Goal: Book appointment/travel/reservation

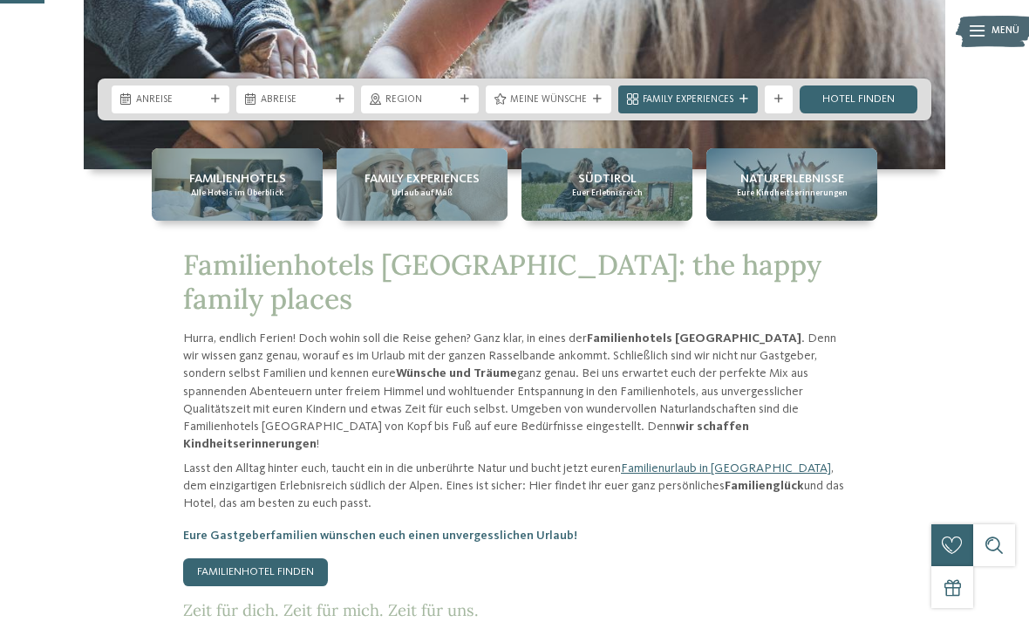
scroll to position [269, 0]
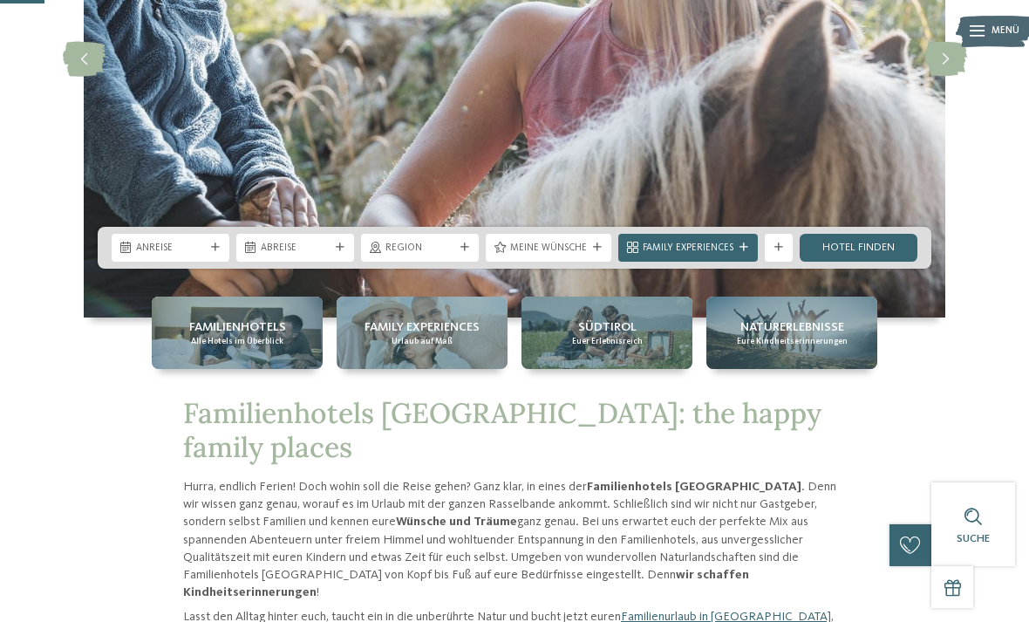
click at [198, 255] on div "Anreise" at bounding box center [171, 247] width 76 height 15
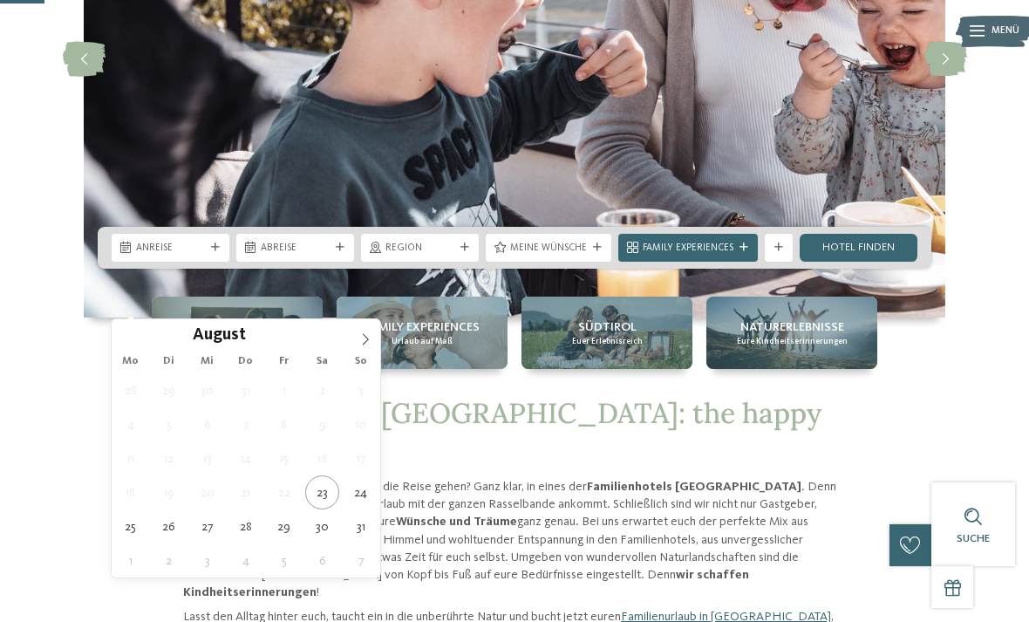
click at [368, 346] on span at bounding box center [366, 334] width 30 height 30
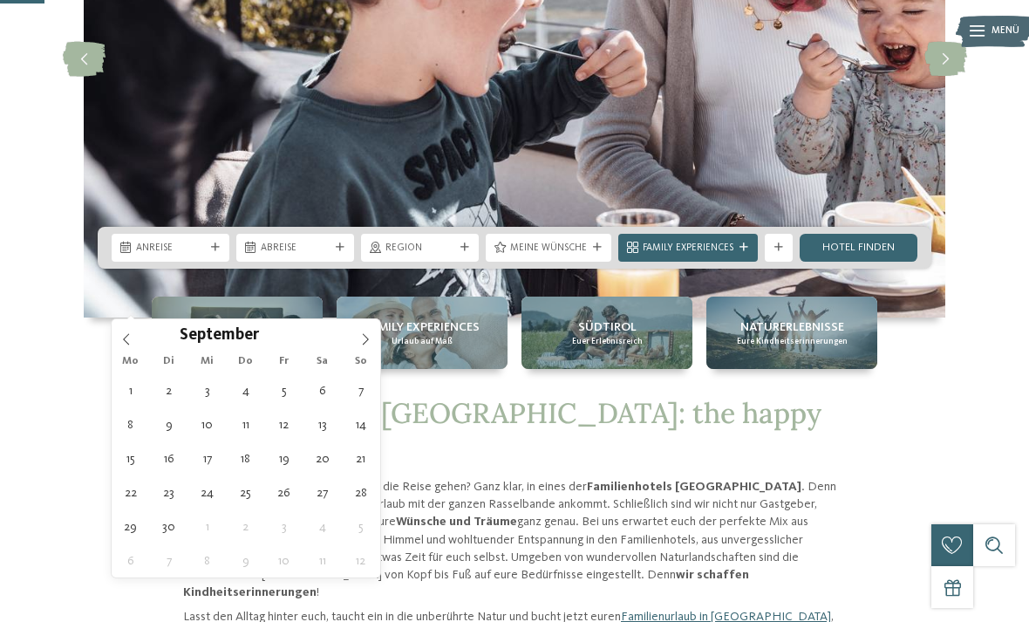
type div "01.09.2025"
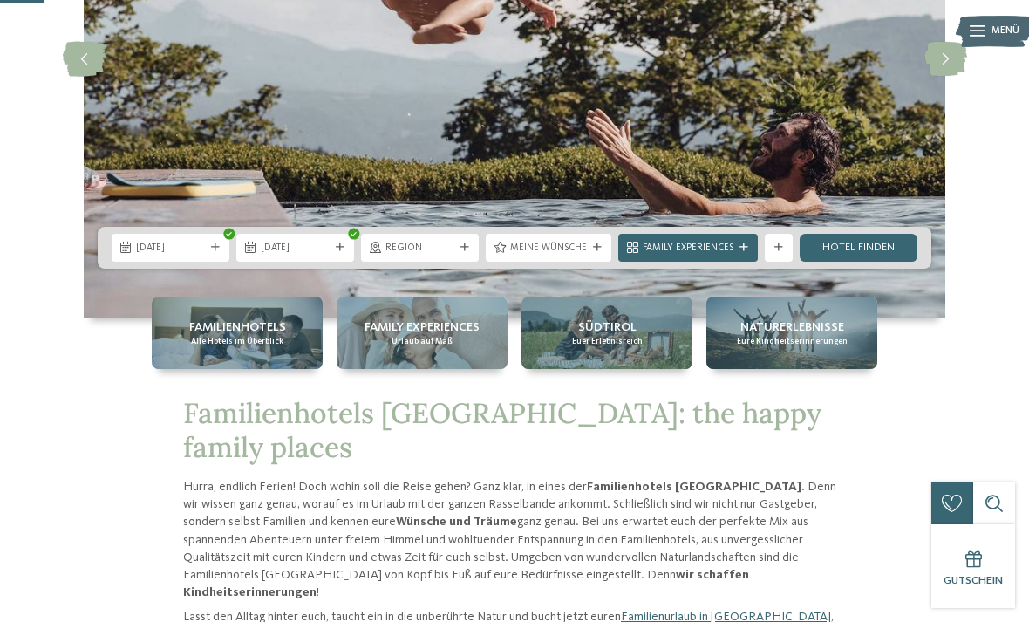
click at [448, 256] on span "Region" at bounding box center [419, 249] width 69 height 14
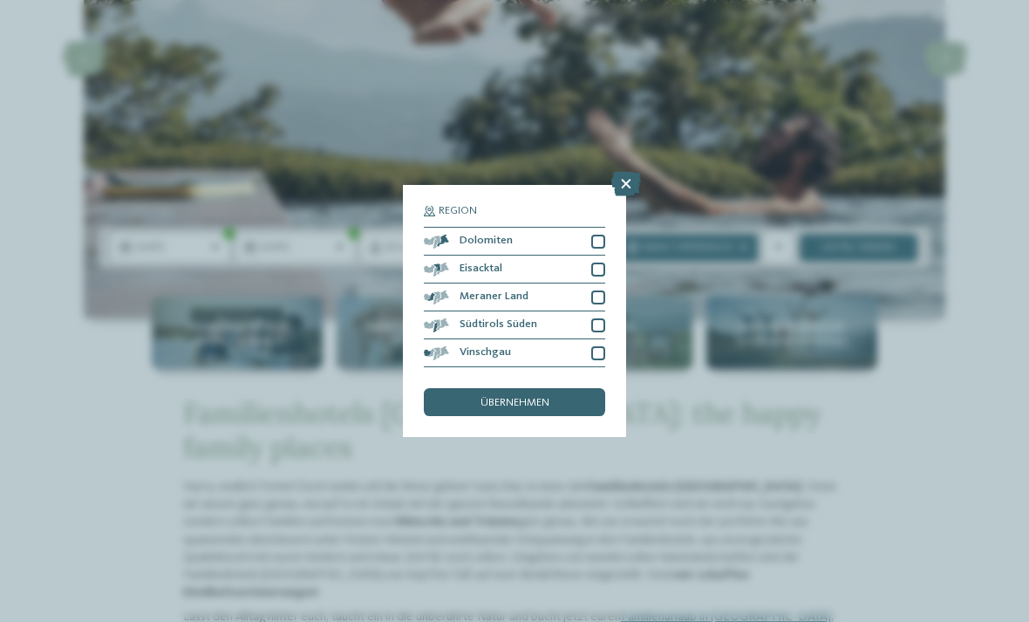
click at [596, 283] on div "Meraner Land" at bounding box center [514, 297] width 181 height 28
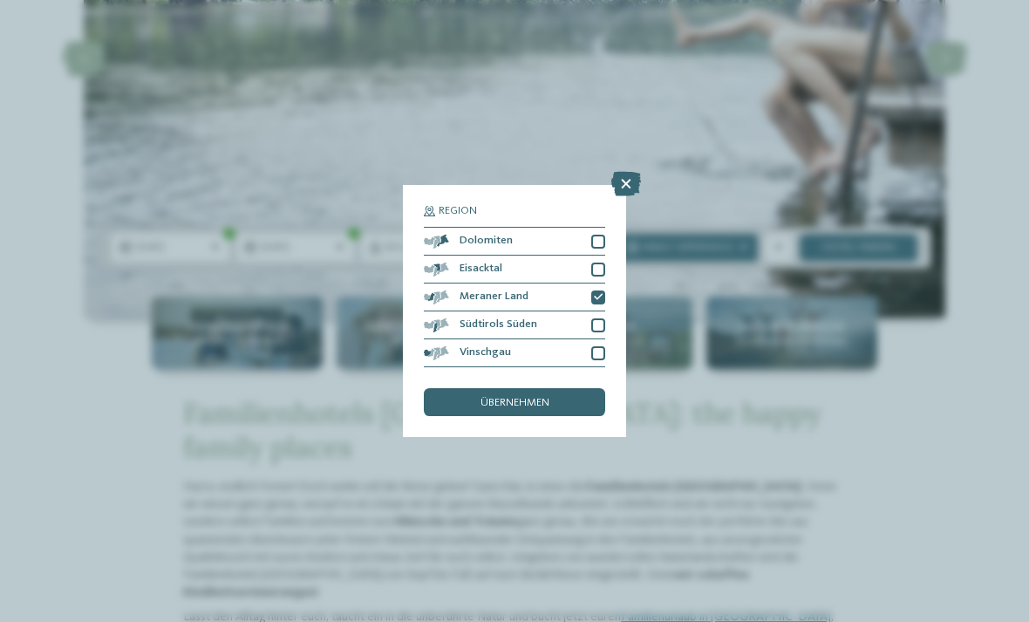
click at [603, 290] on div at bounding box center [598, 297] width 14 height 14
click at [623, 172] on icon at bounding box center [626, 184] width 30 height 24
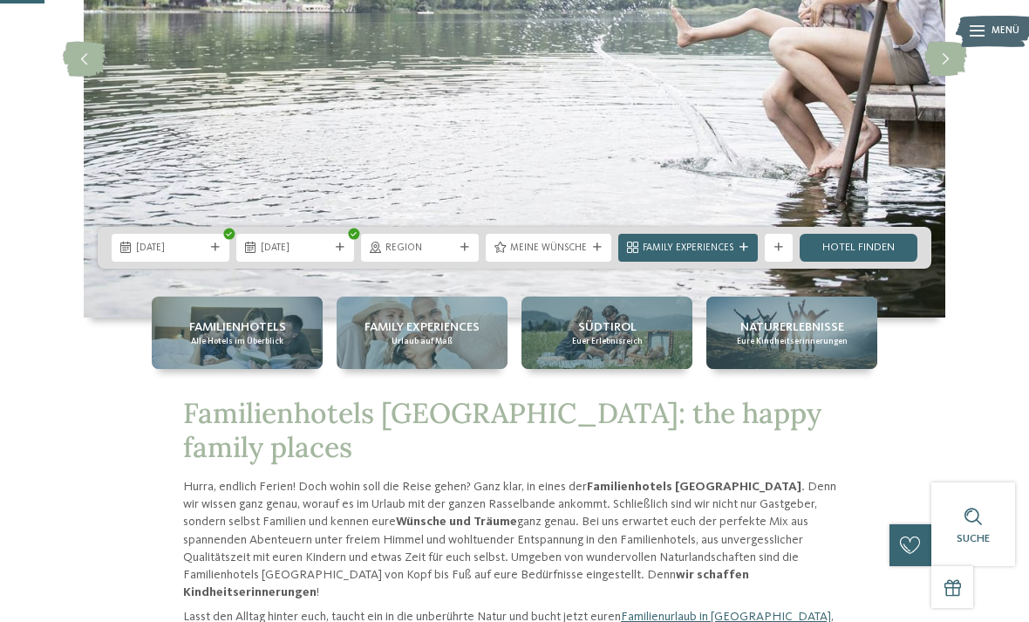
click at [439, 256] on span "Region" at bounding box center [419, 249] width 69 height 14
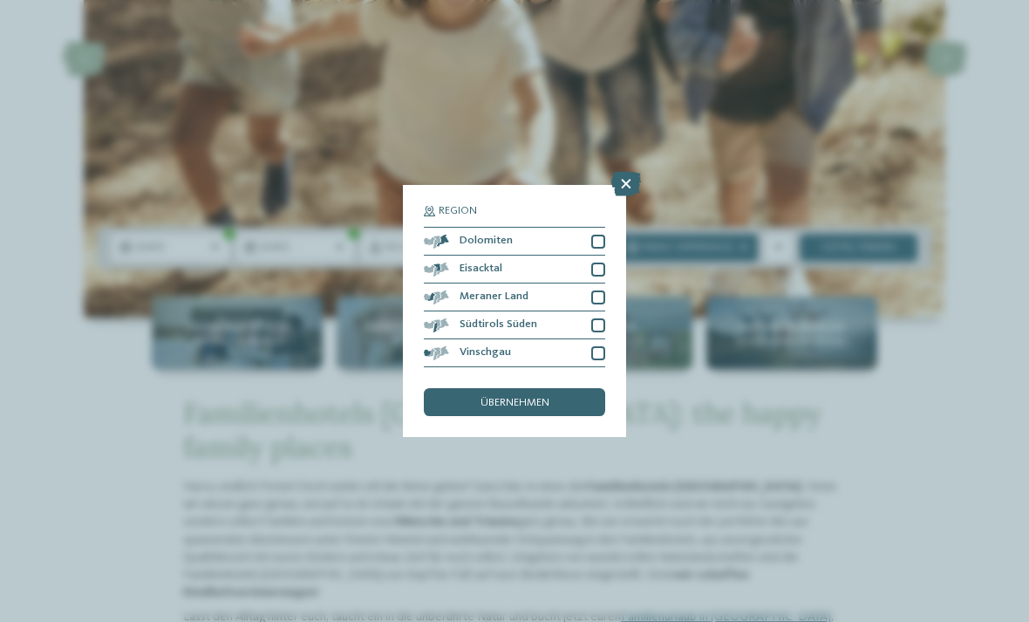
click at [620, 172] on icon at bounding box center [626, 184] width 30 height 24
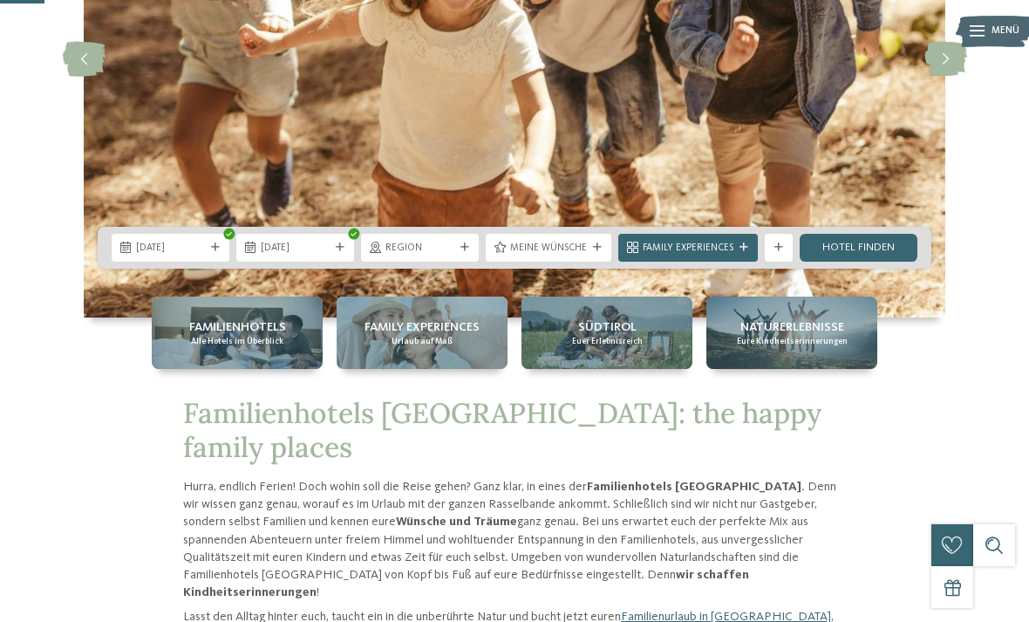
click at [565, 262] on div "Meine Wünsche" at bounding box center [549, 248] width 126 height 28
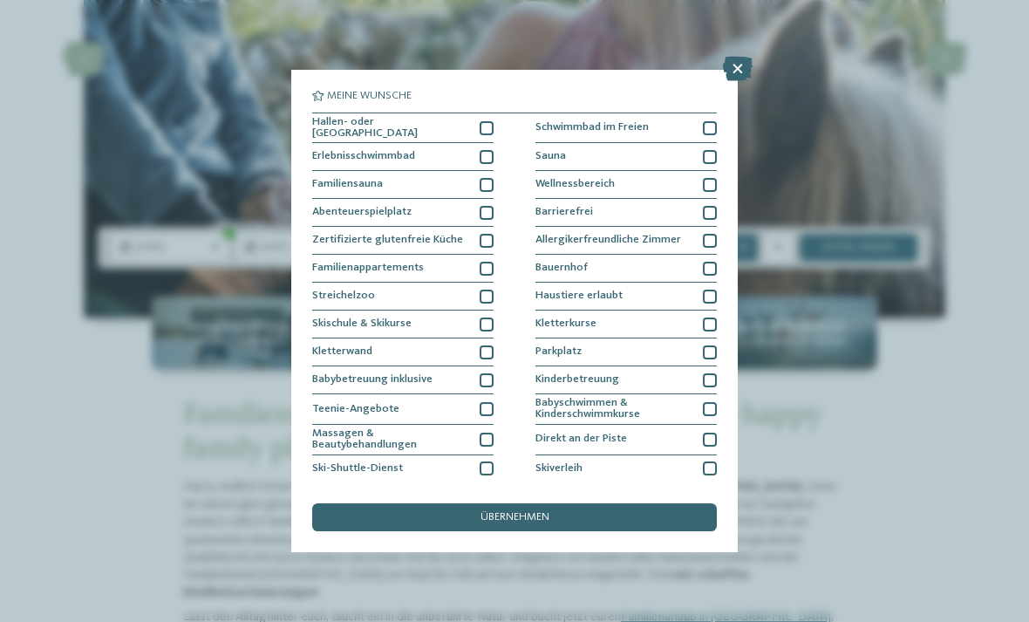
click at [486, 160] on div at bounding box center [487, 157] width 14 height 14
click at [486, 210] on div at bounding box center [487, 213] width 14 height 14
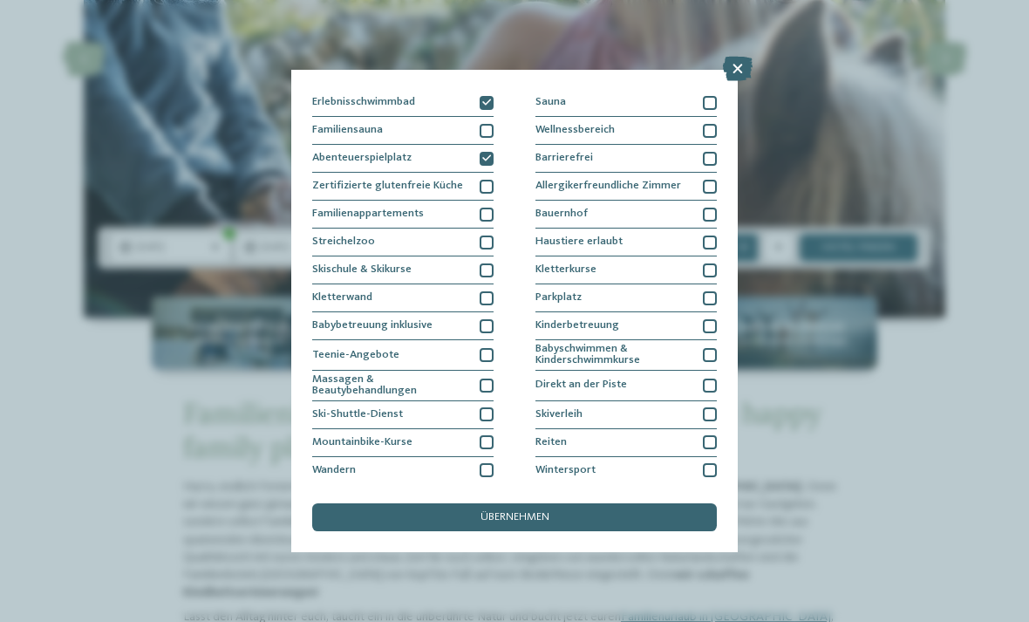
scroll to position [55, 0]
click at [485, 215] on div at bounding box center [487, 214] width 14 height 14
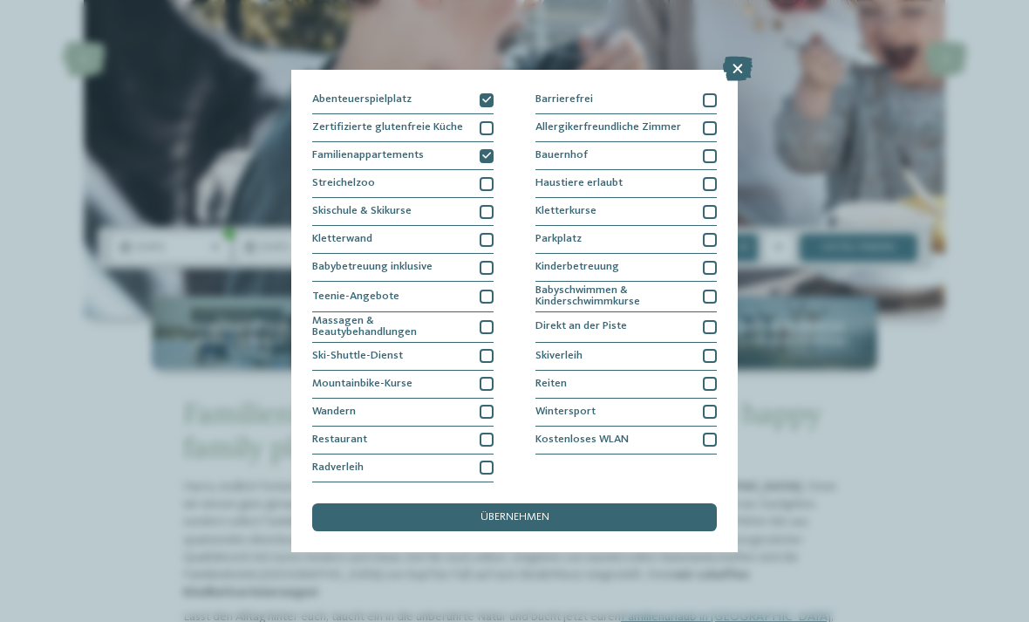
scroll to position [209, 0]
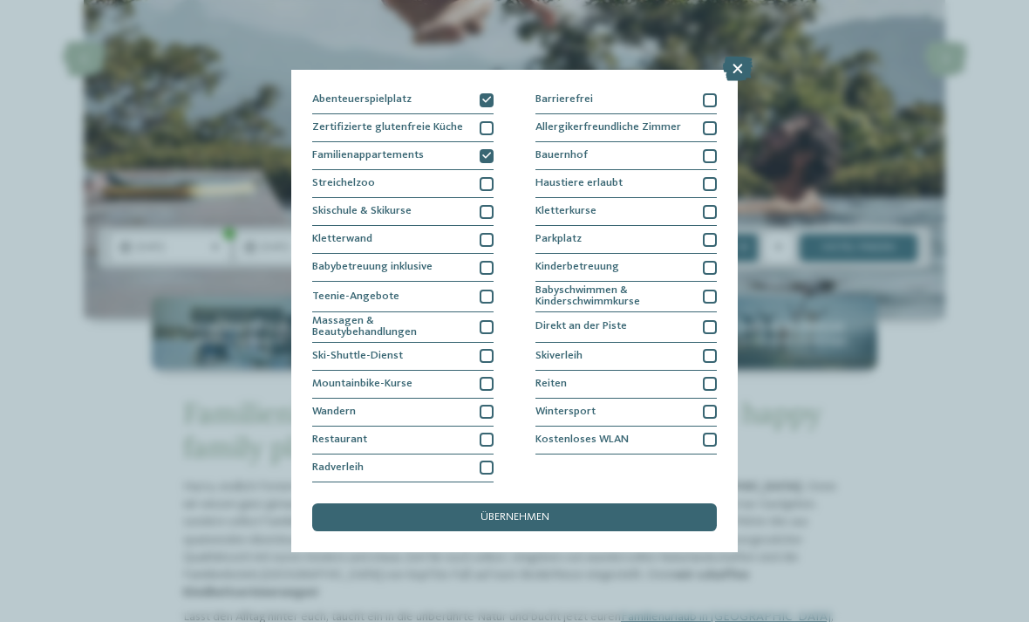
click at [490, 320] on div at bounding box center [487, 327] width 14 height 14
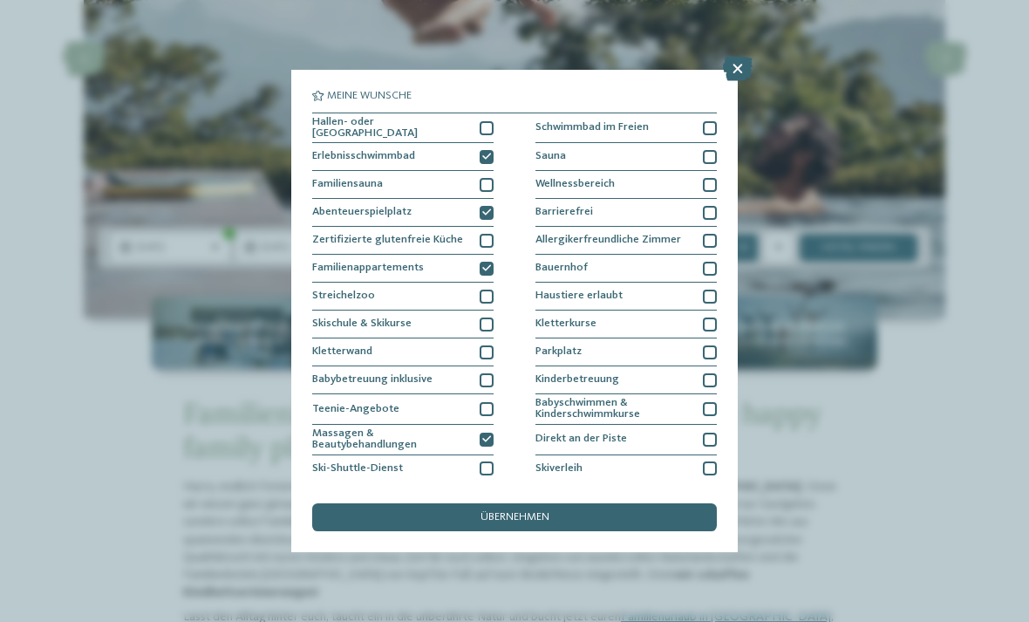
scroll to position [0, 0]
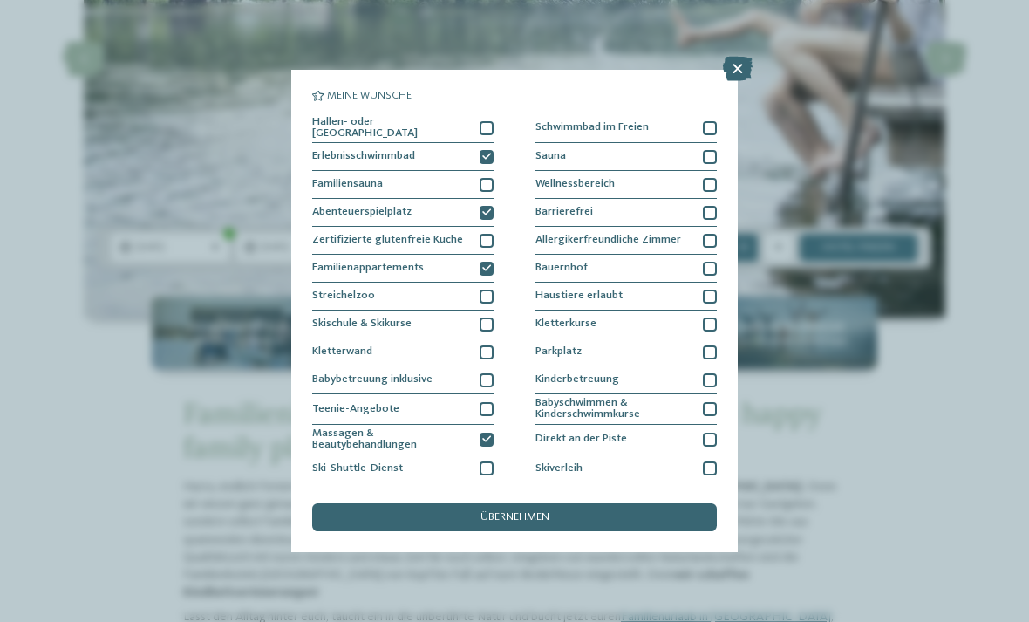
click at [705, 157] on div at bounding box center [710, 157] width 14 height 14
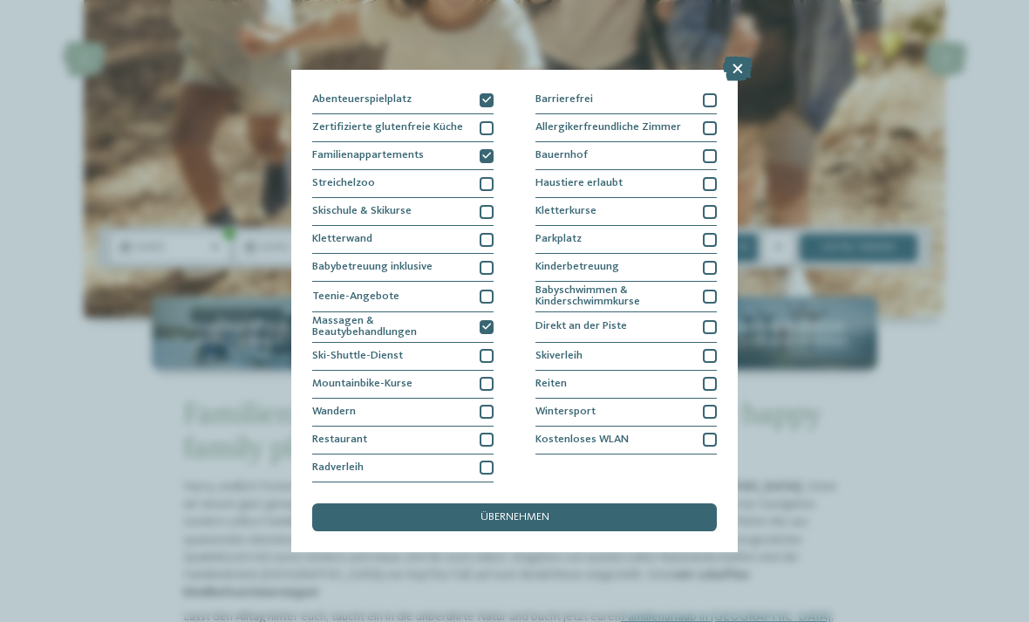
scroll to position [194, 0]
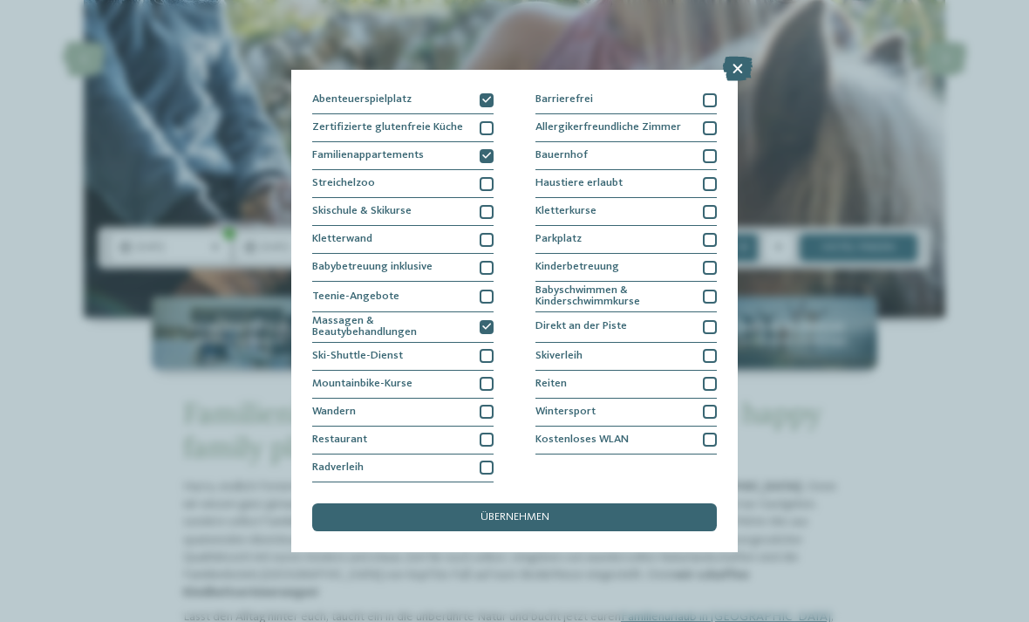
click at [536, 512] on span "übernehmen" at bounding box center [514, 517] width 69 height 11
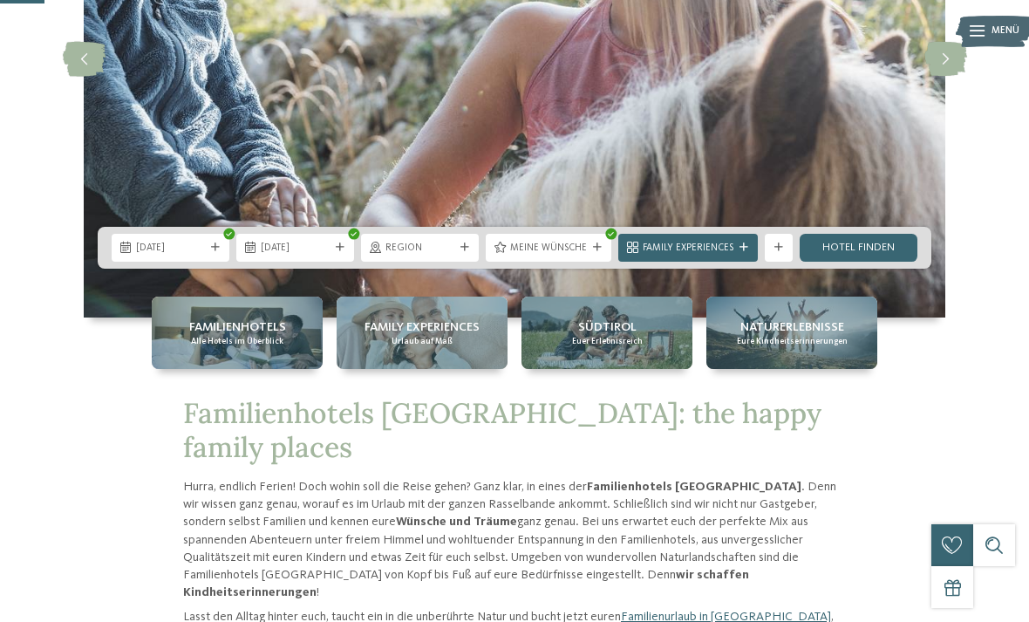
click at [725, 256] on span "Family Experiences" at bounding box center [688, 249] width 91 height 14
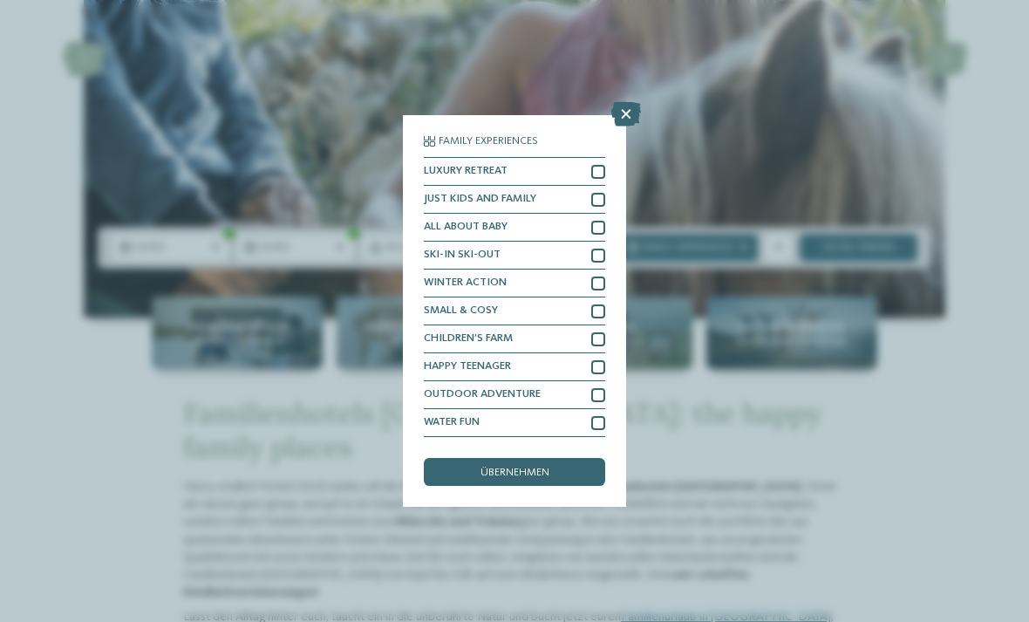
click at [630, 102] on icon at bounding box center [626, 114] width 30 height 24
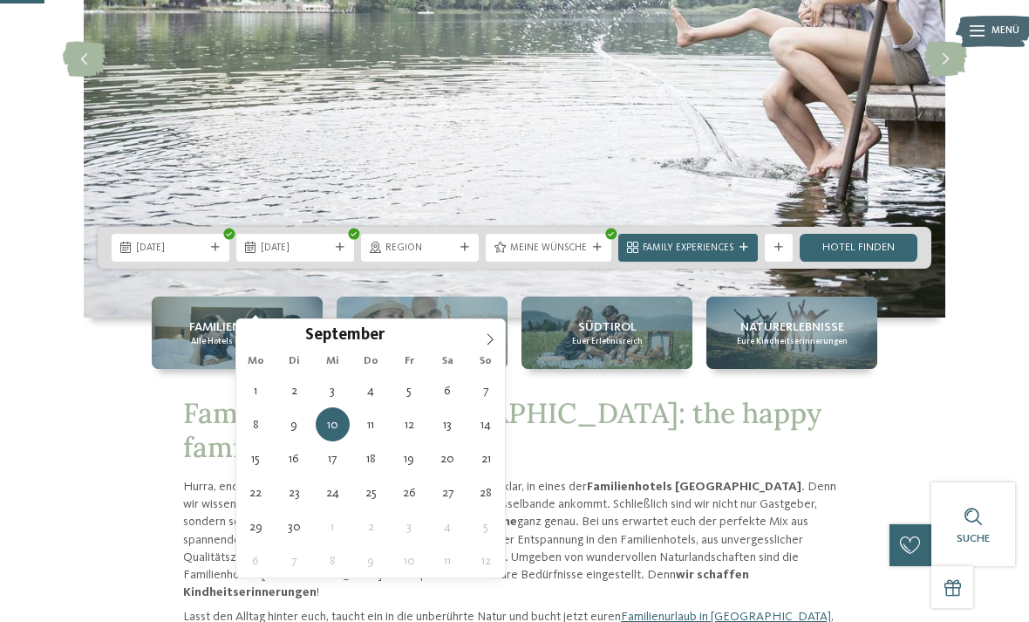
type div "14.09.2025"
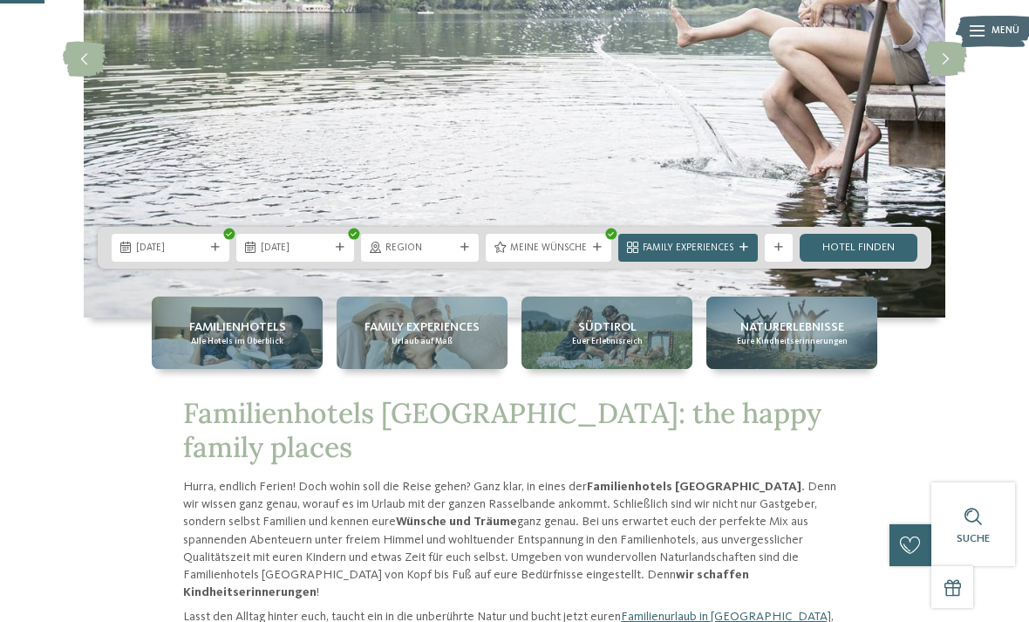
click at [861, 262] on link "Hotel finden" at bounding box center [859, 248] width 118 height 28
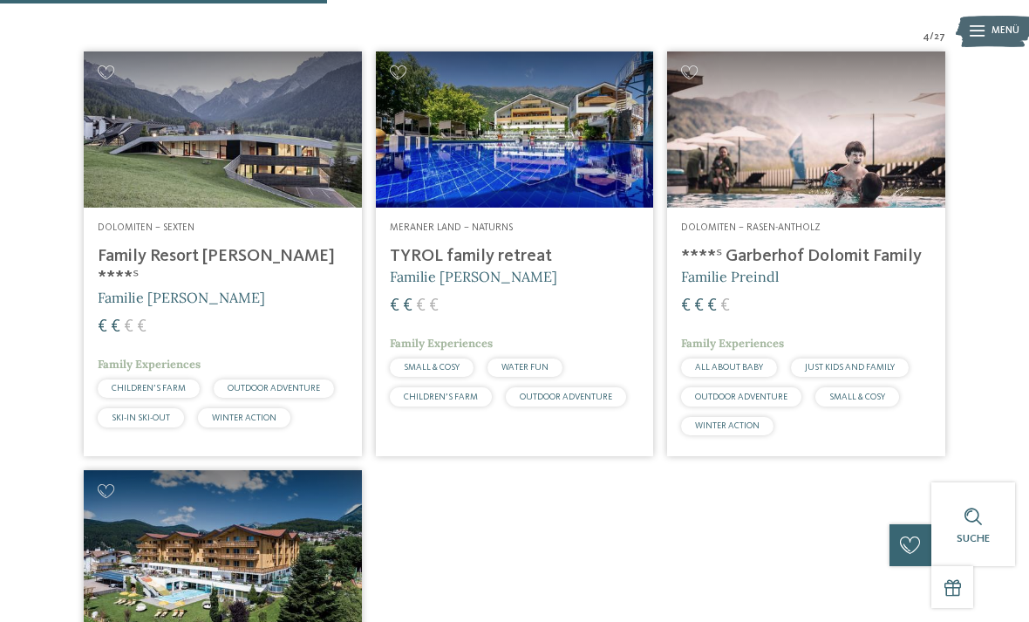
scroll to position [479, 0]
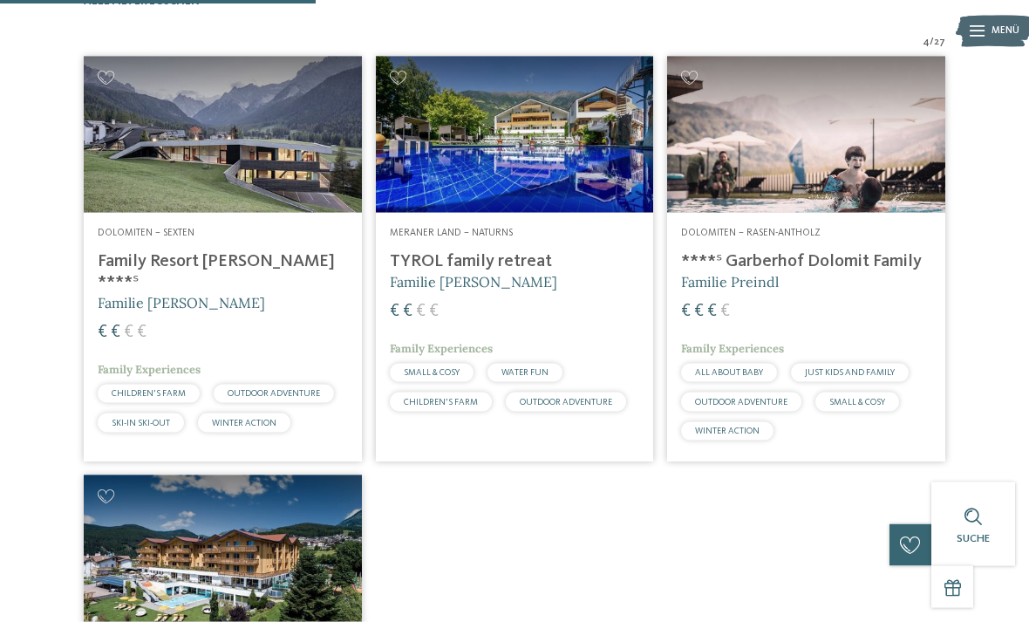
click at [174, 309] on span "Familie [PERSON_NAME]" at bounding box center [181, 302] width 167 height 17
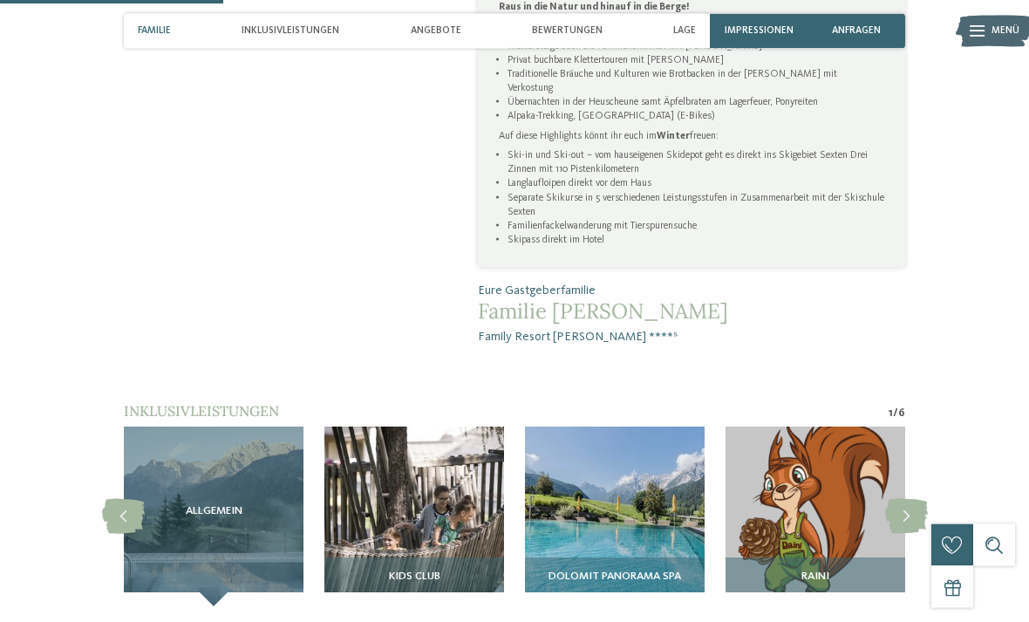
click at [920, 500] on icon at bounding box center [906, 517] width 43 height 35
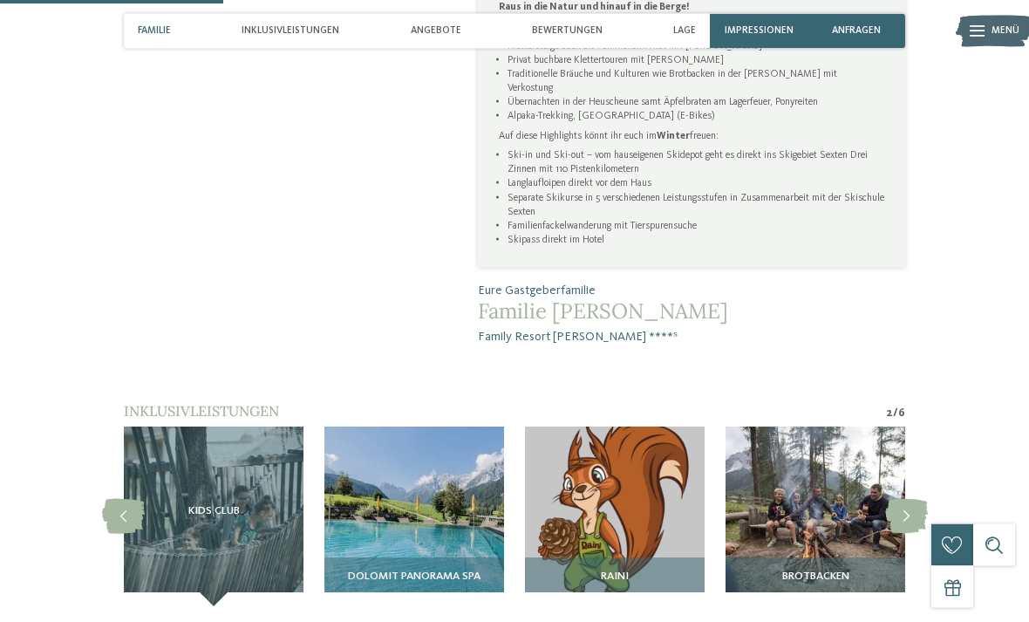
scroll to position [941, 0]
click at [914, 499] on icon at bounding box center [906, 516] width 43 height 35
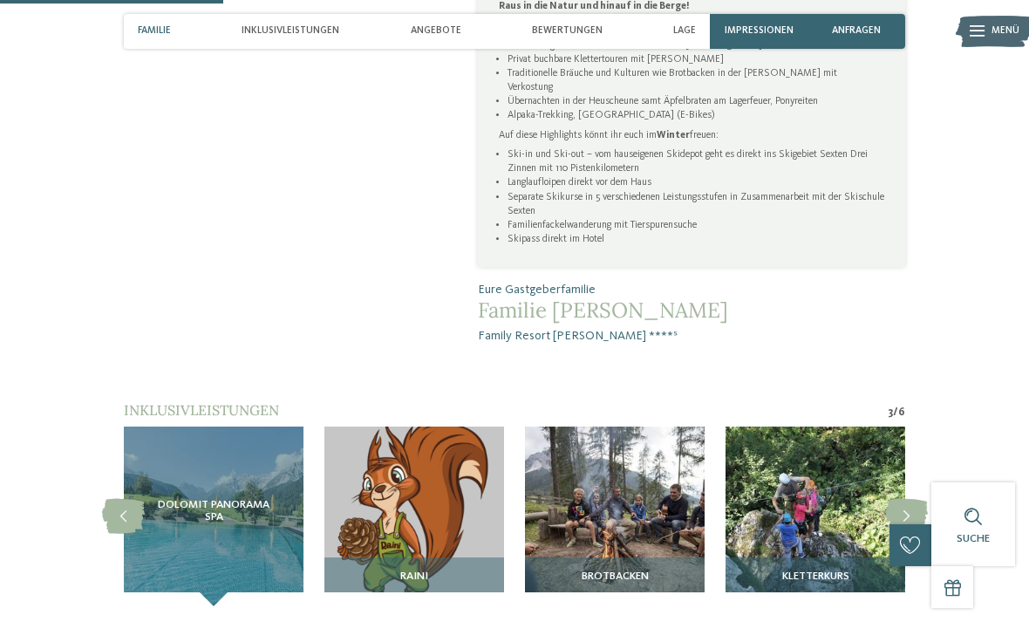
click at [906, 499] on icon at bounding box center [906, 516] width 43 height 35
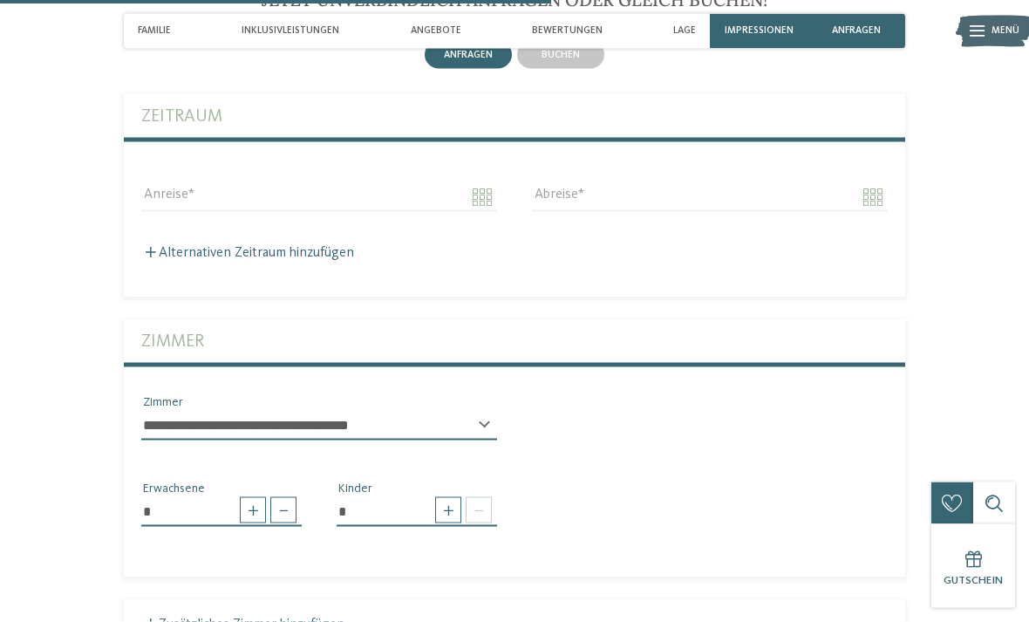
scroll to position [2198, 0]
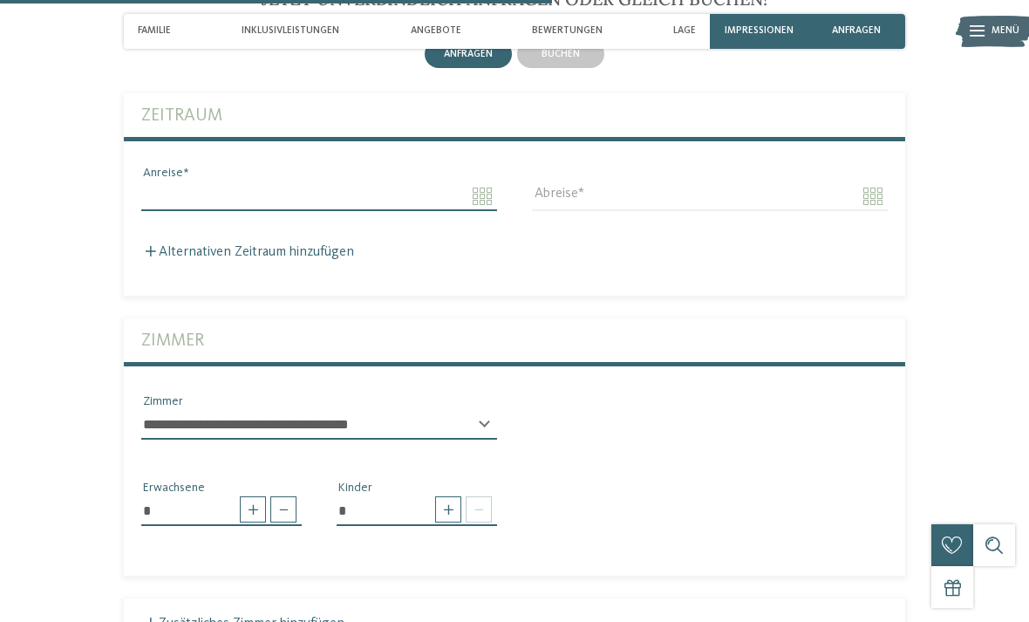
click at [406, 147] on body "Kleinen Moment noch – die Webseite wird geladen … DE IT" at bounding box center [514, 256] width 1029 height 4908
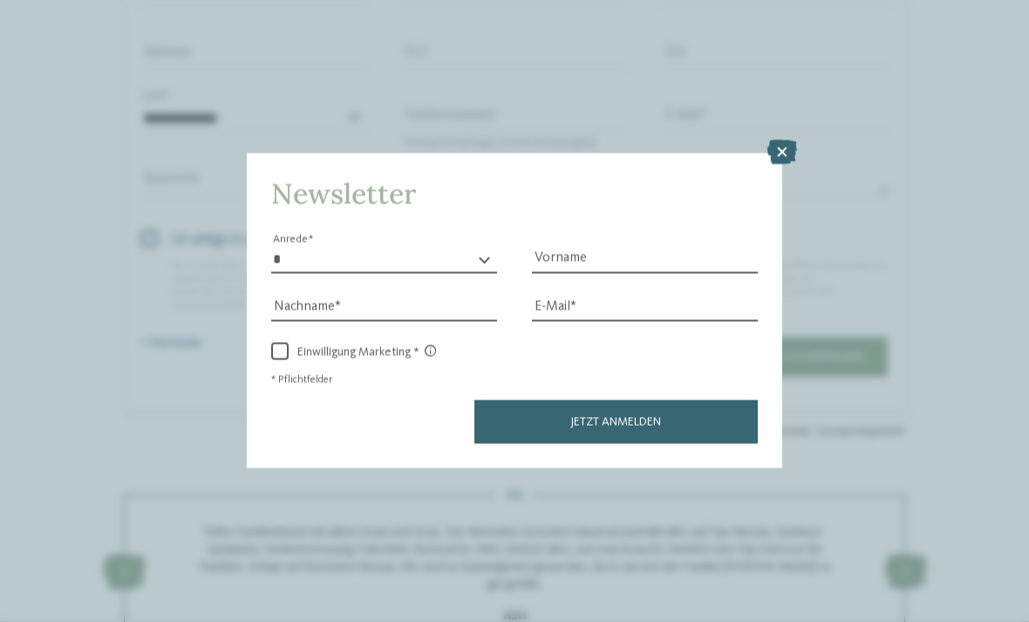
scroll to position [2981, 0]
click at [781, 140] on icon at bounding box center [782, 152] width 30 height 24
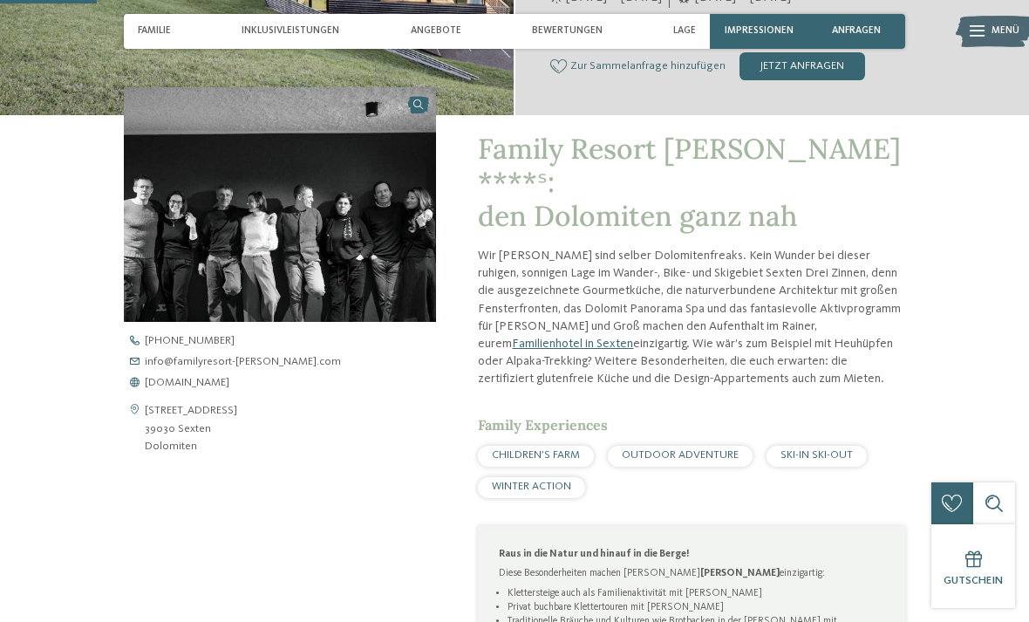
scroll to position [0, 0]
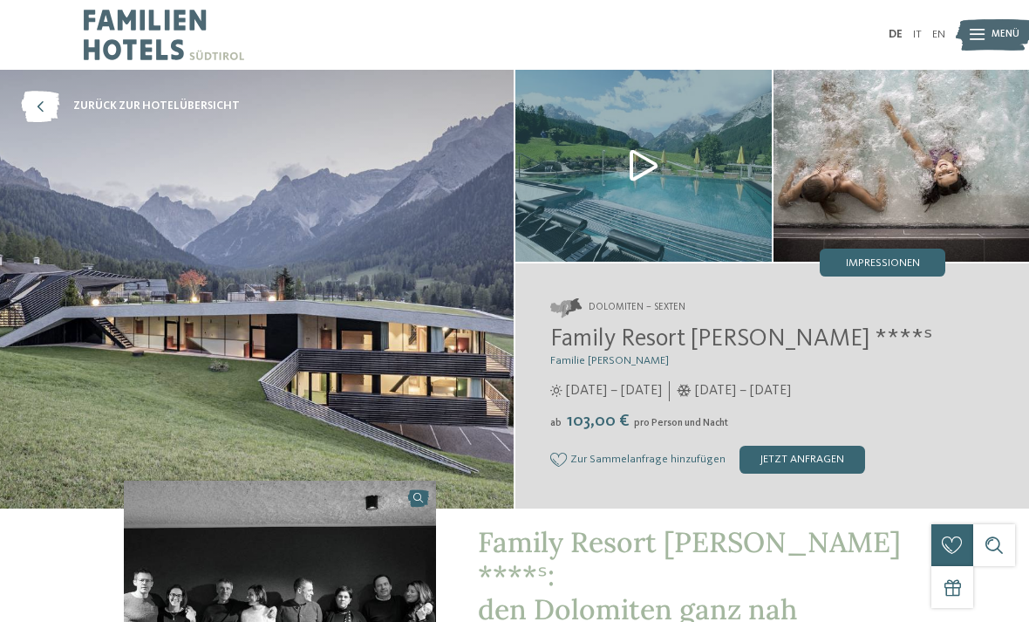
click at [804, 459] on div "jetzt anfragen" at bounding box center [802, 460] width 126 height 28
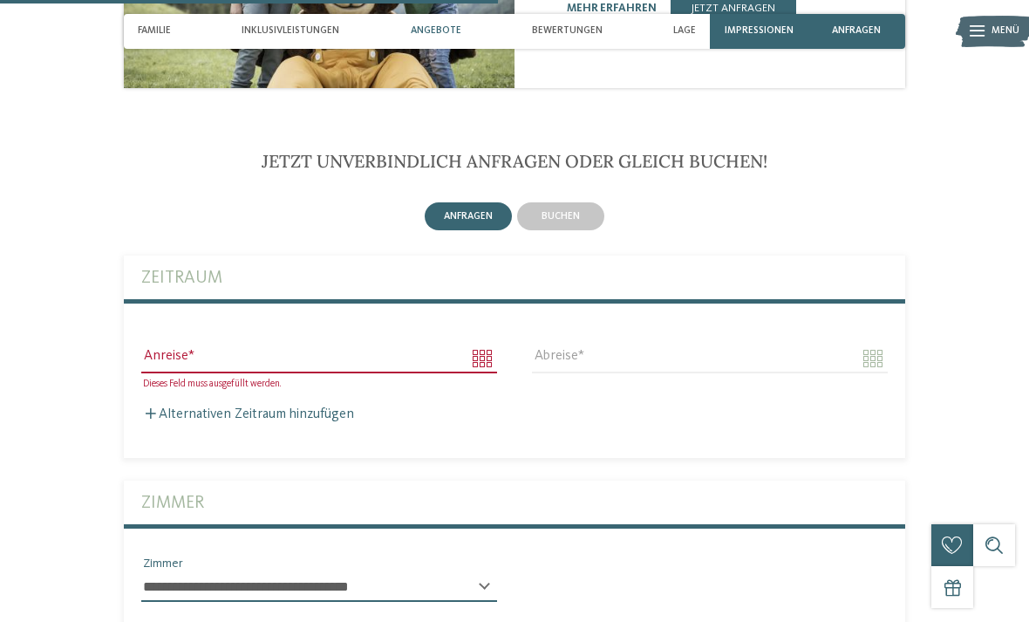
scroll to position [2037, 0]
click at [484, 306] on body "Kleinen Moment noch – die Webseite wird geladen … DE IT" at bounding box center [514, 417] width 1029 height 4908
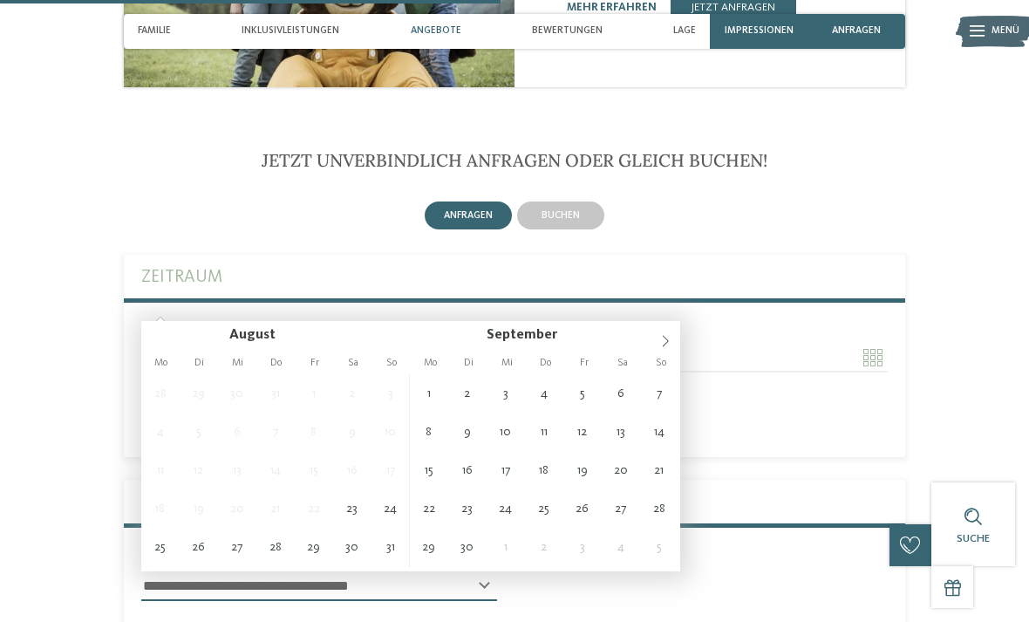
type input "**********"
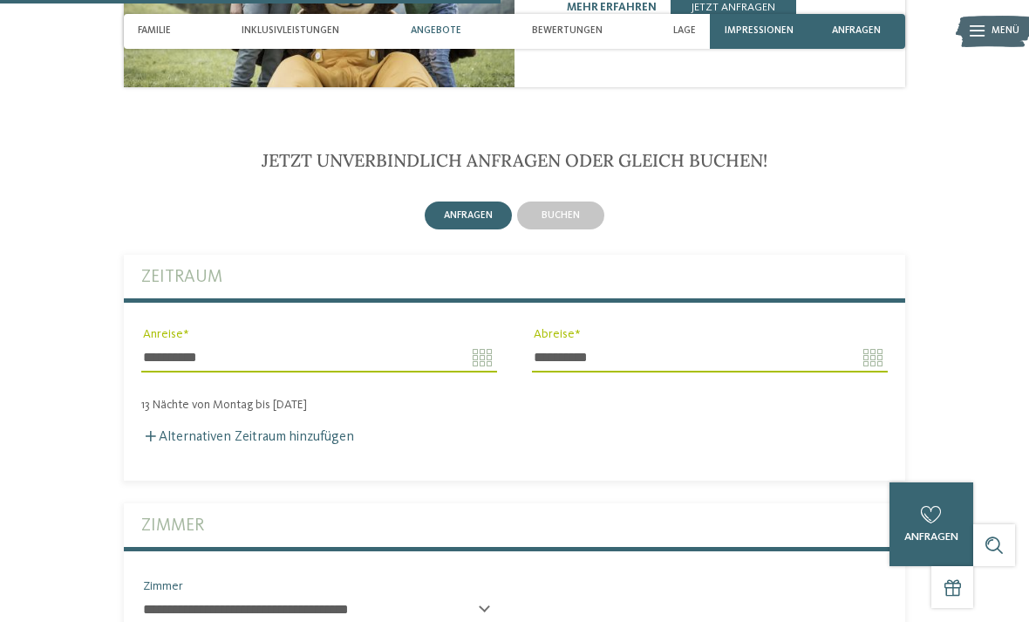
click at [876, 343] on input "**********" at bounding box center [710, 358] width 356 height 30
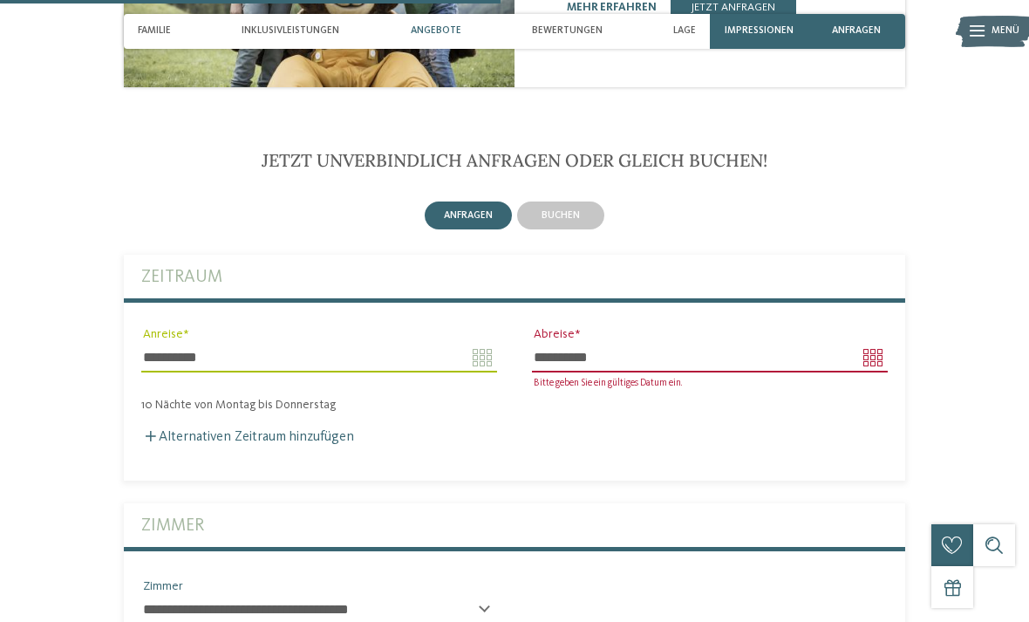
click at [879, 304] on body "Kleinen Moment noch – die Webseite wird geladen … DE IT" at bounding box center [514, 428] width 1029 height 4931
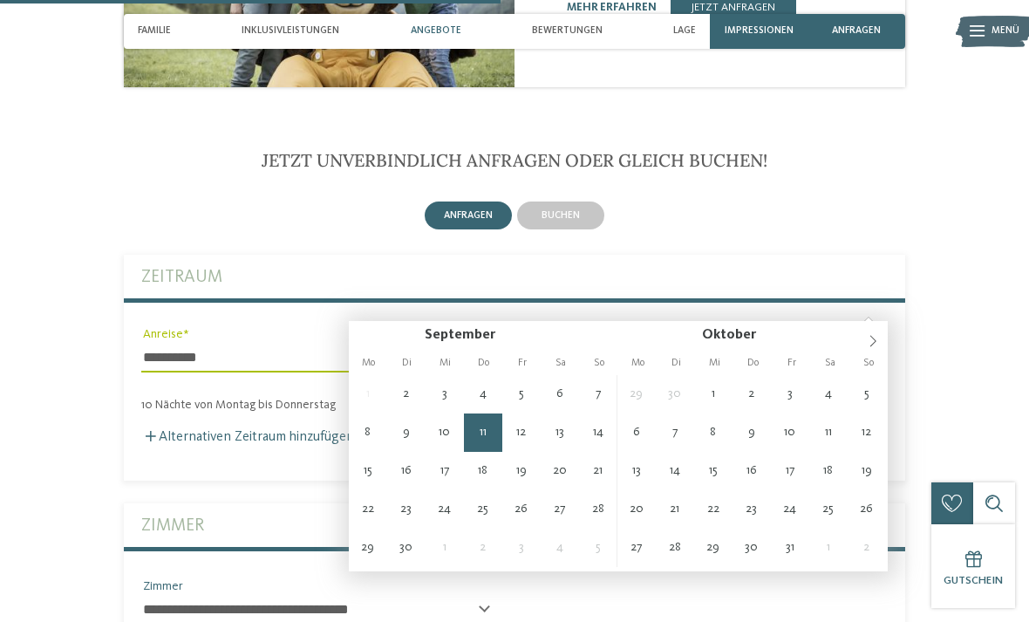
type input "**********"
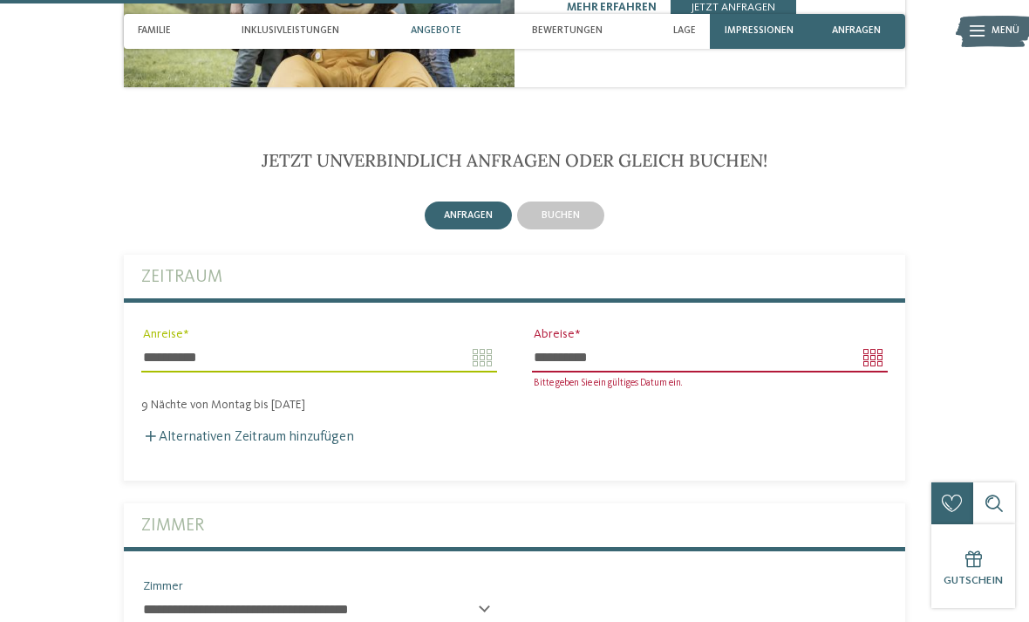
click at [318, 430] on label "Alternativen Zeitraum hinzufügen" at bounding box center [247, 437] width 213 height 14
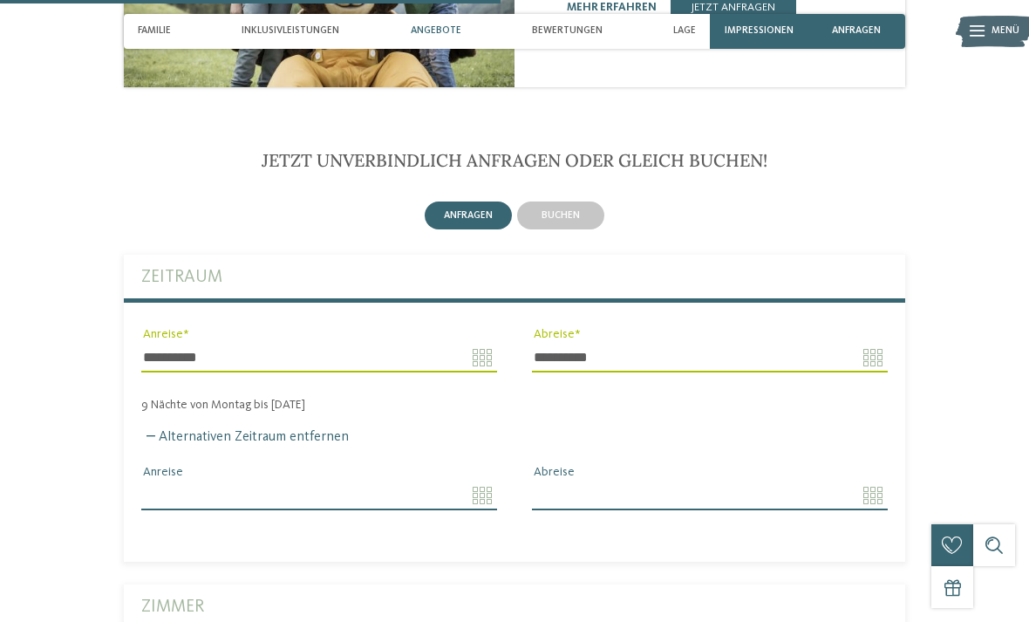
click at [487, 480] on input "Anreise" at bounding box center [319, 495] width 356 height 30
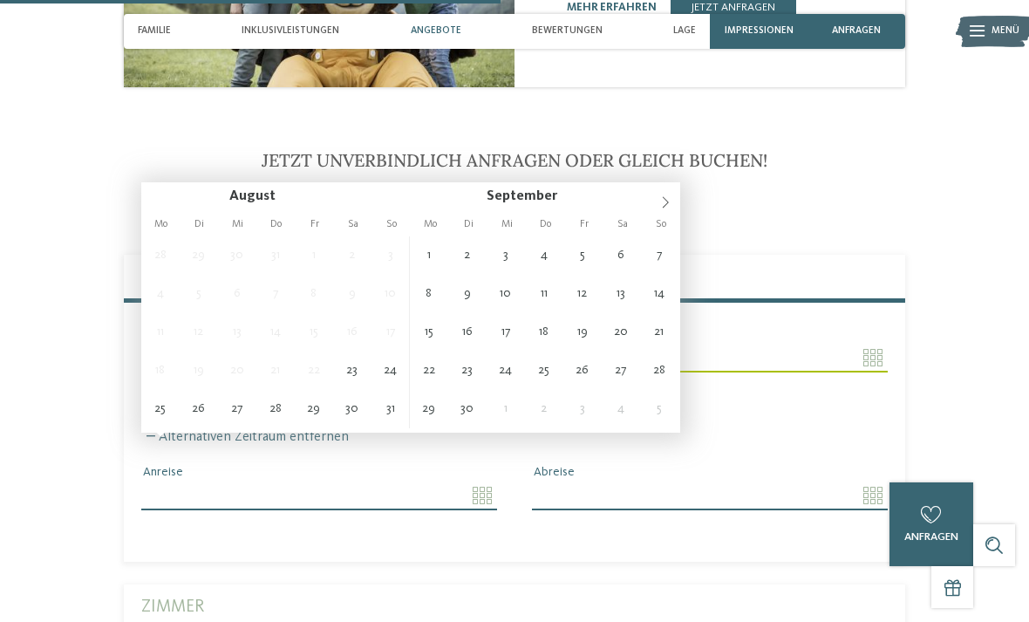
type input "**********"
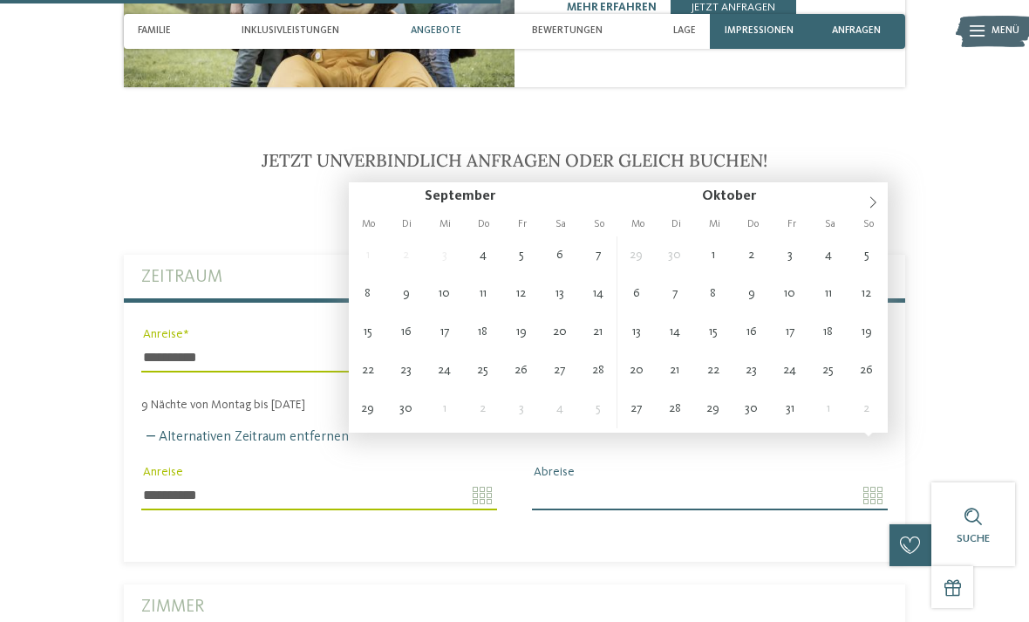
type input "**********"
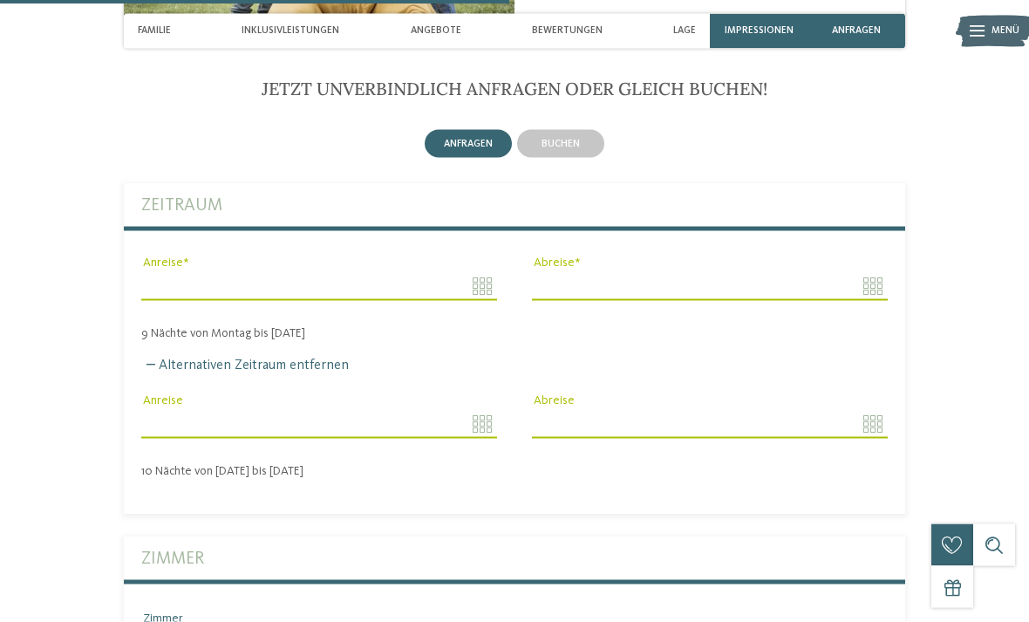
scroll to position [2109, 0]
click at [412, 239] on body "Kleinen Moment noch – die Webseite wird geladen … DE IT" at bounding box center [514, 409] width 1029 height 5036
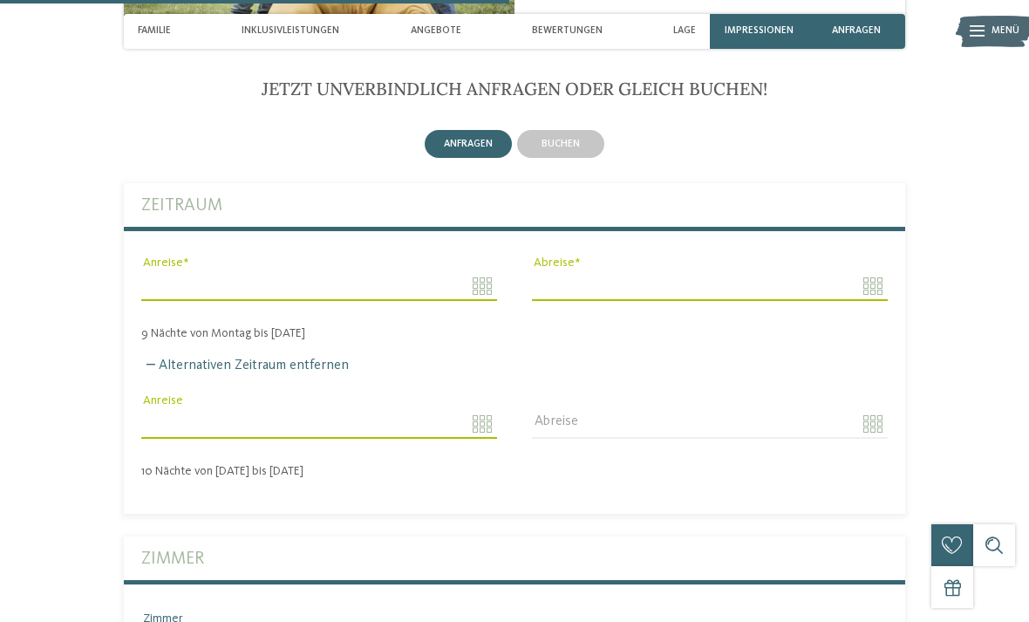
click at [998, 222] on div "zurück zur Hotelübersicht ab" at bounding box center [514, 42] width 1029 height 4162
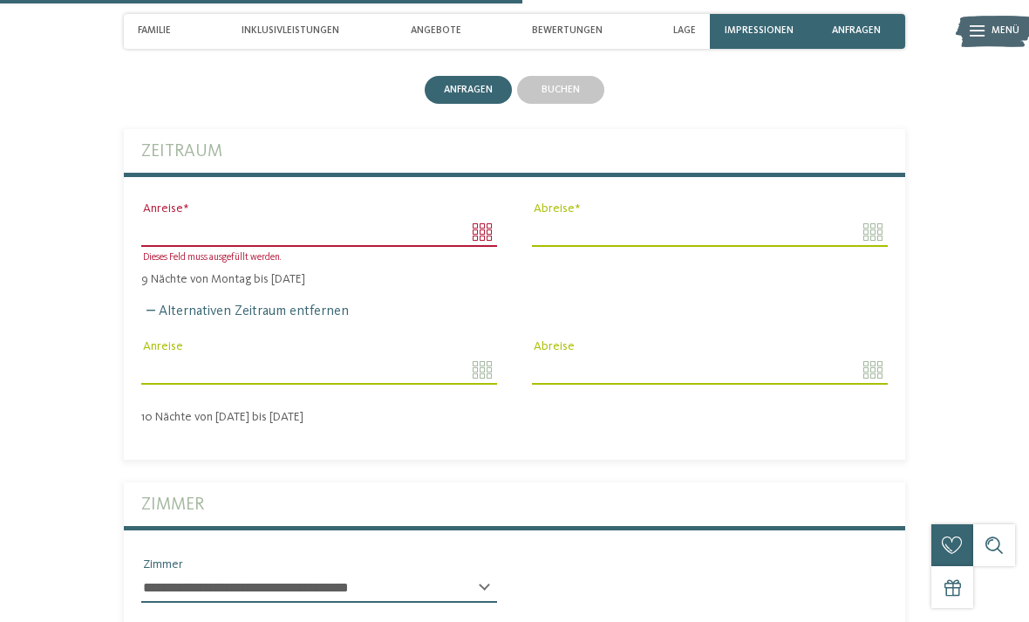
scroll to position [2160, 0]
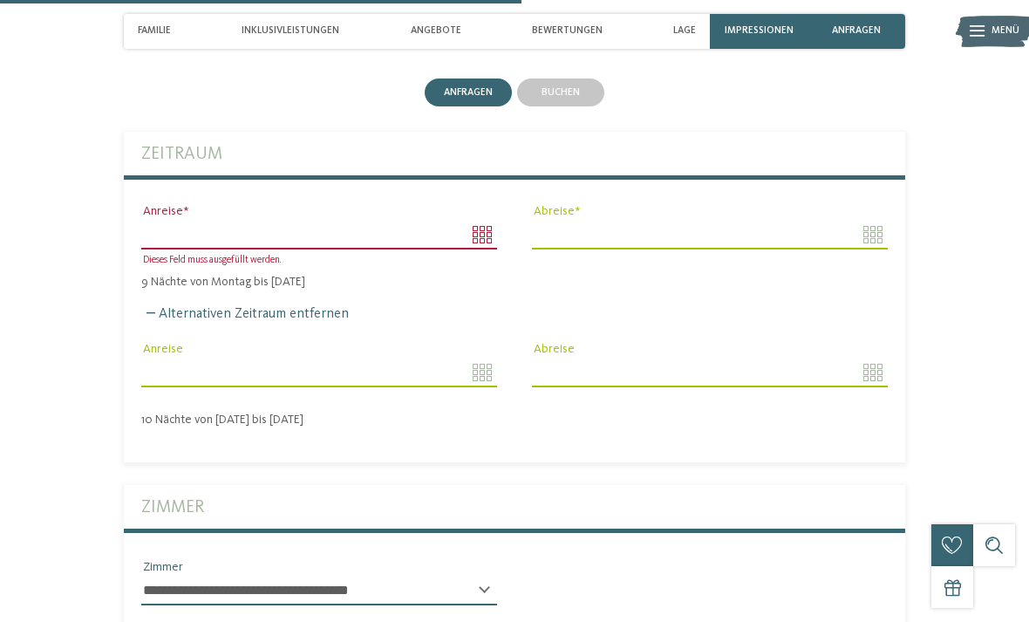
click at [487, 181] on body "Kleinen Moment noch – die Webseite wird geladen … DE IT" at bounding box center [514, 358] width 1029 height 5036
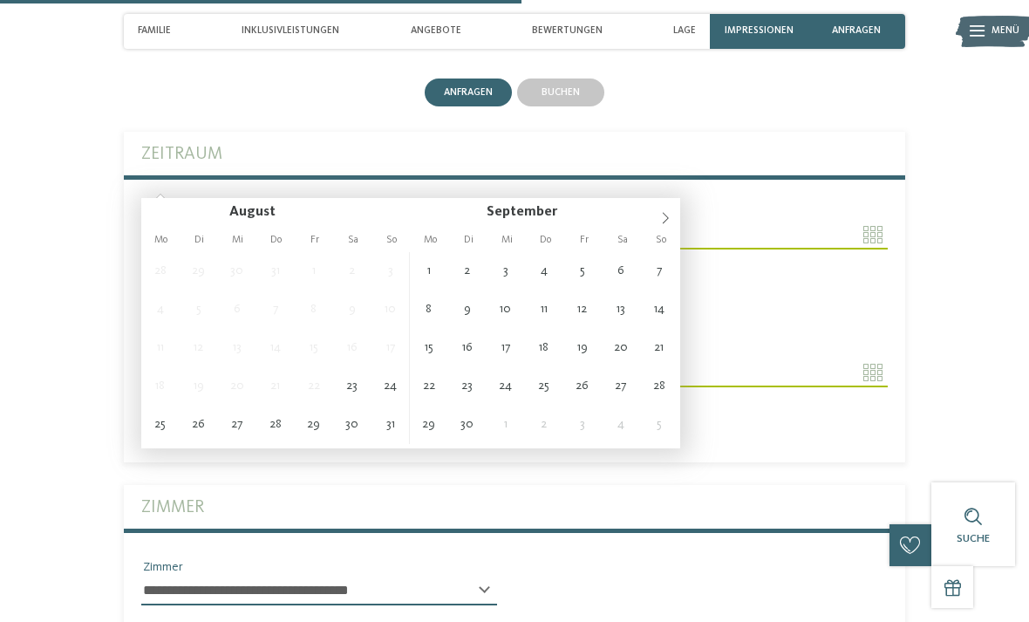
type input "**********"
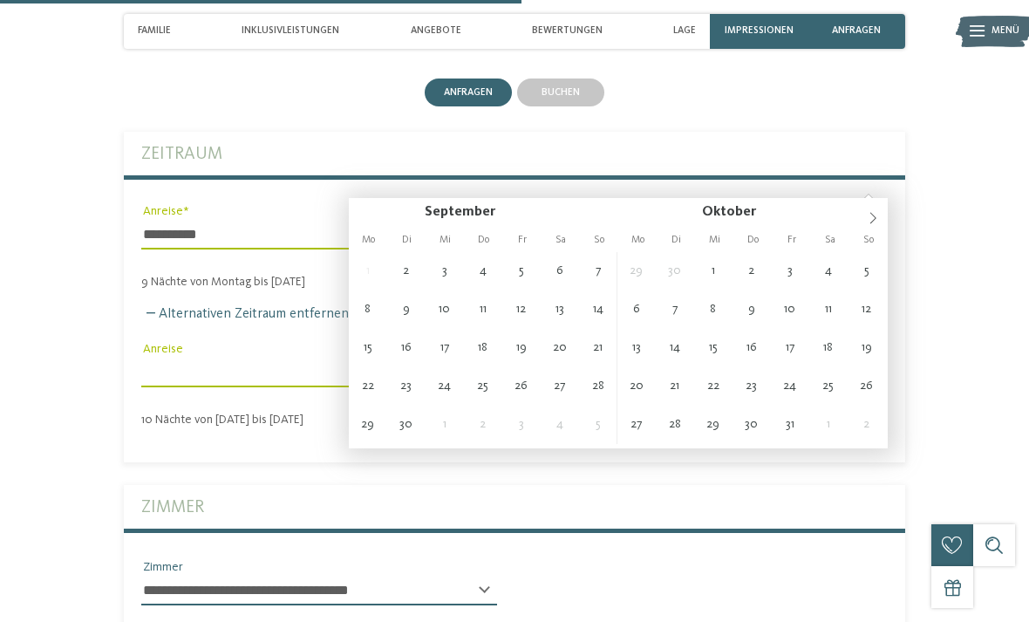
type input "**********"
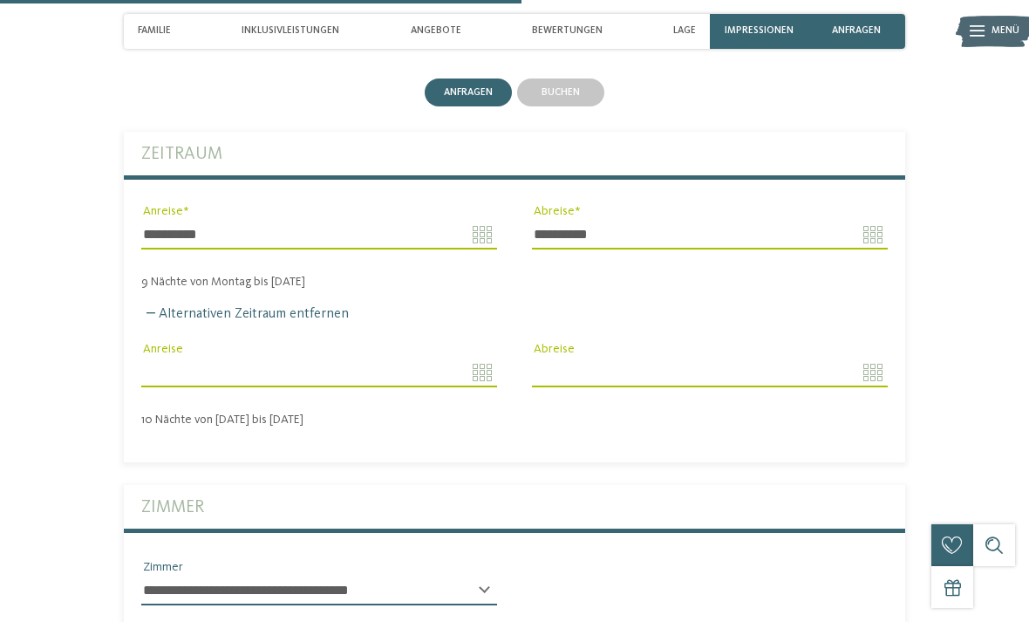
click at [487, 358] on input "Anreise" at bounding box center [319, 373] width 356 height 30
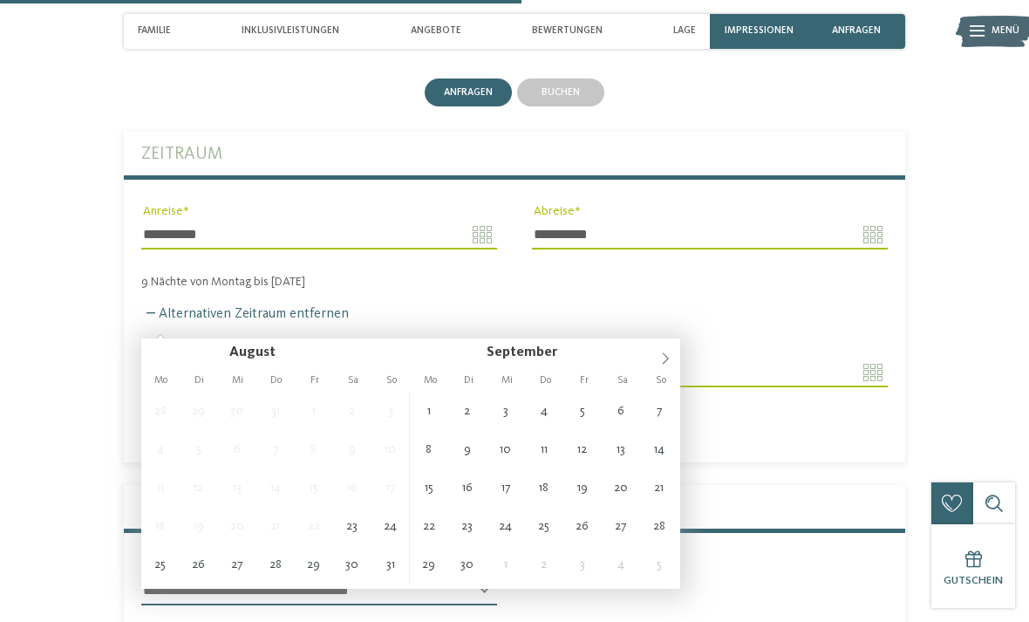
type input "**********"
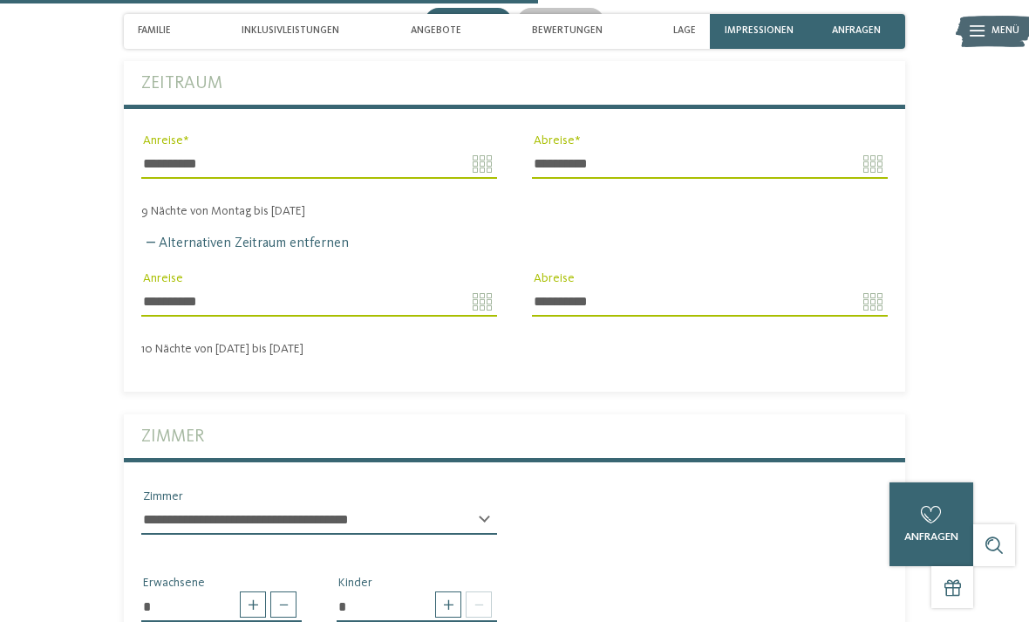
scroll to position [2232, 0]
click at [866, 252] on body "Kleinen Moment noch – die Webseite wird geladen … DE IT" at bounding box center [514, 286] width 1029 height 5036
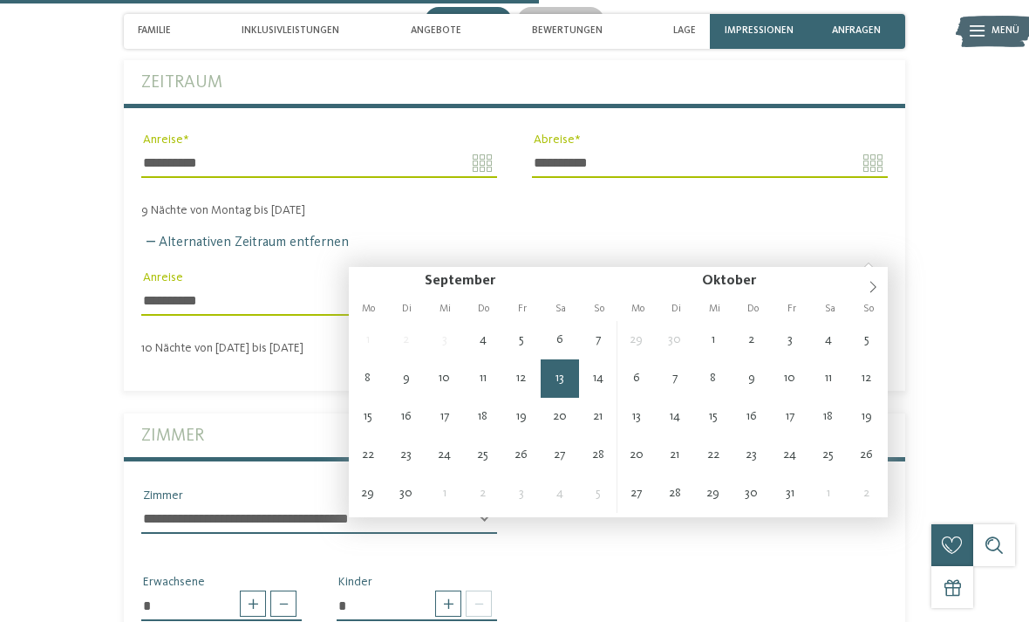
type input "**********"
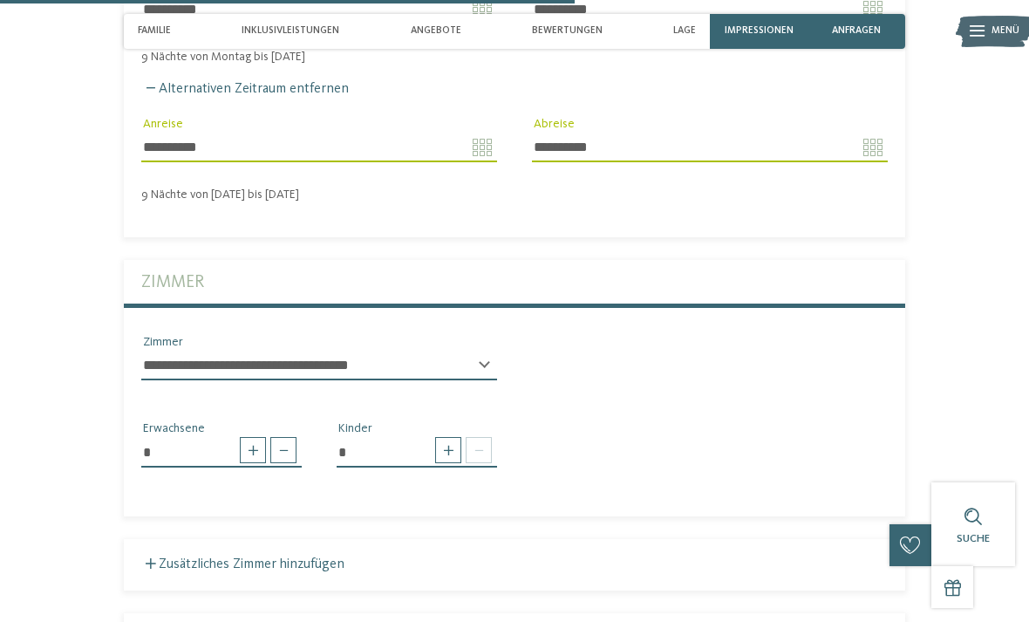
scroll to position [2400, 0]
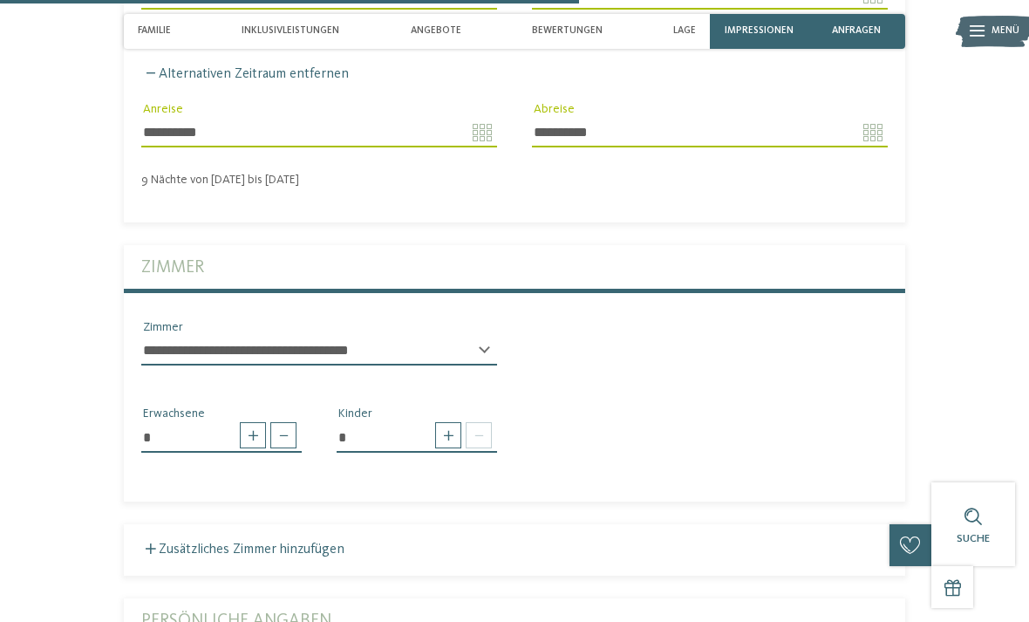
click at [440, 336] on select "**********" at bounding box center [319, 351] width 356 height 30
click at [450, 422] on span at bounding box center [448, 435] width 26 height 26
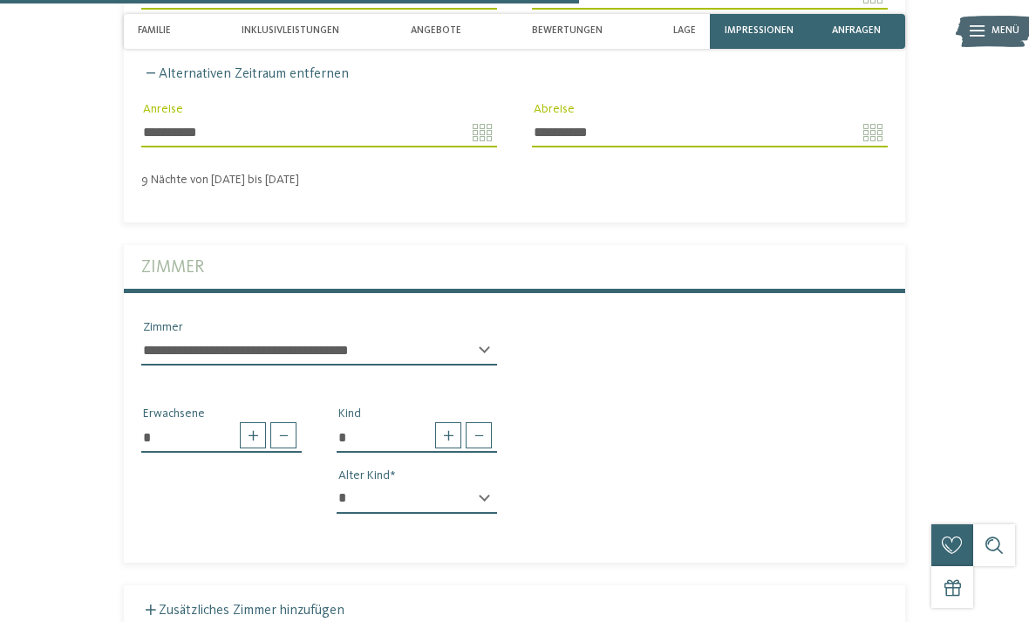
click at [444, 422] on span at bounding box center [448, 435] width 26 height 26
type input "*"
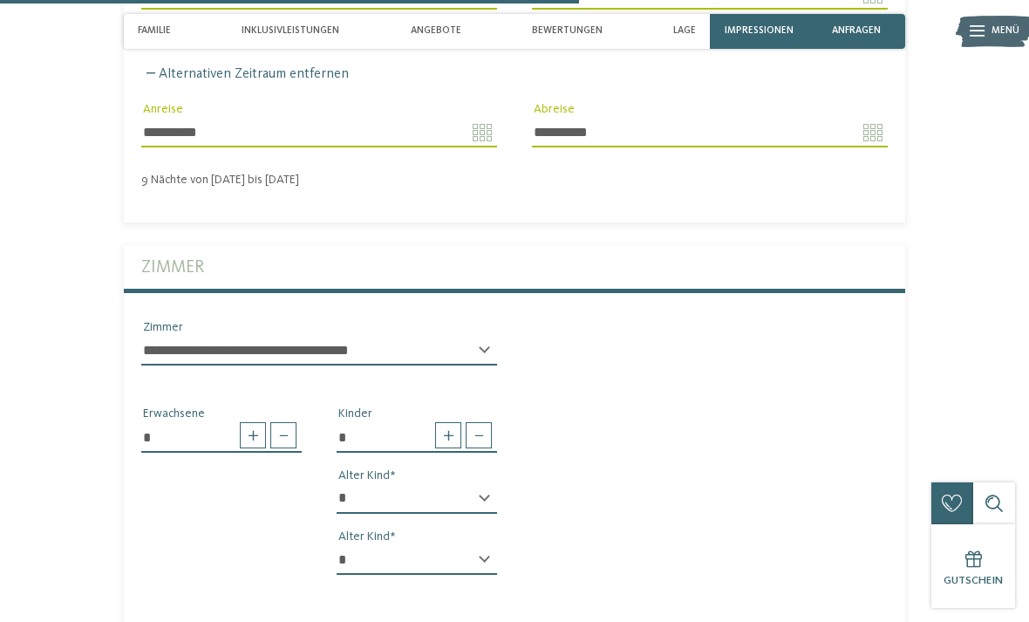
click at [435, 484] on select "* * * * * * * * * * * ** ** ** ** ** ** ** **" at bounding box center [417, 499] width 160 height 30
select select "*"
click at [432, 545] on select "* * * * * * * * * * * ** ** ** ** ** ** ** **" at bounding box center [417, 560] width 160 height 30
select select "**"
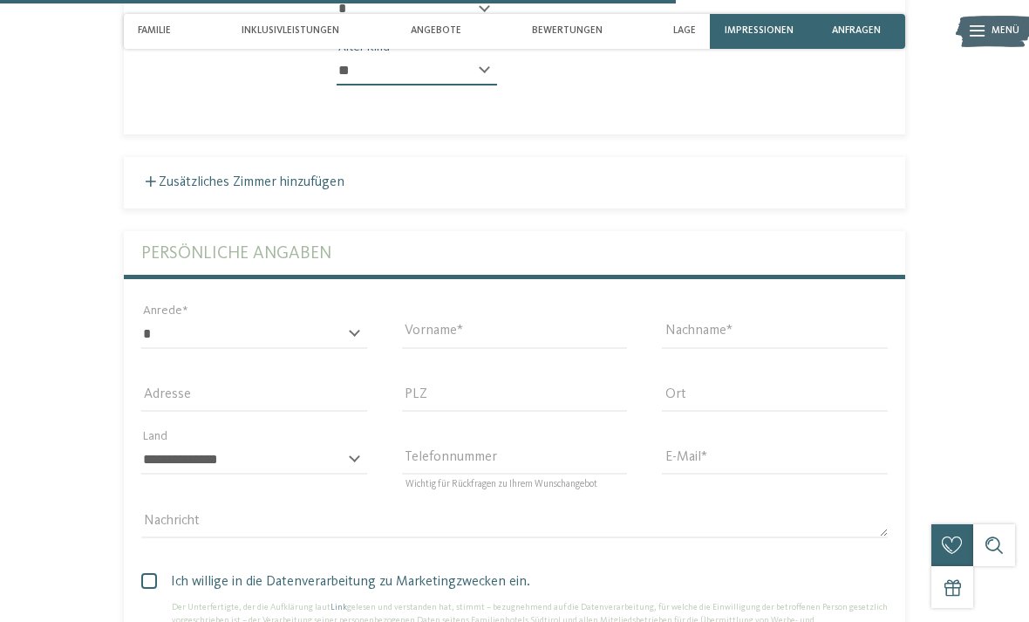
scroll to position [2893, 0]
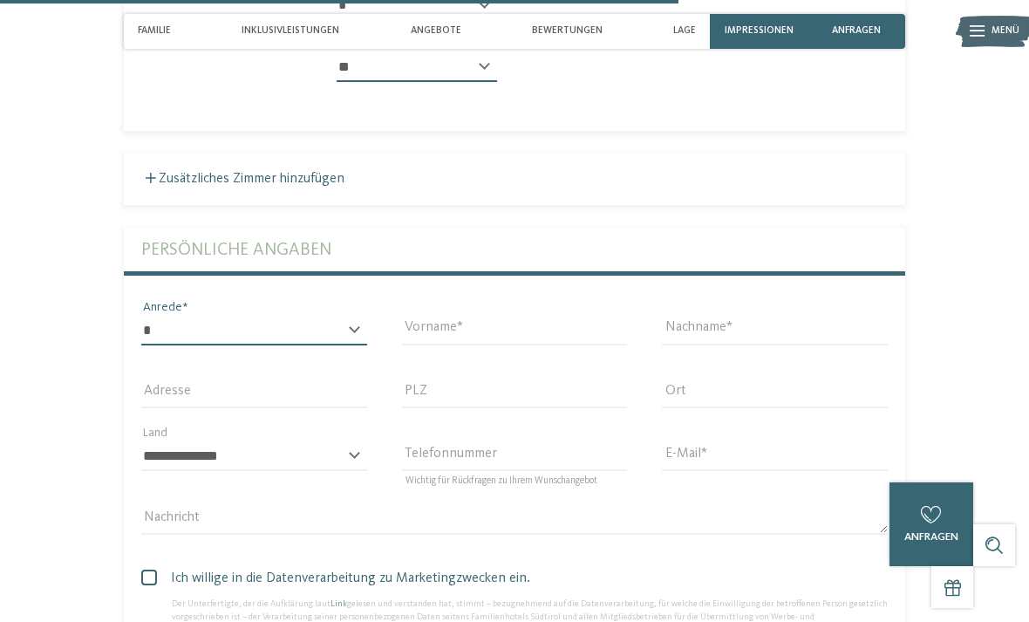
click at [314, 316] on select "* **** **** ******* ******" at bounding box center [254, 331] width 226 height 30
select select "*"
click at [477, 316] on input "Vorname" at bounding box center [515, 331] width 226 height 30
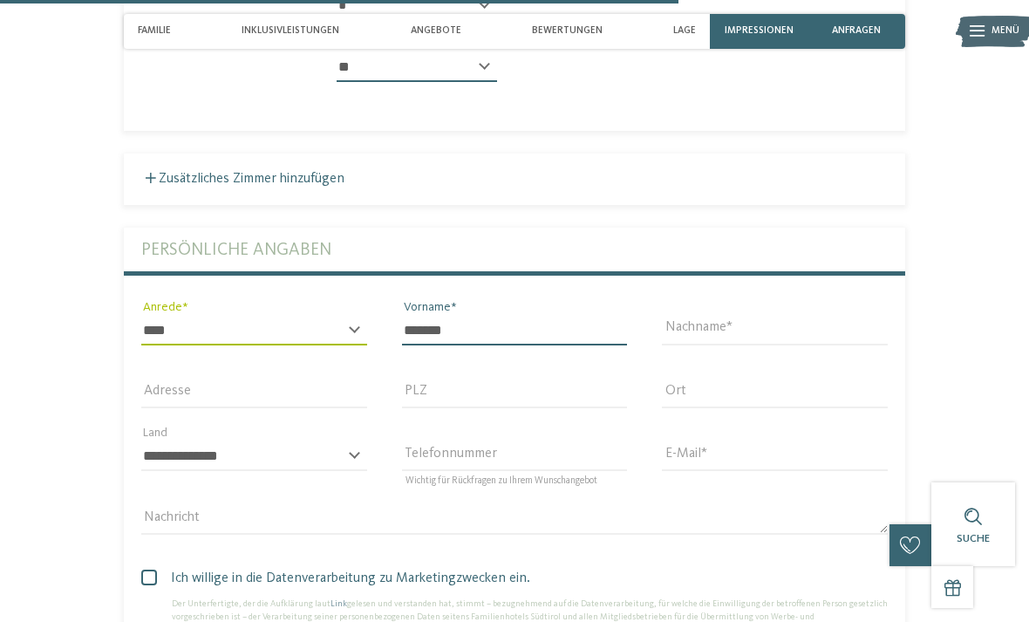
type input "*******"
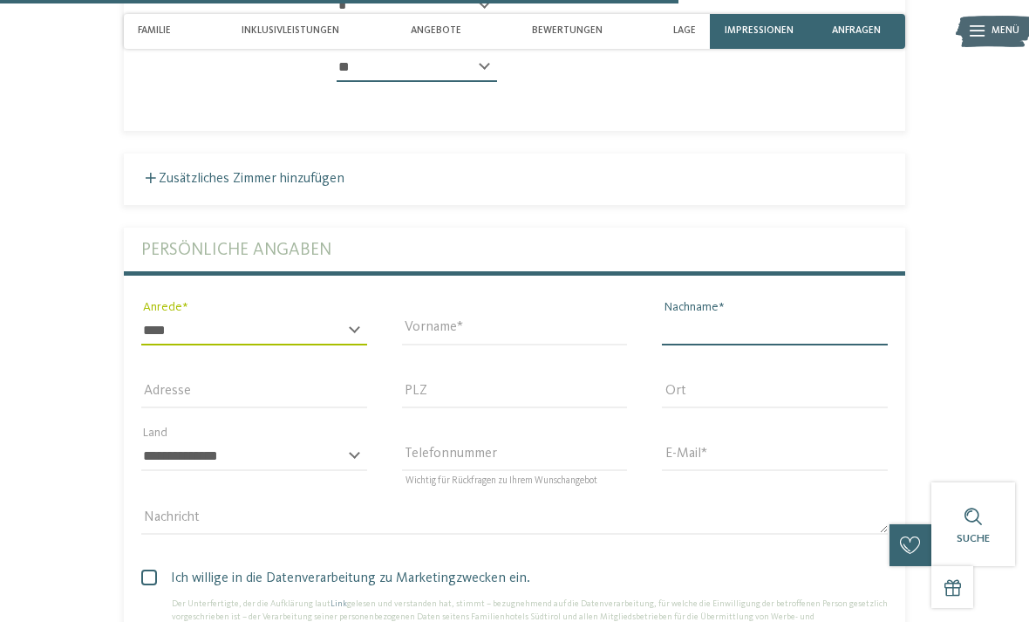
click at [739, 316] on input "Nachname" at bounding box center [775, 331] width 226 height 30
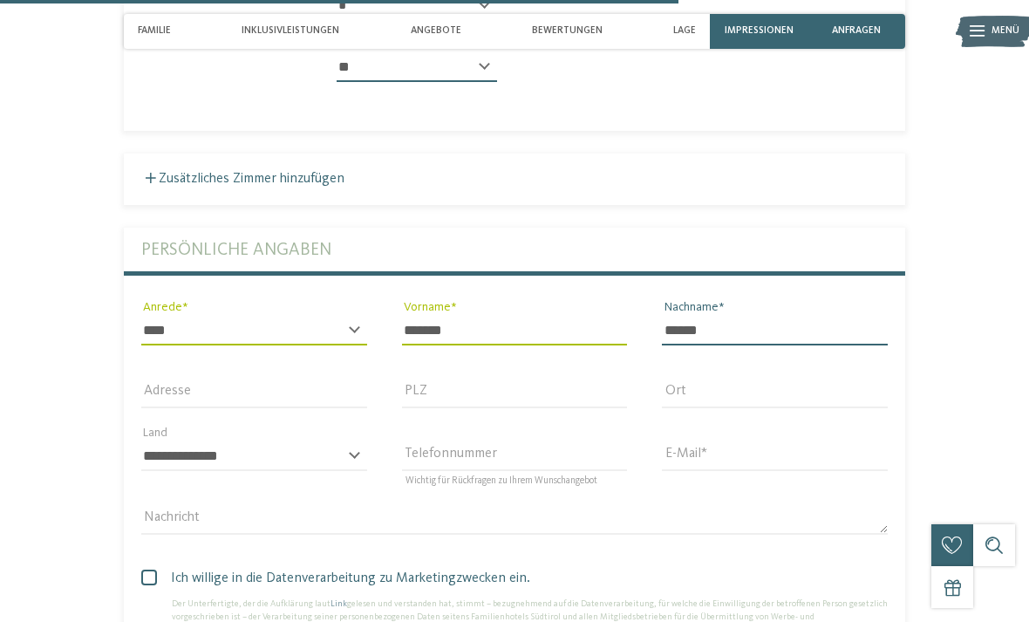
type input "******"
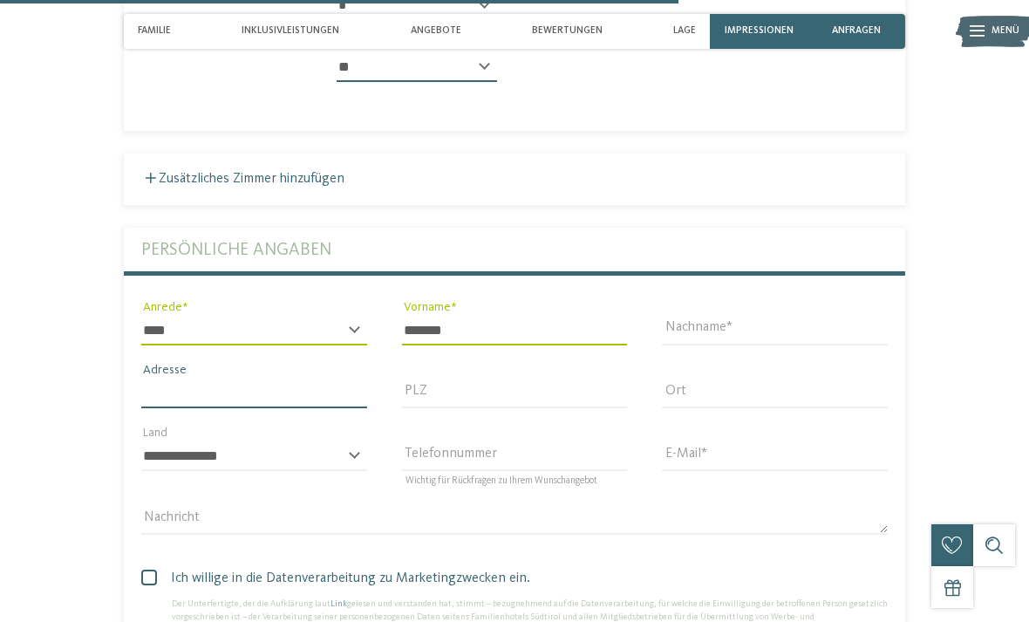
click at [283, 378] on input "Adresse" at bounding box center [254, 393] width 226 height 30
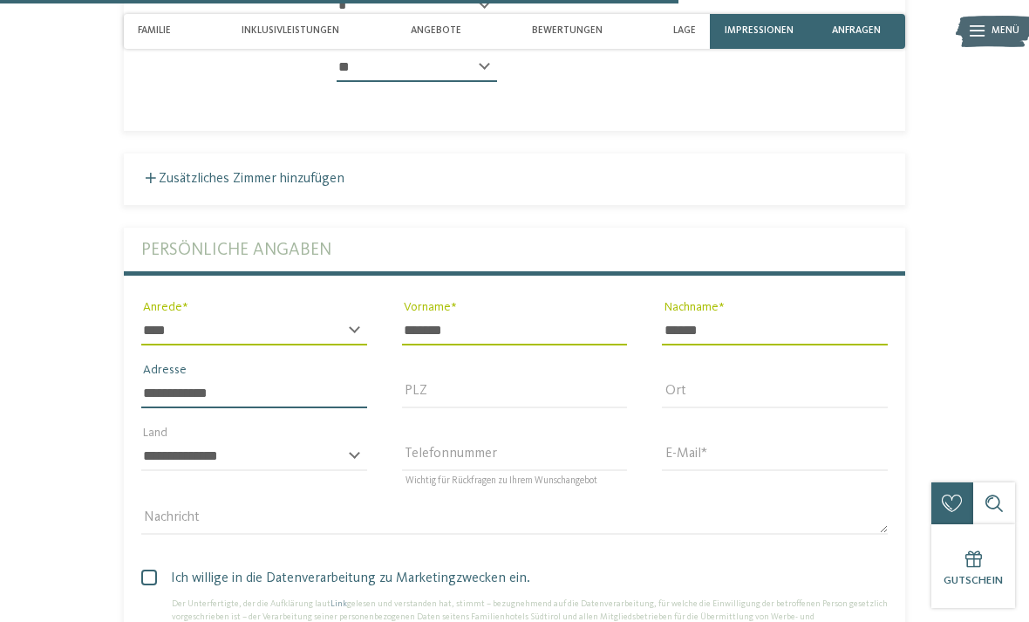
type input "**********"
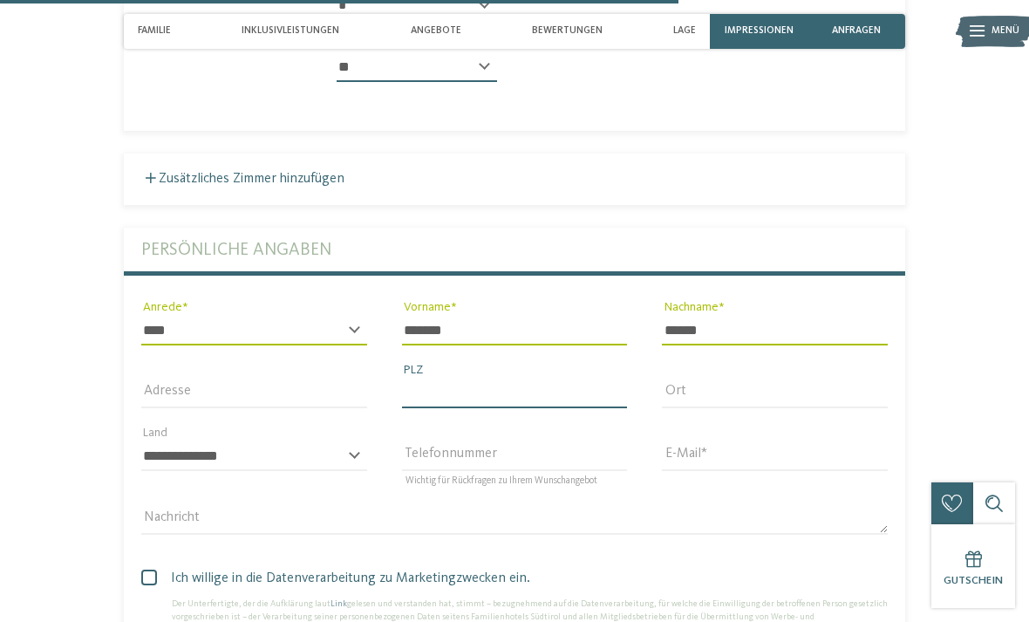
click at [496, 378] on input "PLZ" at bounding box center [515, 393] width 226 height 30
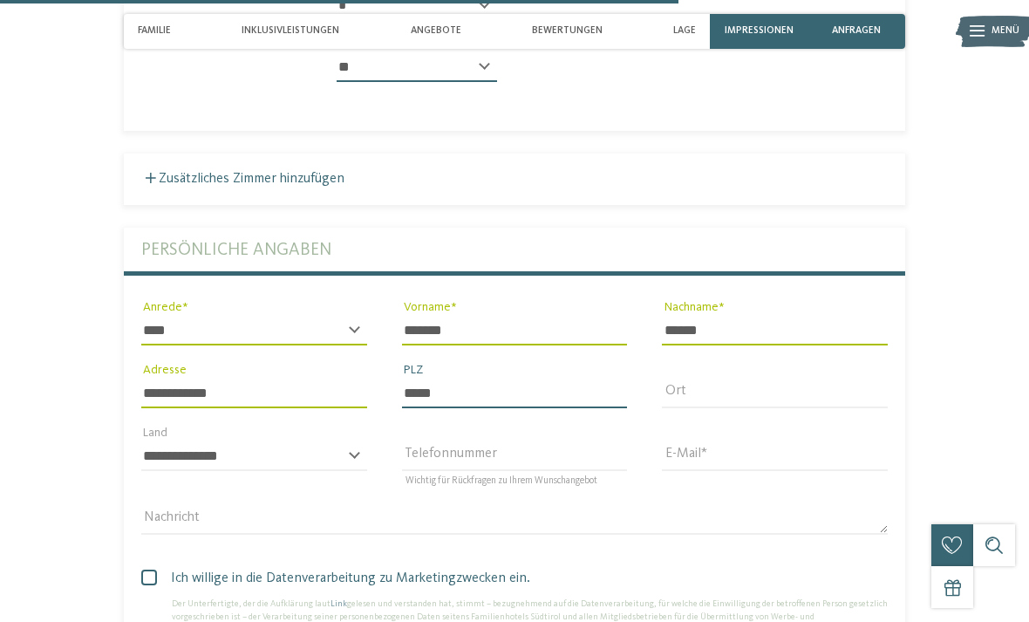
type input "*****"
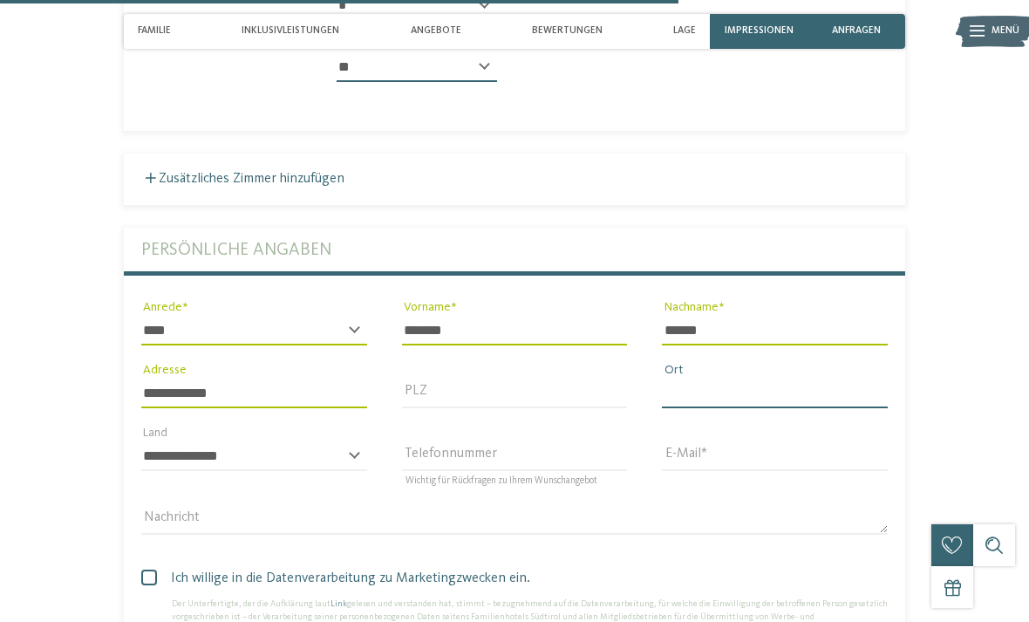
click at [732, 378] on input "Ort" at bounding box center [775, 393] width 226 height 30
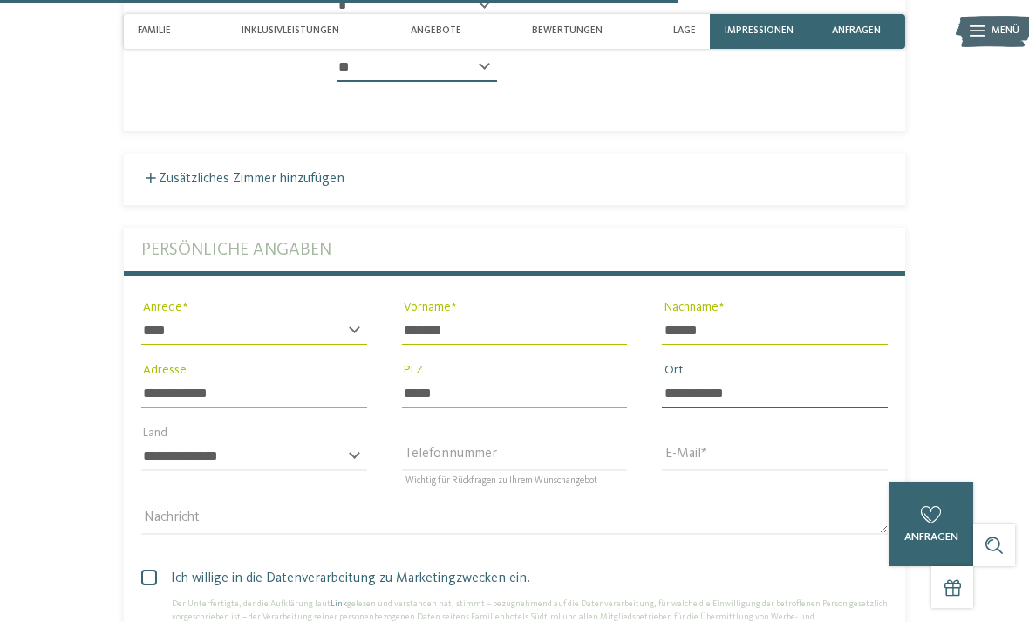
type input "**********"
click at [323, 441] on select "**********" at bounding box center [254, 456] width 226 height 30
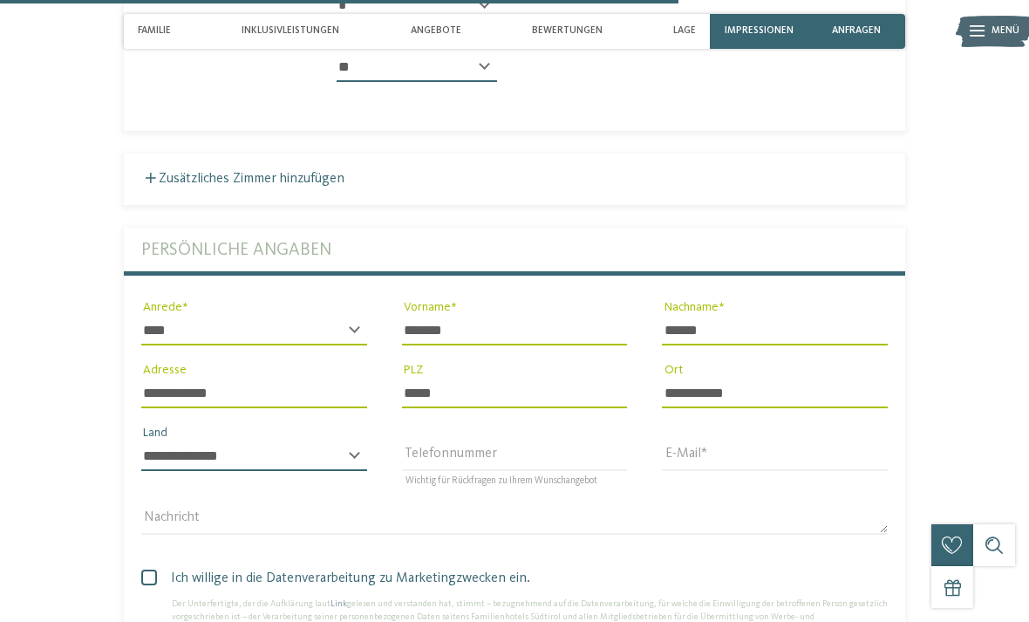
select select "**"
click at [726, 441] on input "E-Mail" at bounding box center [775, 456] width 226 height 30
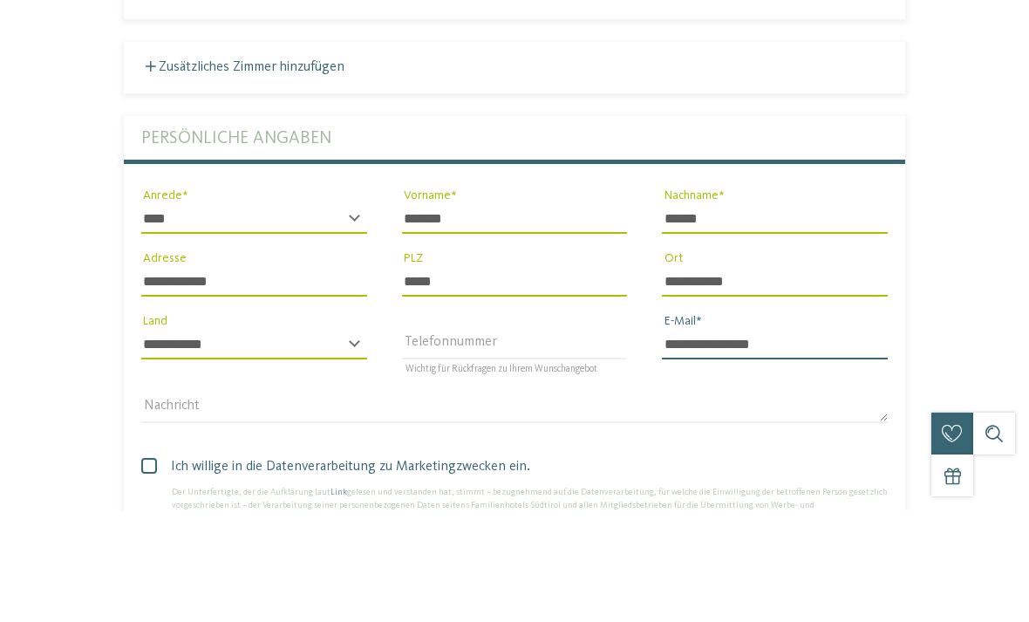
scroll to position [3004, 0]
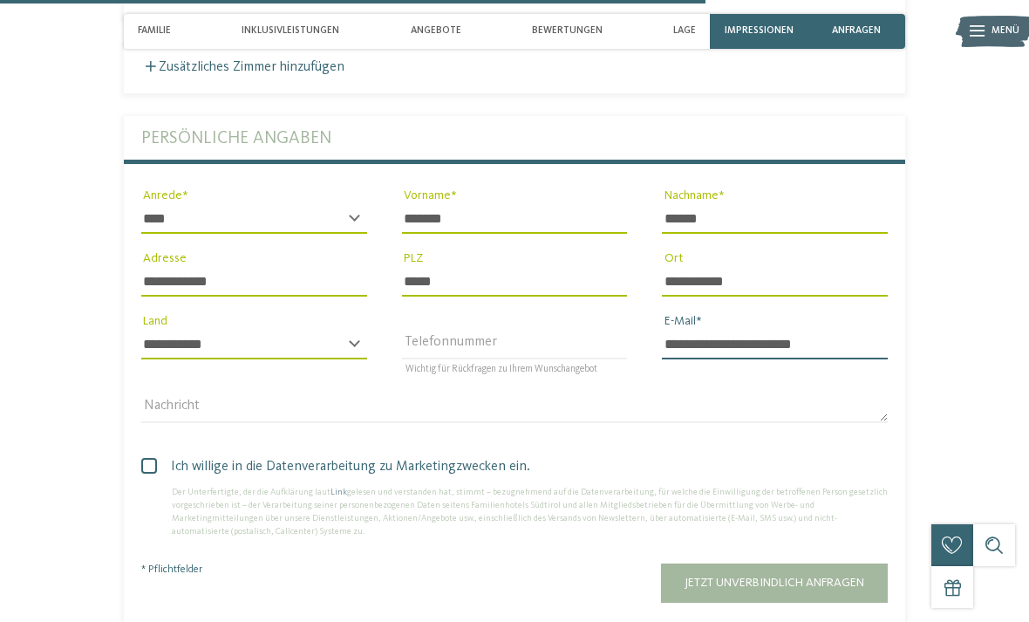
type input "**********"
click at [794, 576] on span "Jetzt unverbindlich anfragen" at bounding box center [775, 582] width 180 height 12
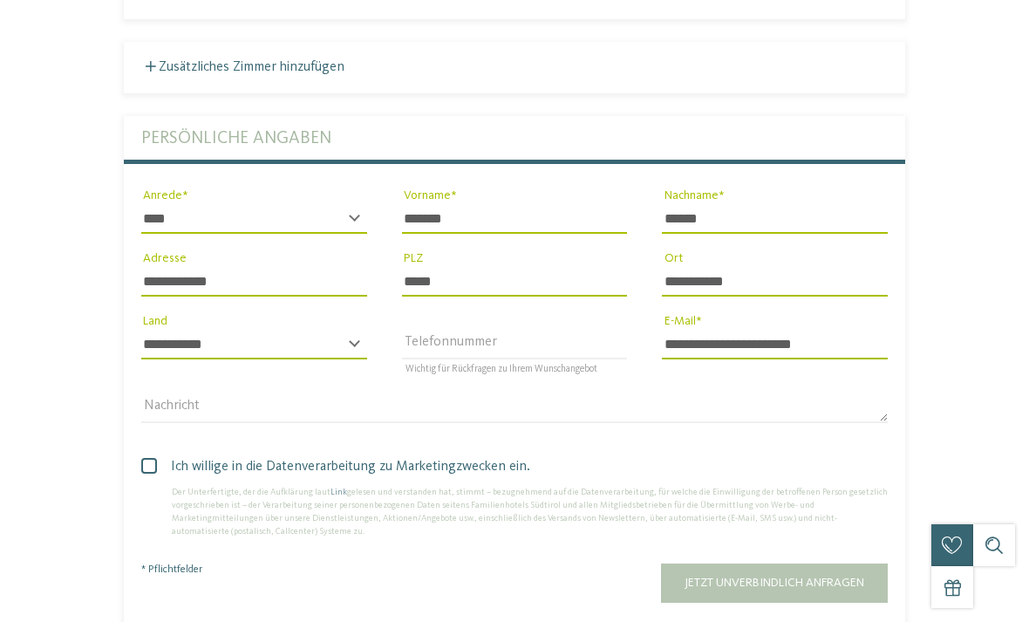
scroll to position [0, 0]
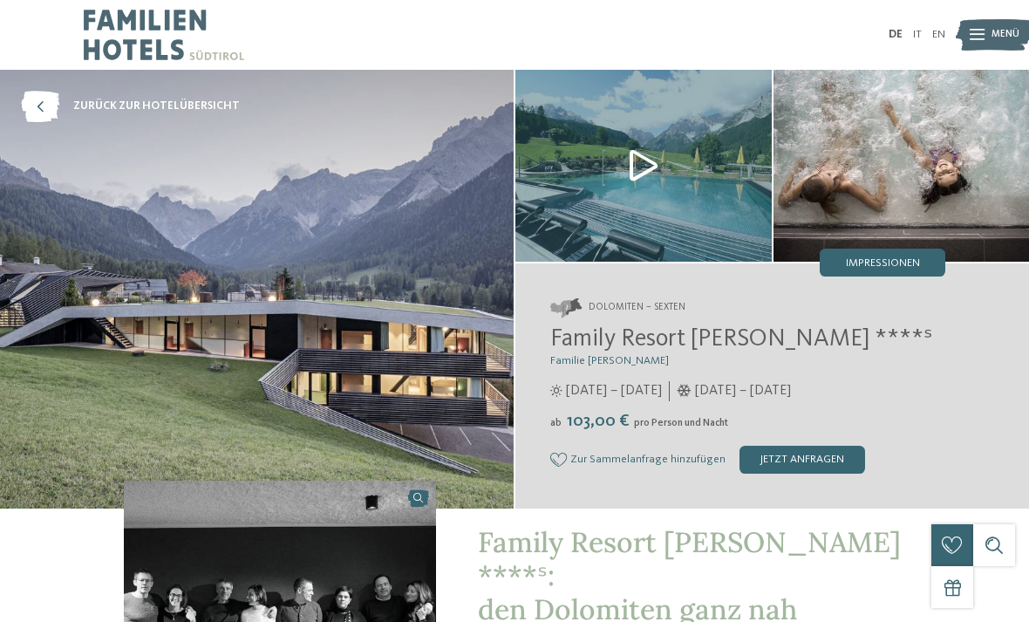
click at [101, 122] on img at bounding box center [257, 289] width 514 height 439
click at [45, 106] on icon at bounding box center [40, 106] width 38 height 31
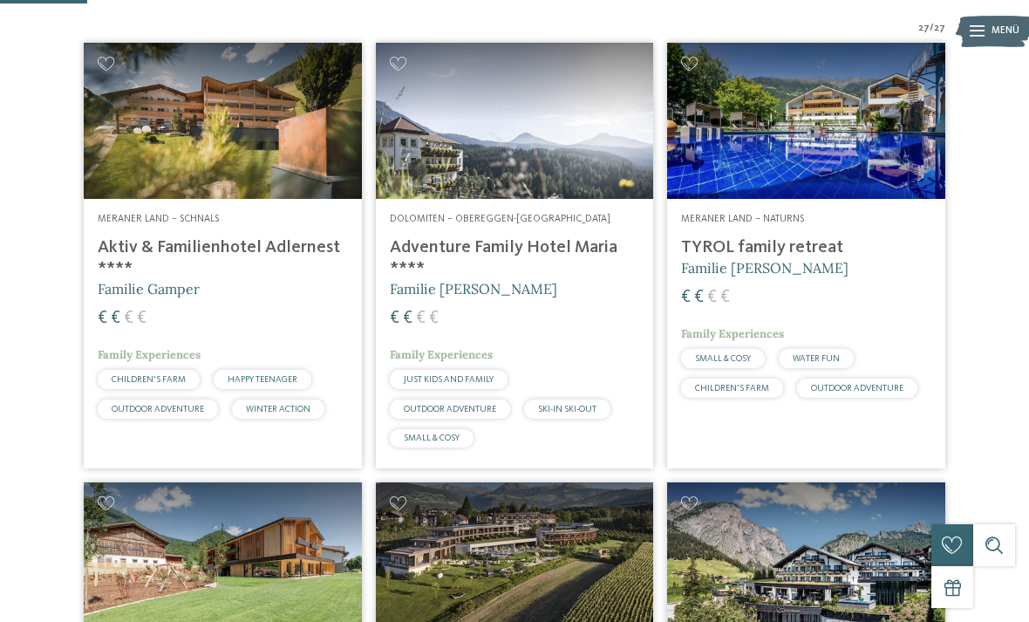
scroll to position [374, 0]
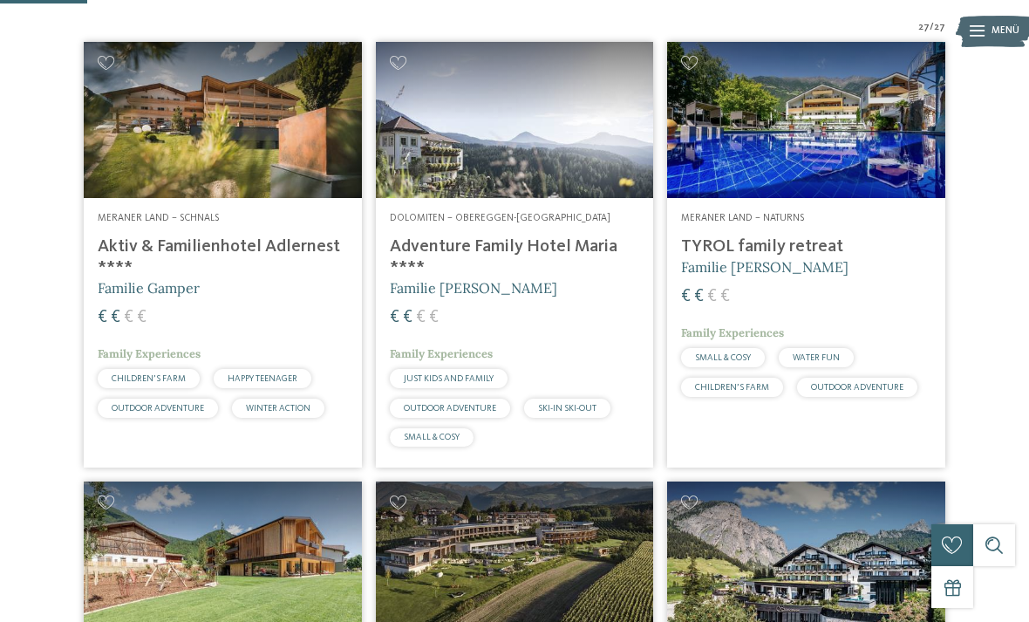
click at [208, 182] on img at bounding box center [223, 120] width 278 height 156
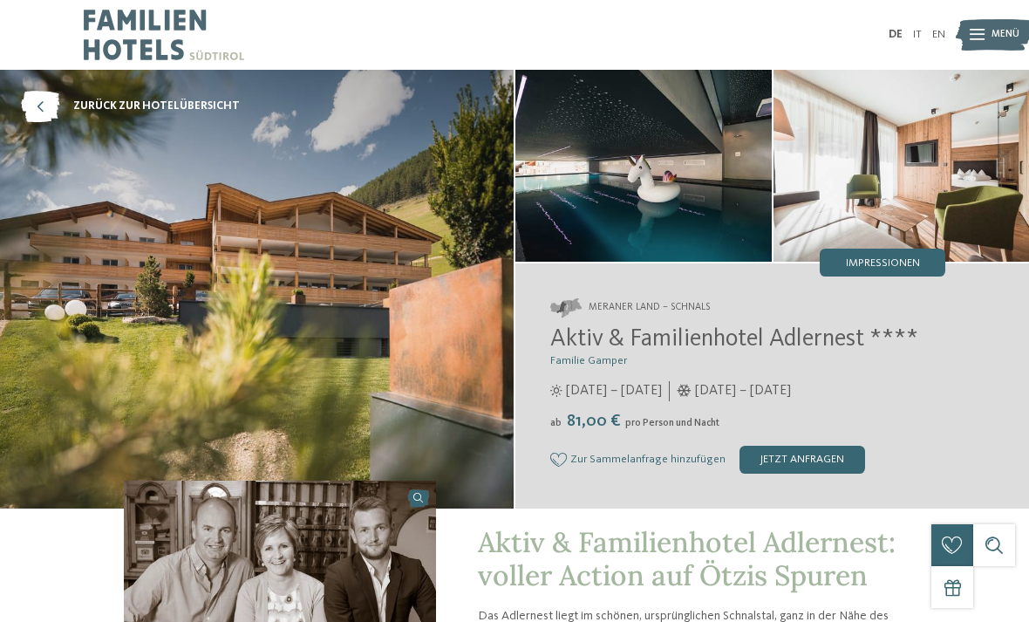
click at [336, 307] on img at bounding box center [257, 289] width 514 height 439
click at [350, 288] on img at bounding box center [257, 289] width 514 height 439
click at [895, 276] on div "Impressionen" at bounding box center [883, 263] width 126 height 28
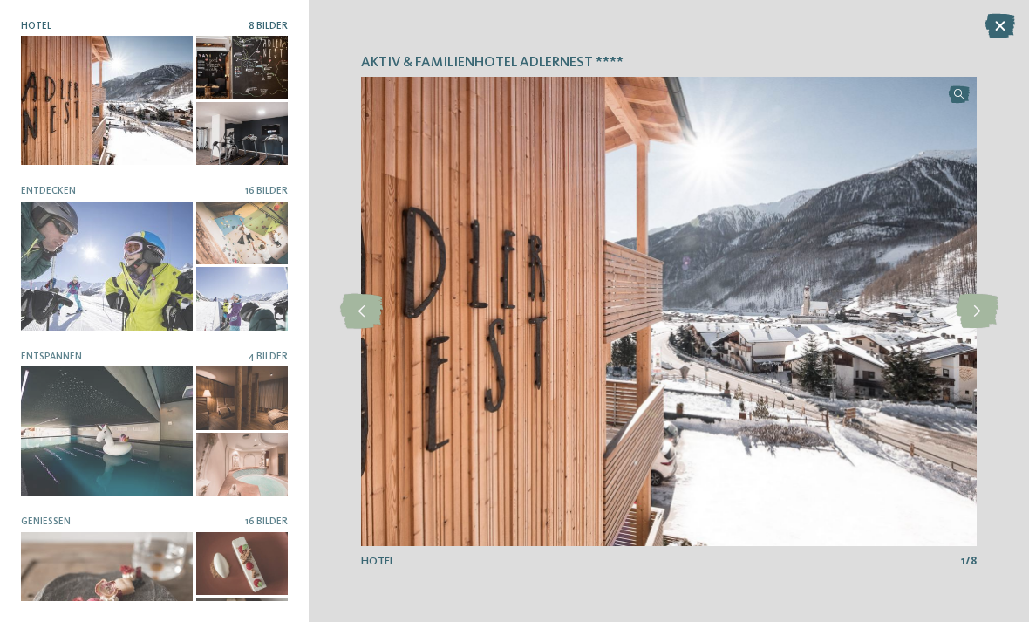
click at [977, 307] on icon at bounding box center [977, 311] width 43 height 35
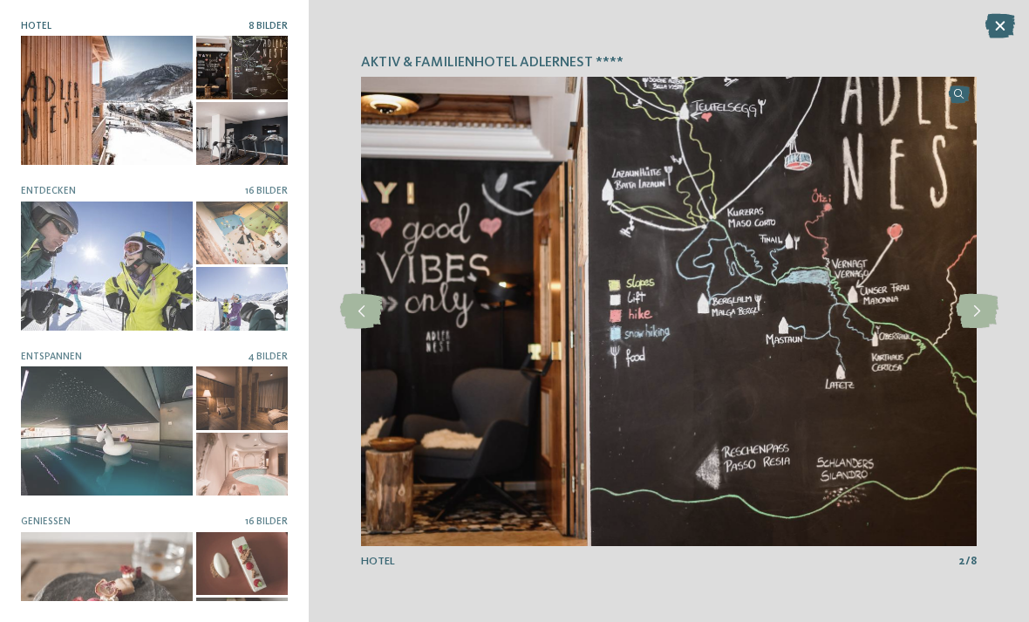
click at [985, 311] on icon at bounding box center [977, 311] width 43 height 35
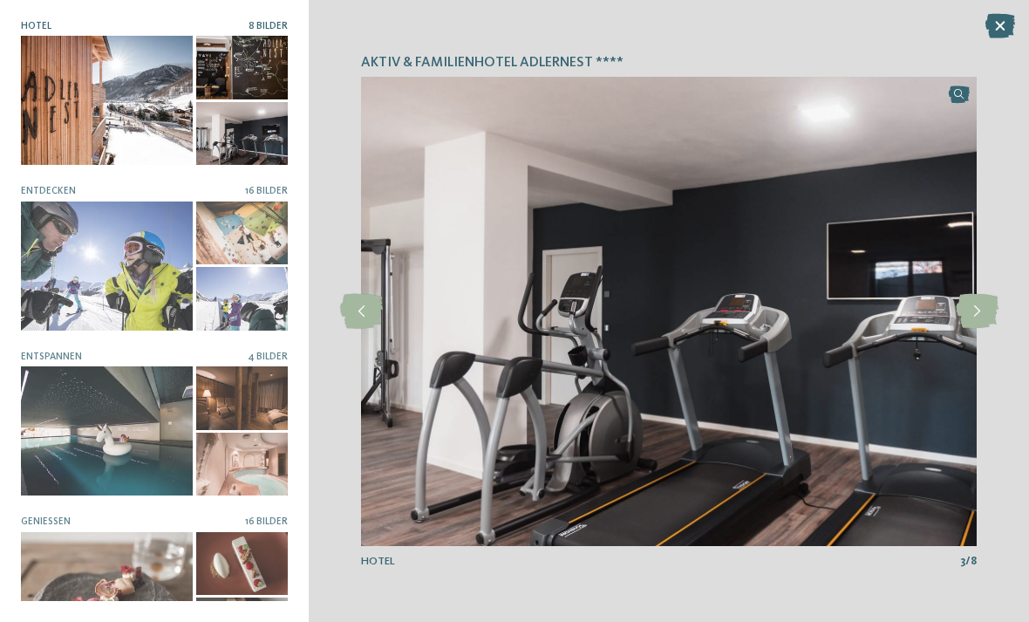
click at [985, 306] on icon at bounding box center [977, 311] width 43 height 35
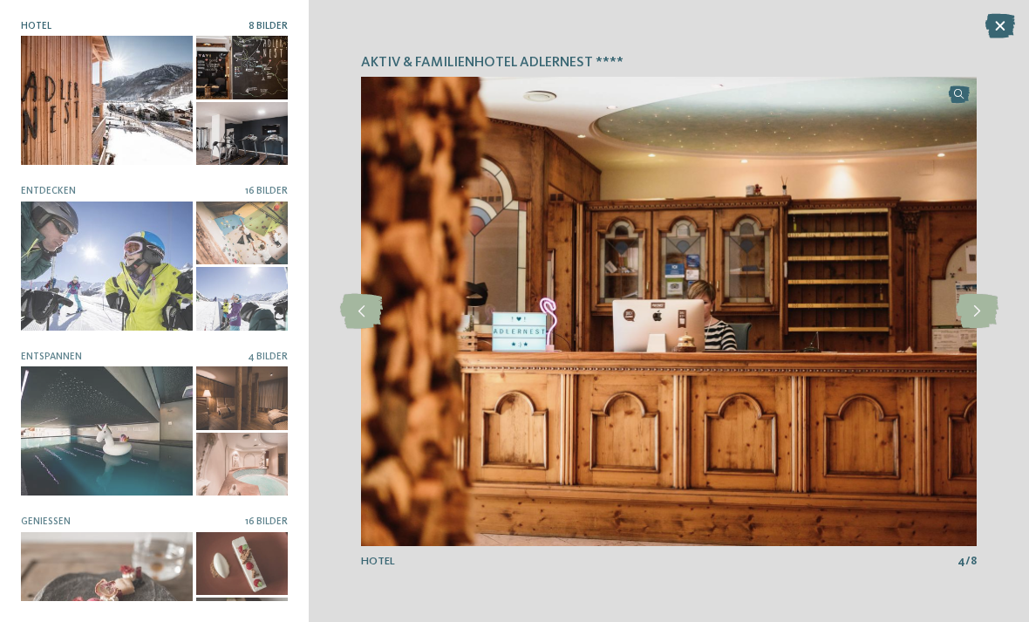
click at [981, 309] on icon at bounding box center [977, 311] width 43 height 35
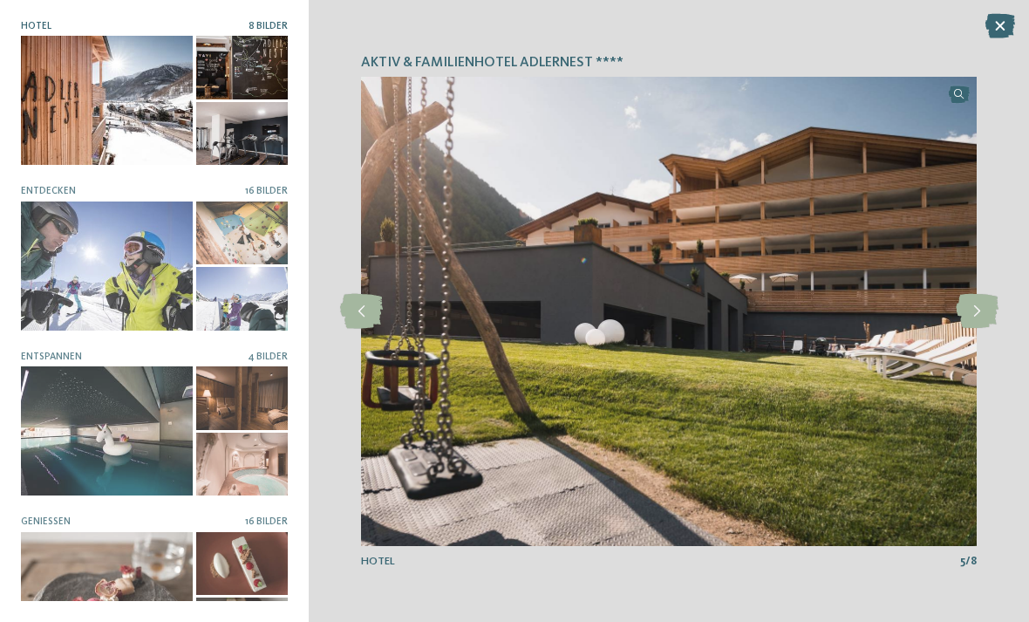
click at [979, 307] on icon at bounding box center [977, 311] width 43 height 35
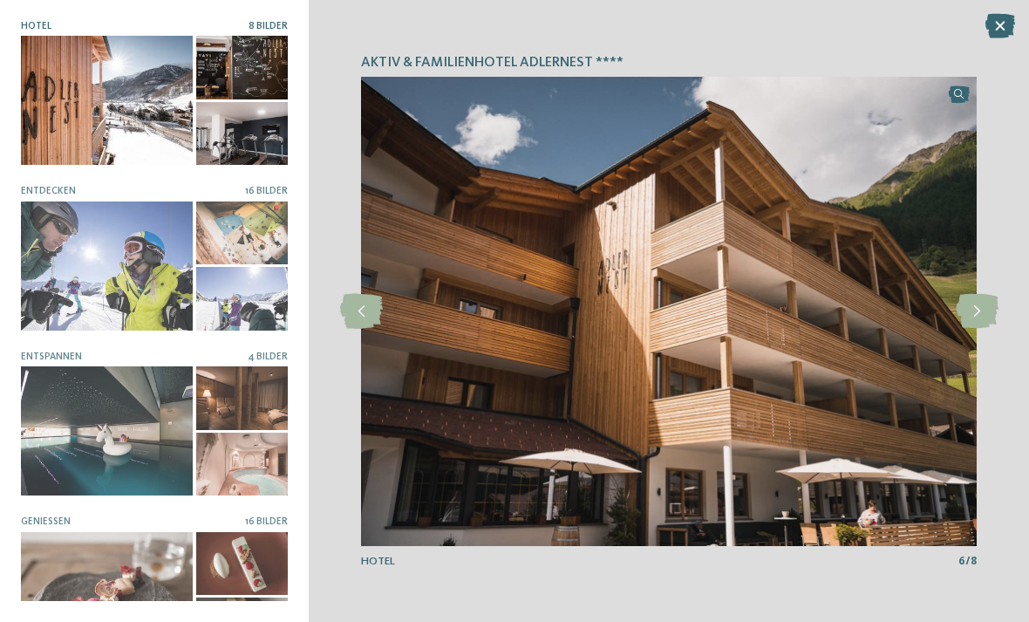
click at [975, 302] on icon at bounding box center [977, 311] width 43 height 35
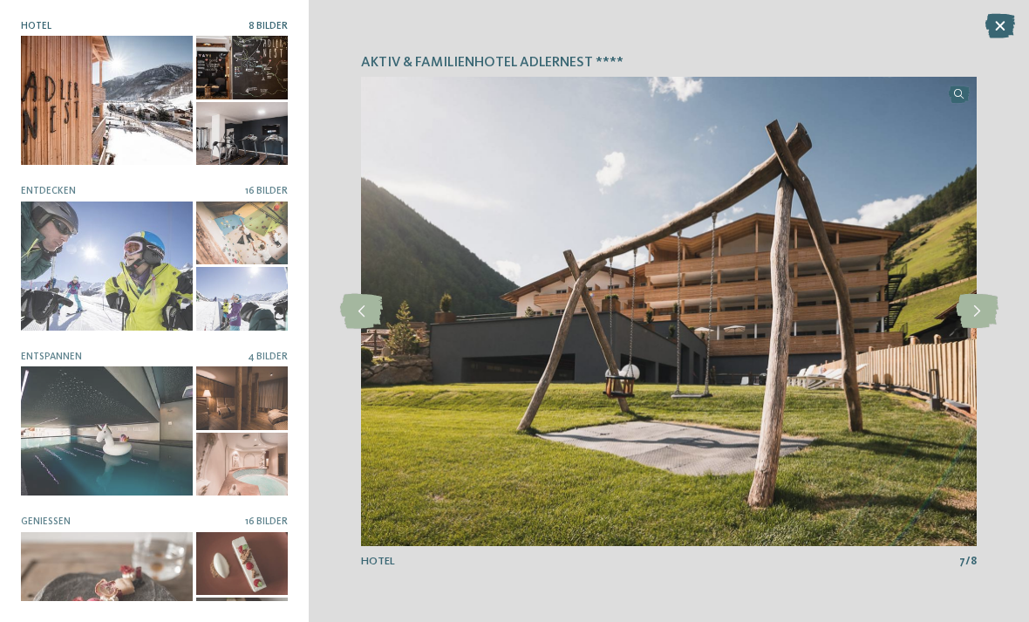
click at [980, 303] on icon at bounding box center [977, 311] width 43 height 35
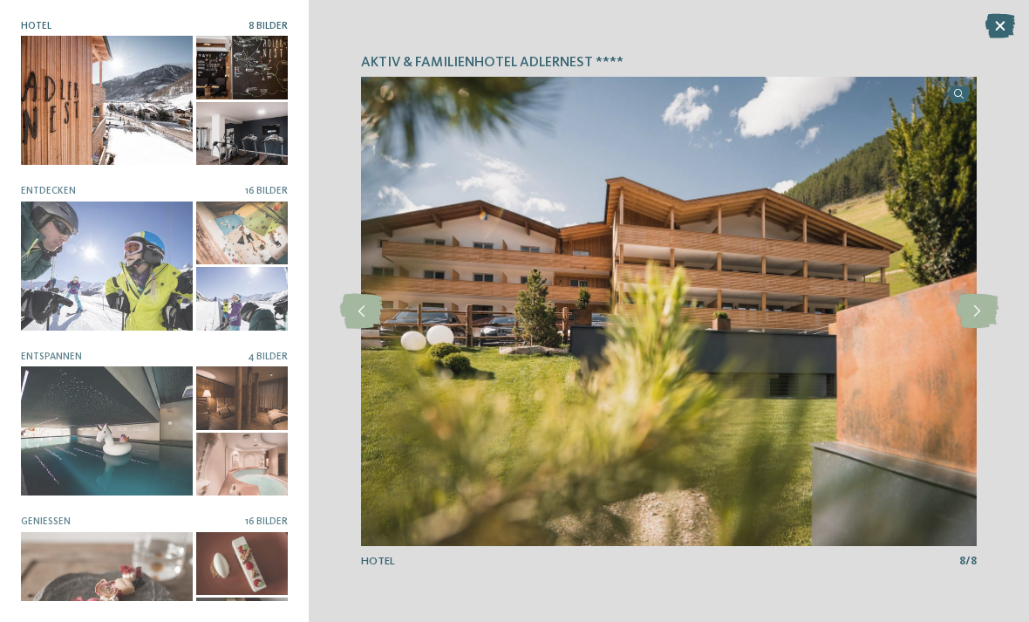
click at [981, 302] on icon at bounding box center [977, 311] width 43 height 35
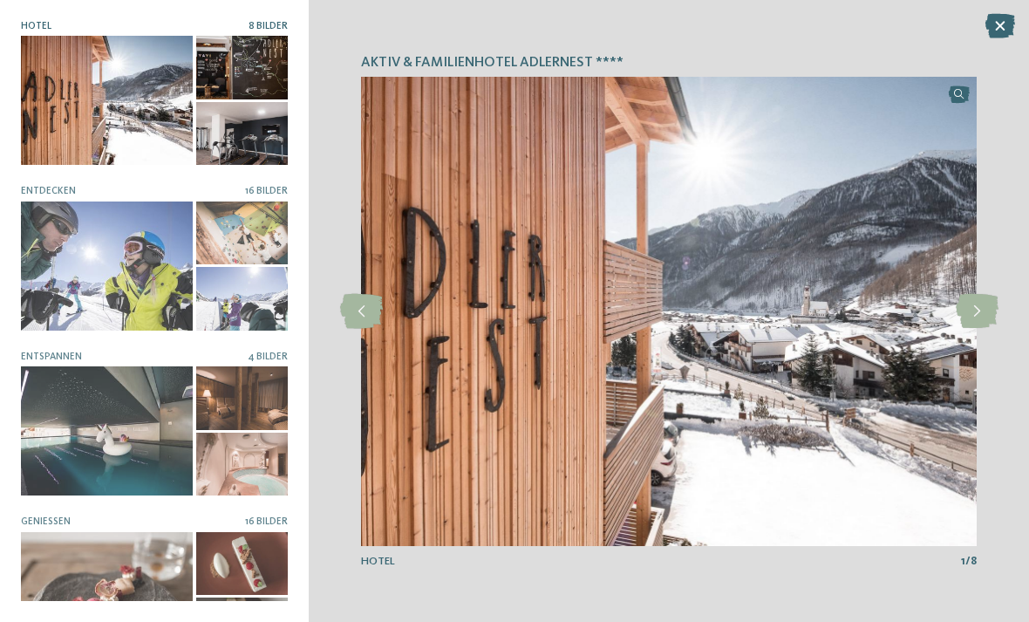
click at [980, 303] on icon at bounding box center [977, 311] width 43 height 35
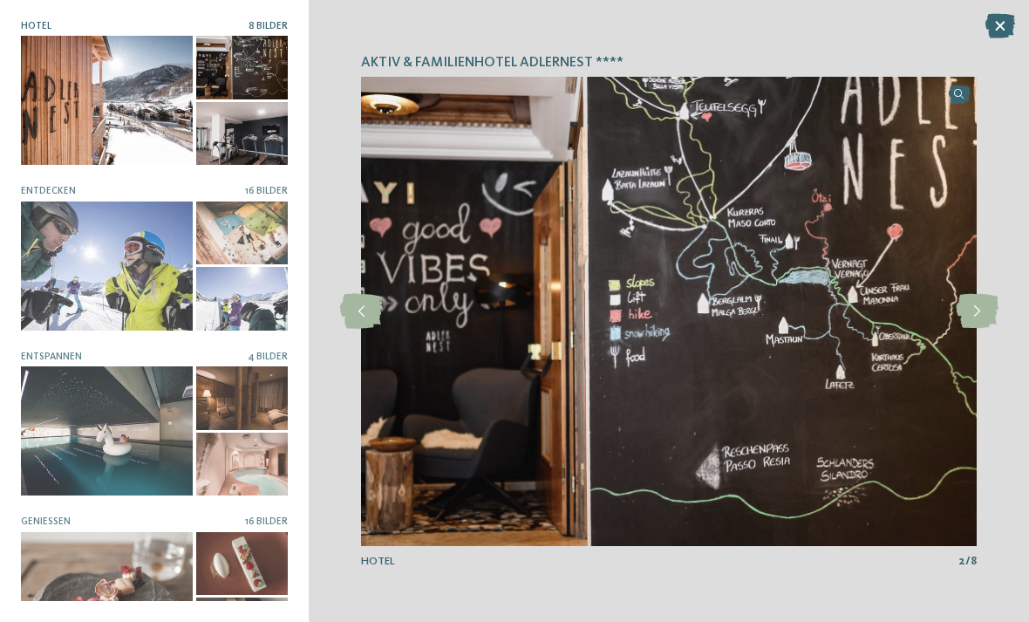
click at [979, 310] on icon at bounding box center [977, 311] width 43 height 35
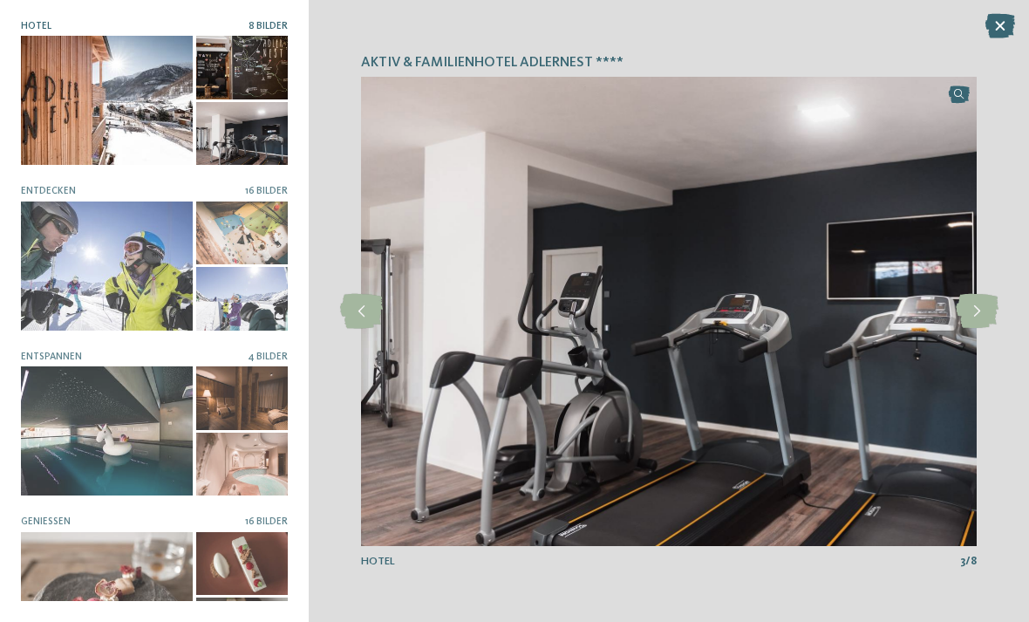
click at [107, 269] on div at bounding box center [107, 265] width 172 height 129
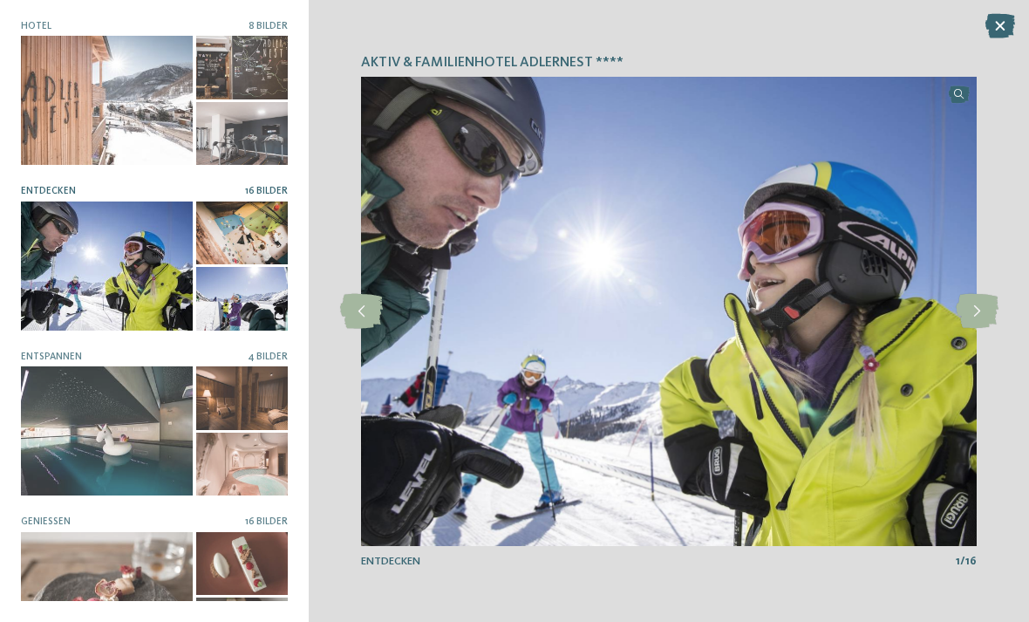
click at [984, 317] on icon at bounding box center [977, 311] width 43 height 35
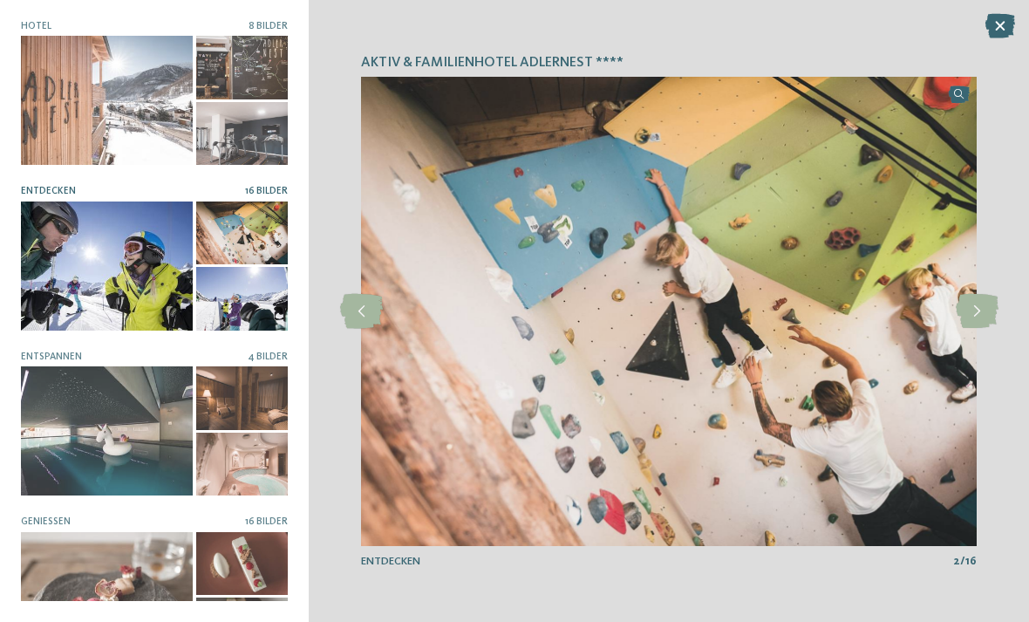
click at [968, 327] on icon at bounding box center [977, 311] width 43 height 35
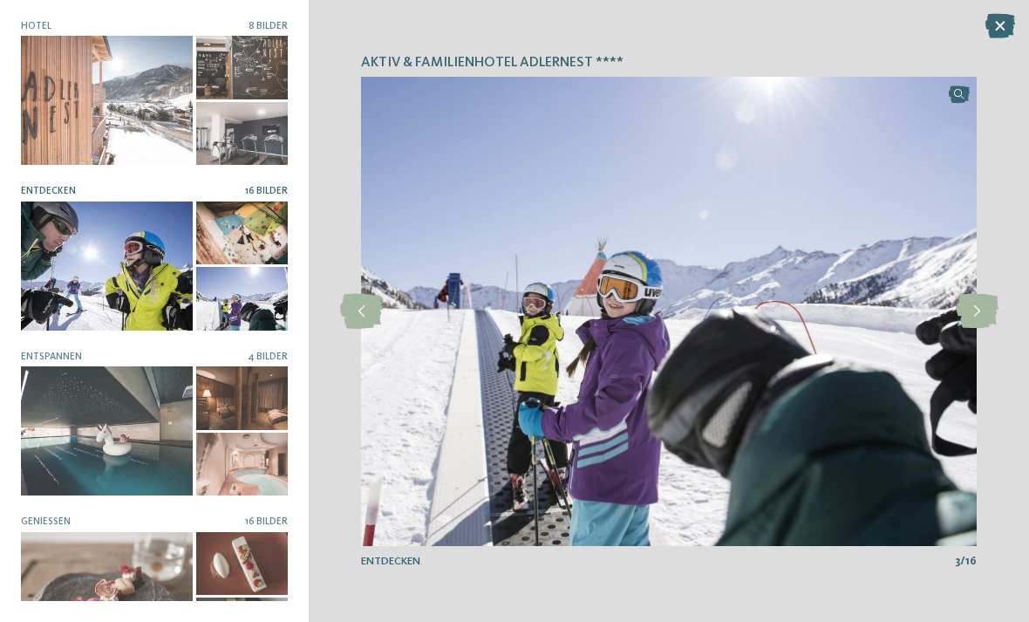
click at [980, 312] on icon at bounding box center [977, 311] width 43 height 35
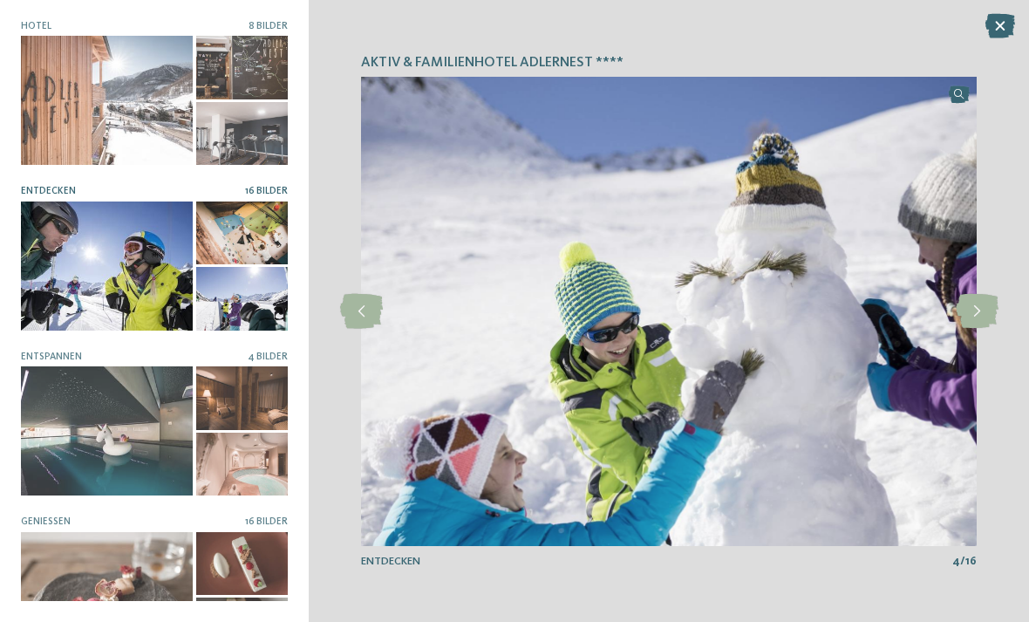
click at [985, 310] on icon at bounding box center [977, 311] width 43 height 35
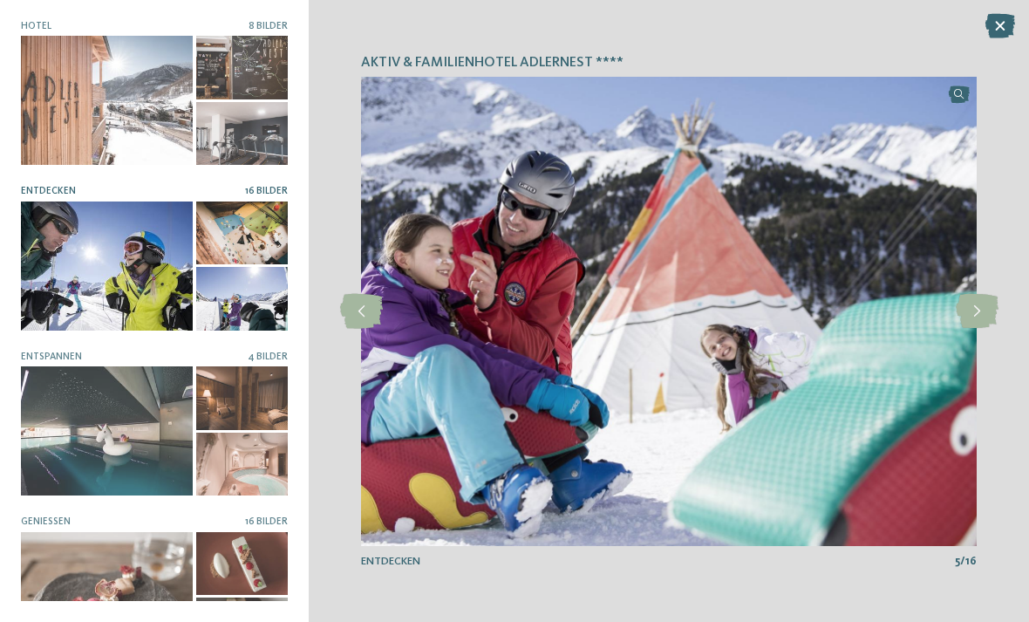
click at [986, 310] on icon at bounding box center [977, 311] width 43 height 35
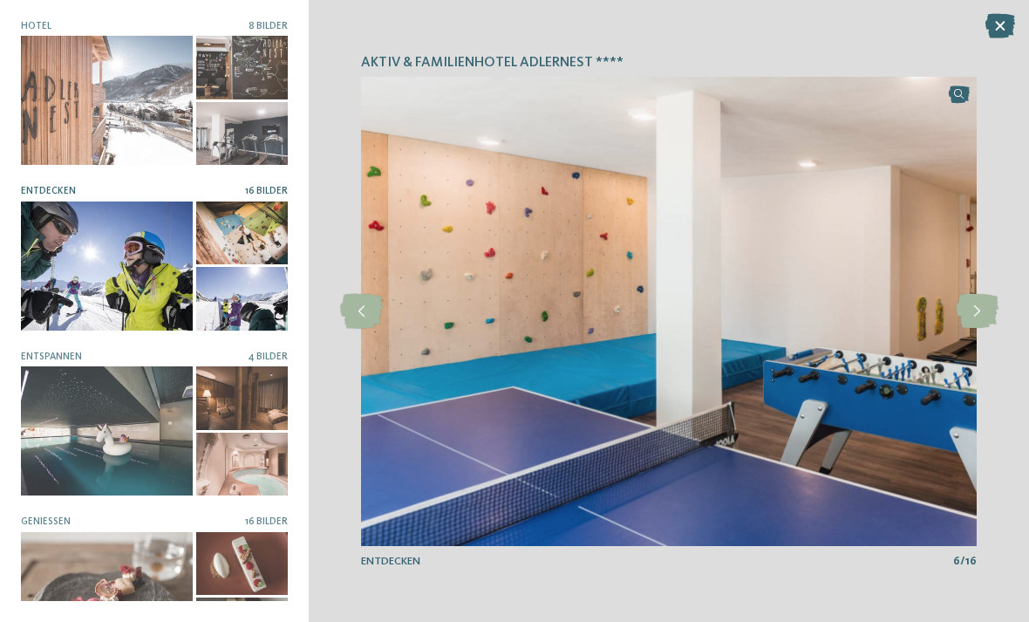
click at [985, 310] on icon at bounding box center [977, 311] width 43 height 35
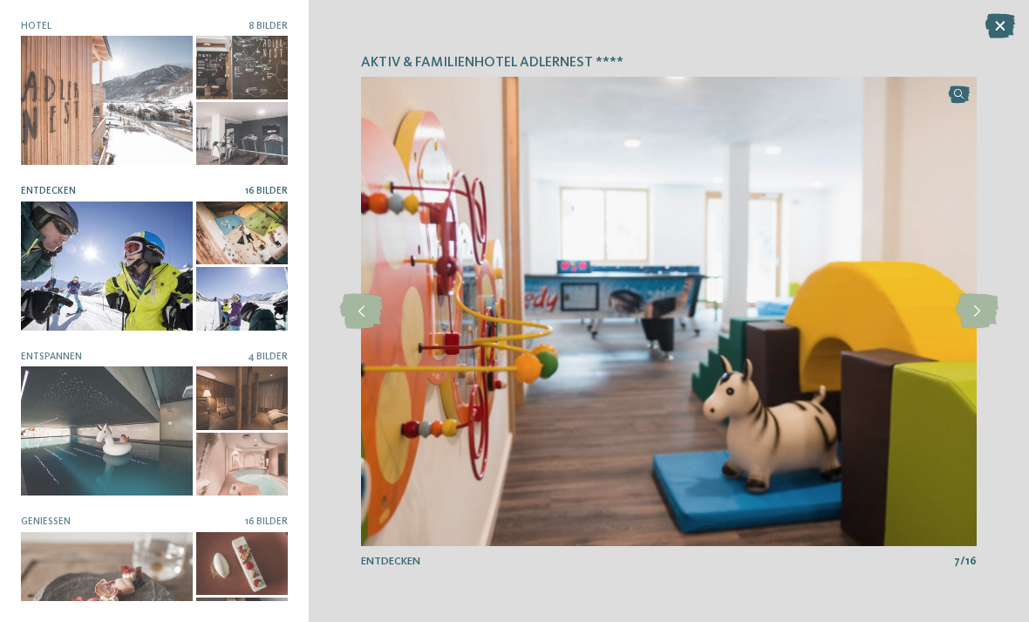
click at [985, 310] on icon at bounding box center [977, 311] width 43 height 35
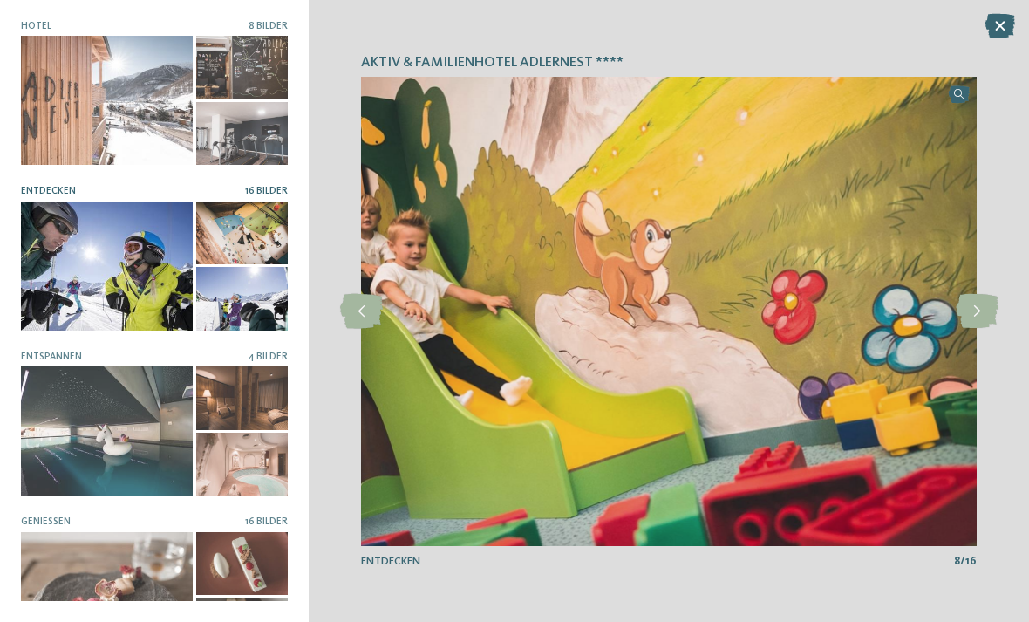
click at [986, 310] on icon at bounding box center [977, 311] width 43 height 35
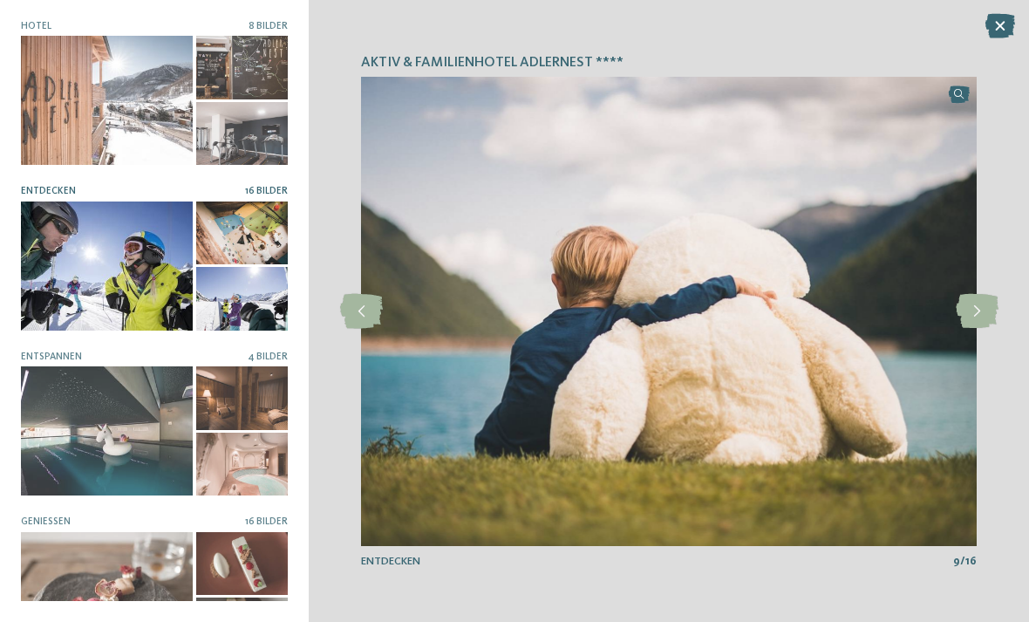
click at [985, 310] on icon at bounding box center [977, 311] width 43 height 35
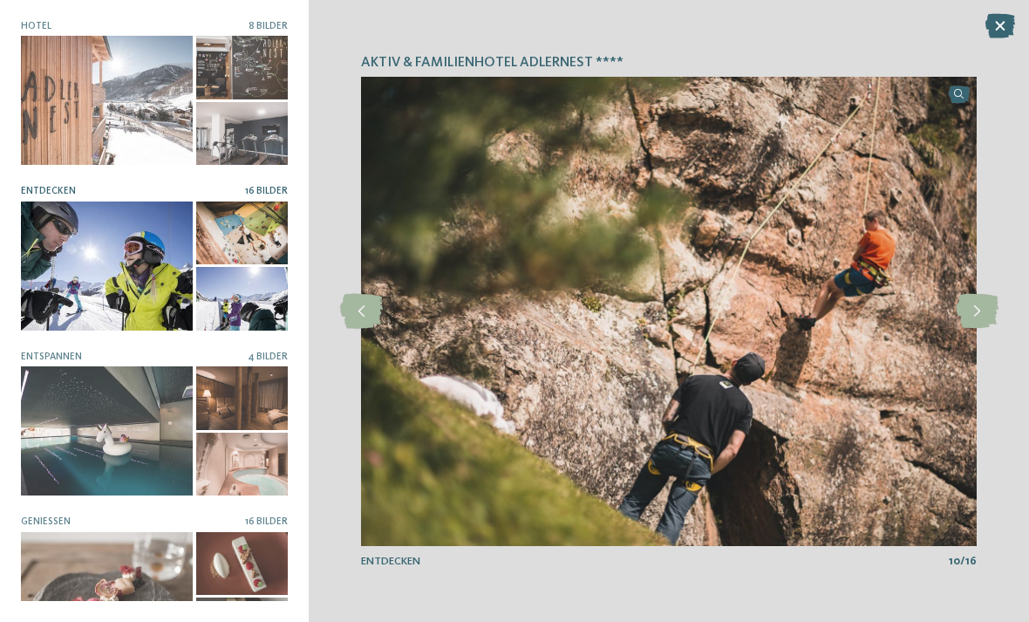
click at [979, 311] on icon at bounding box center [977, 311] width 43 height 35
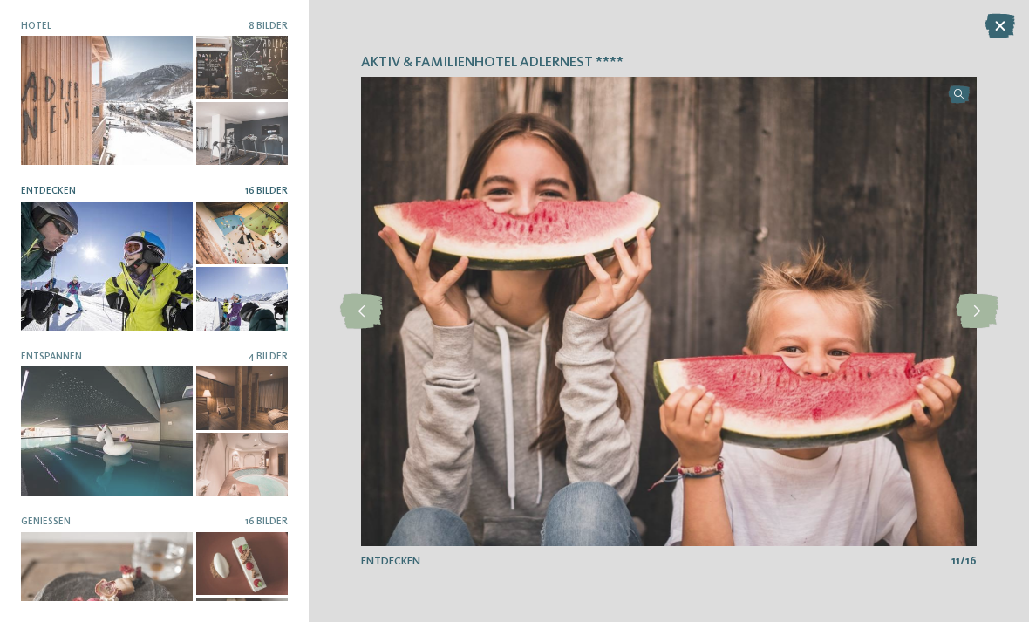
click at [978, 310] on icon at bounding box center [977, 311] width 43 height 35
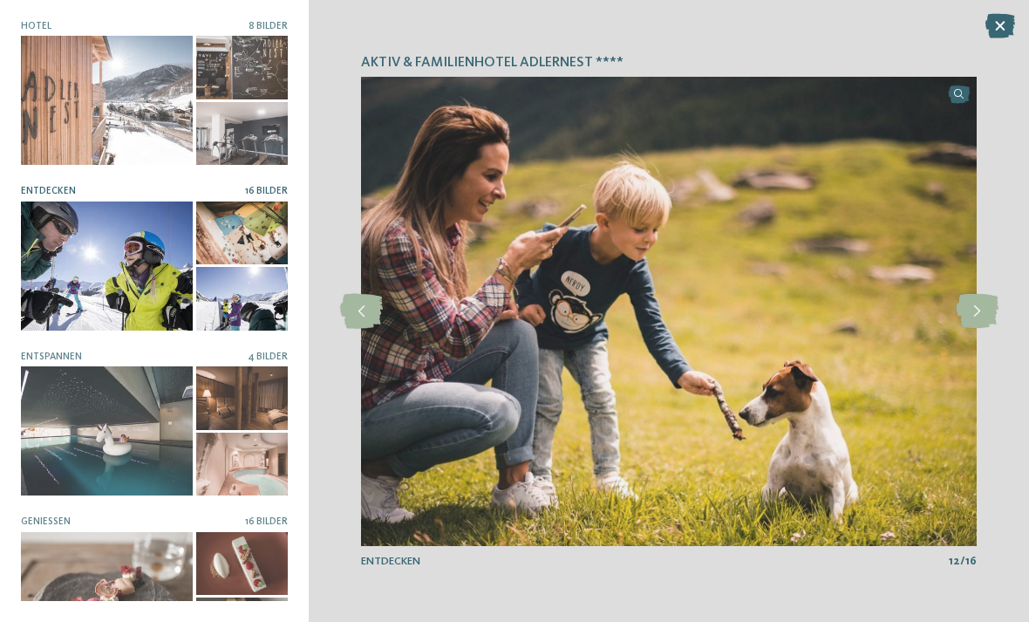
click at [976, 313] on icon at bounding box center [977, 311] width 43 height 35
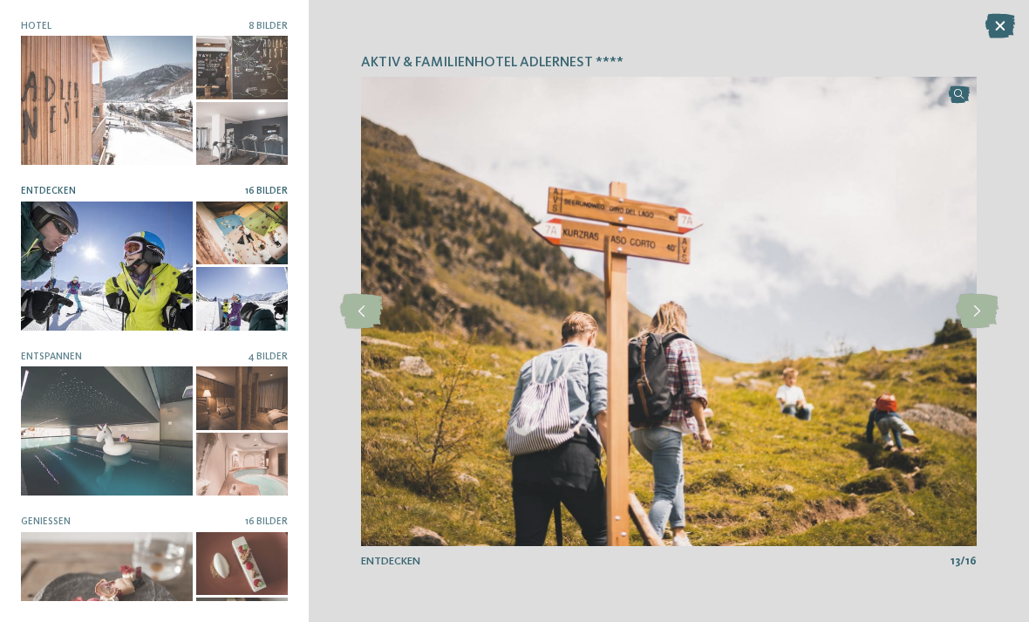
click at [978, 313] on icon at bounding box center [977, 311] width 43 height 35
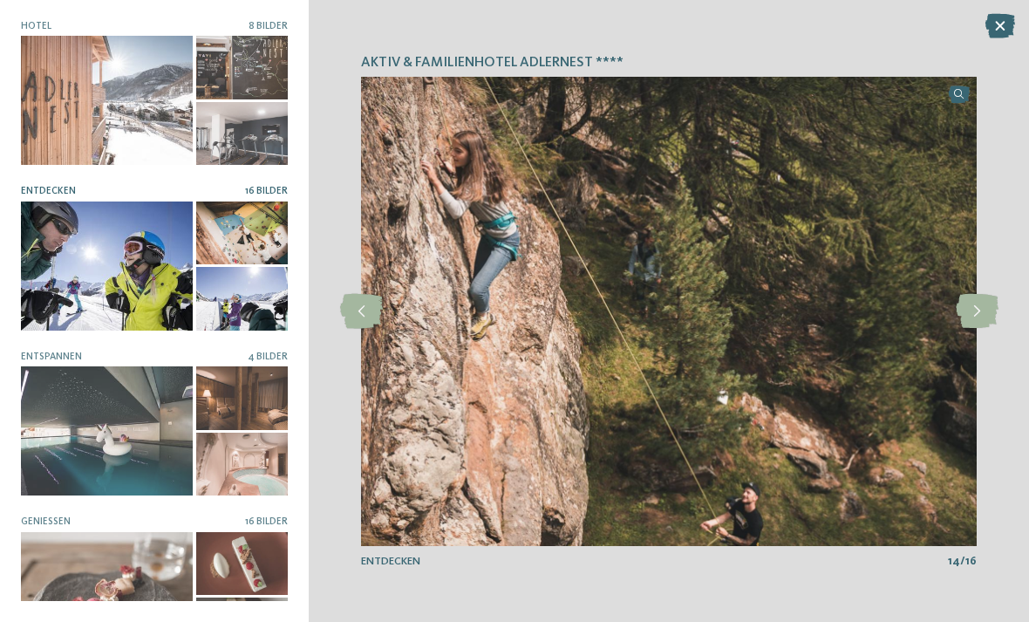
click at [978, 312] on icon at bounding box center [977, 311] width 43 height 35
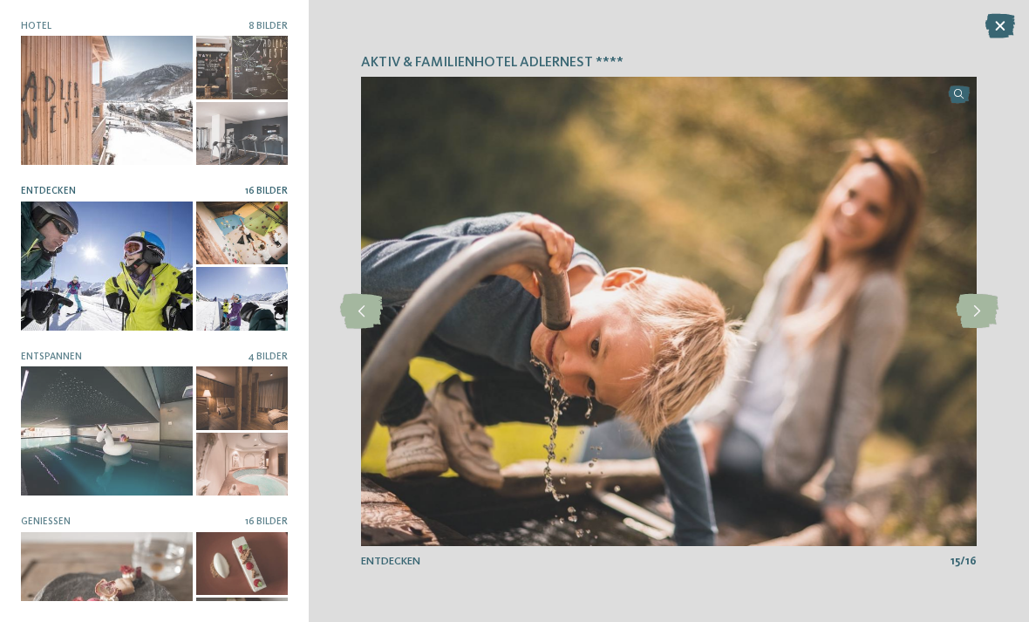
click at [979, 310] on icon at bounding box center [977, 311] width 43 height 35
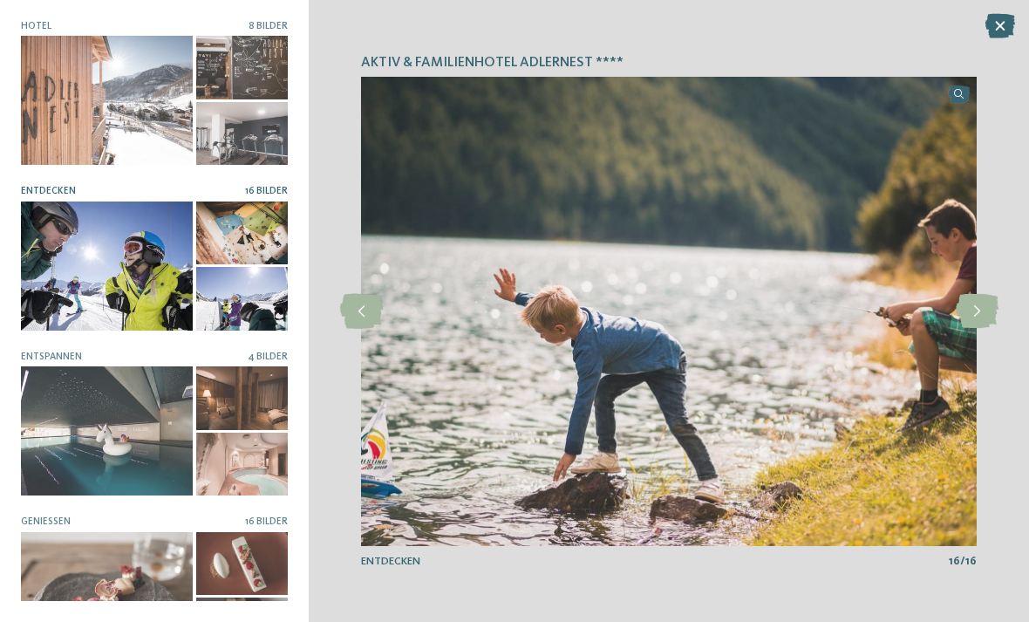
click at [981, 309] on icon at bounding box center [977, 311] width 43 height 35
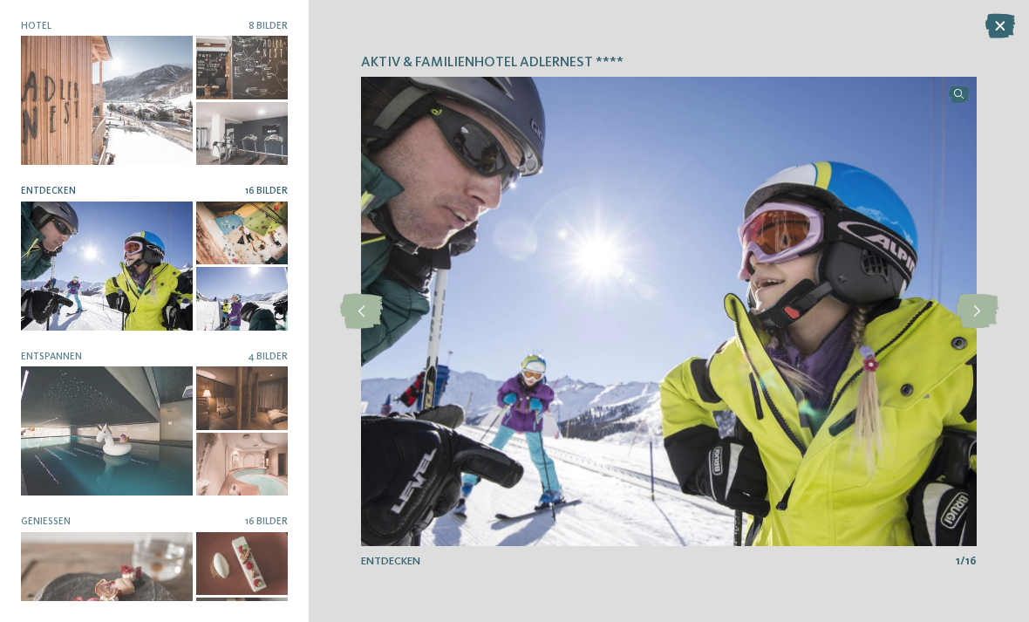
click at [978, 308] on icon at bounding box center [977, 311] width 43 height 35
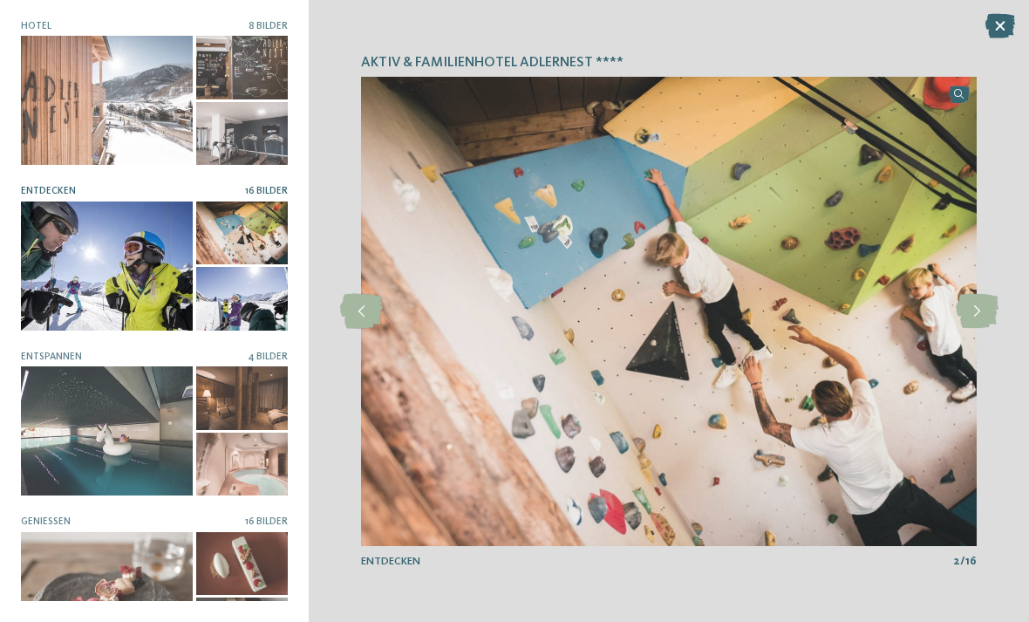
click at [978, 308] on icon at bounding box center [977, 311] width 43 height 35
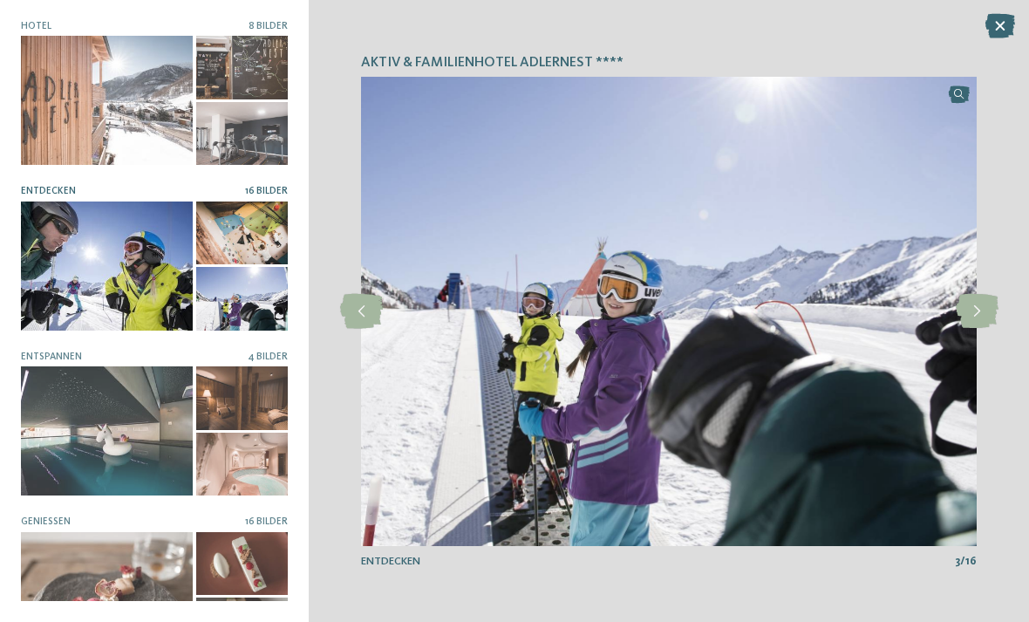
click at [981, 307] on icon at bounding box center [977, 311] width 43 height 35
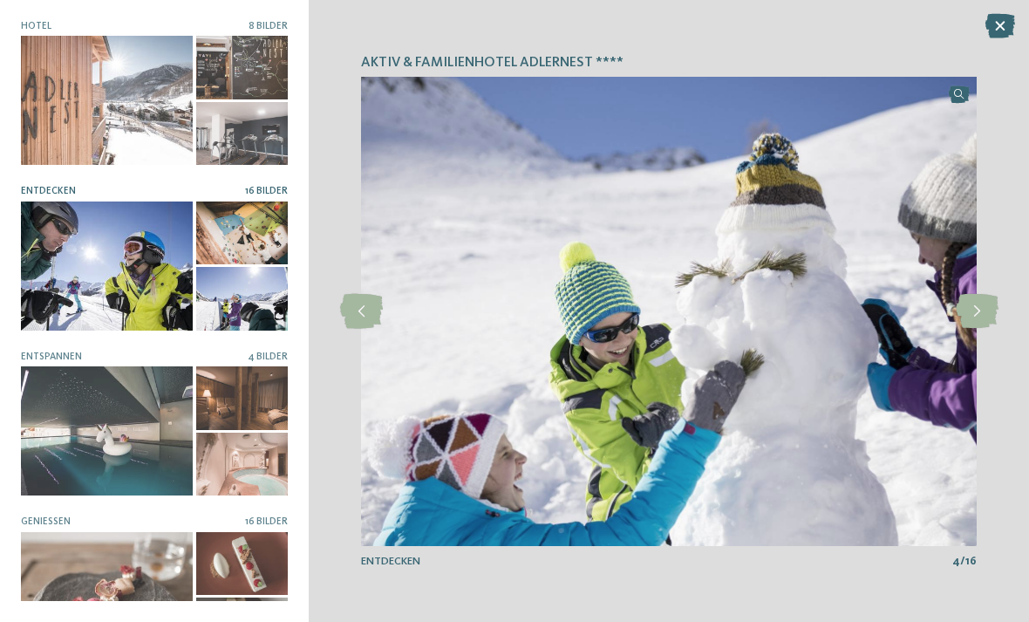
click at [980, 309] on icon at bounding box center [977, 311] width 43 height 35
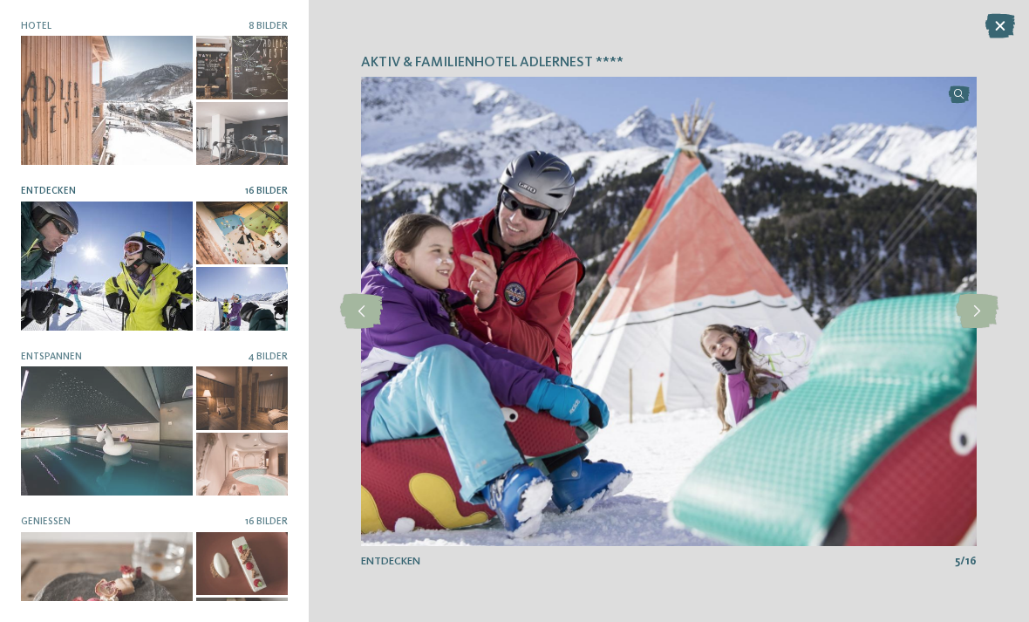
click at [134, 428] on div at bounding box center [107, 430] width 172 height 129
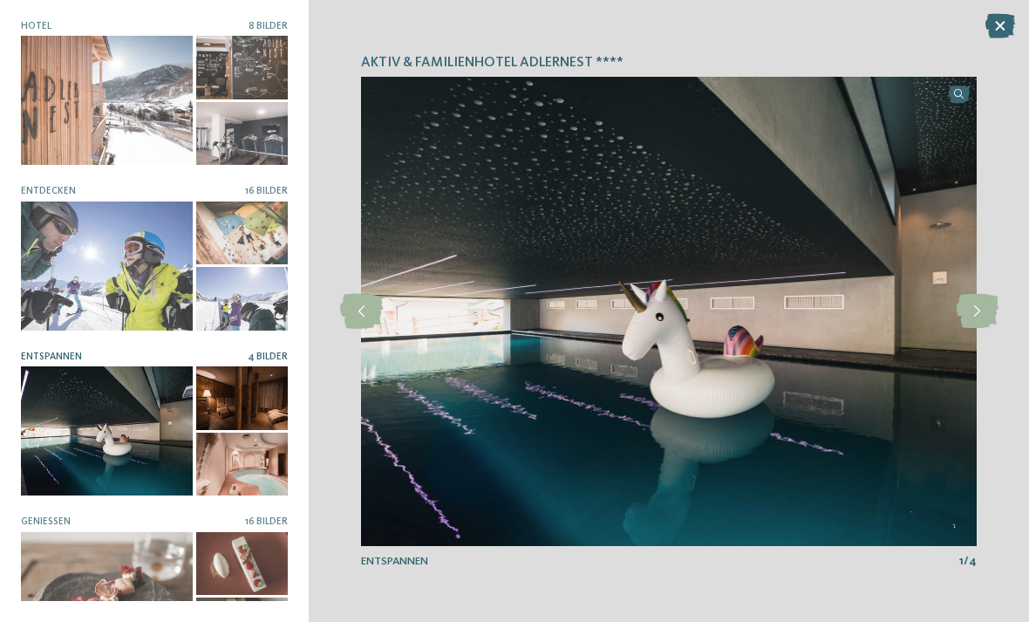
click at [987, 303] on icon at bounding box center [977, 311] width 43 height 35
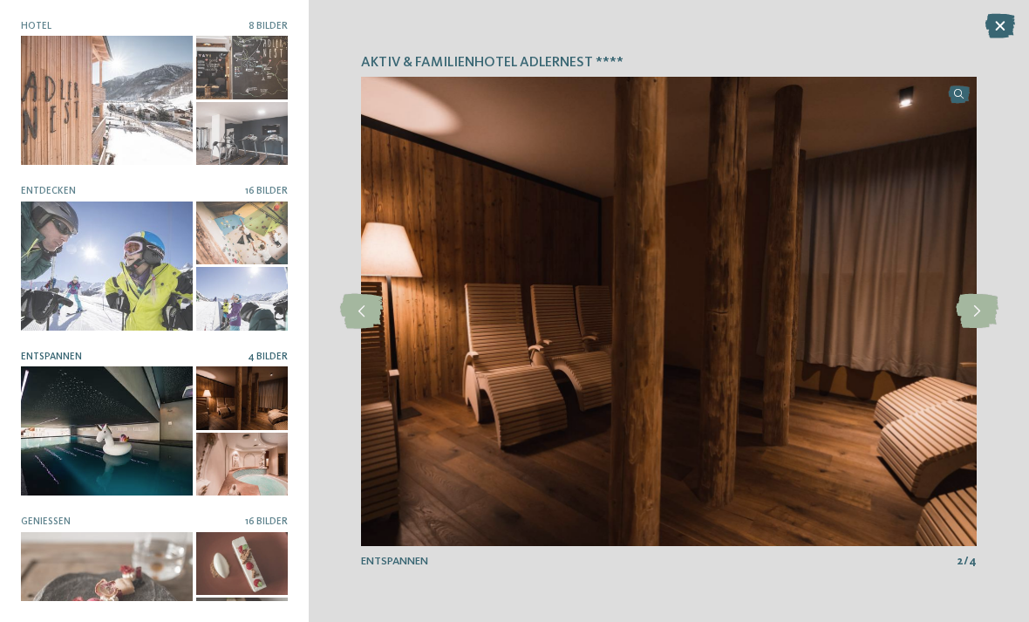
click at [975, 317] on icon at bounding box center [977, 311] width 43 height 35
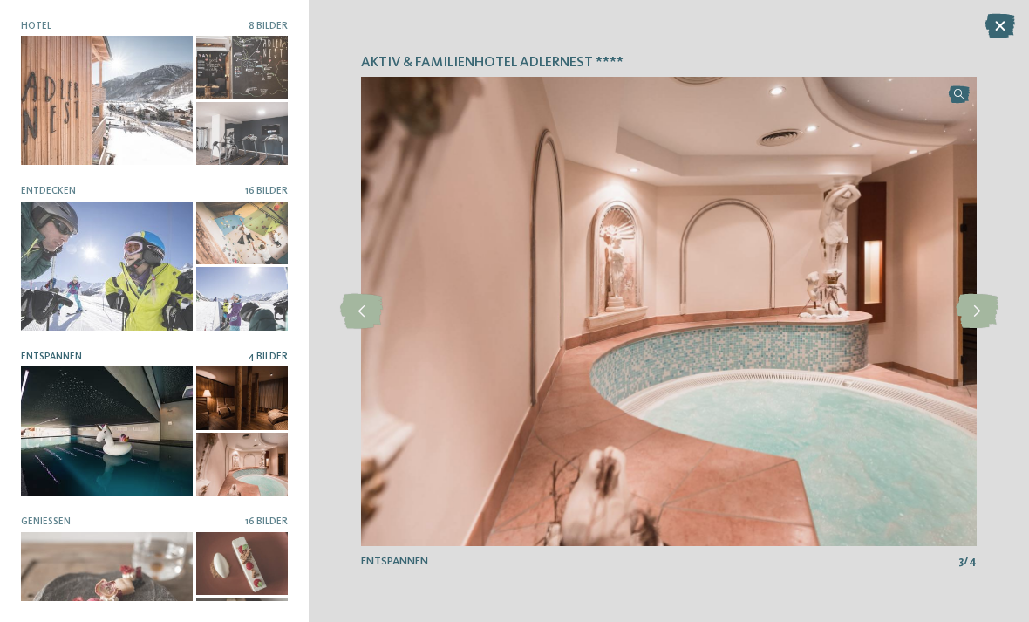
click at [977, 315] on icon at bounding box center [977, 311] width 43 height 35
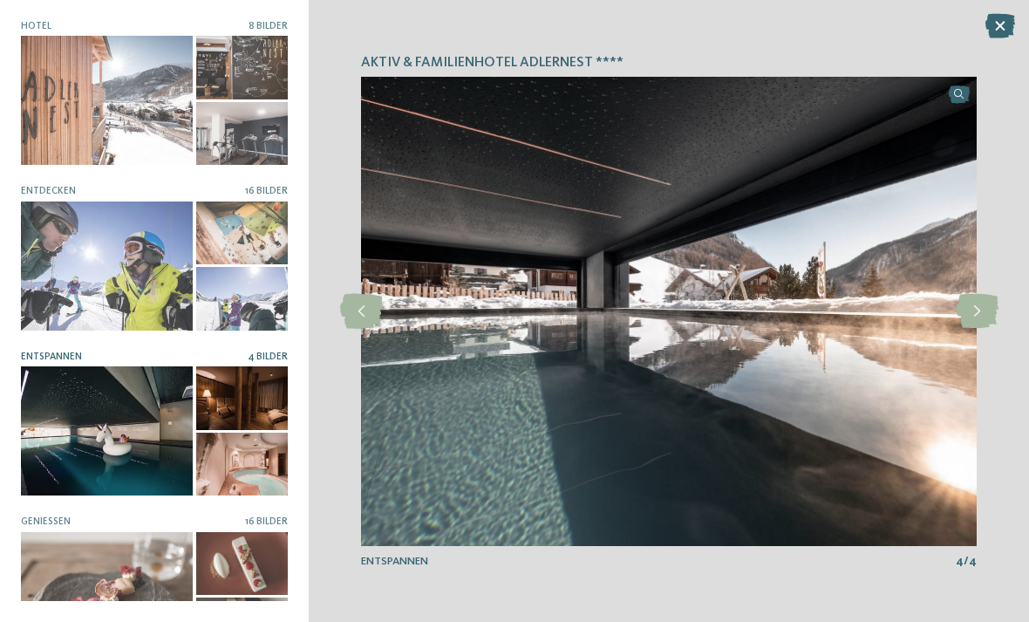
click at [986, 310] on icon at bounding box center [977, 311] width 43 height 35
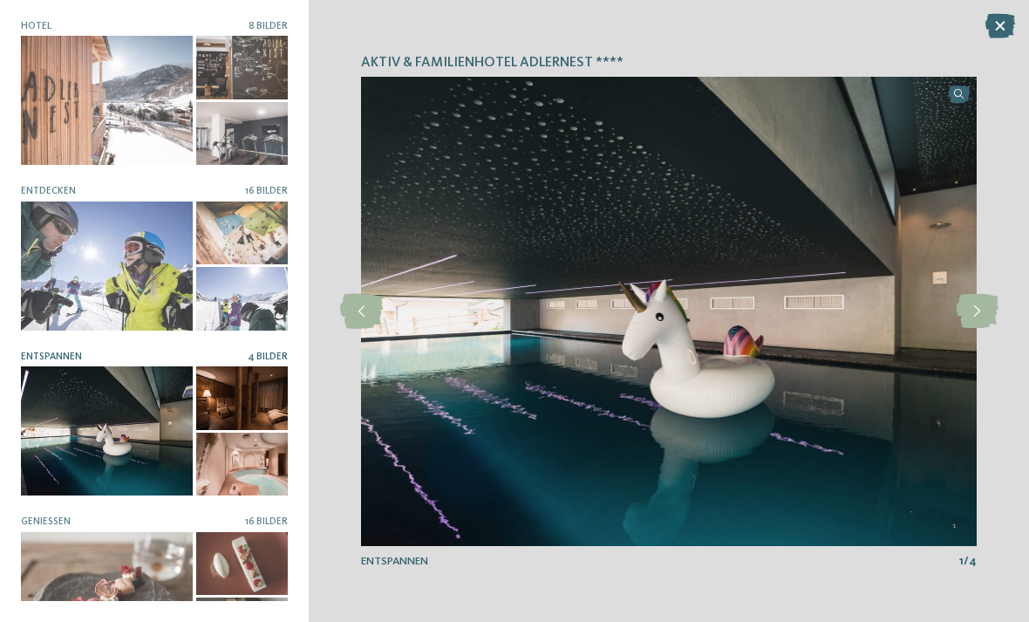
click at [369, 324] on icon at bounding box center [361, 311] width 43 height 35
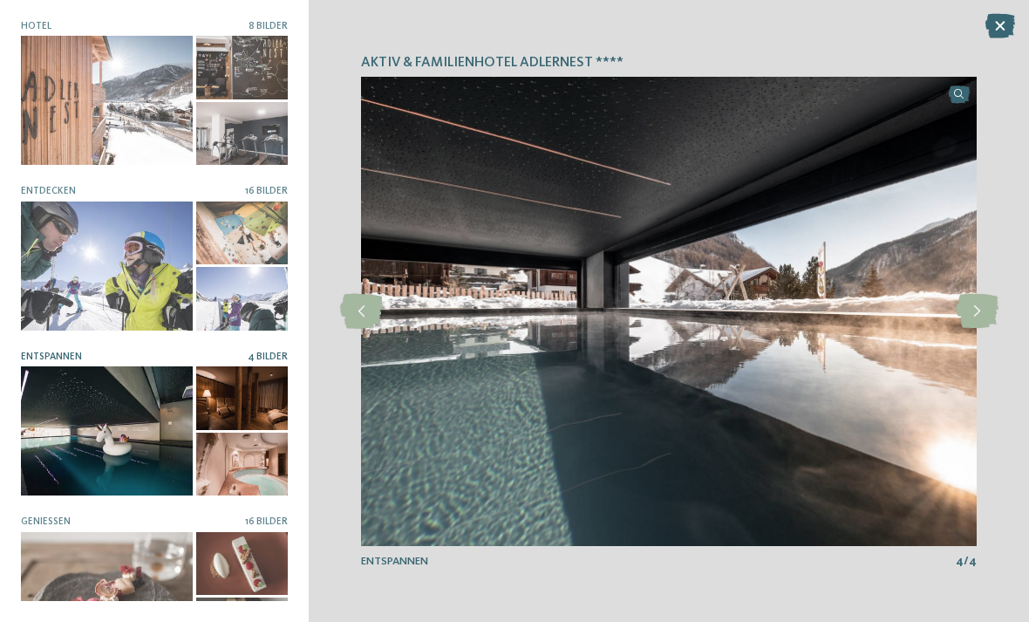
click at [990, 313] on icon at bounding box center [977, 311] width 43 height 35
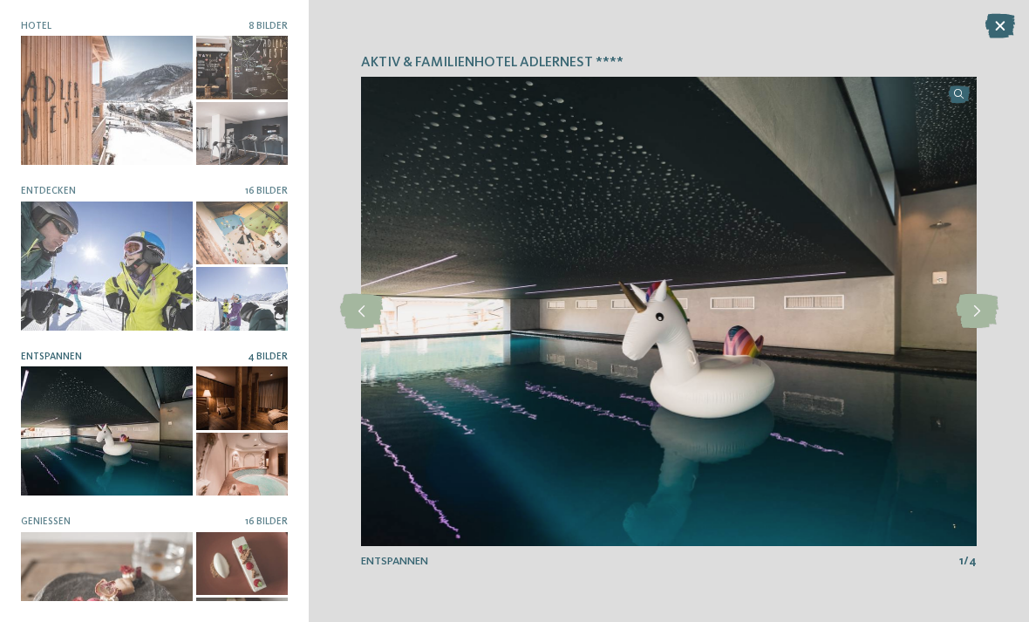
click at [989, 309] on icon at bounding box center [977, 311] width 43 height 35
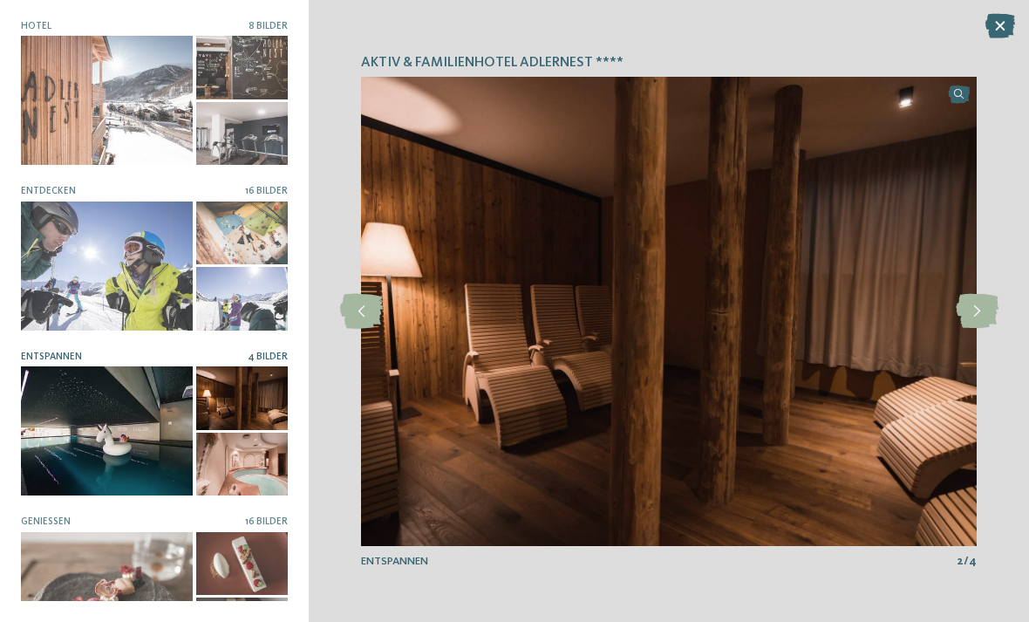
click at [991, 307] on icon at bounding box center [977, 311] width 43 height 35
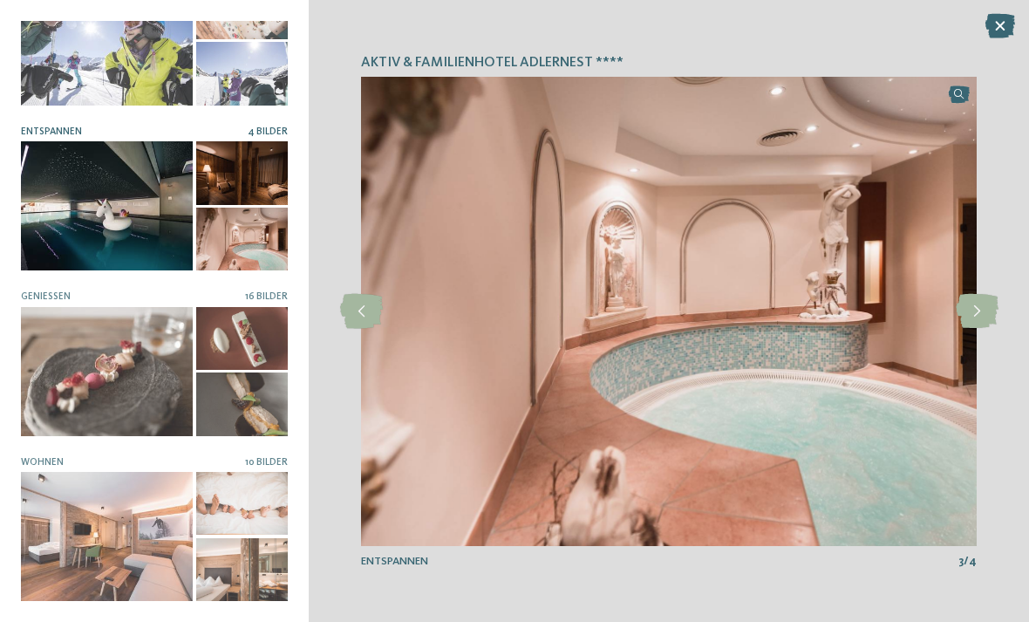
scroll to position [223, 0]
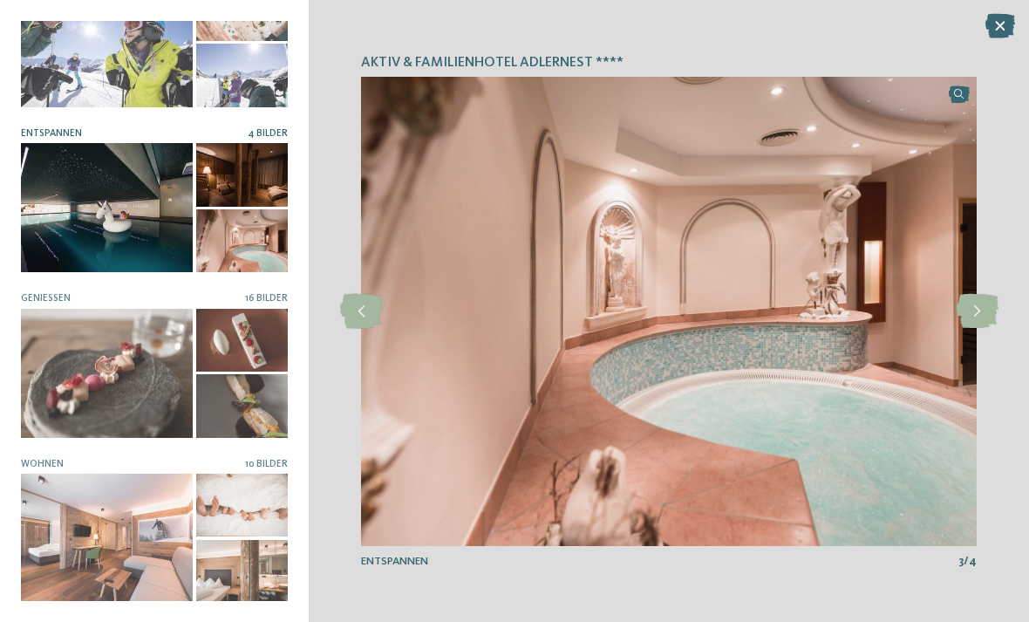
click at [113, 552] on div at bounding box center [107, 538] width 172 height 129
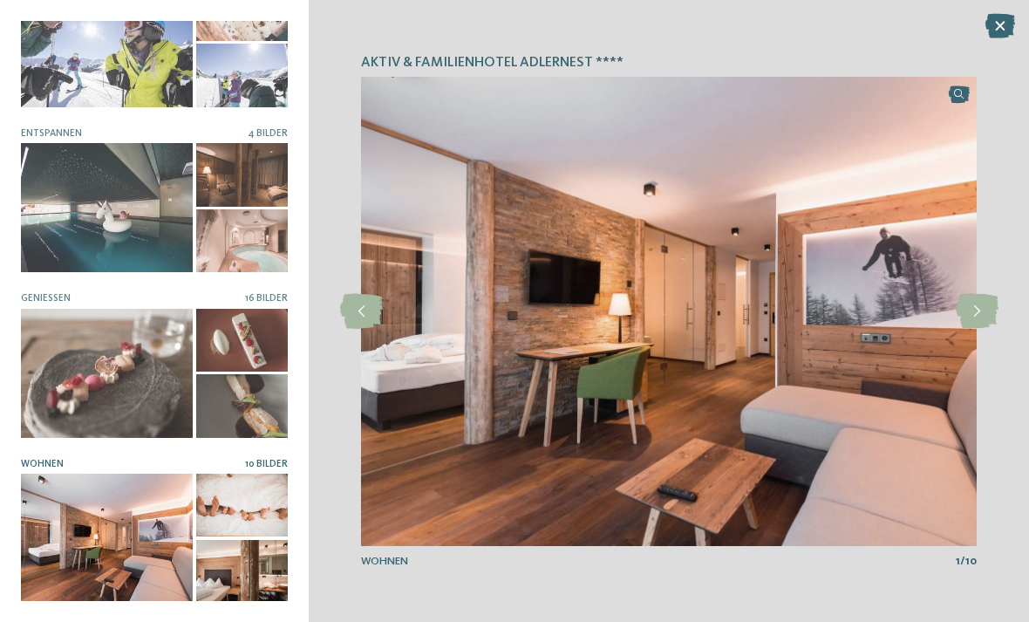
click at [988, 307] on icon at bounding box center [977, 311] width 43 height 35
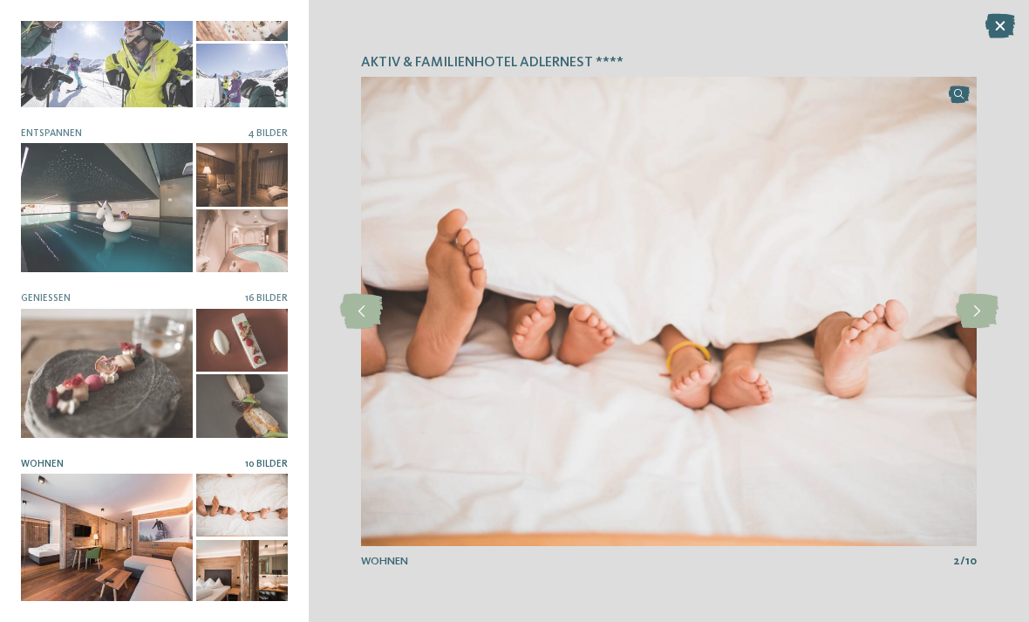
click at [993, 303] on icon at bounding box center [977, 311] width 43 height 35
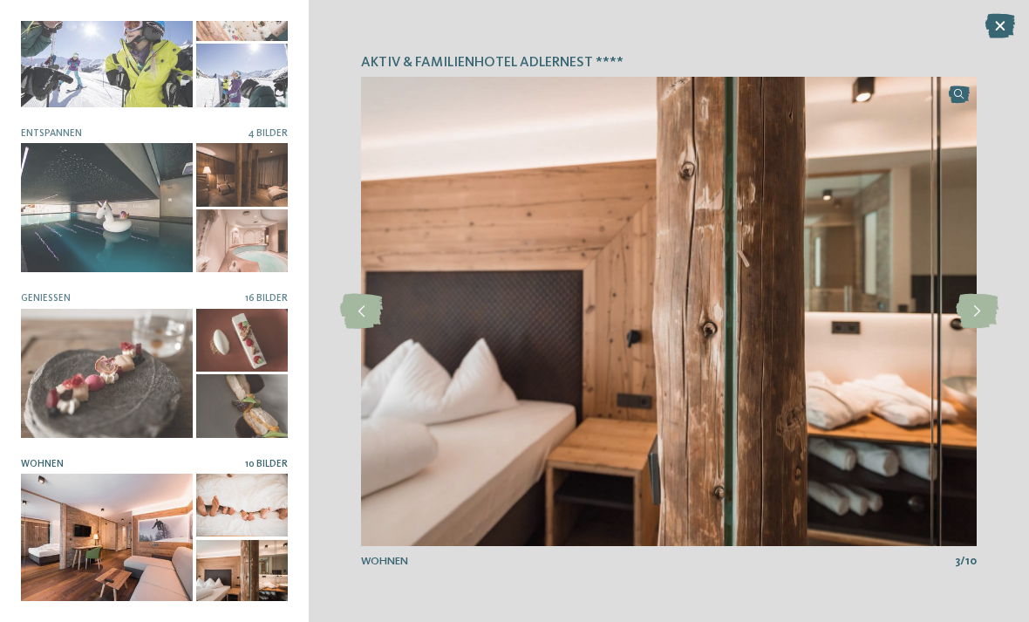
click at [984, 304] on icon at bounding box center [977, 311] width 43 height 35
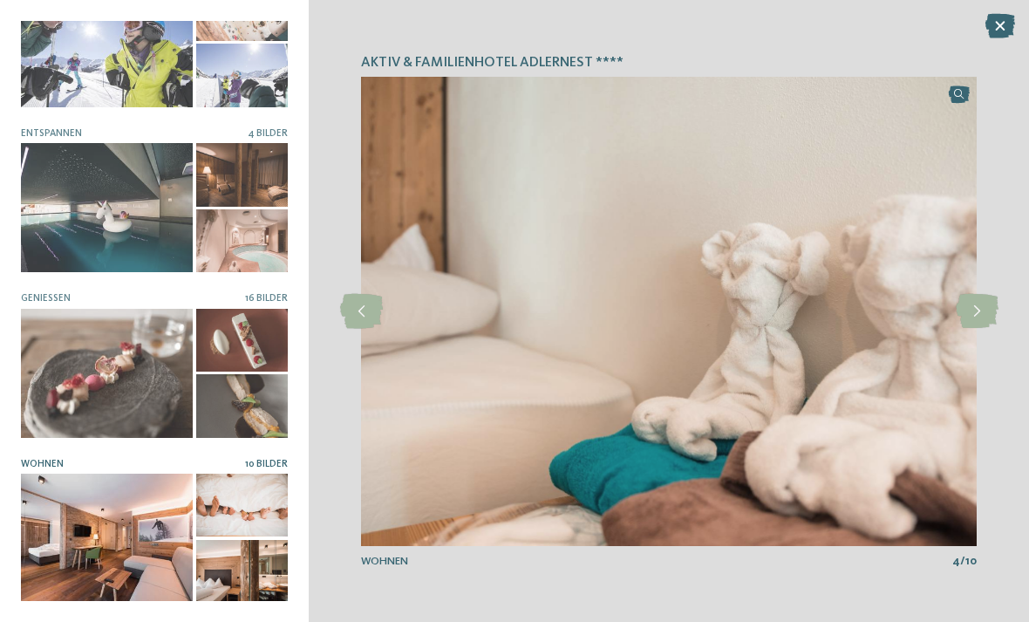
click at [981, 305] on icon at bounding box center [977, 311] width 43 height 35
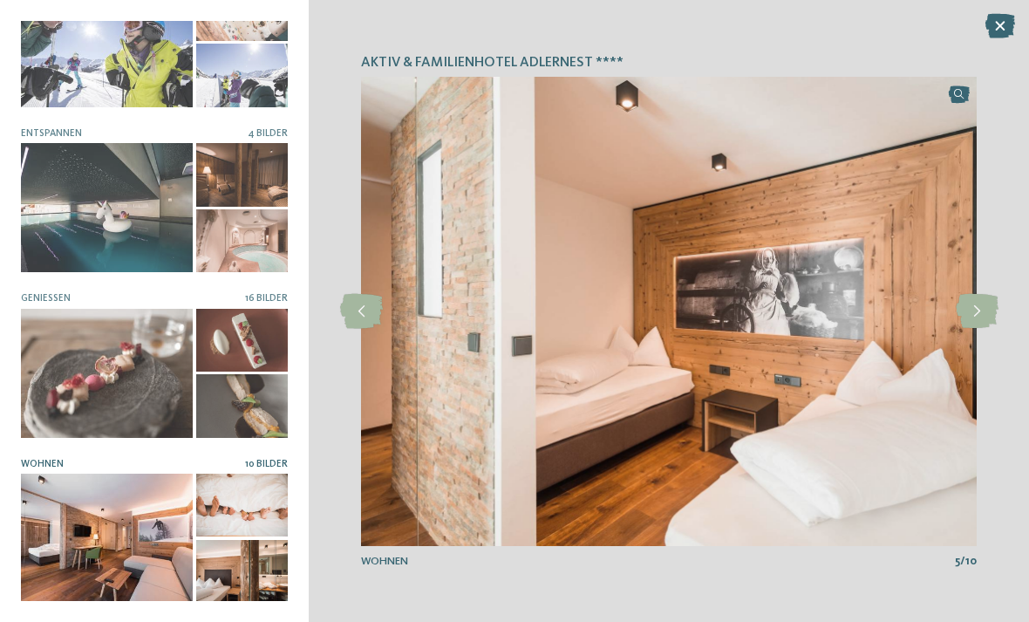
click at [984, 303] on icon at bounding box center [977, 311] width 43 height 35
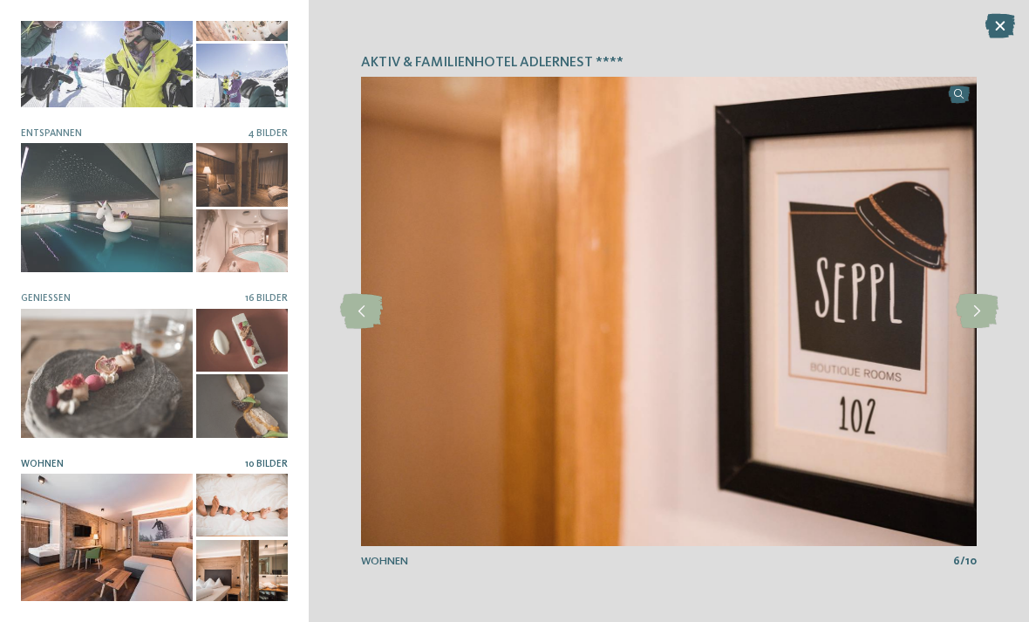
click at [984, 303] on icon at bounding box center [977, 311] width 43 height 35
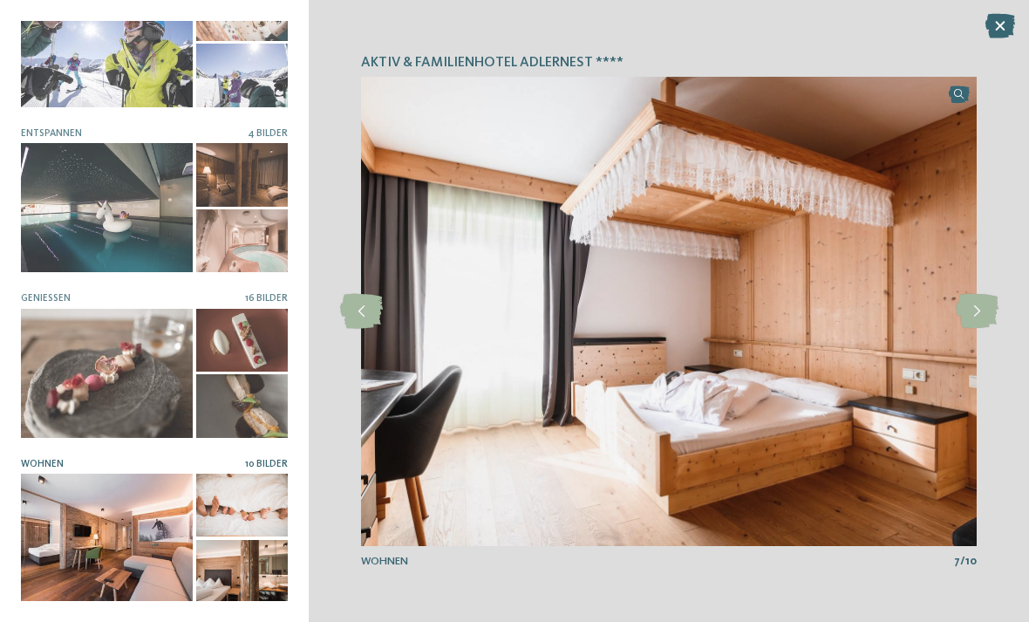
click at [985, 300] on icon at bounding box center [977, 311] width 43 height 35
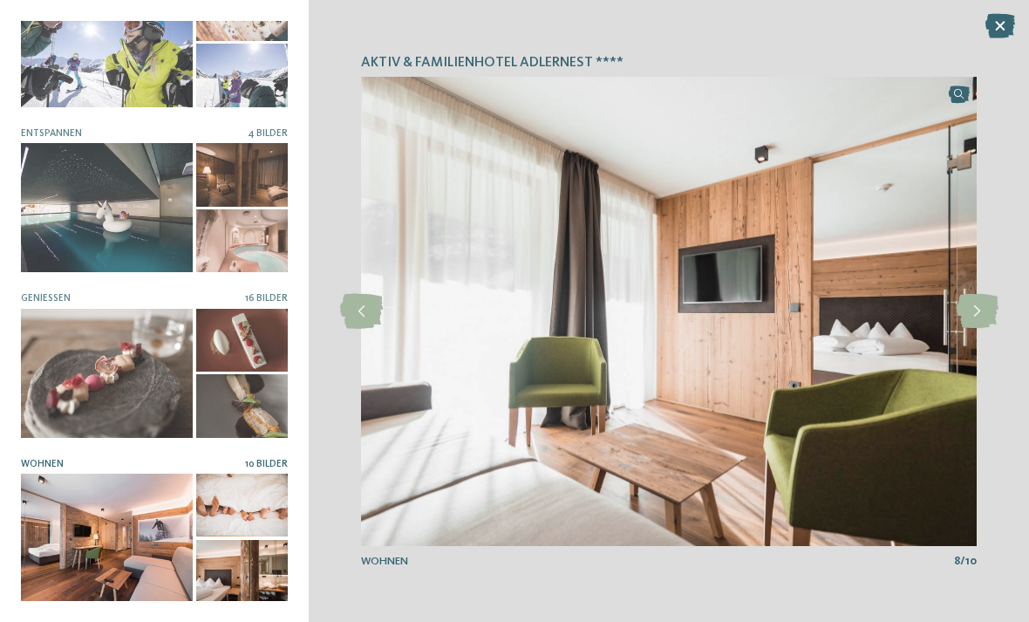
click at [985, 299] on icon at bounding box center [977, 311] width 43 height 35
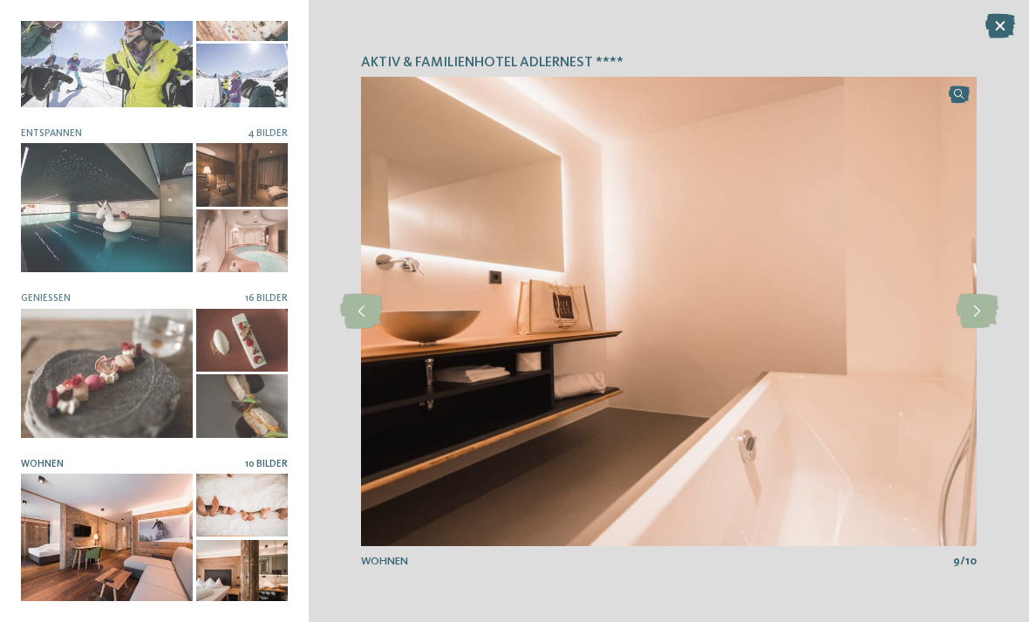
click at [984, 300] on icon at bounding box center [977, 311] width 43 height 35
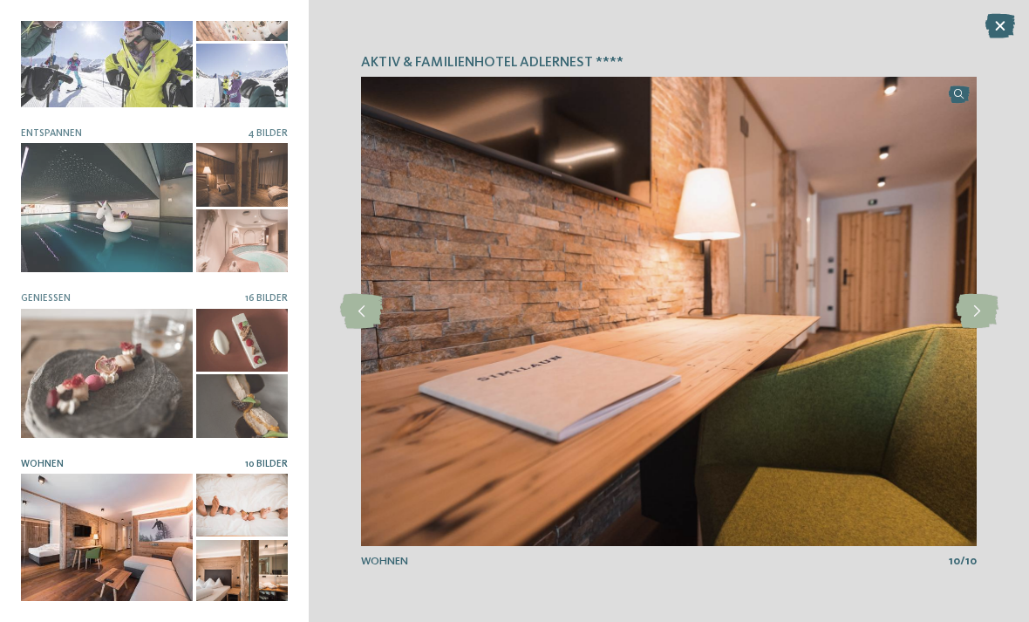
click at [980, 302] on icon at bounding box center [977, 311] width 43 height 35
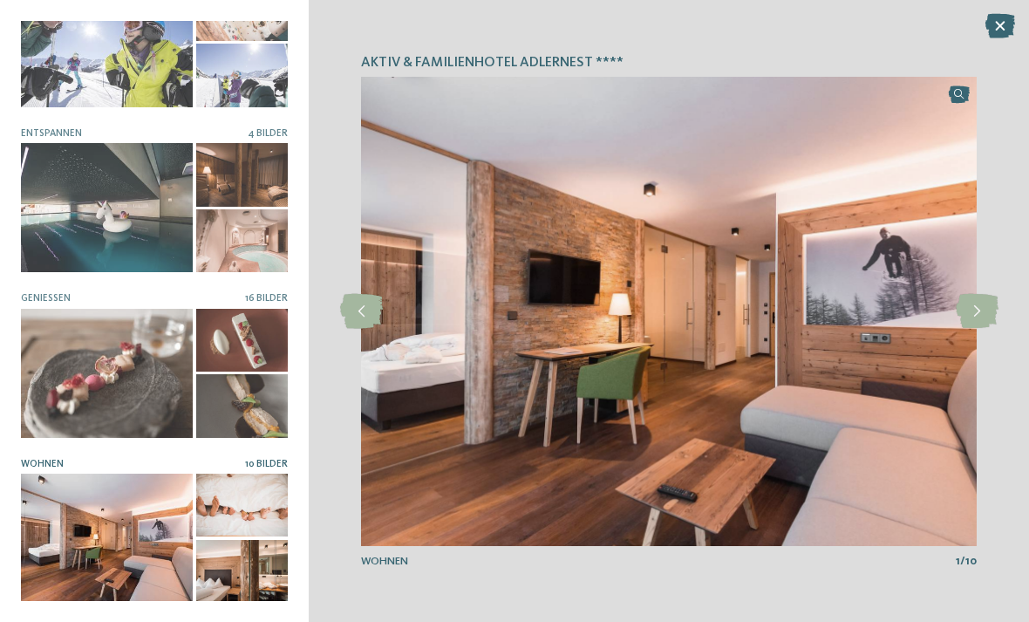
click at [979, 303] on icon at bounding box center [977, 311] width 43 height 35
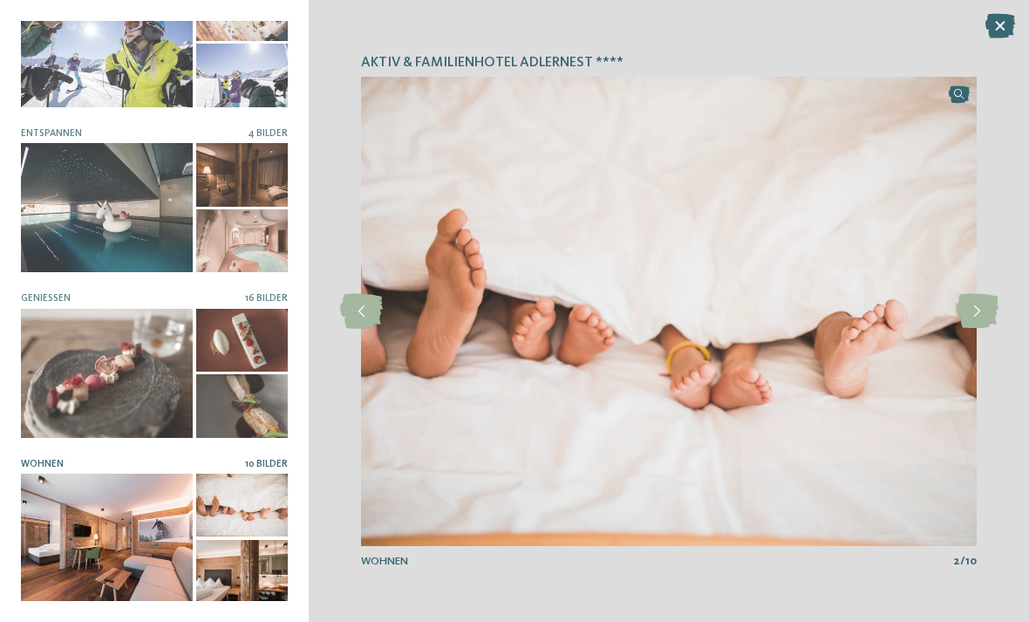
click at [1000, 37] on icon at bounding box center [1000, 26] width 30 height 24
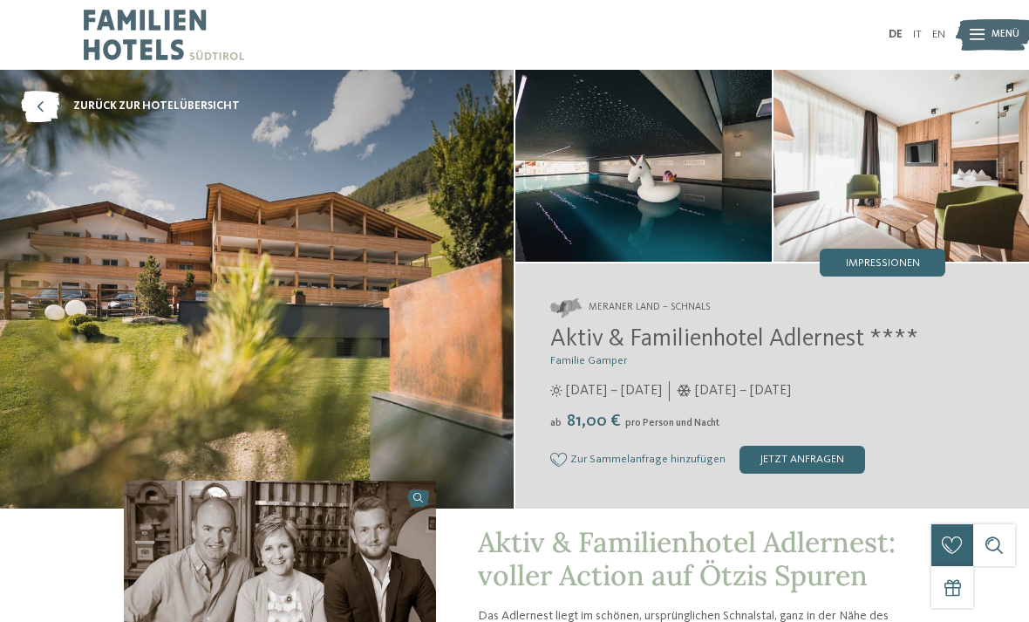
click at [92, 104] on span "zurück zur Hotelübersicht" at bounding box center [156, 107] width 167 height 16
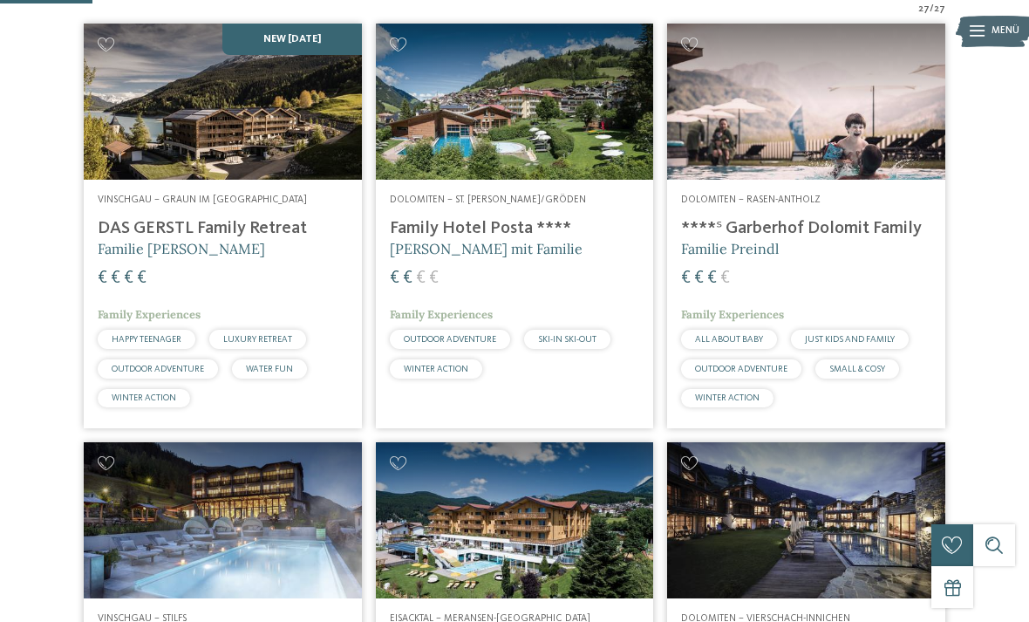
scroll to position [394, 0]
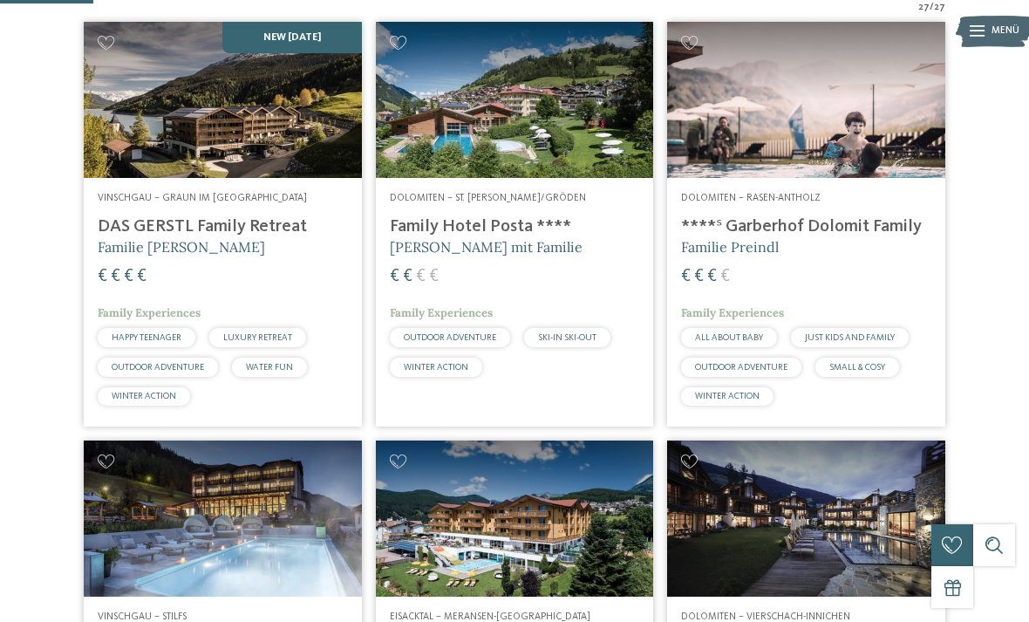
click at [253, 129] on img at bounding box center [223, 100] width 278 height 156
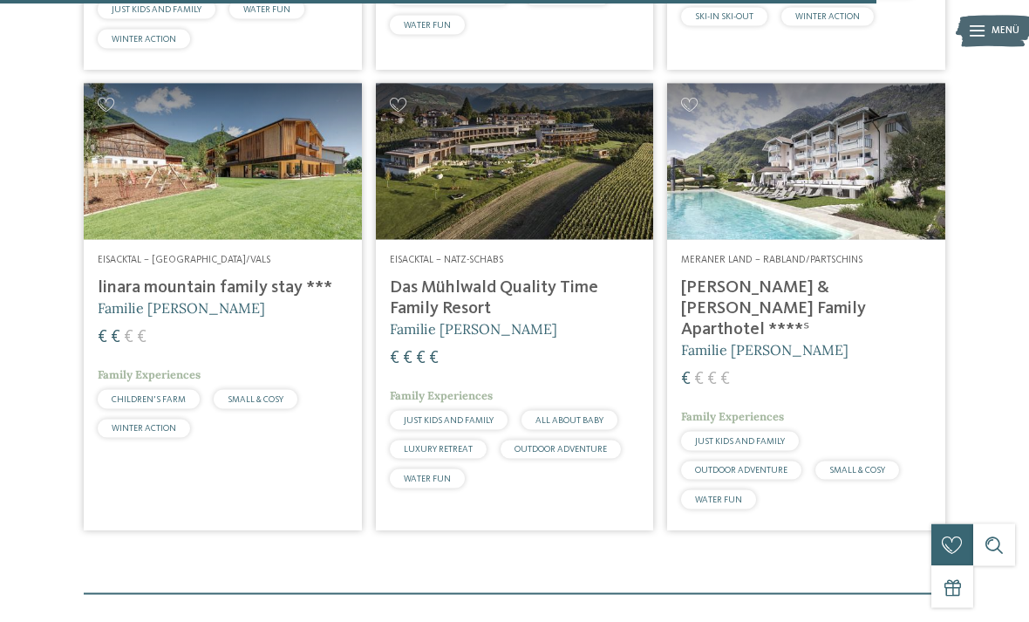
scroll to position [3733, 0]
click at [250, 179] on img at bounding box center [223, 161] width 278 height 156
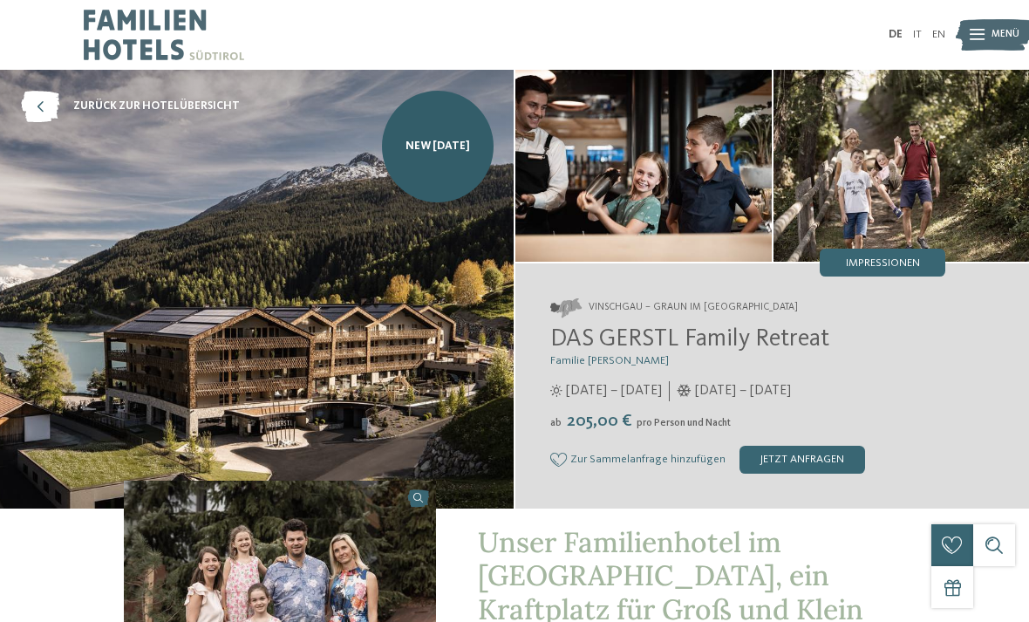
click at [385, 362] on img at bounding box center [257, 289] width 514 height 439
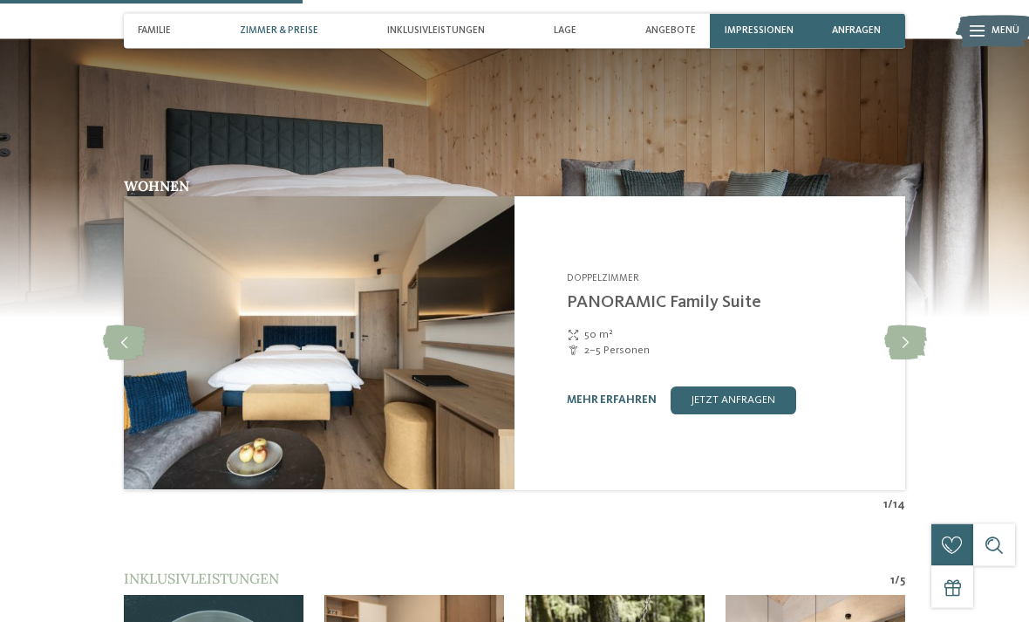
scroll to position [1421, 0]
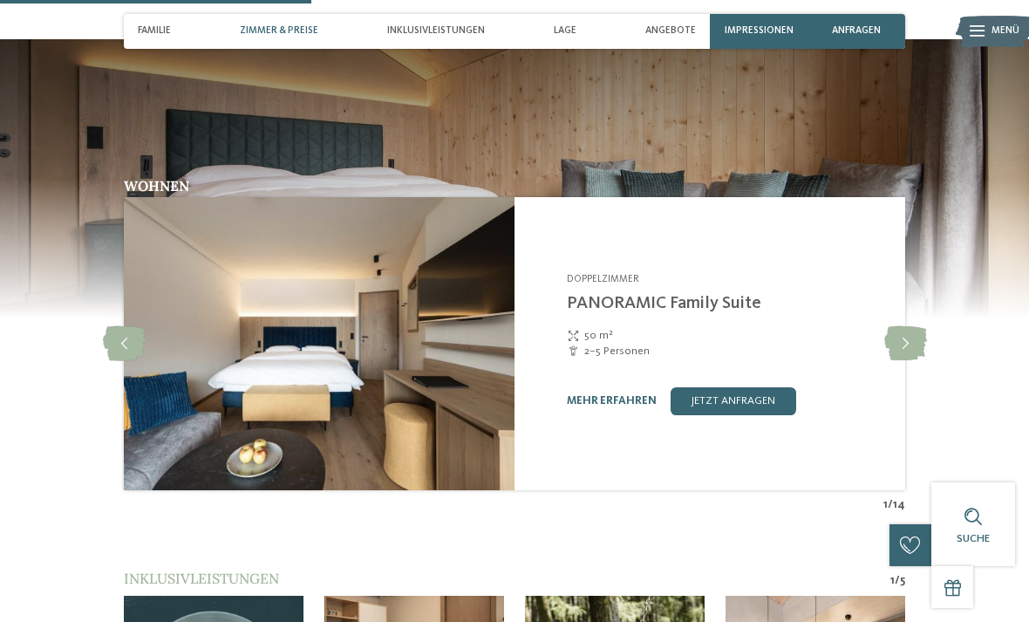
click at [911, 332] on icon at bounding box center [905, 343] width 43 height 35
click at [894, 326] on icon at bounding box center [905, 343] width 43 height 35
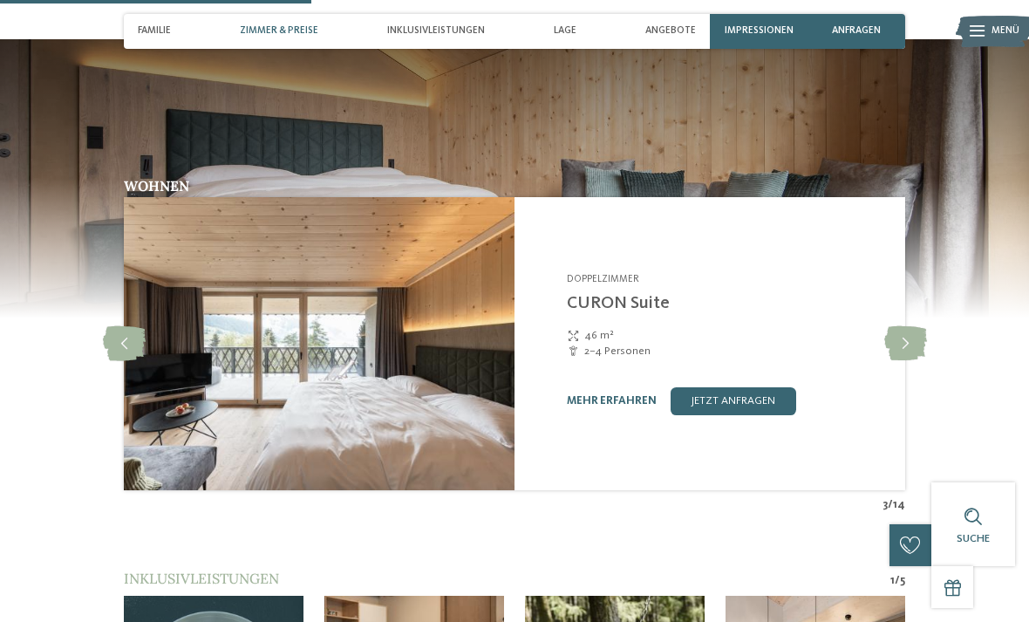
click at [913, 326] on icon at bounding box center [905, 343] width 43 height 35
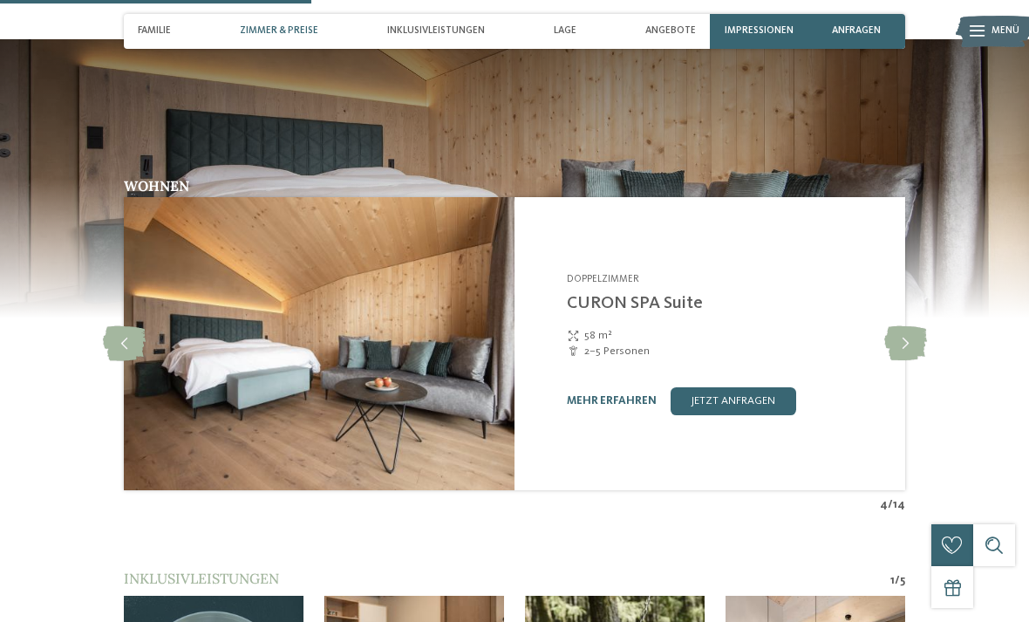
click at [908, 326] on icon at bounding box center [905, 343] width 43 height 35
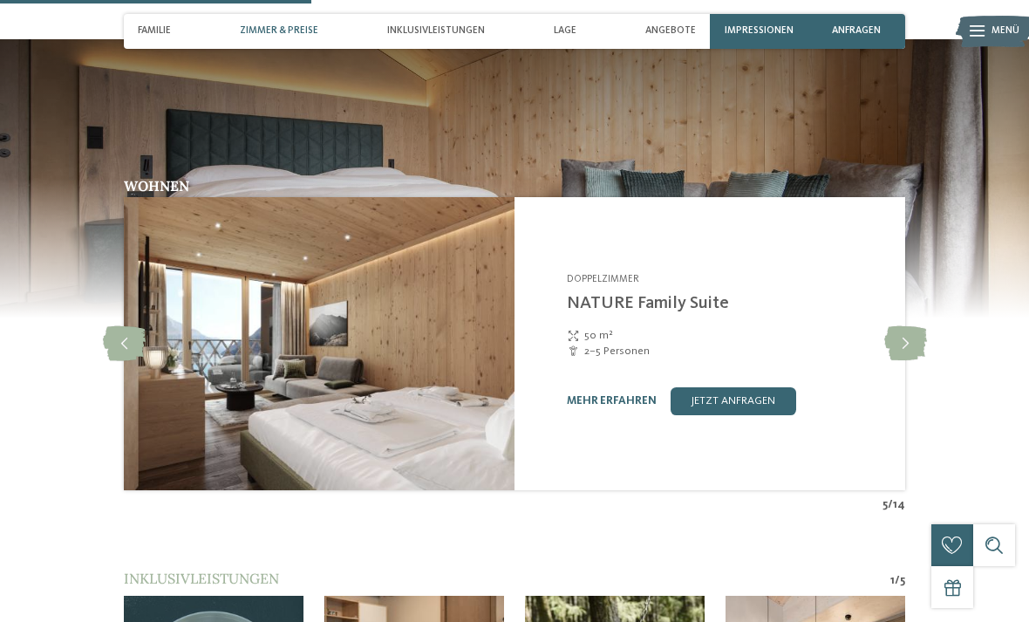
click at [911, 326] on icon at bounding box center [905, 343] width 43 height 35
click at [918, 326] on icon at bounding box center [905, 343] width 43 height 35
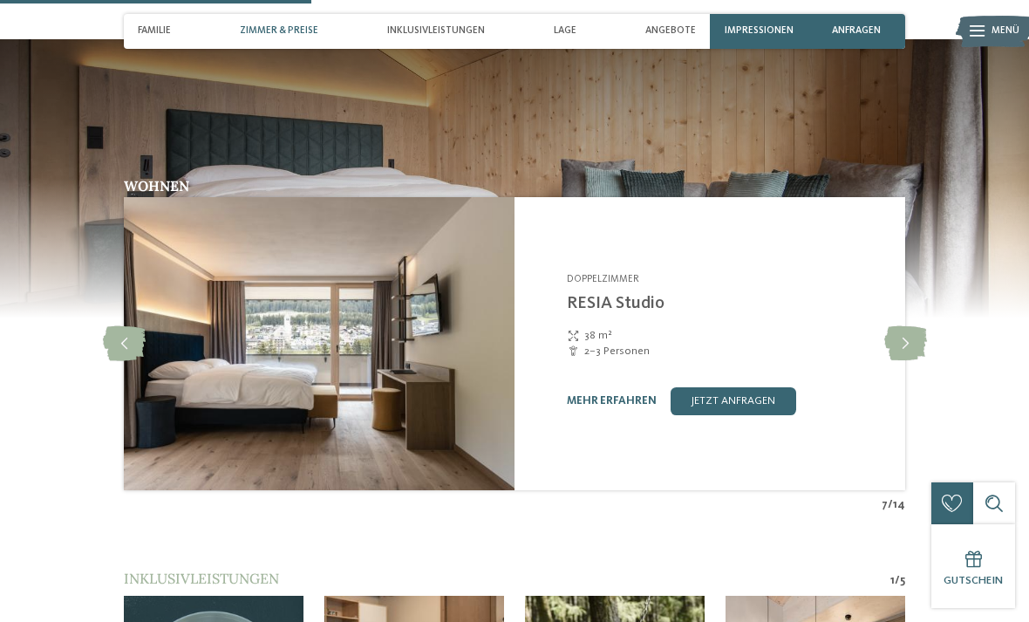
click at [912, 326] on icon at bounding box center [905, 343] width 43 height 35
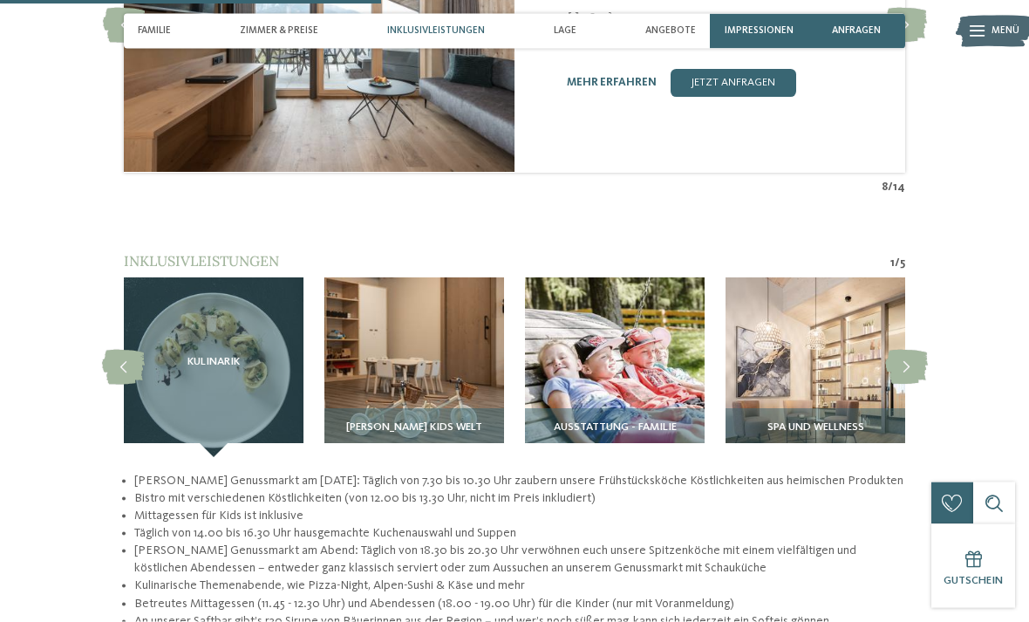
click at [917, 351] on icon at bounding box center [906, 368] width 43 height 35
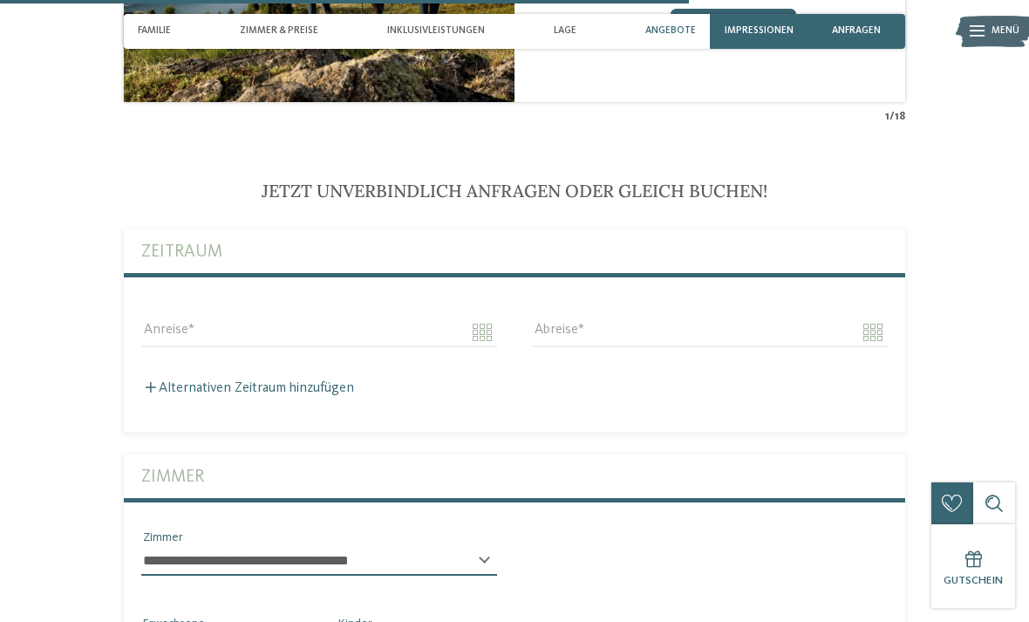
scroll to position [3164, 0]
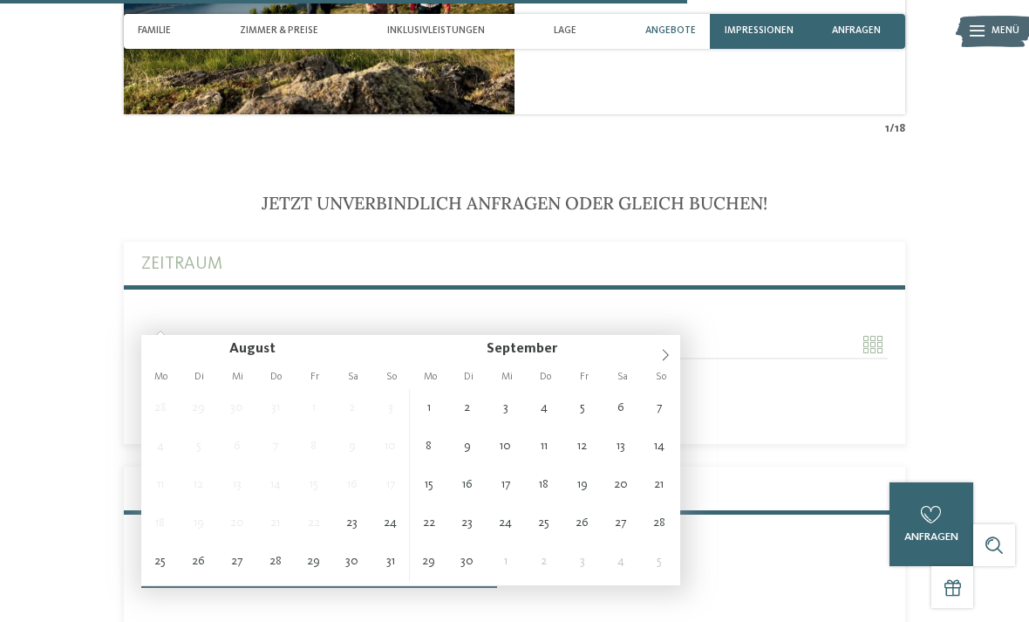
type input "**********"
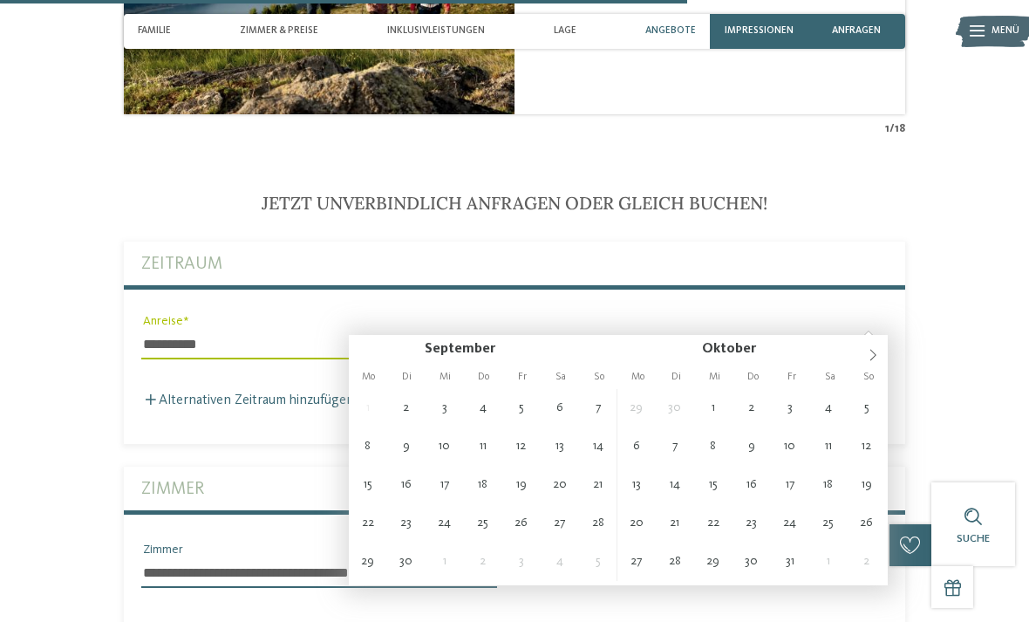
type input "**********"
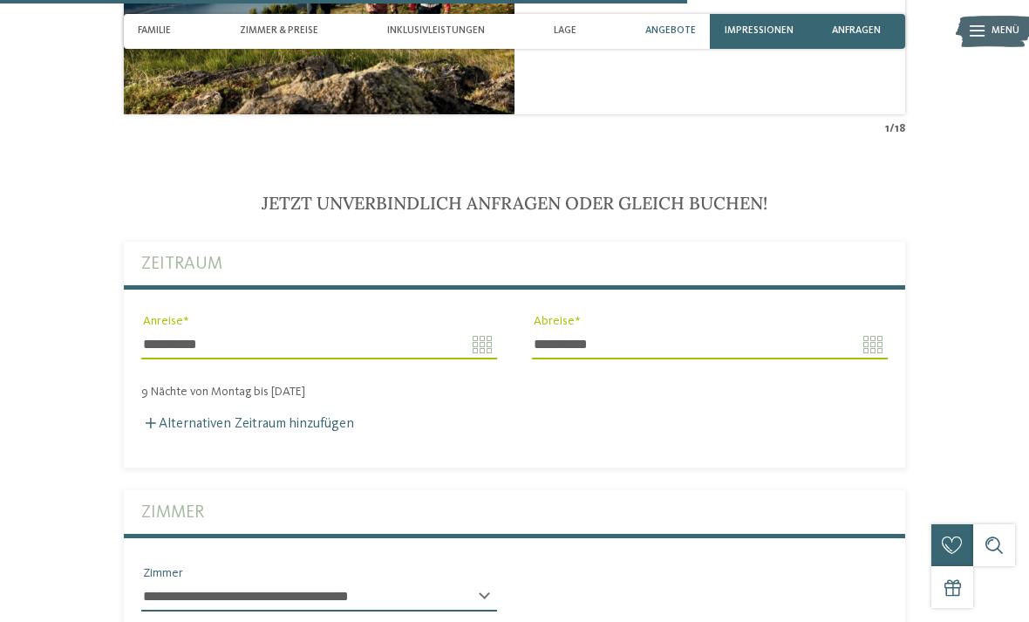
click at [334, 417] on label "Alternativen Zeitraum hinzufügen" at bounding box center [247, 424] width 213 height 14
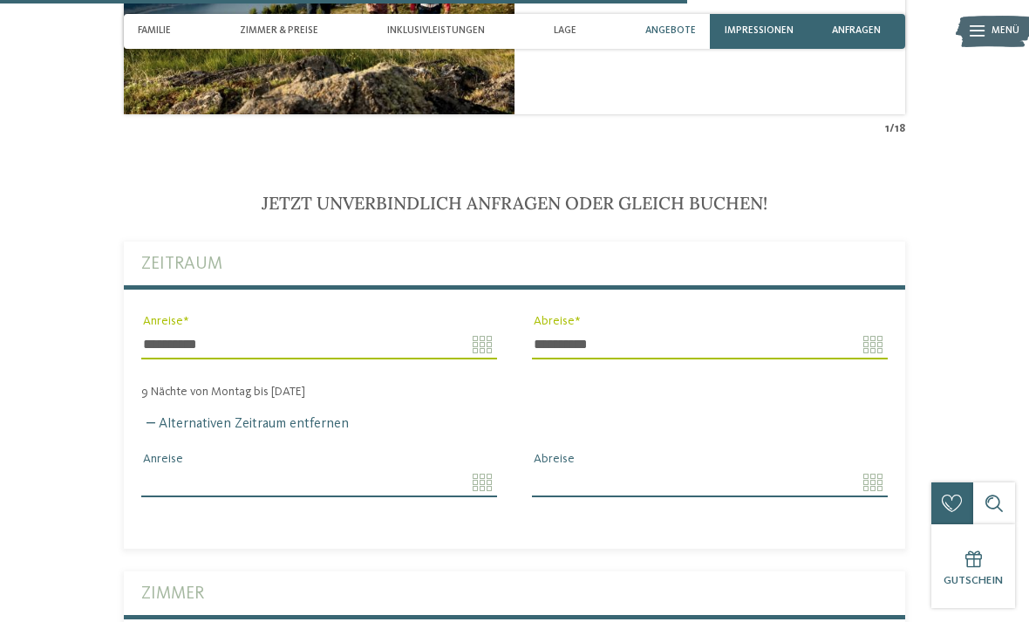
click at [269, 467] on input "Anreise" at bounding box center [319, 482] width 356 height 30
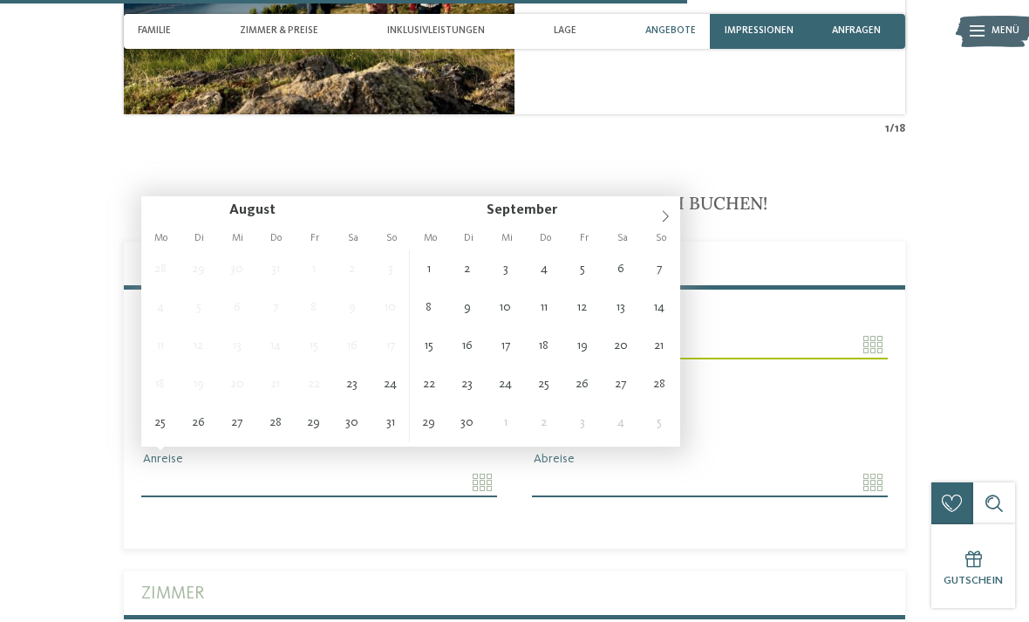
type input "**********"
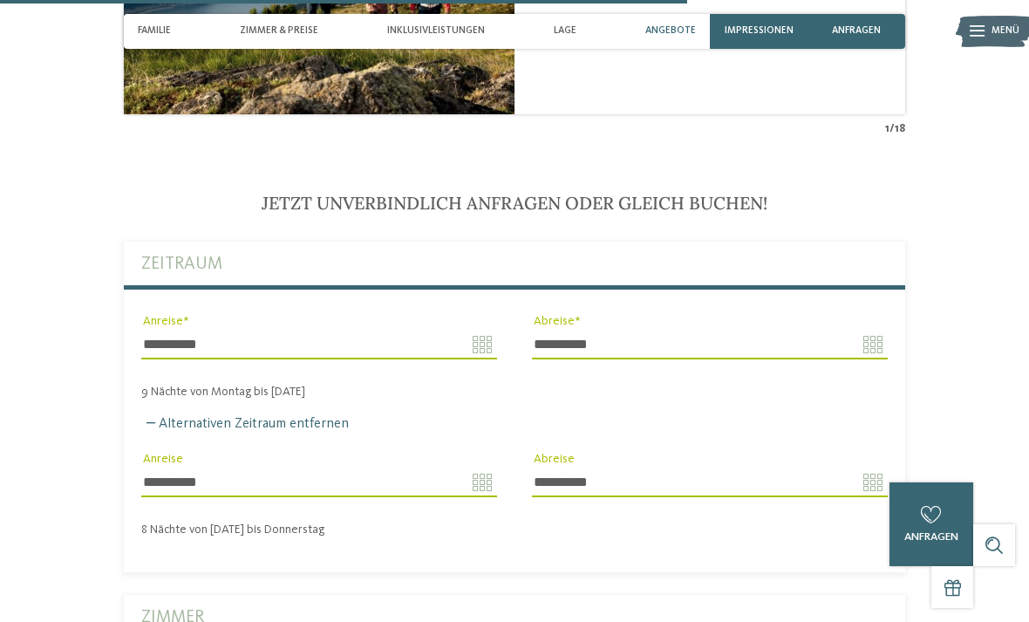
click at [862, 467] on input "**********" at bounding box center [710, 482] width 356 height 30
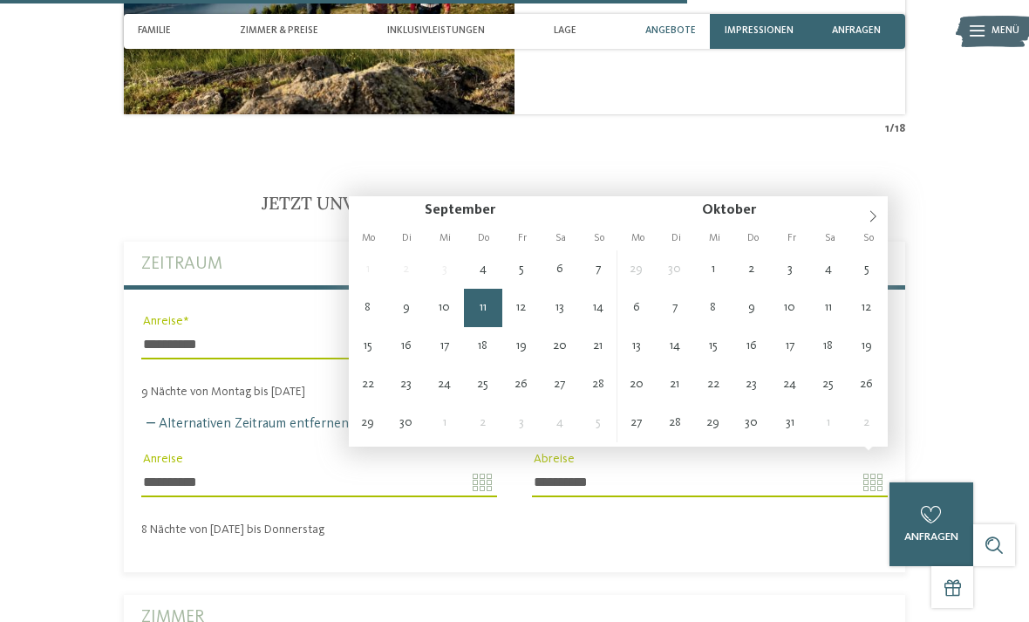
type input "**********"
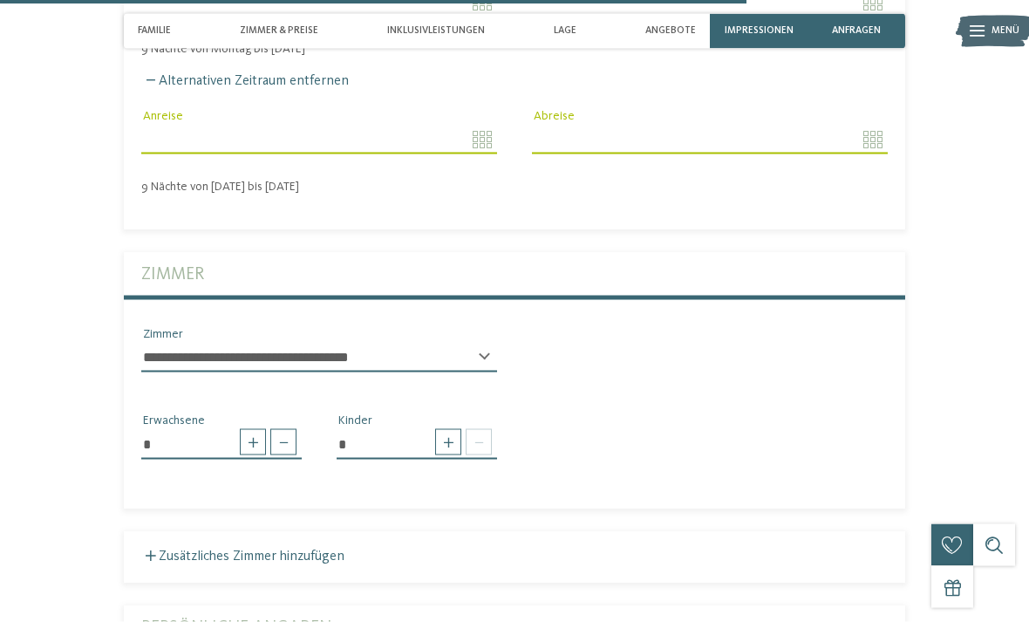
scroll to position [3517, 0]
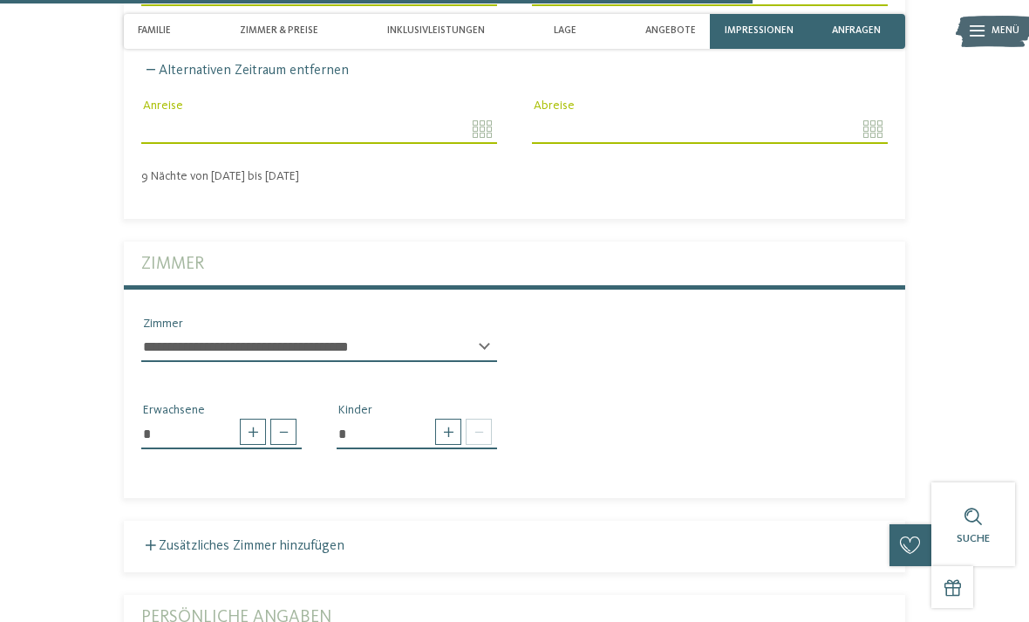
click at [474, 420] on span at bounding box center [479, 432] width 26 height 26
click at [446, 419] on span at bounding box center [448, 432] width 26 height 26
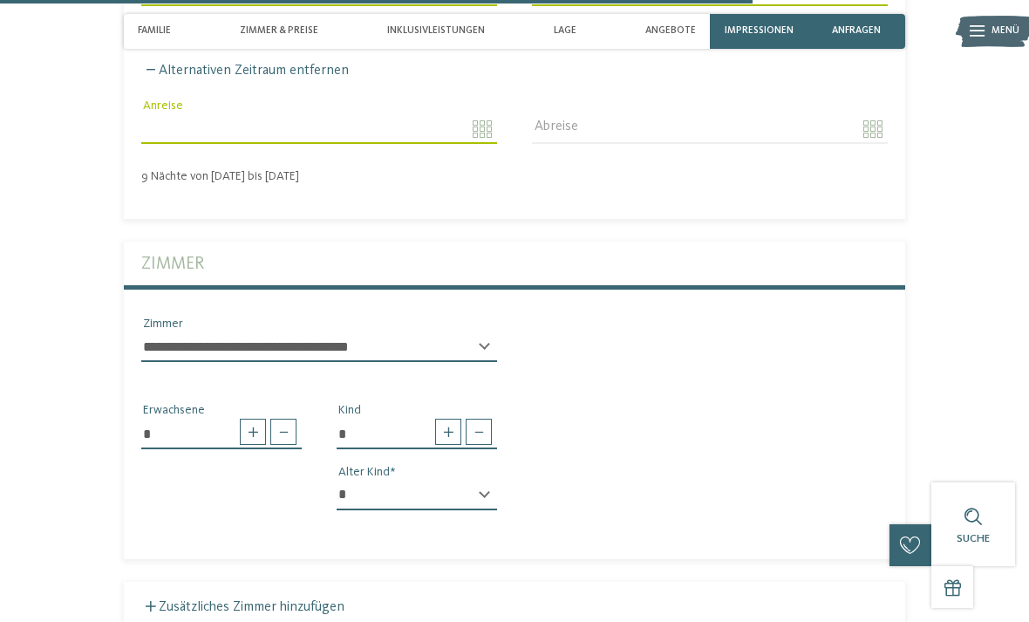
click at [445, 419] on span at bounding box center [448, 432] width 26 height 26
type input "*"
click at [455, 481] on select "* * * * * * * * * * * ** ** ** ** ** ** ** **" at bounding box center [417, 495] width 160 height 30
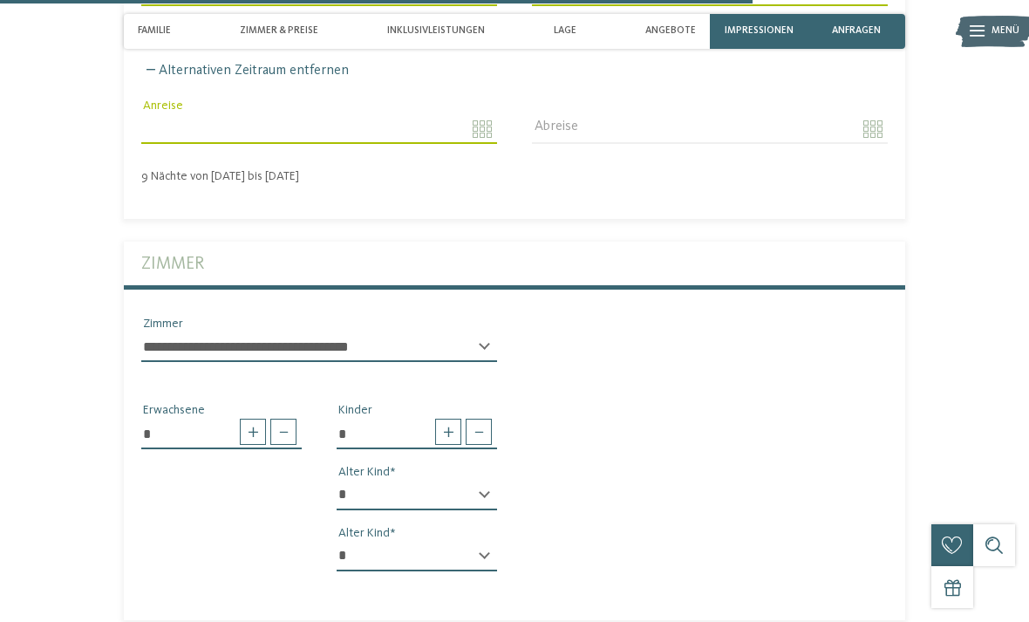
select select "*"
click at [475, 547] on select "* * * * * * * * * * * ** ** ** ** ** ** ** **" at bounding box center [417, 557] width 160 height 30
select select "**"
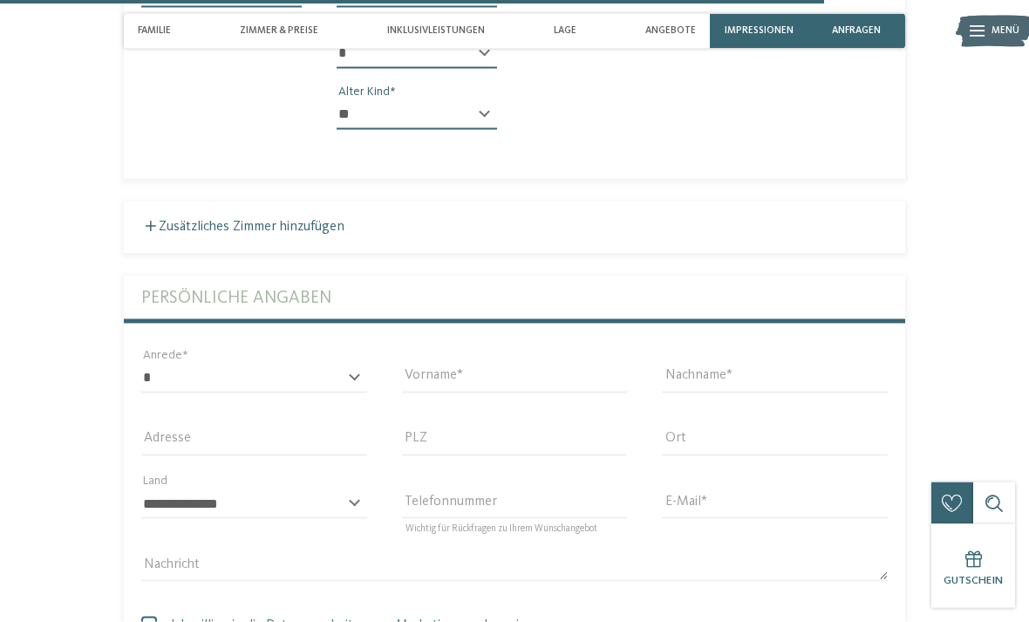
scroll to position [3959, 0]
click at [317, 365] on select "* **** **** ******* ******" at bounding box center [254, 378] width 226 height 30
select select "*"
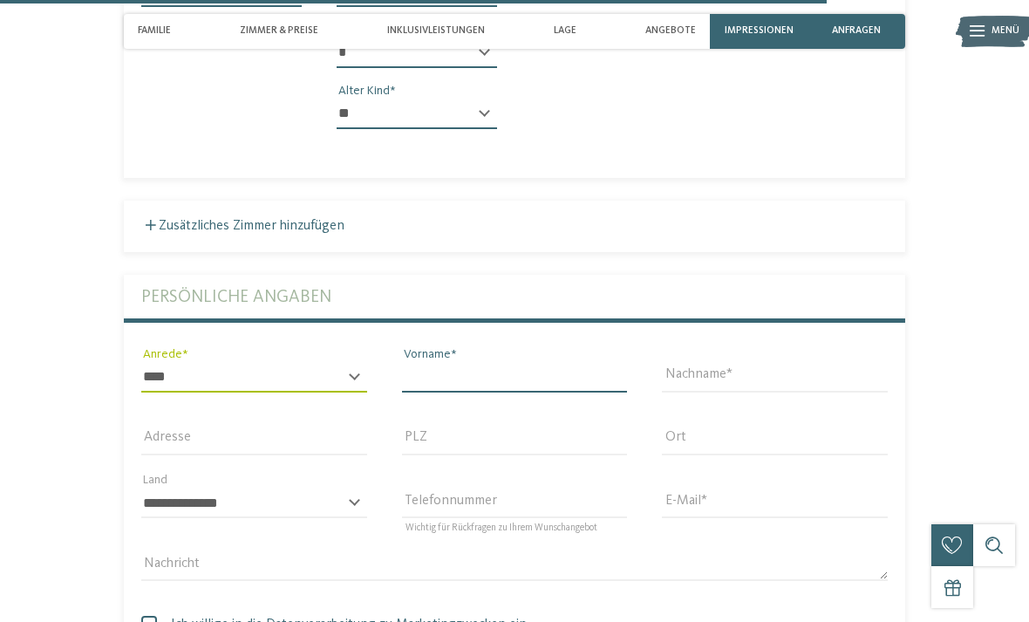
click at [531, 363] on input "Vorname" at bounding box center [515, 378] width 226 height 30
type input "*******"
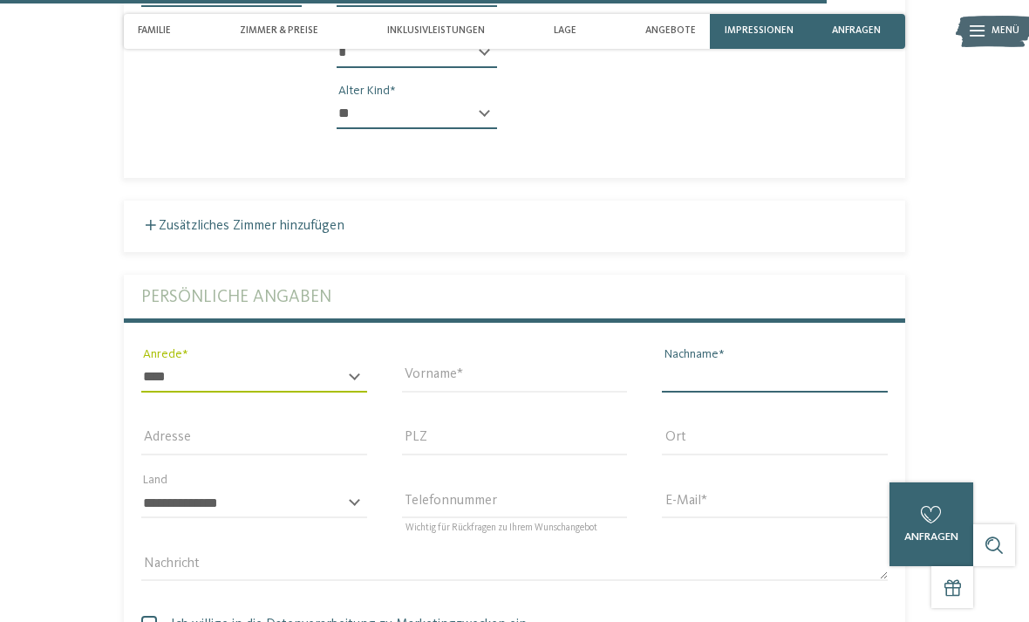
click at [756, 363] on input "Nachname" at bounding box center [775, 378] width 226 height 30
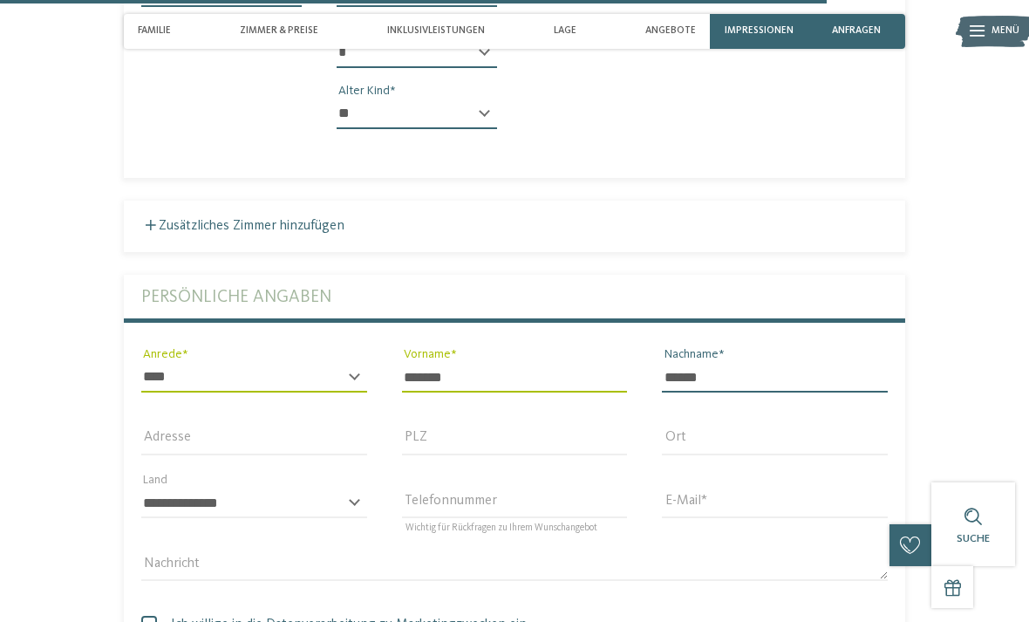
type input "******"
click at [263, 426] on input "Adresse" at bounding box center [254, 441] width 226 height 30
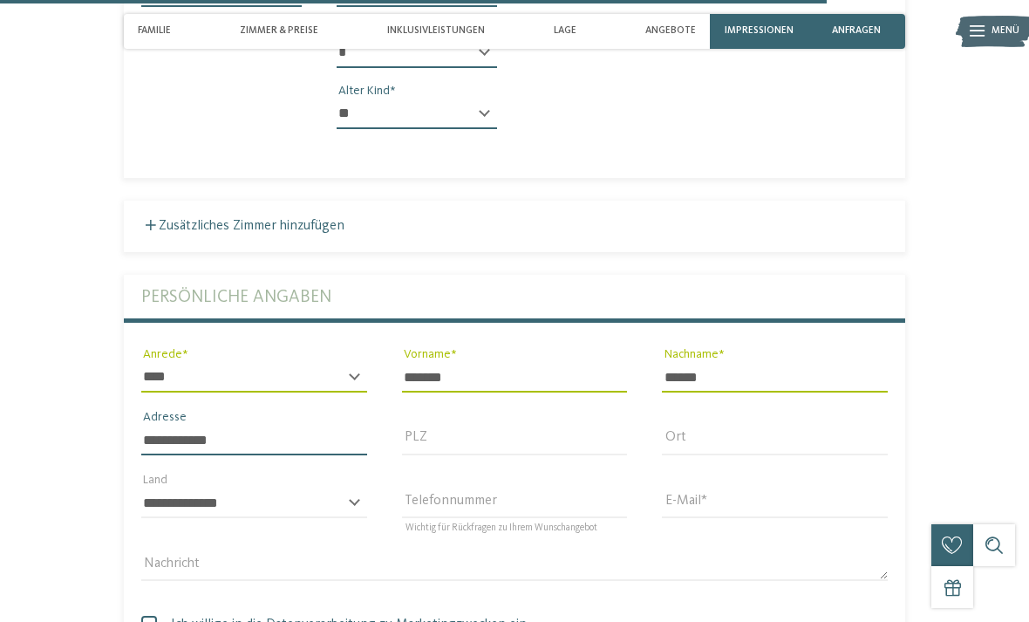
type input "**********"
click at [507, 426] on input "PLZ" at bounding box center [515, 441] width 226 height 30
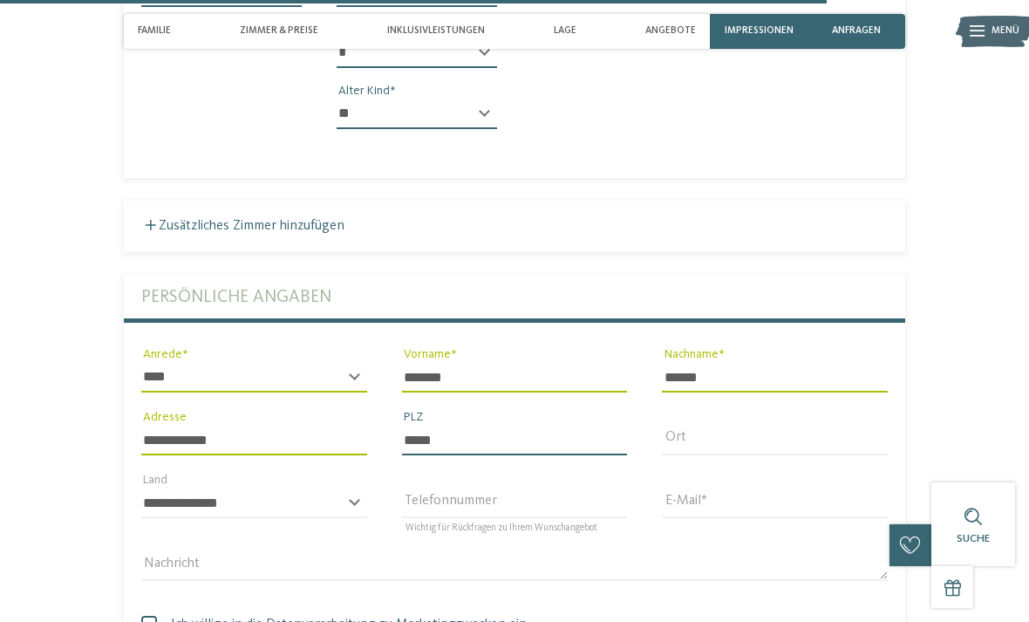
type input "*****"
click at [754, 426] on input "Ort" at bounding box center [775, 441] width 226 height 30
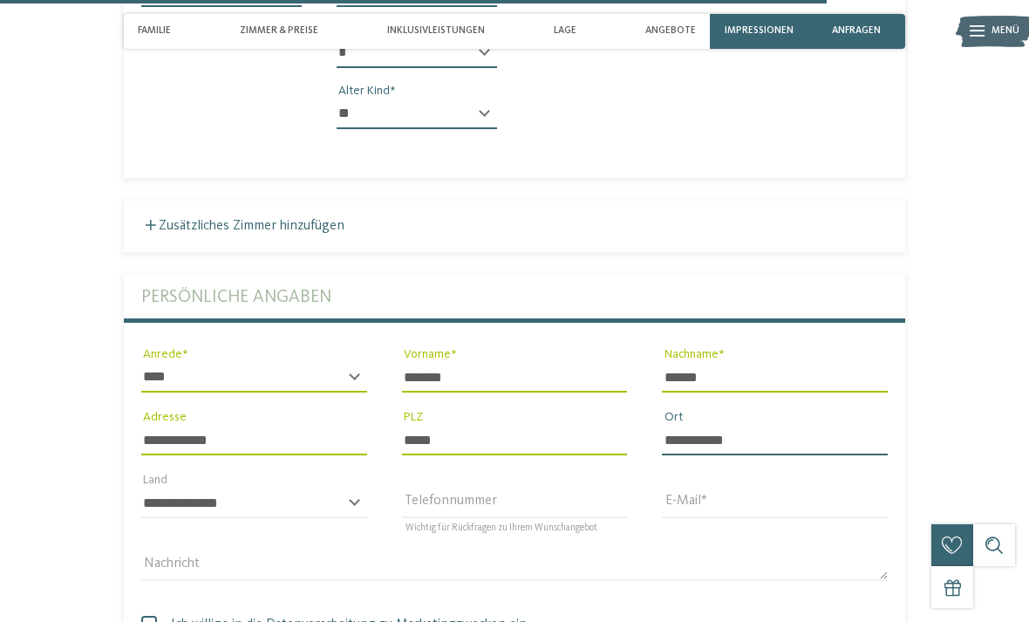
type input "**********"
click at [333, 490] on select "**********" at bounding box center [254, 503] width 226 height 30
select select "**"
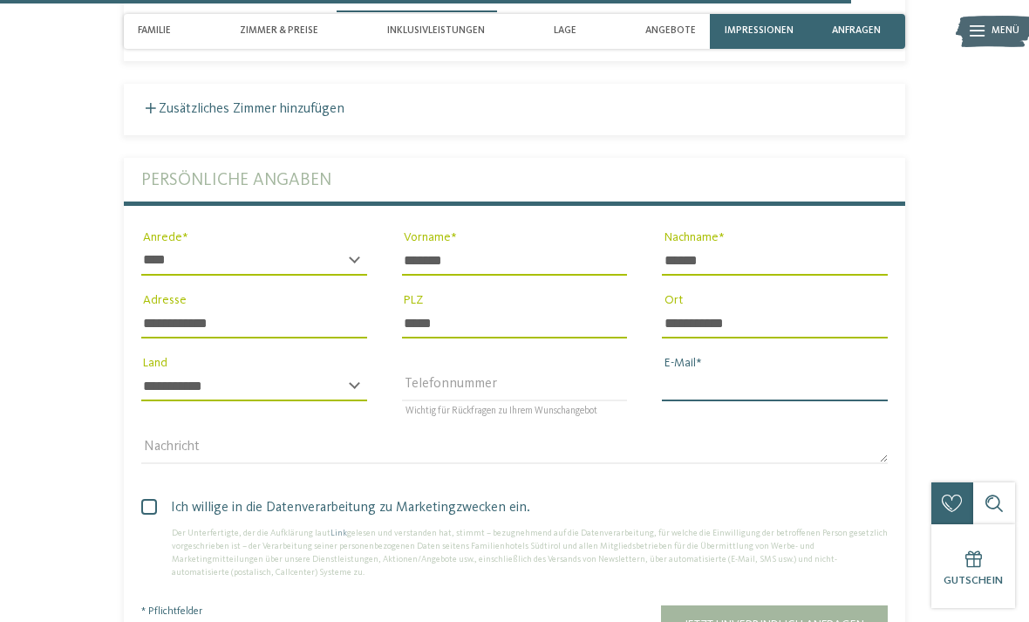
click at [789, 375] on input "E-Mail" at bounding box center [775, 386] width 226 height 30
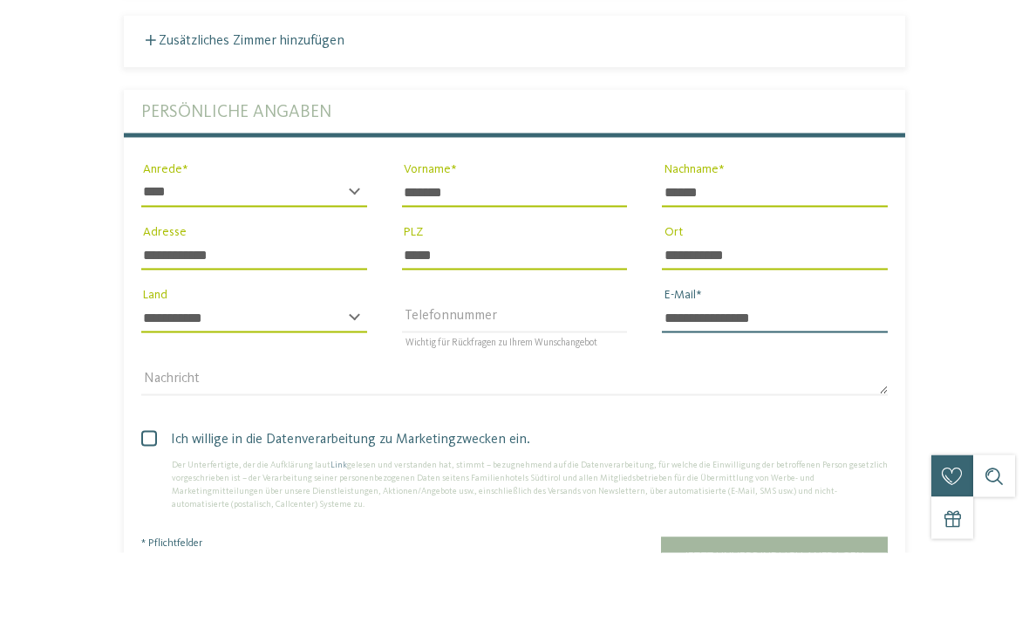
scroll to position [4145, 0]
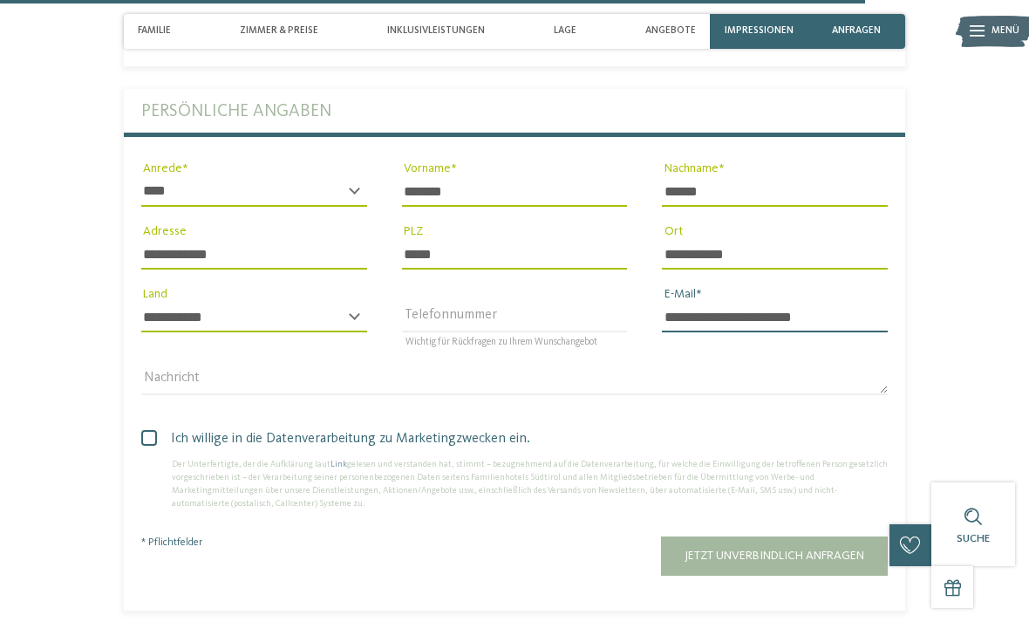
click at [796, 305] on input "**********" at bounding box center [775, 318] width 226 height 30
click at [746, 304] on input "**********" at bounding box center [775, 318] width 226 height 30
click at [758, 303] on input "**********" at bounding box center [775, 318] width 226 height 30
click at [761, 304] on input "**********" at bounding box center [775, 318] width 226 height 30
type input "**********"
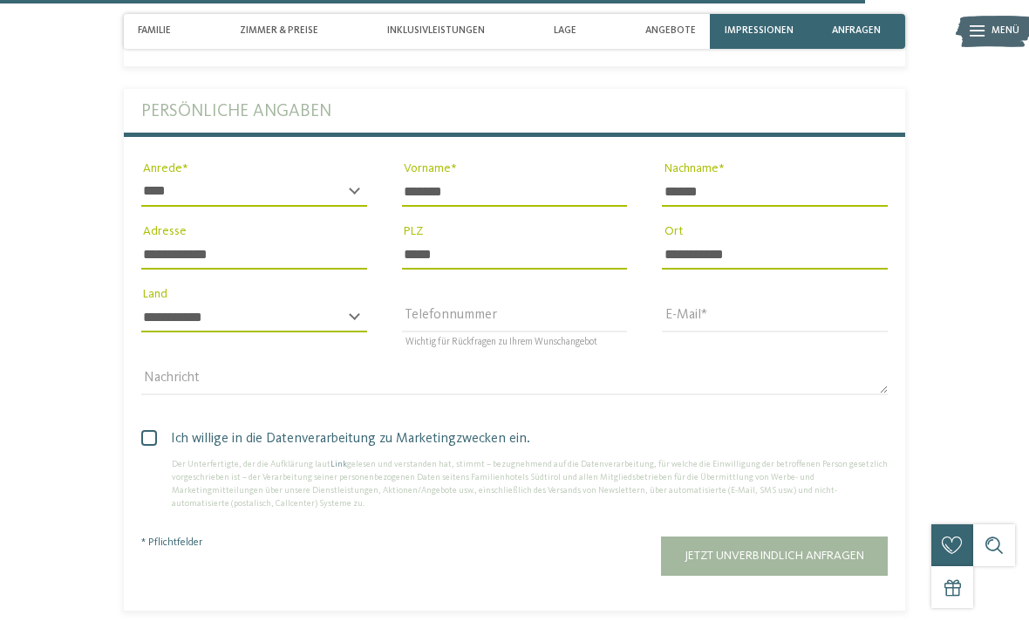
click at [747, 536] on button "Jetzt unverbindlich anfragen" at bounding box center [774, 555] width 227 height 39
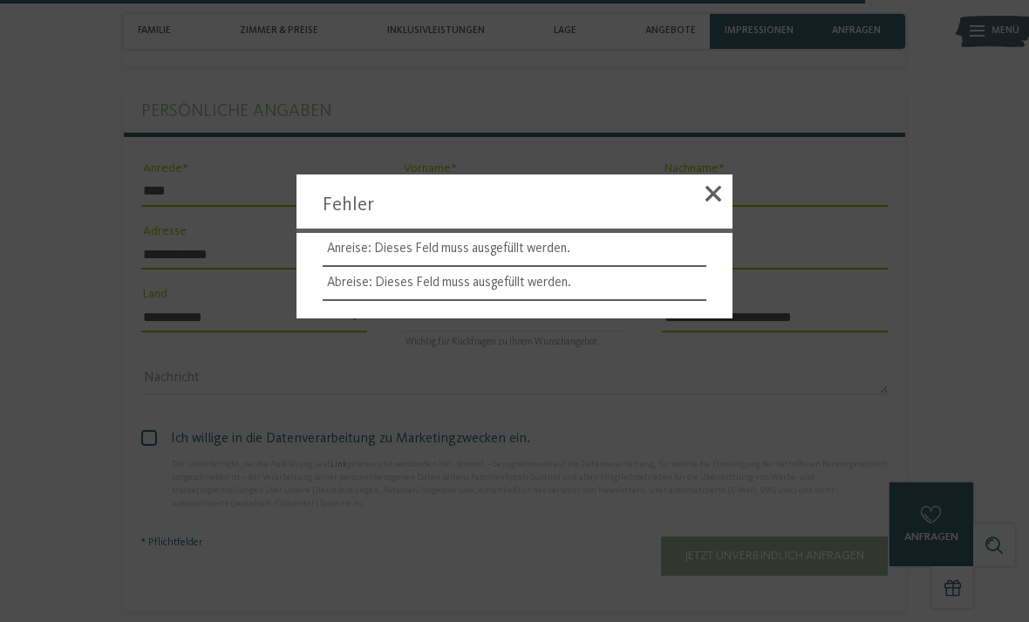
click at [714, 201] on span at bounding box center [713, 194] width 16 height 16
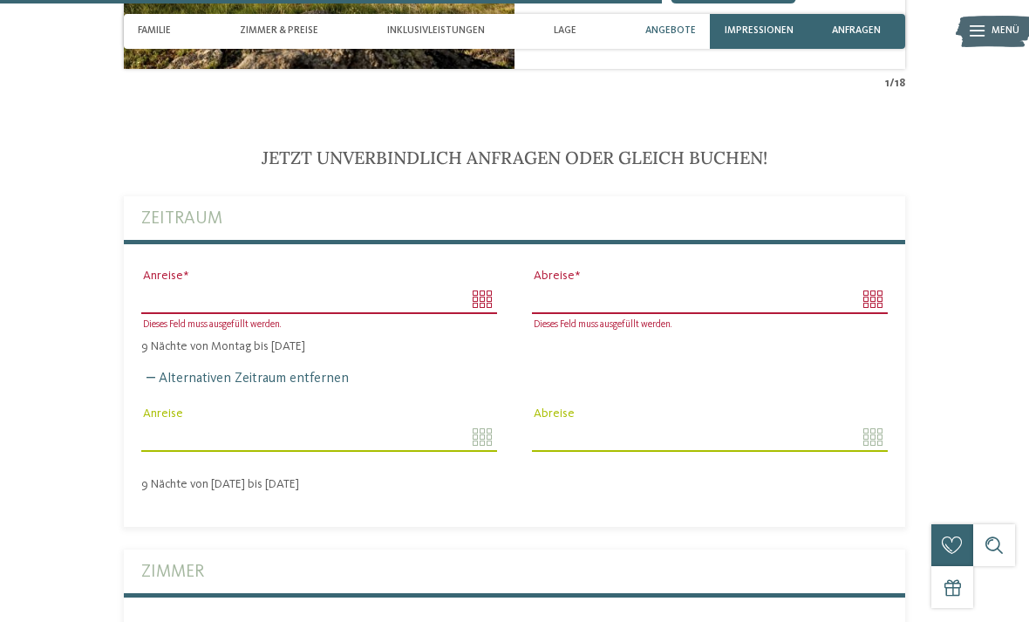
scroll to position [3211, 0]
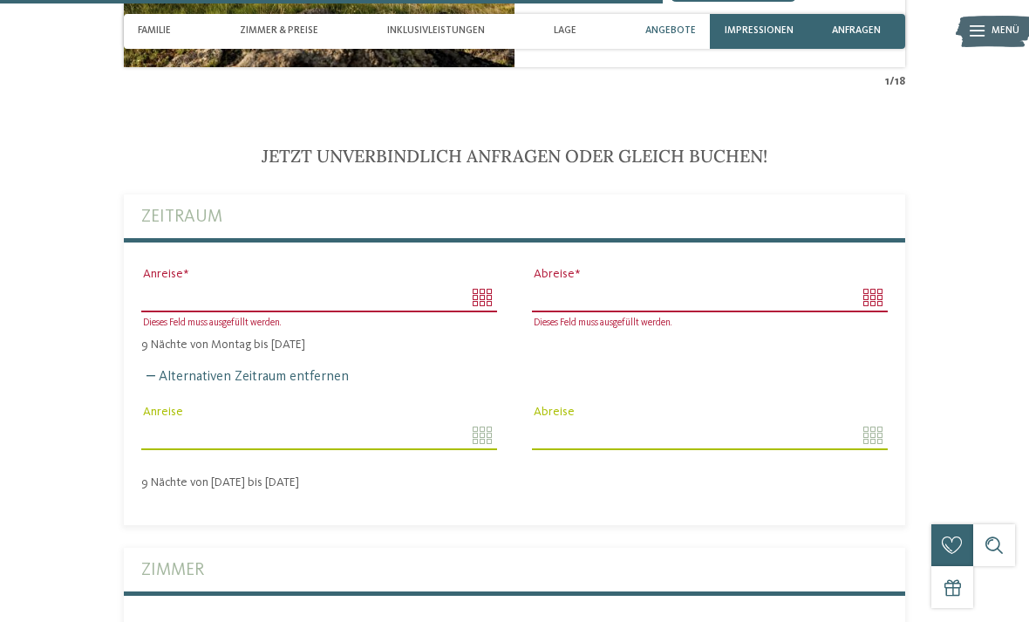
click at [480, 283] on input "Anreise" at bounding box center [319, 298] width 356 height 30
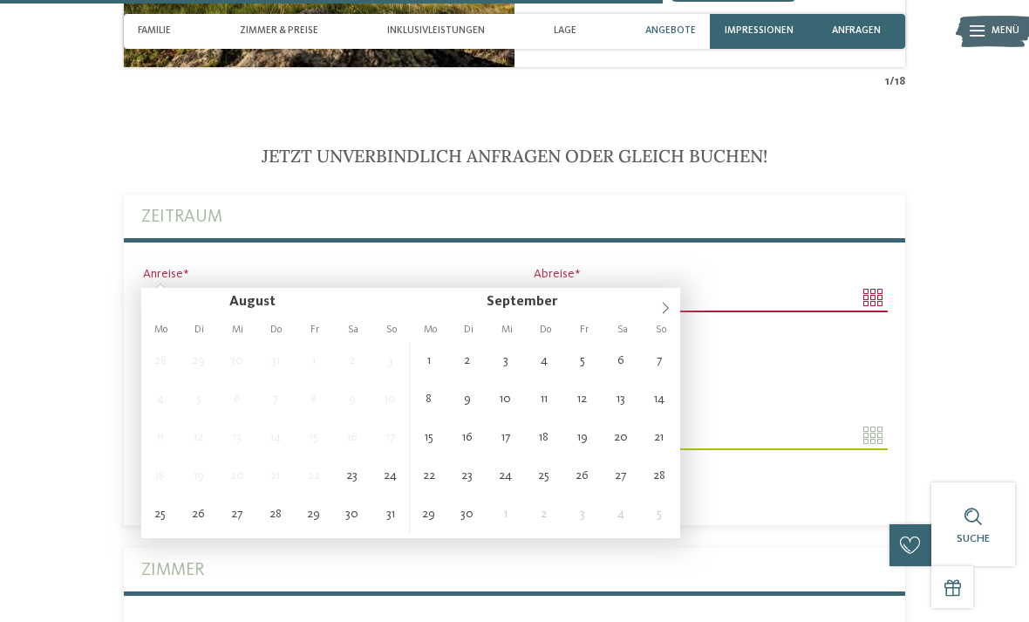
type input "**********"
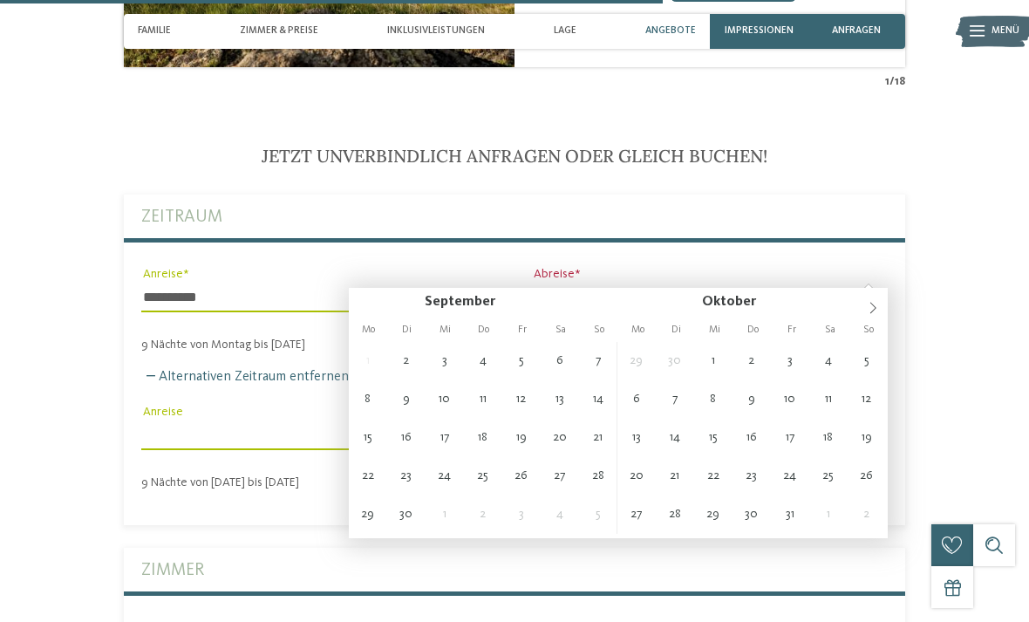
type input "**********"
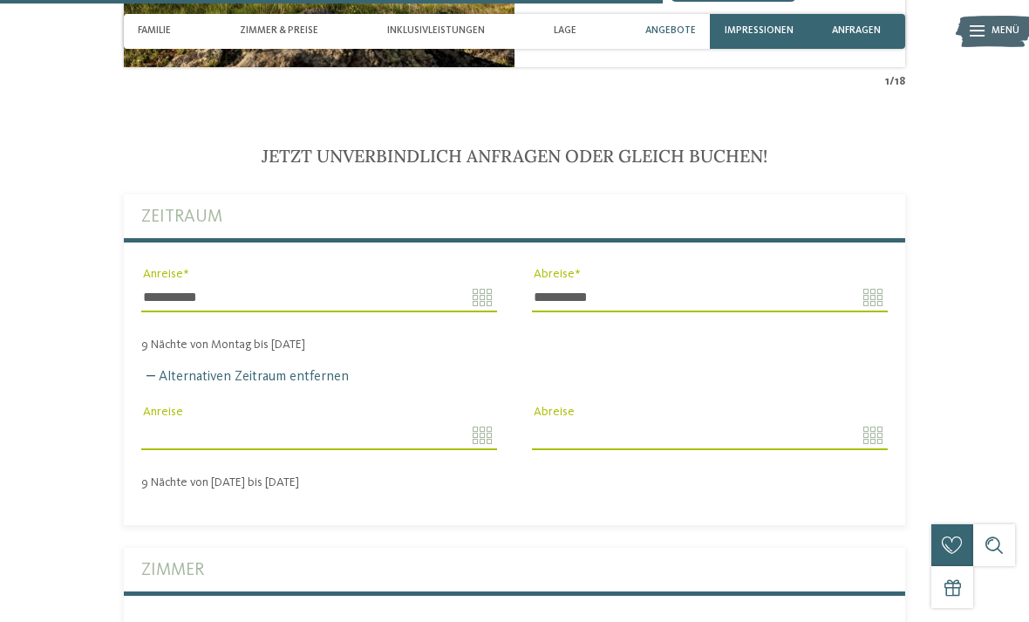
click at [475, 425] on input "Anreise" at bounding box center [319, 435] width 356 height 30
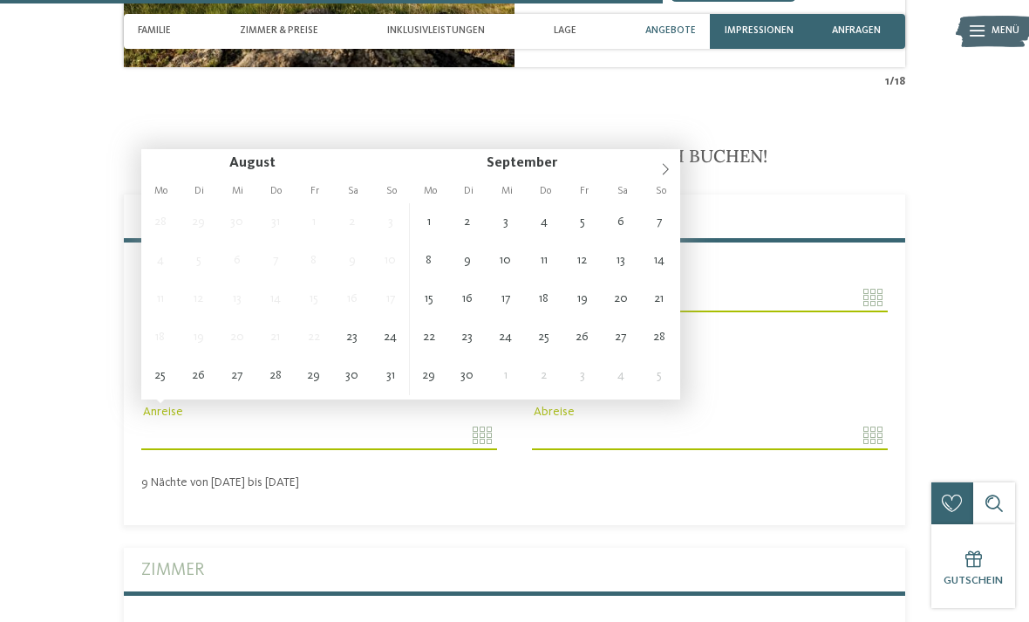
type input "**********"
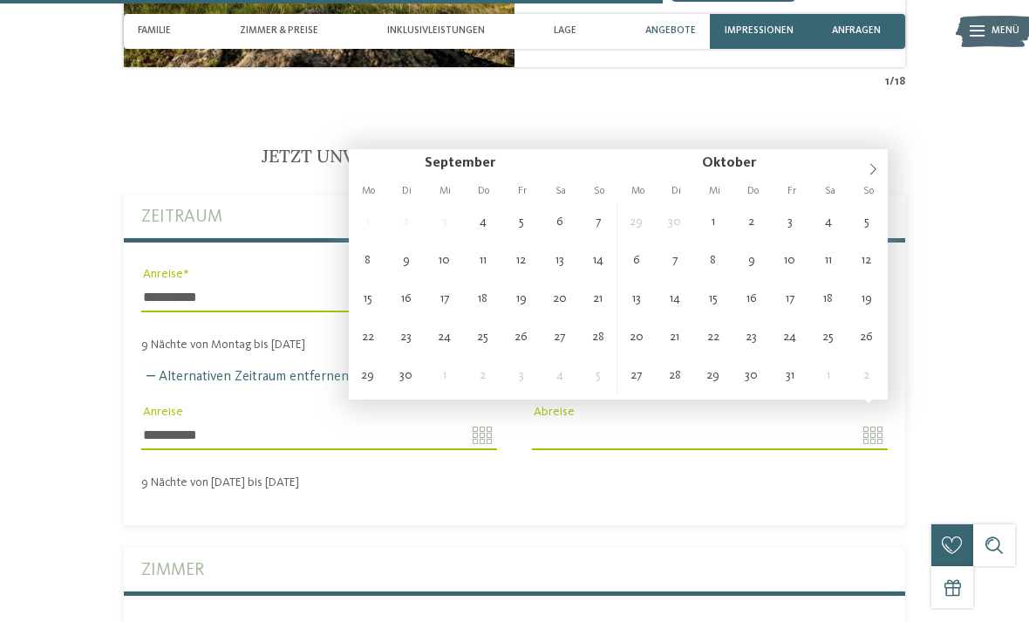
type input "**********"
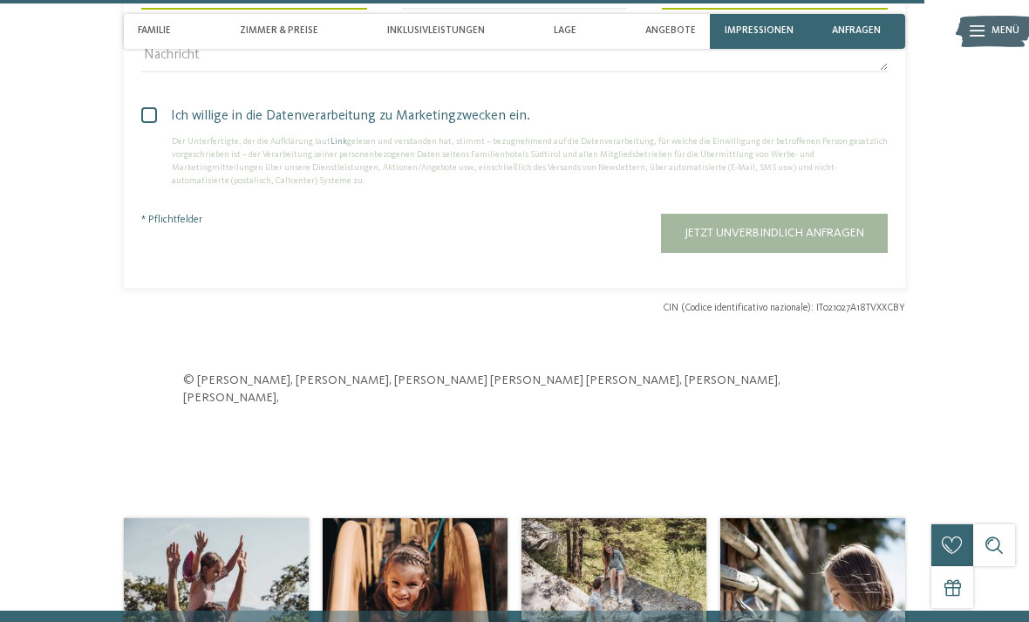
scroll to position [4430, 0]
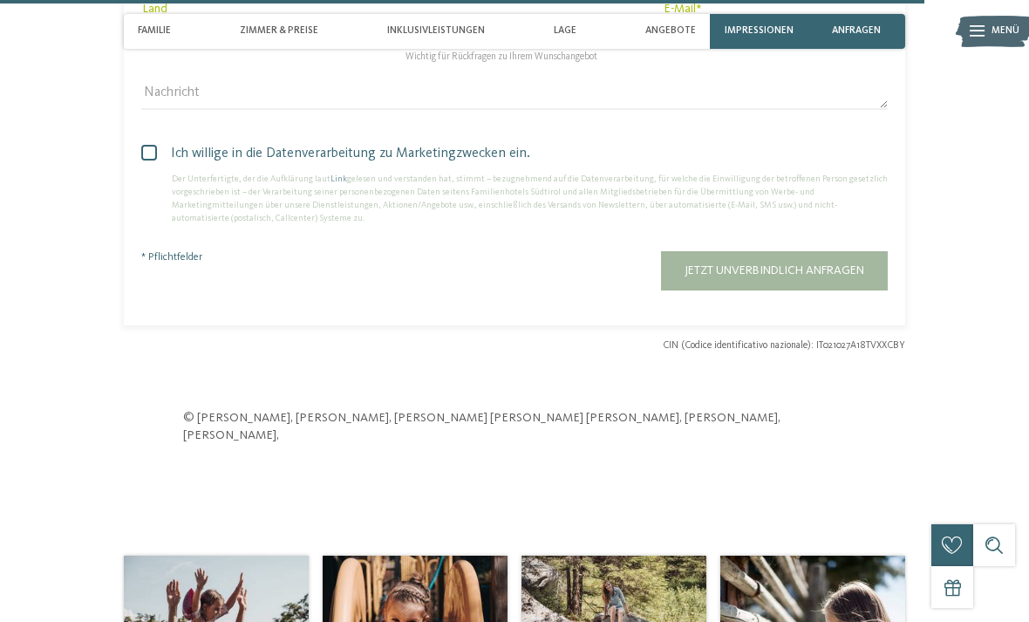
click at [827, 251] on button "Jetzt unverbindlich anfragen" at bounding box center [774, 270] width 227 height 39
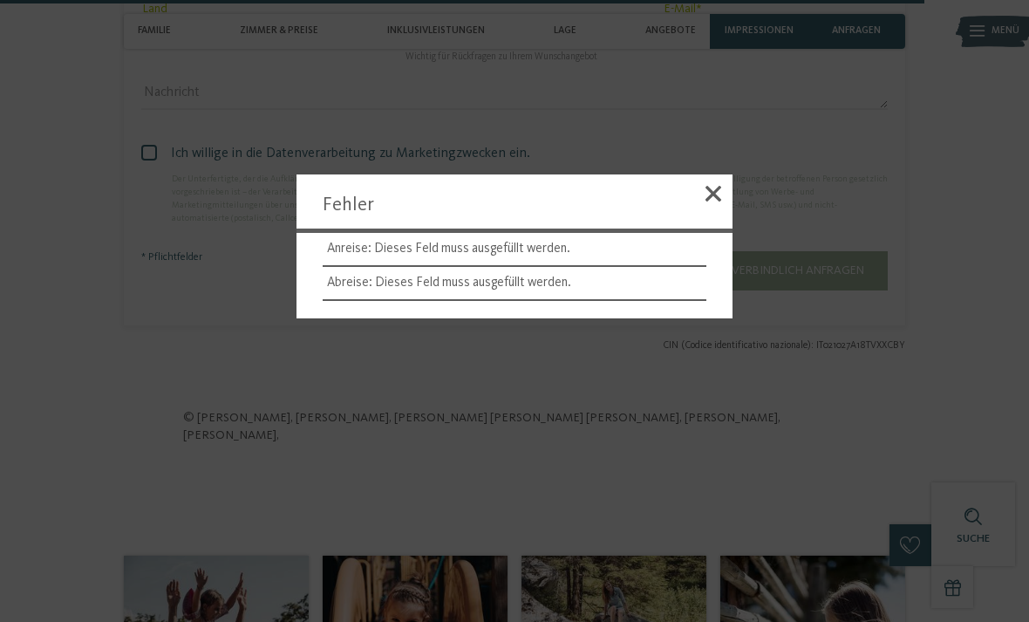
click at [718, 201] on span at bounding box center [713, 194] width 16 height 16
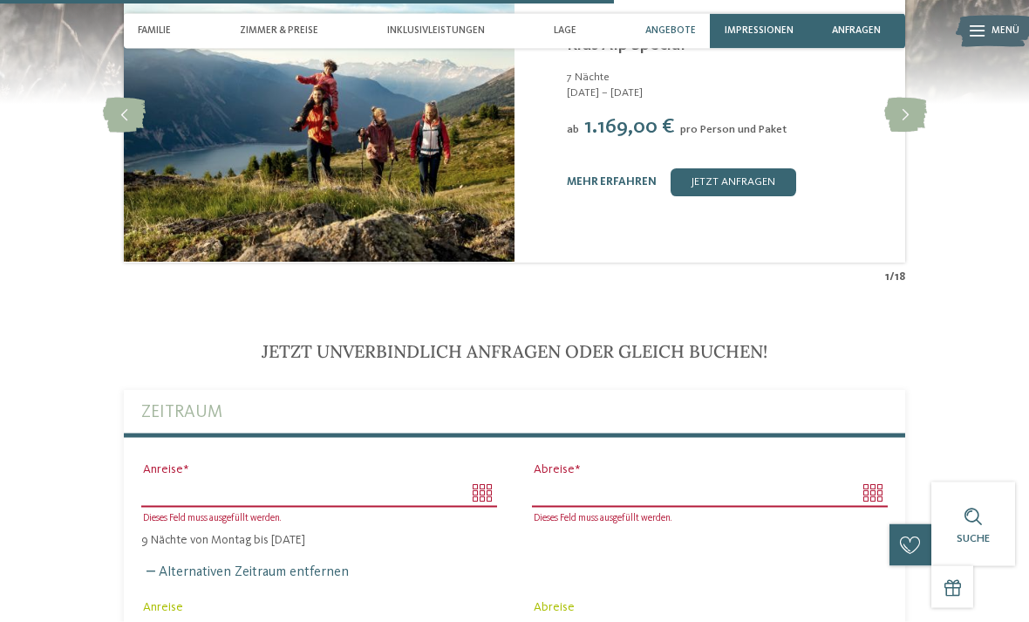
scroll to position [3043, 0]
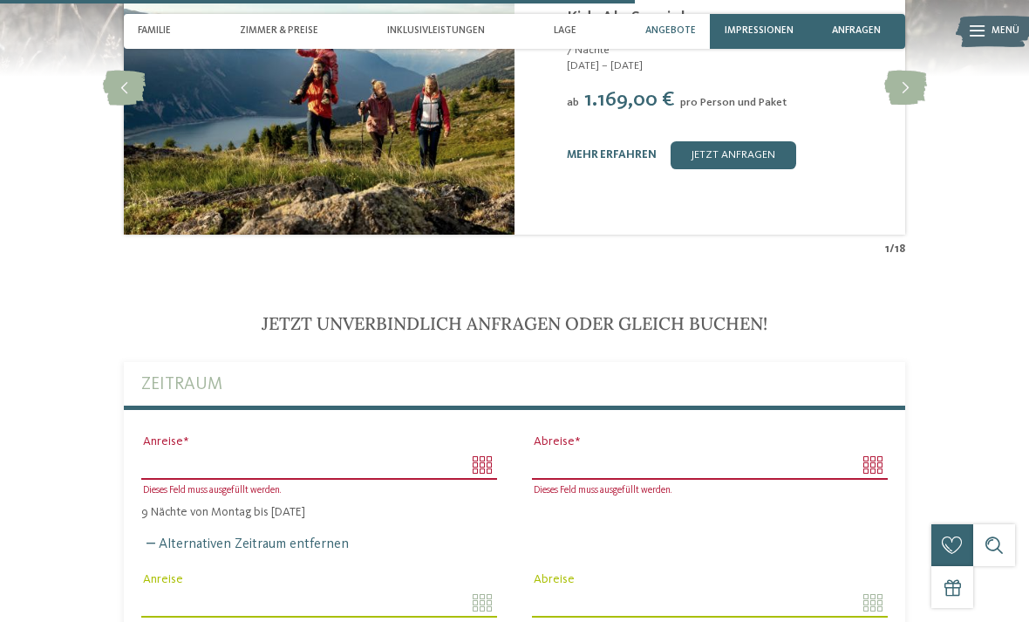
click at [479, 450] on input "Anreise" at bounding box center [319, 465] width 356 height 30
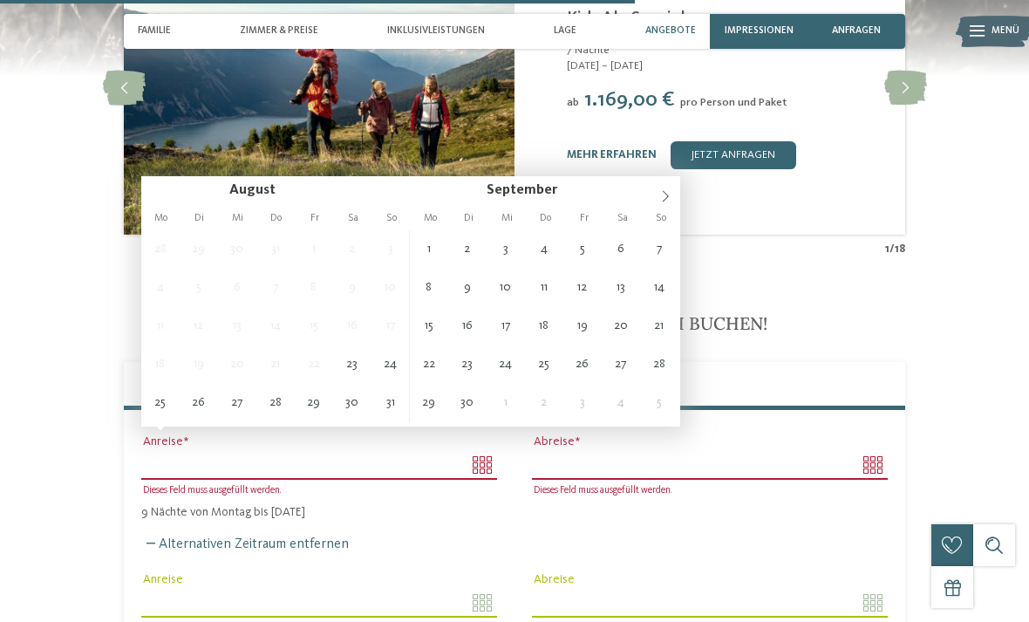
type input "**********"
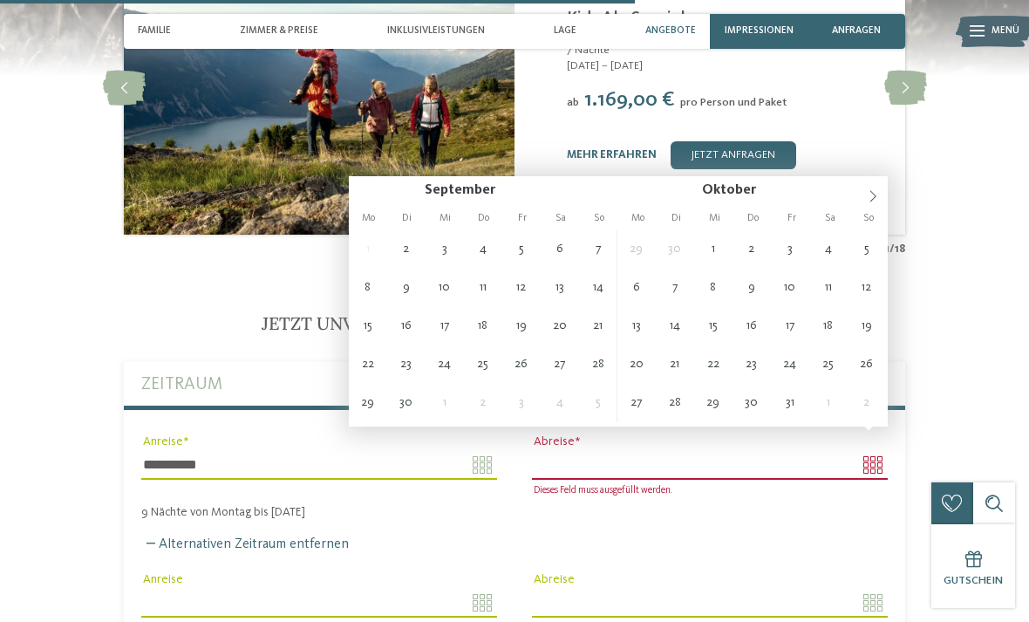
type input "**********"
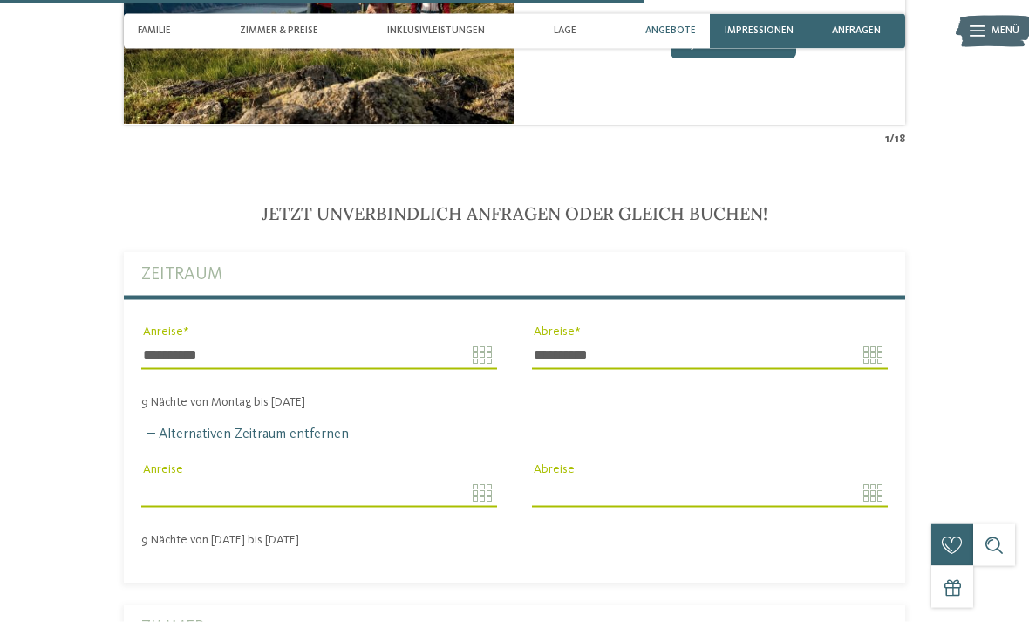
scroll to position [3172, 0]
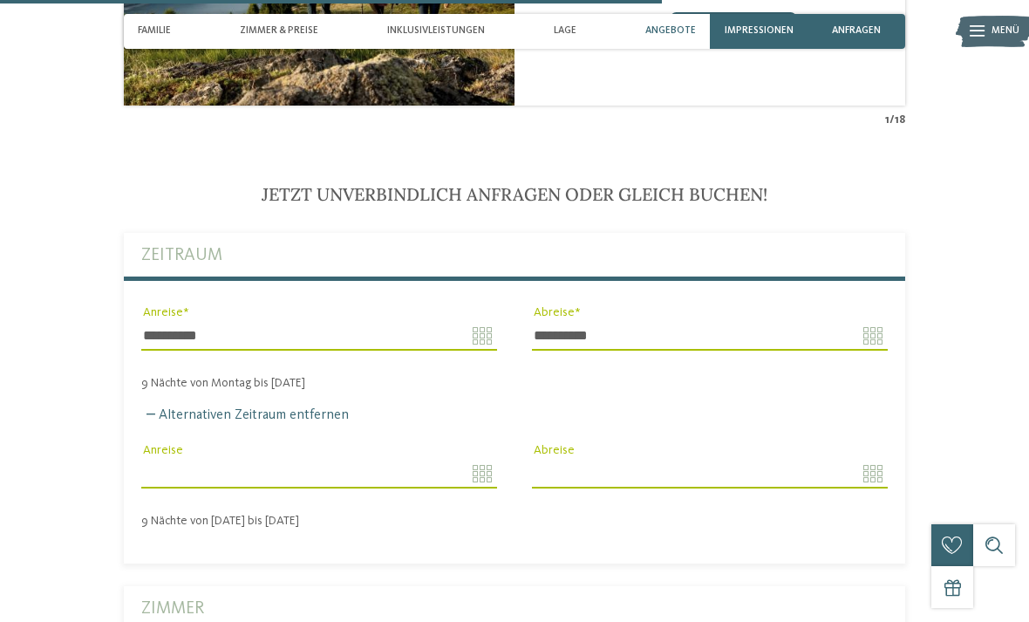
click at [478, 460] on input "Anreise" at bounding box center [319, 474] width 356 height 30
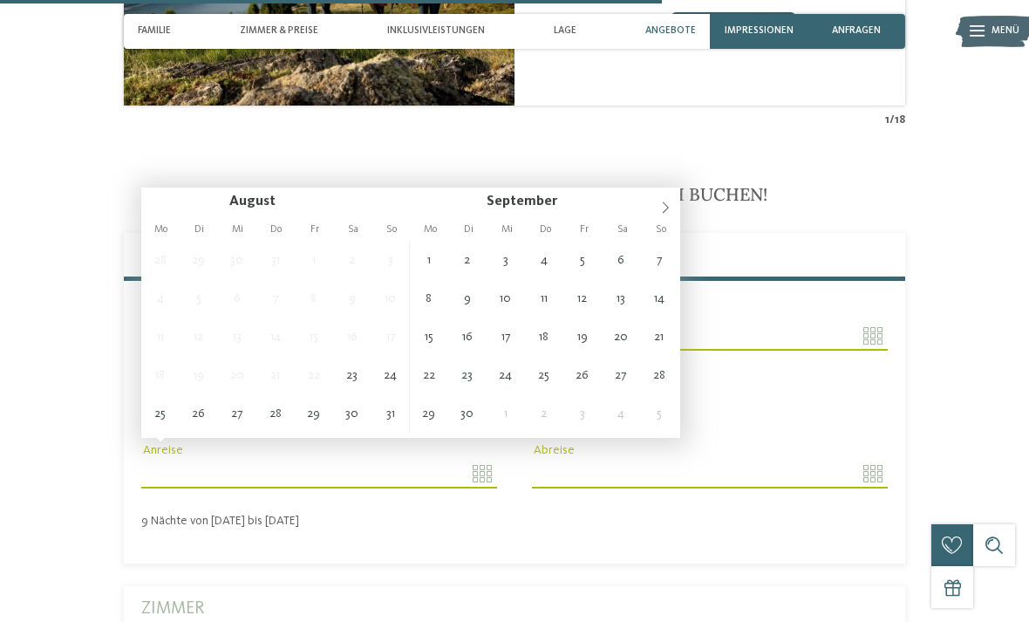
type input "**********"
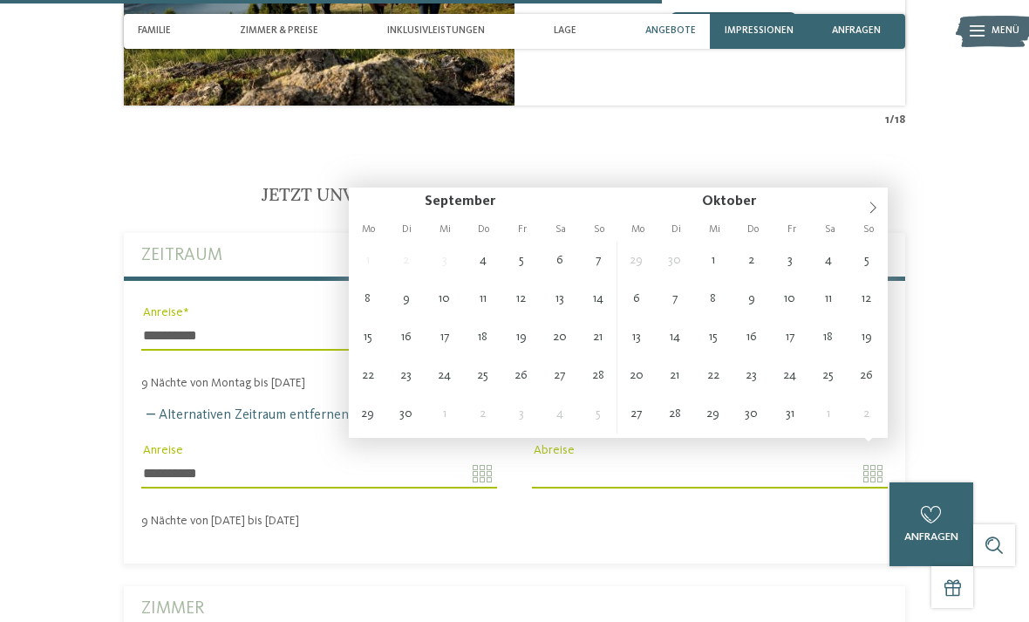
type input "**********"
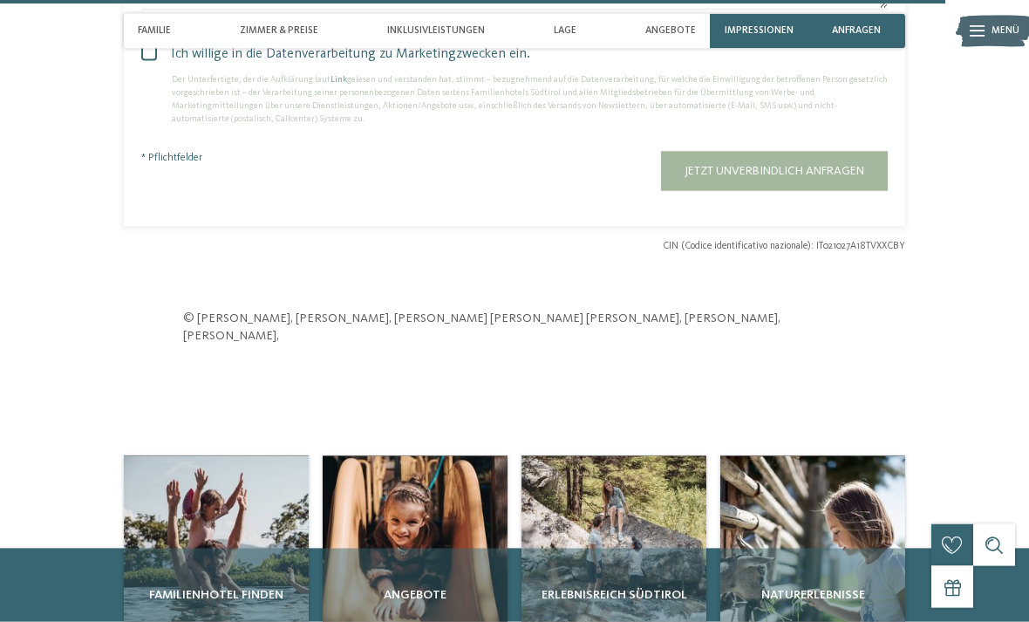
scroll to position [4505, 0]
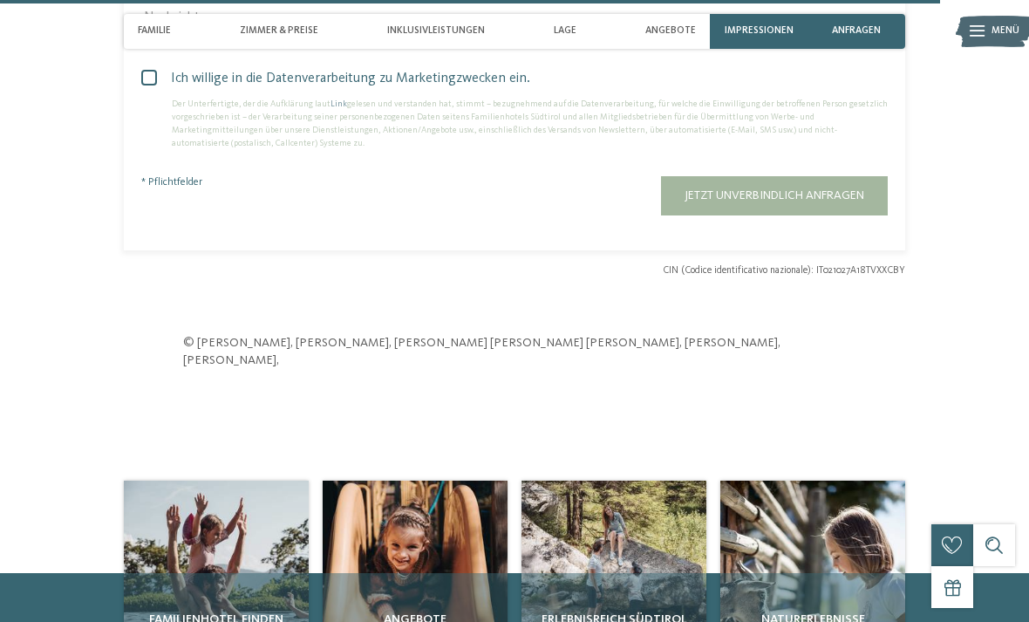
click at [841, 189] on span "Jetzt unverbindlich anfragen" at bounding box center [775, 195] width 180 height 12
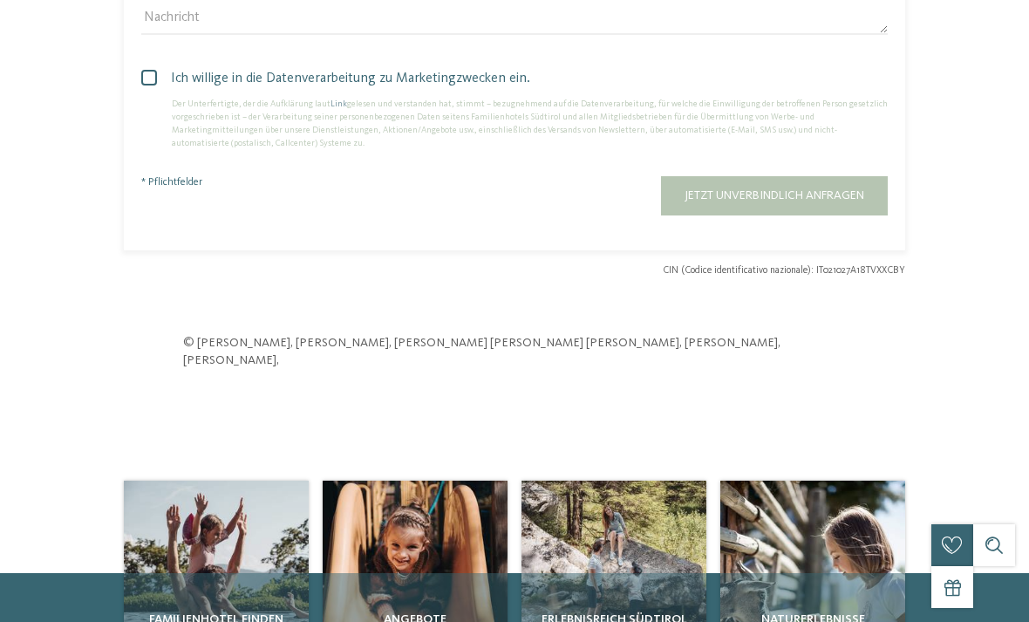
scroll to position [0, 0]
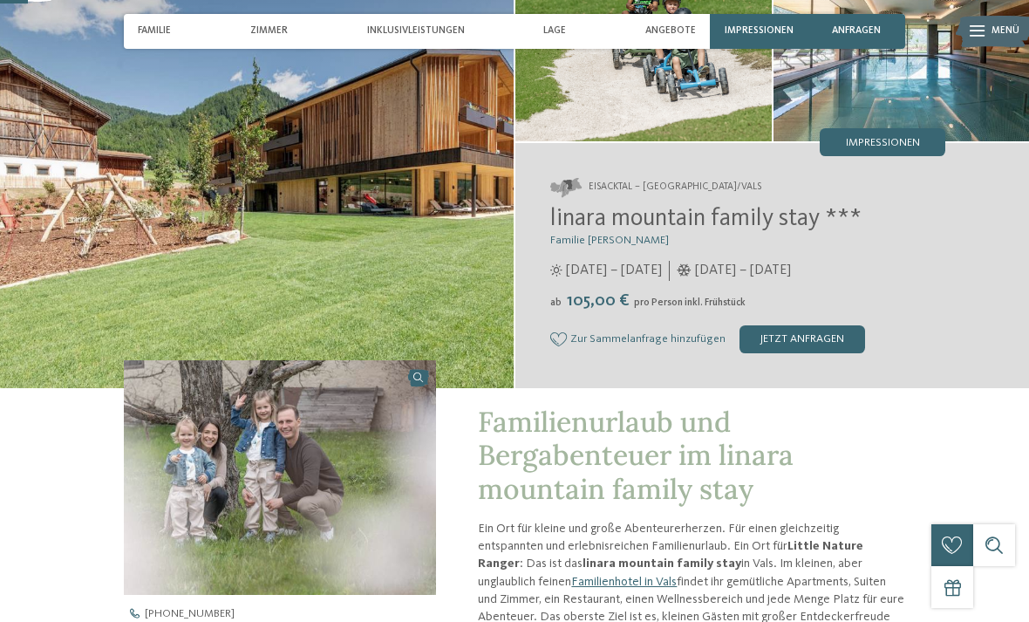
scroll to position [122, 0]
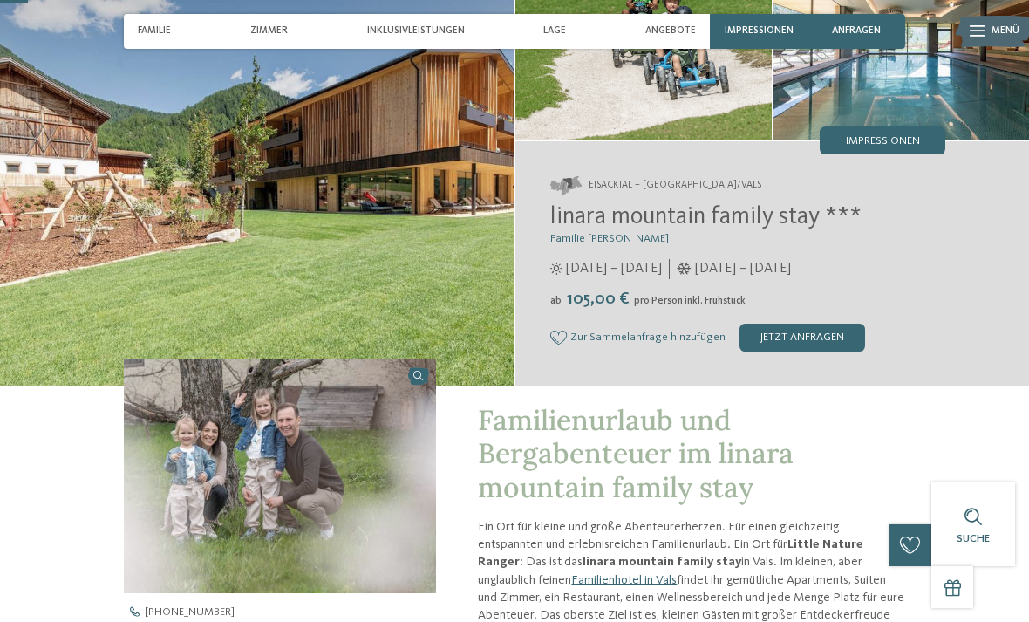
click at [326, 197] on img at bounding box center [257, 167] width 514 height 439
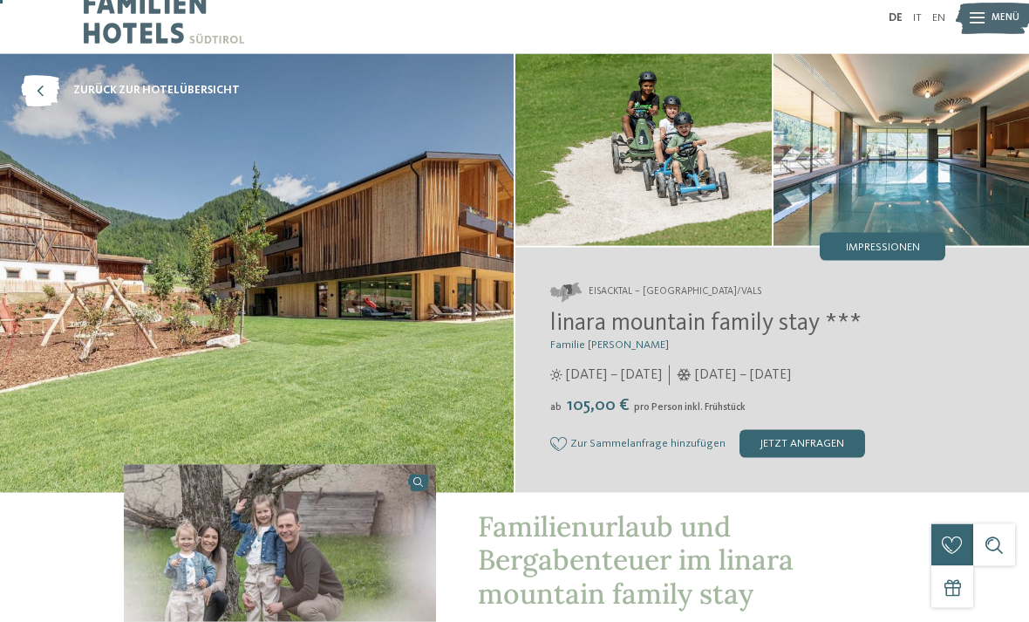
scroll to position [18, 0]
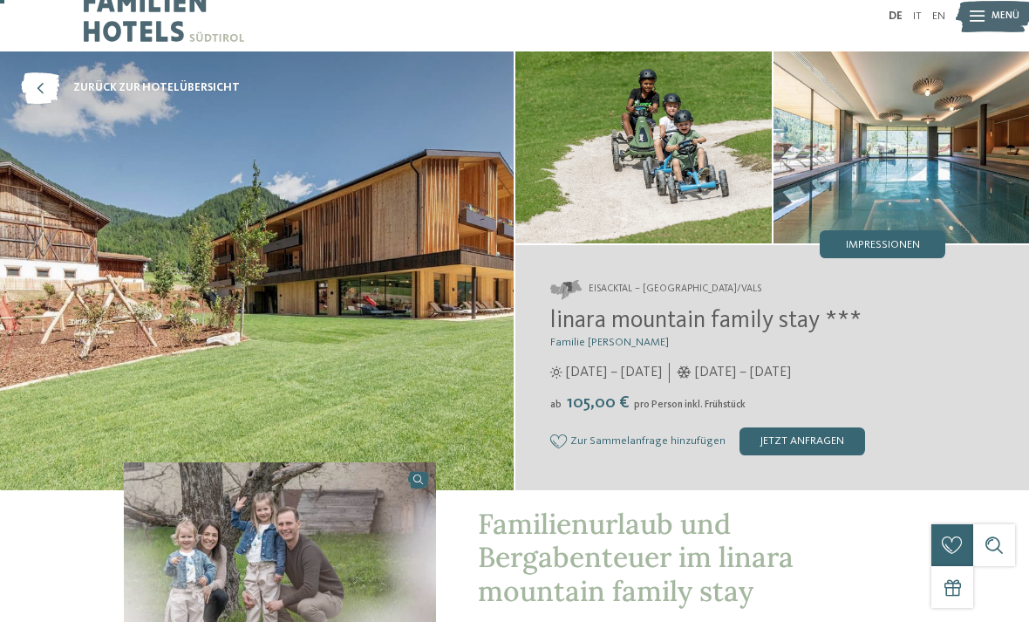
click at [896, 245] on span "Impressionen" at bounding box center [883, 245] width 74 height 11
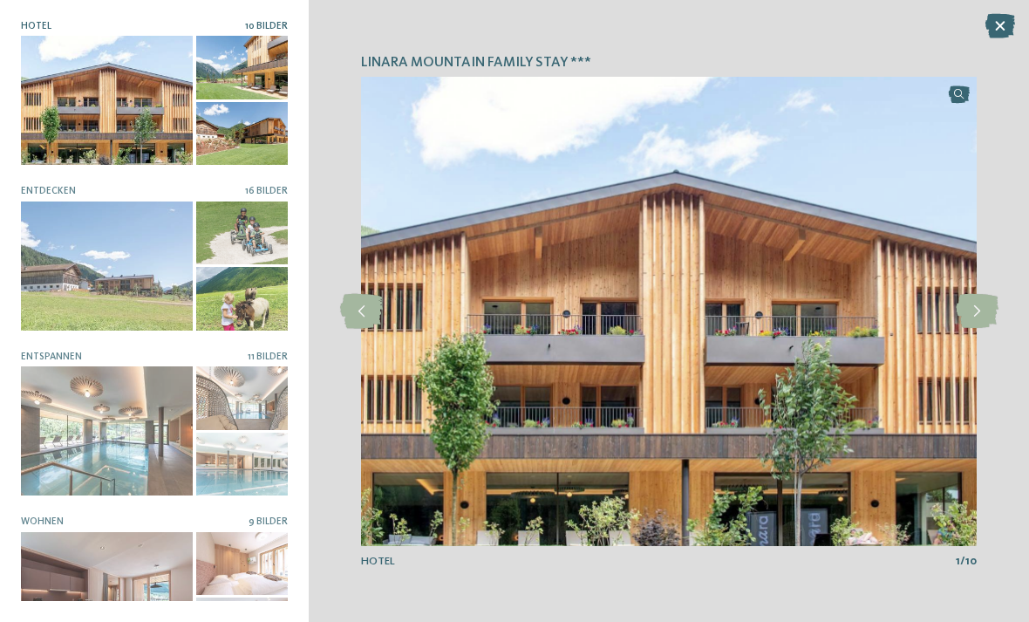
click at [975, 329] on icon at bounding box center [977, 311] width 43 height 35
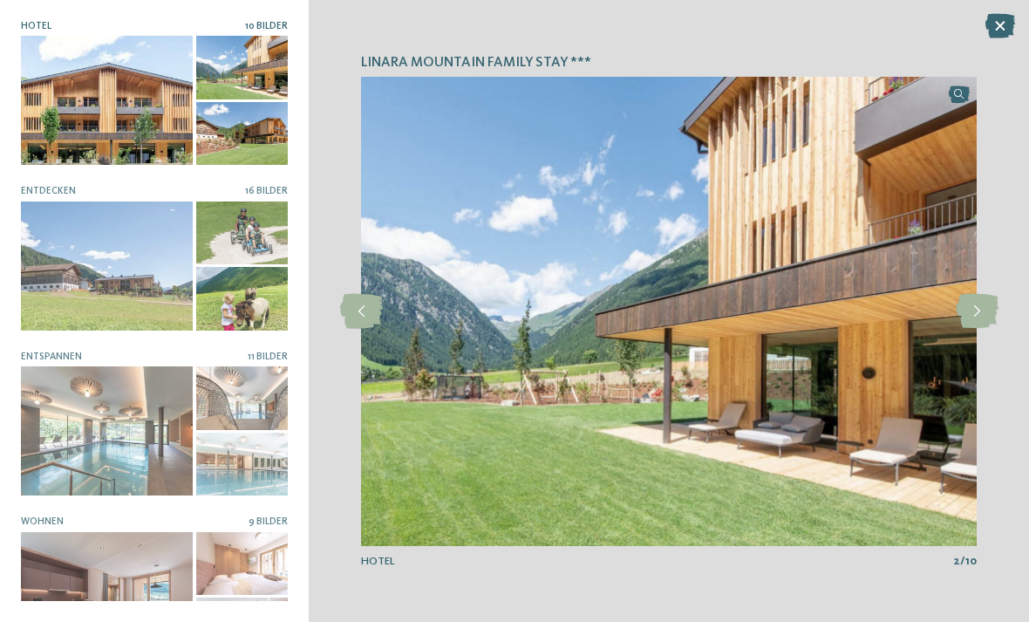
click at [979, 329] on icon at bounding box center [977, 311] width 43 height 35
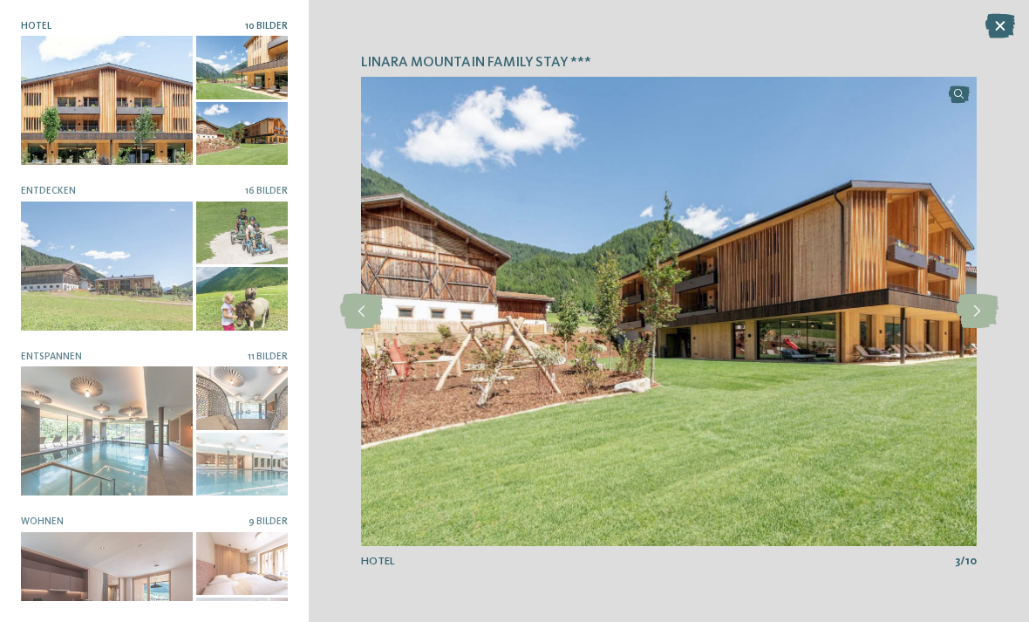
click at [977, 329] on icon at bounding box center [977, 311] width 43 height 35
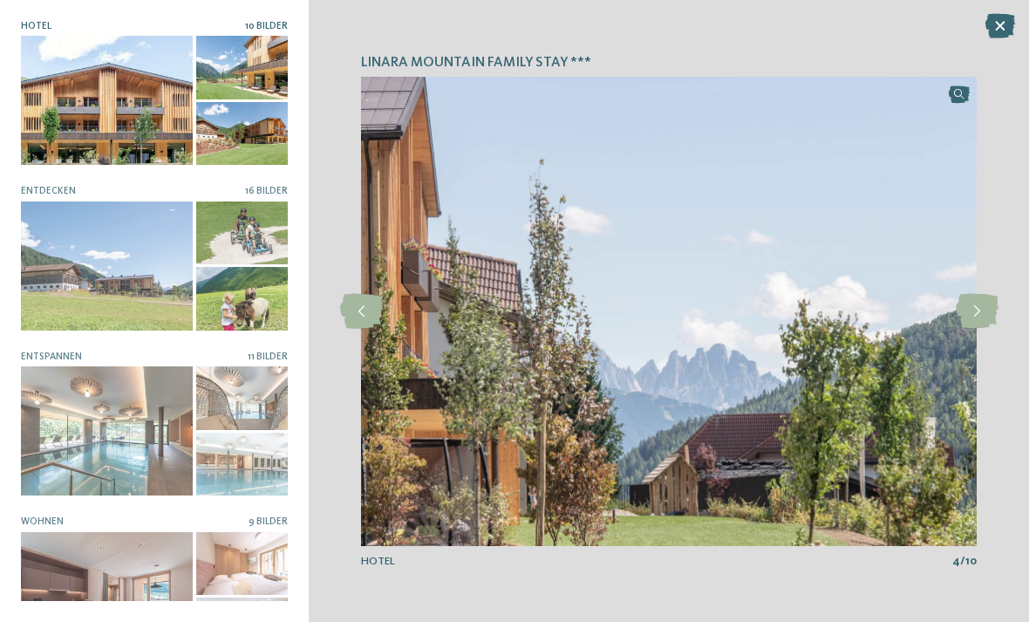
click at [981, 329] on icon at bounding box center [977, 311] width 43 height 35
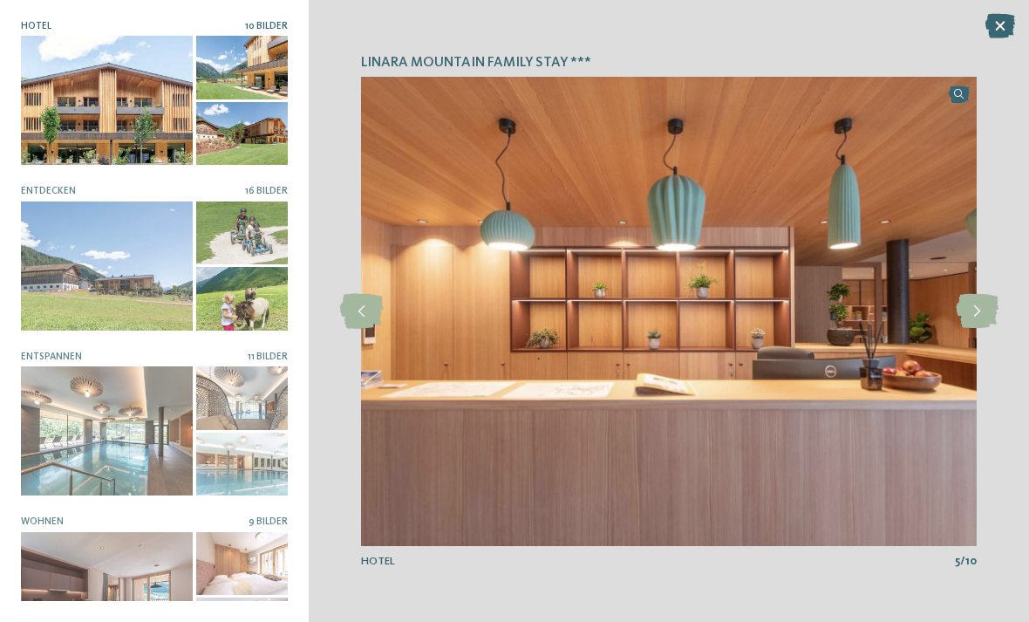
click at [981, 329] on icon at bounding box center [977, 311] width 43 height 35
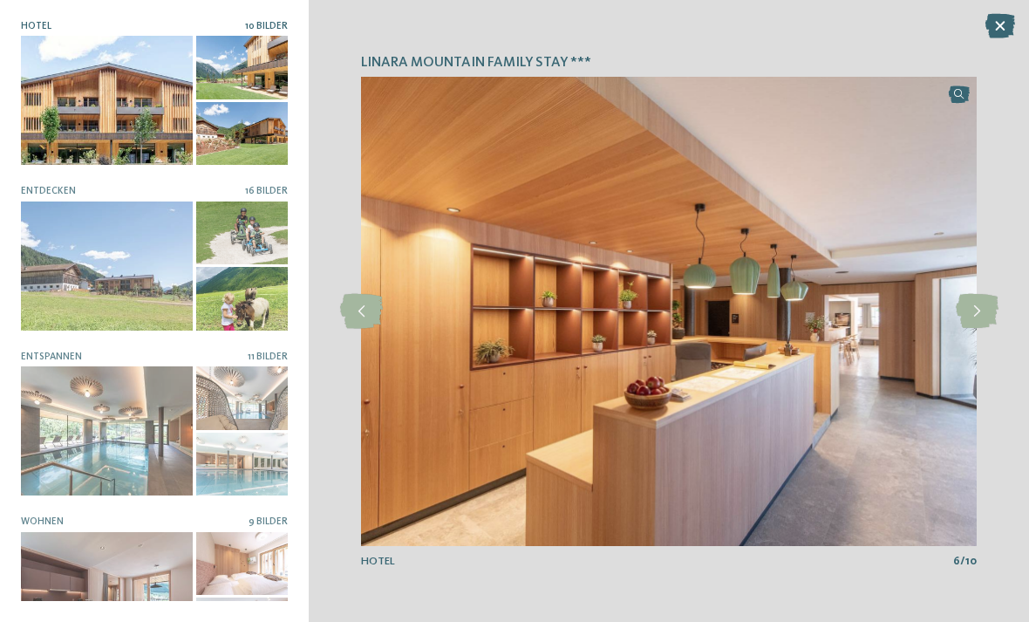
click at [988, 329] on icon at bounding box center [977, 311] width 43 height 35
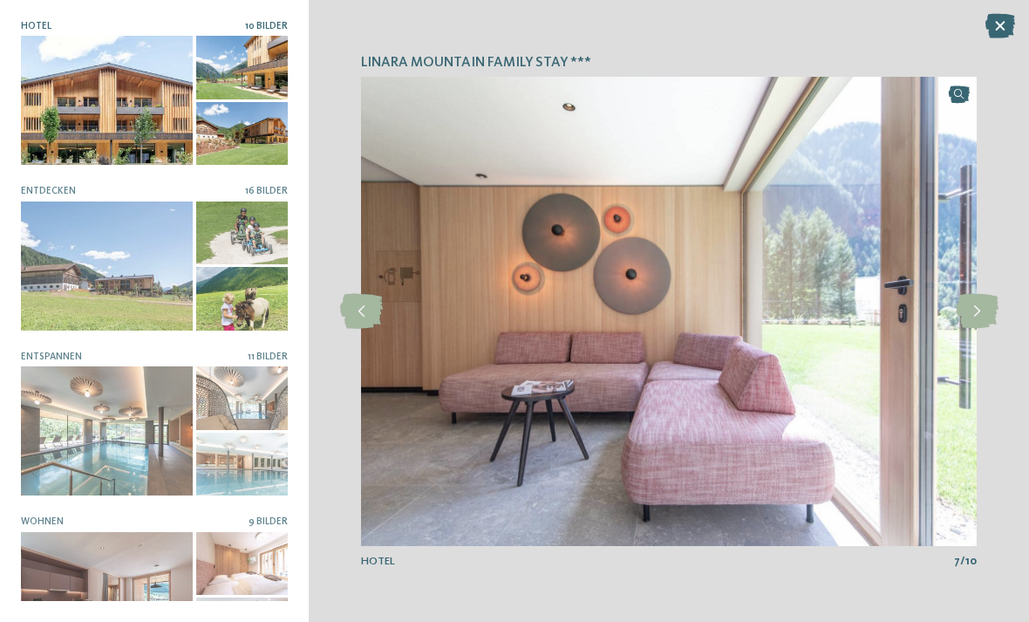
click at [987, 329] on icon at bounding box center [977, 311] width 43 height 35
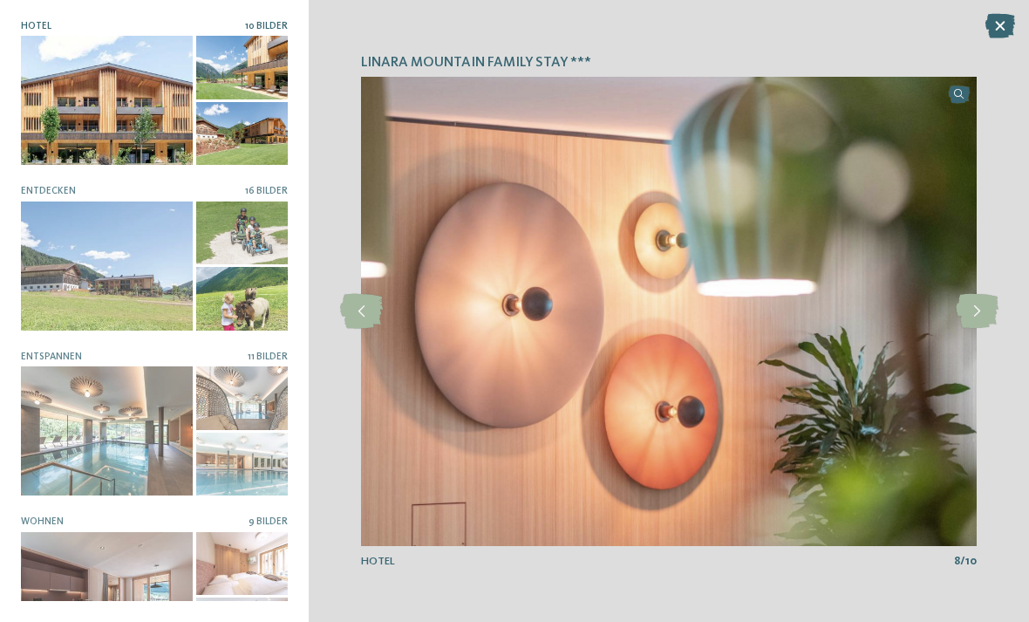
click at [984, 329] on icon at bounding box center [977, 311] width 43 height 35
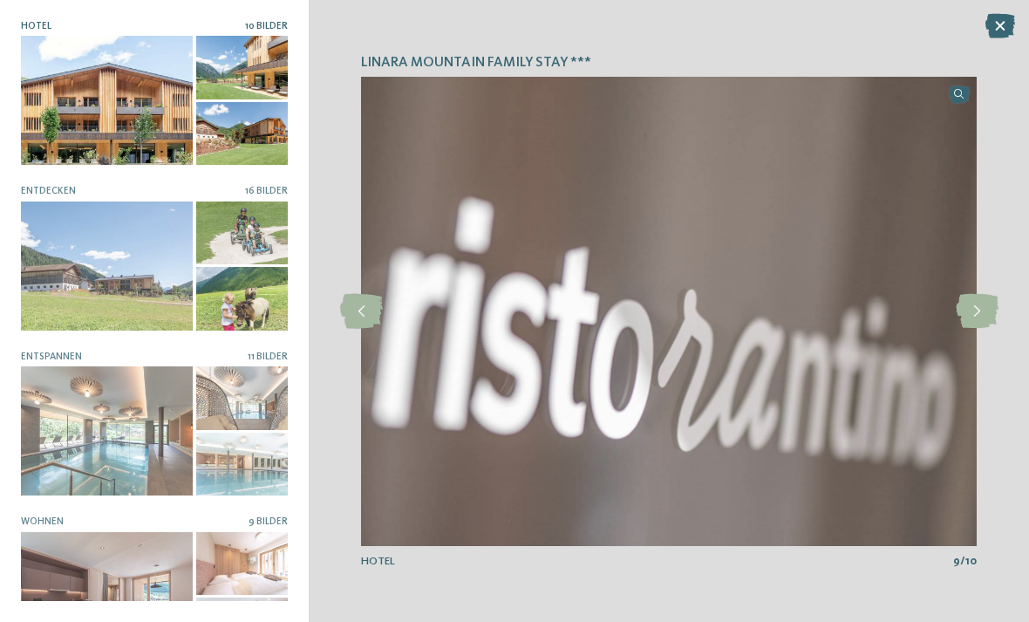
click at [94, 269] on div at bounding box center [107, 265] width 172 height 129
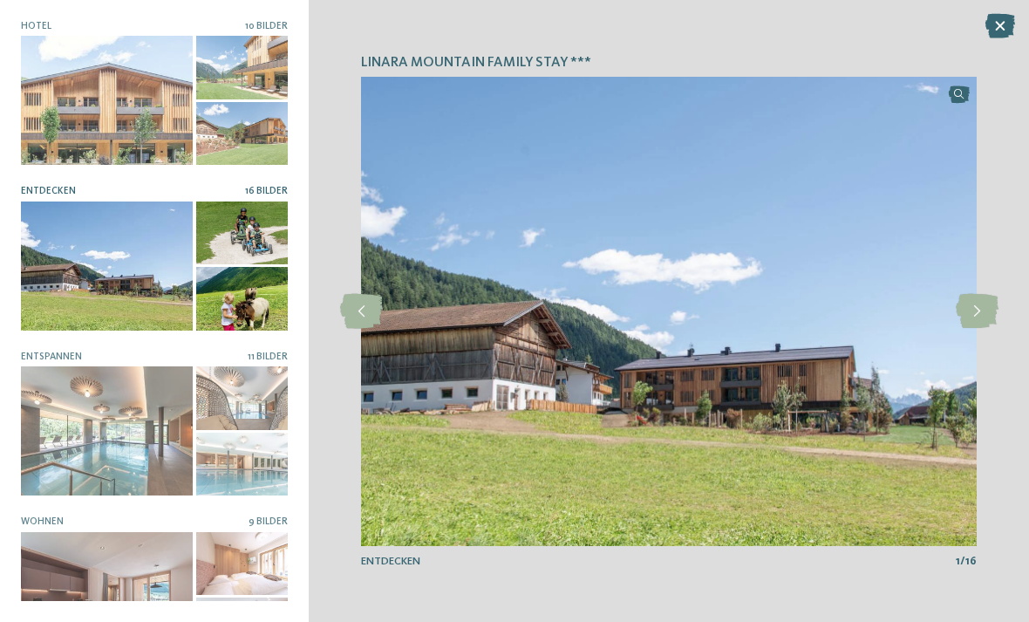
click at [975, 329] on icon at bounding box center [977, 311] width 43 height 35
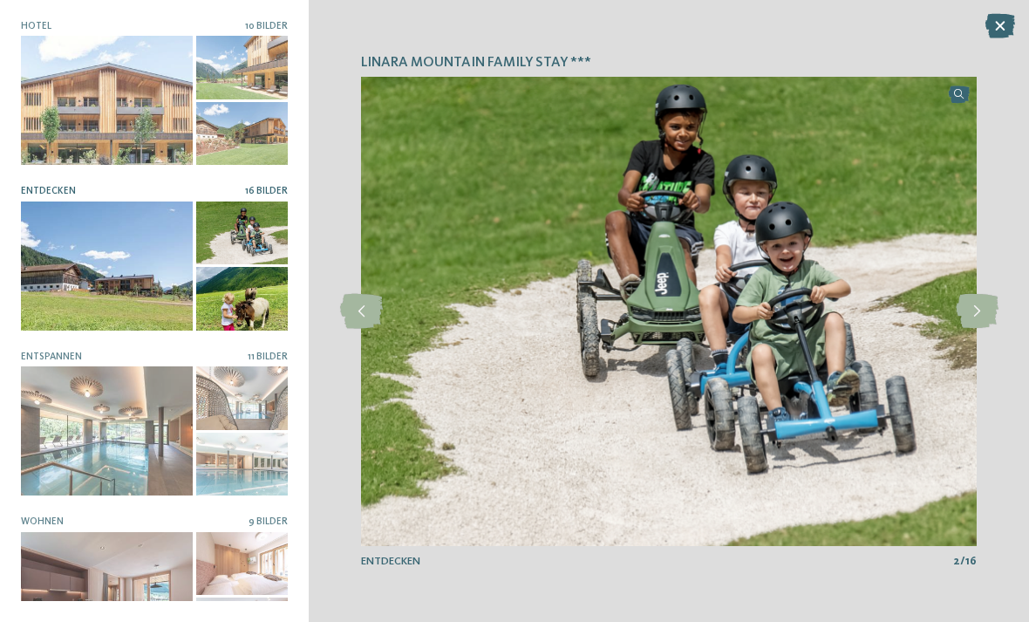
click at [979, 329] on icon at bounding box center [977, 311] width 43 height 35
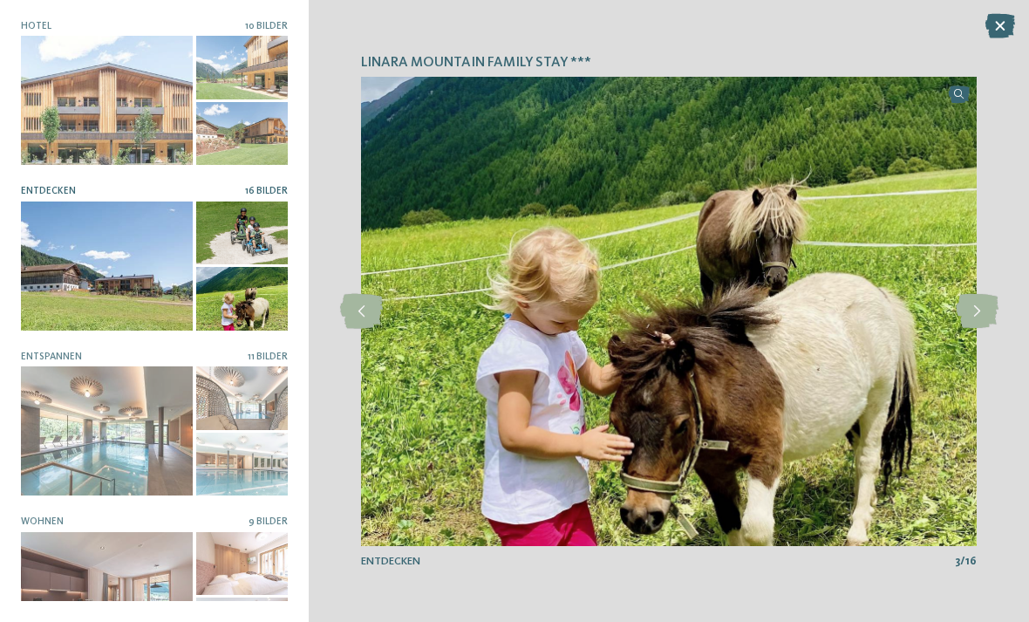
click at [982, 329] on icon at bounding box center [977, 311] width 43 height 35
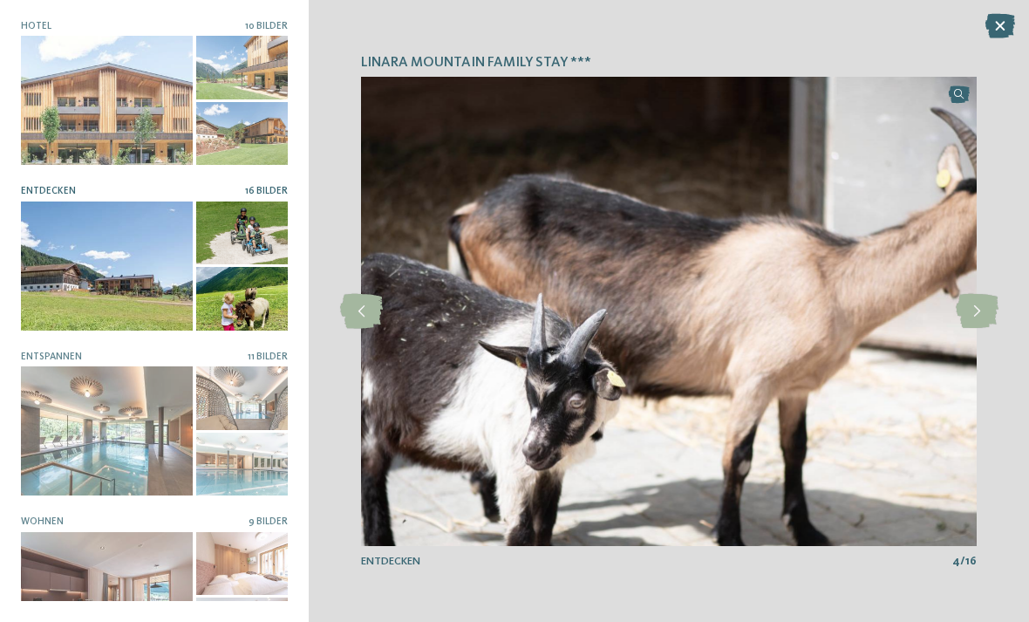
click at [985, 329] on icon at bounding box center [977, 311] width 43 height 35
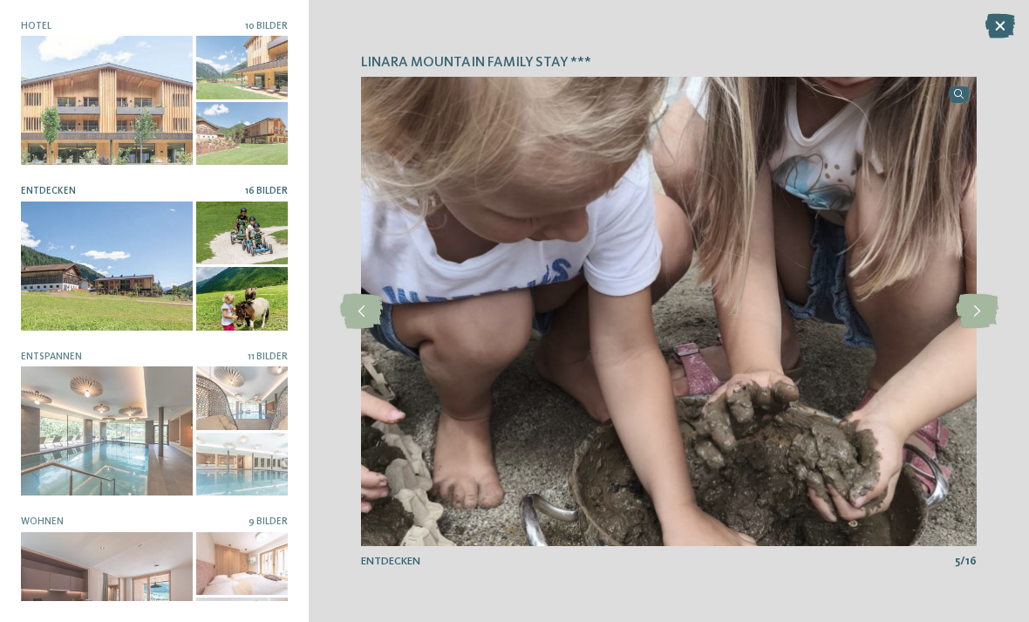
click at [981, 329] on icon at bounding box center [977, 311] width 43 height 35
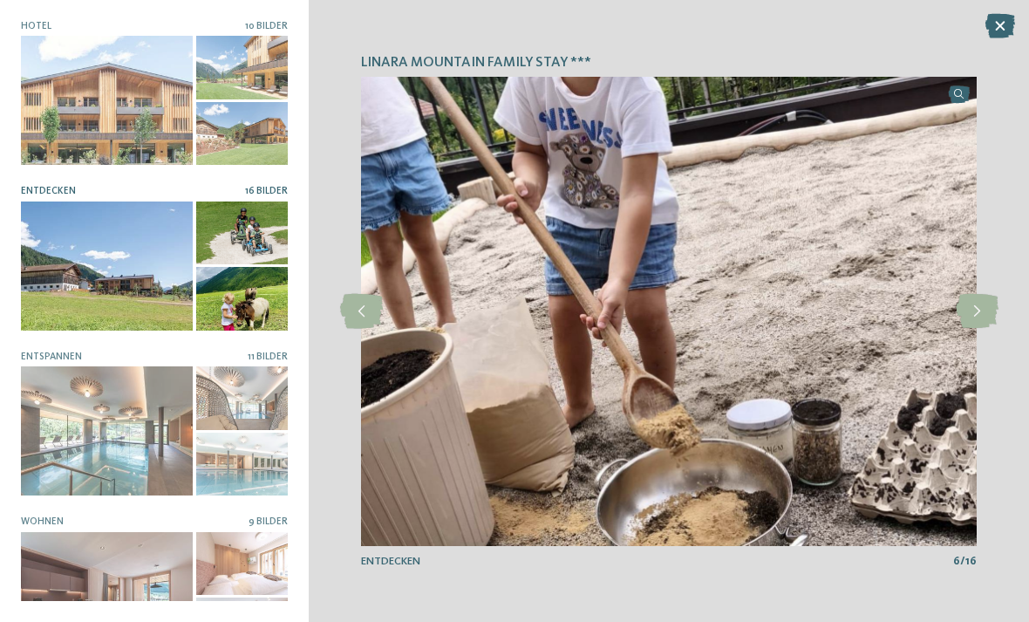
click at [986, 329] on icon at bounding box center [977, 311] width 43 height 35
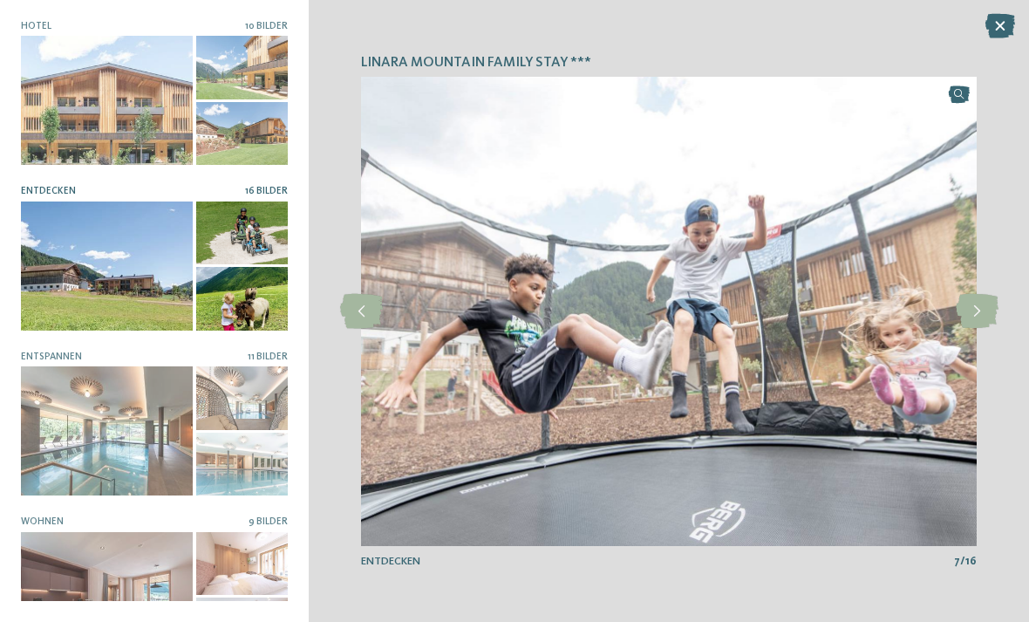
click at [985, 329] on icon at bounding box center [977, 311] width 43 height 35
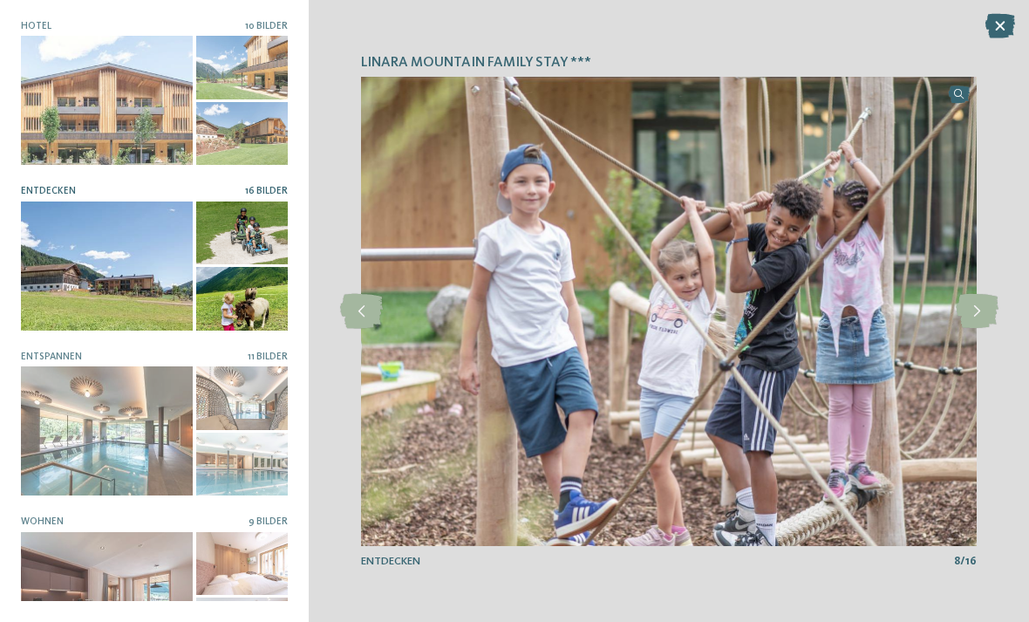
click at [989, 329] on icon at bounding box center [977, 311] width 43 height 35
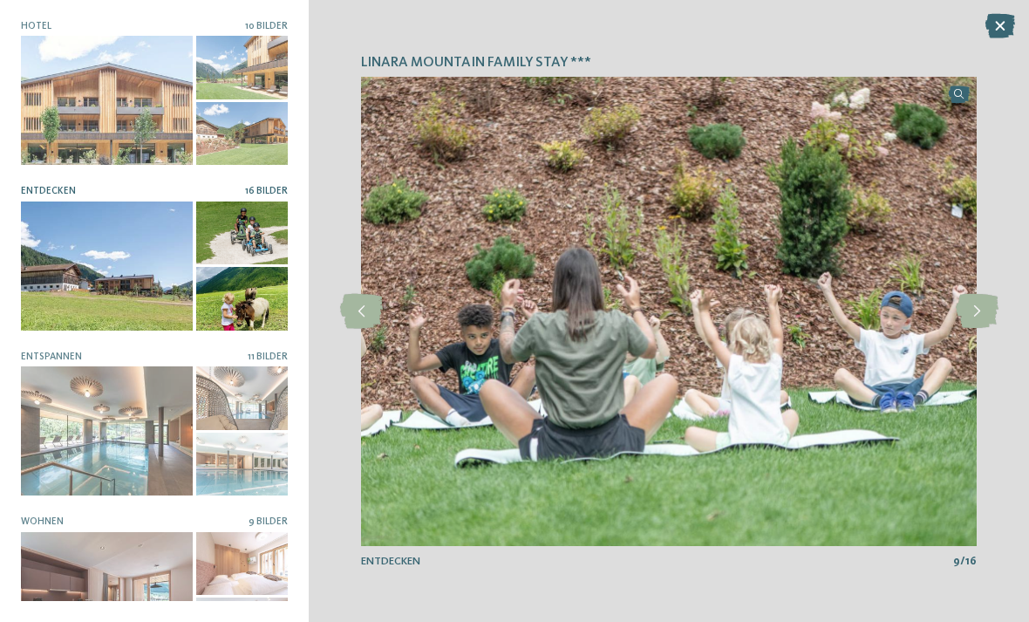
click at [105, 418] on div at bounding box center [107, 430] width 172 height 129
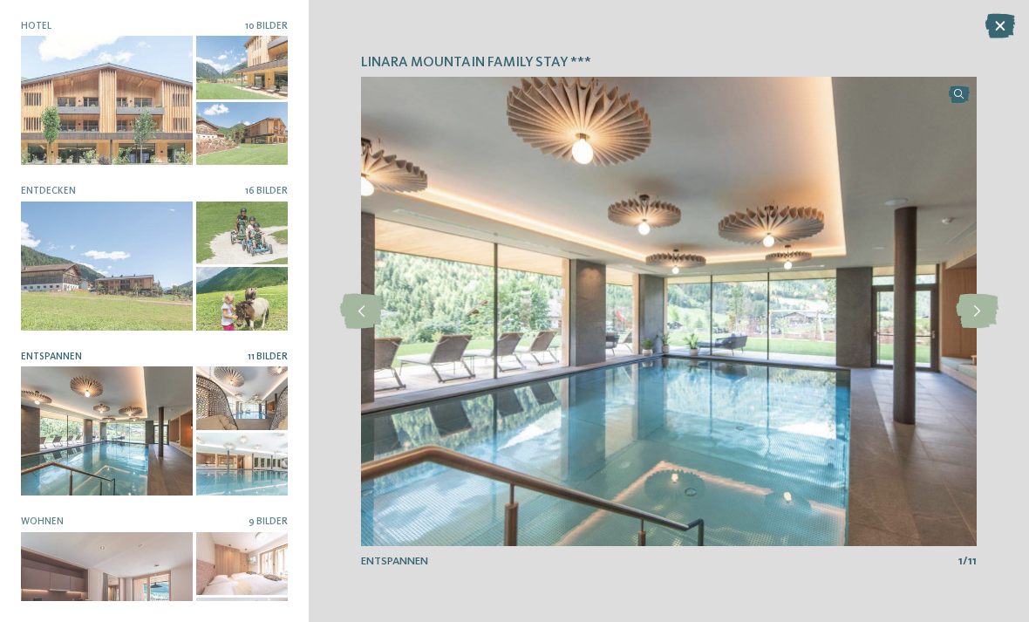
click at [983, 329] on icon at bounding box center [977, 311] width 43 height 35
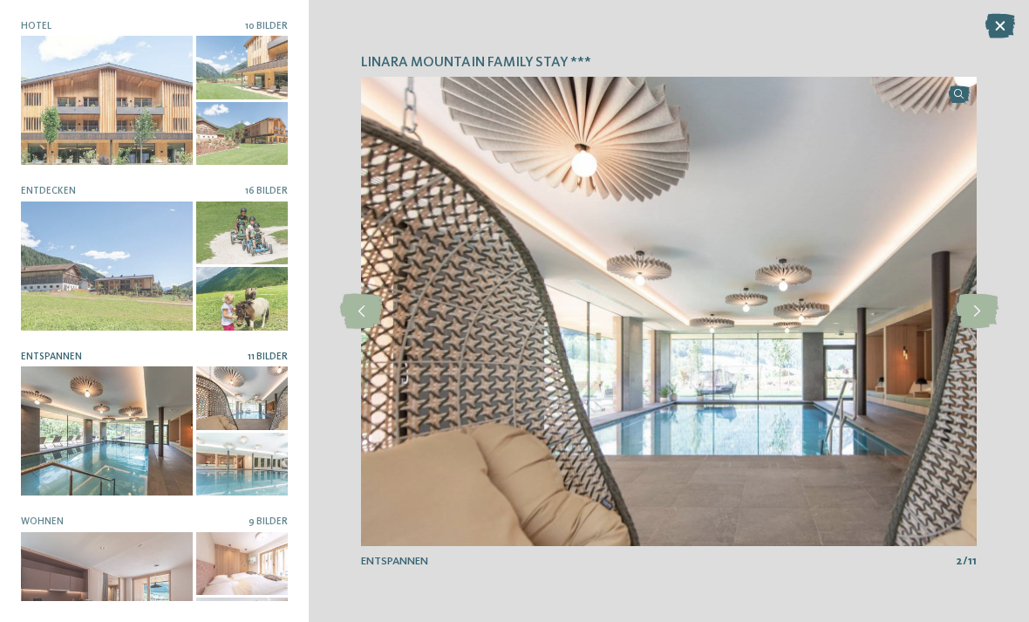
click at [984, 329] on icon at bounding box center [977, 311] width 43 height 35
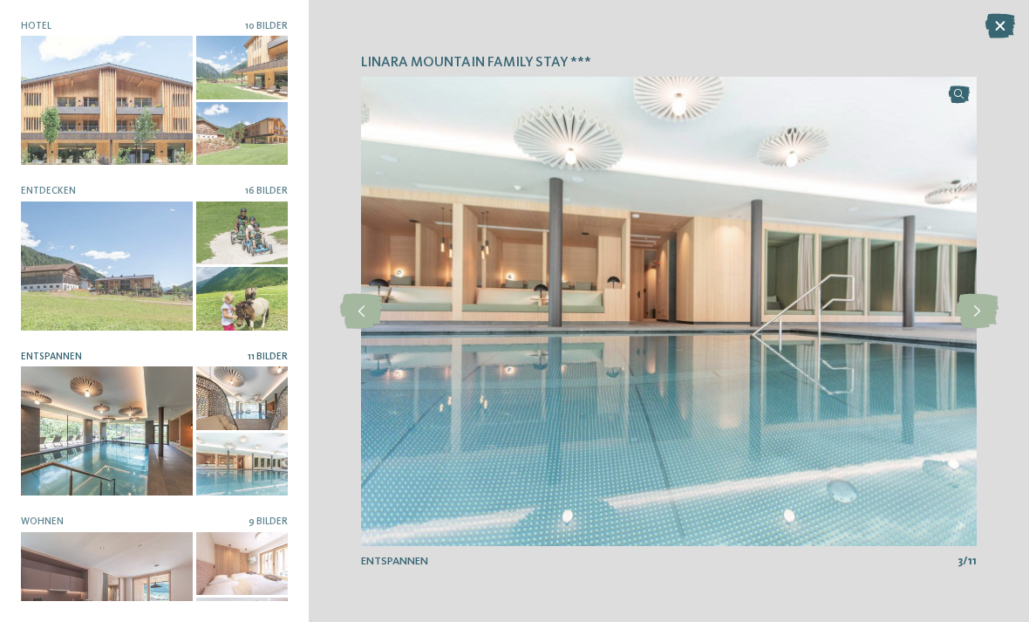
click at [986, 329] on icon at bounding box center [977, 311] width 43 height 35
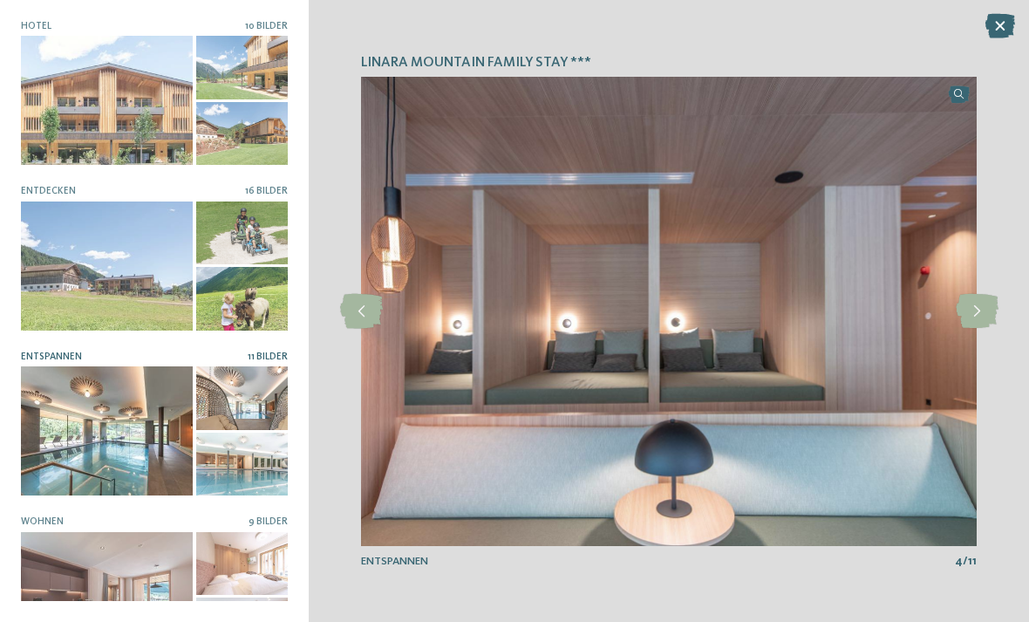
click at [984, 329] on icon at bounding box center [977, 311] width 43 height 35
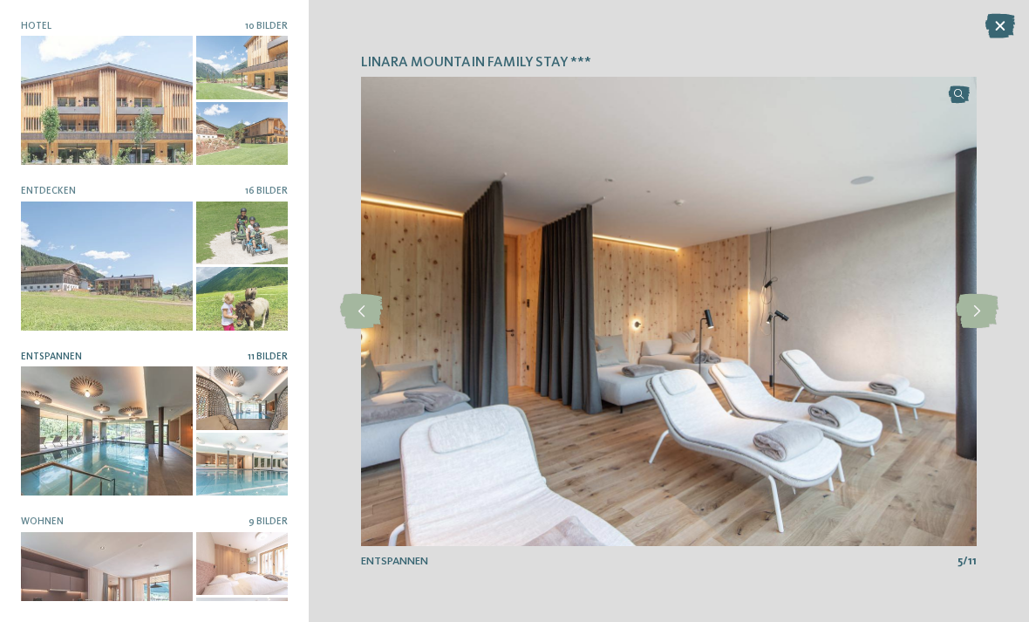
click at [982, 329] on icon at bounding box center [977, 311] width 43 height 35
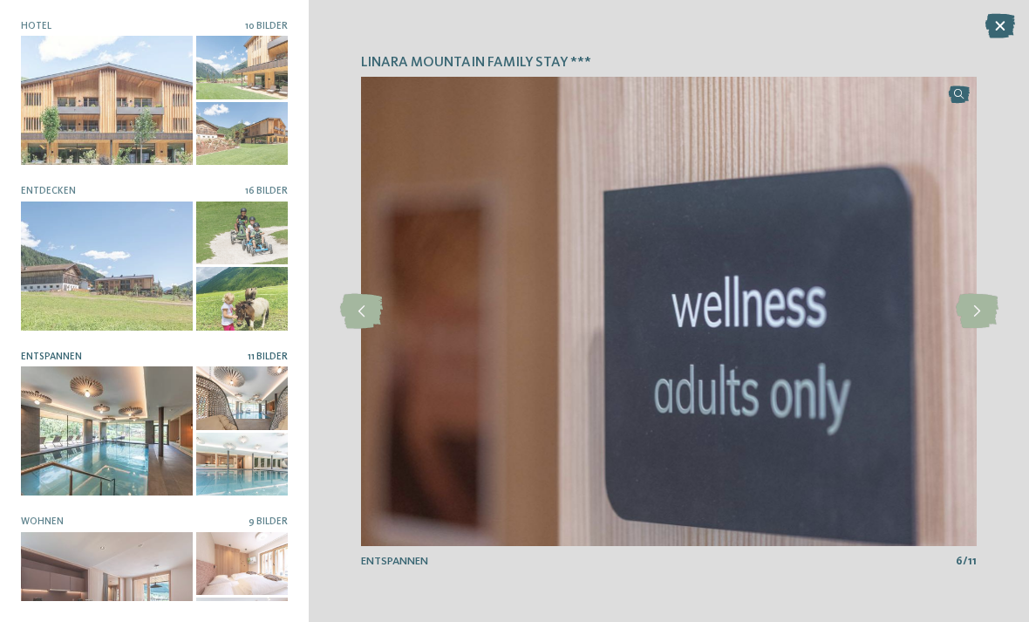
click at [982, 329] on icon at bounding box center [977, 311] width 43 height 35
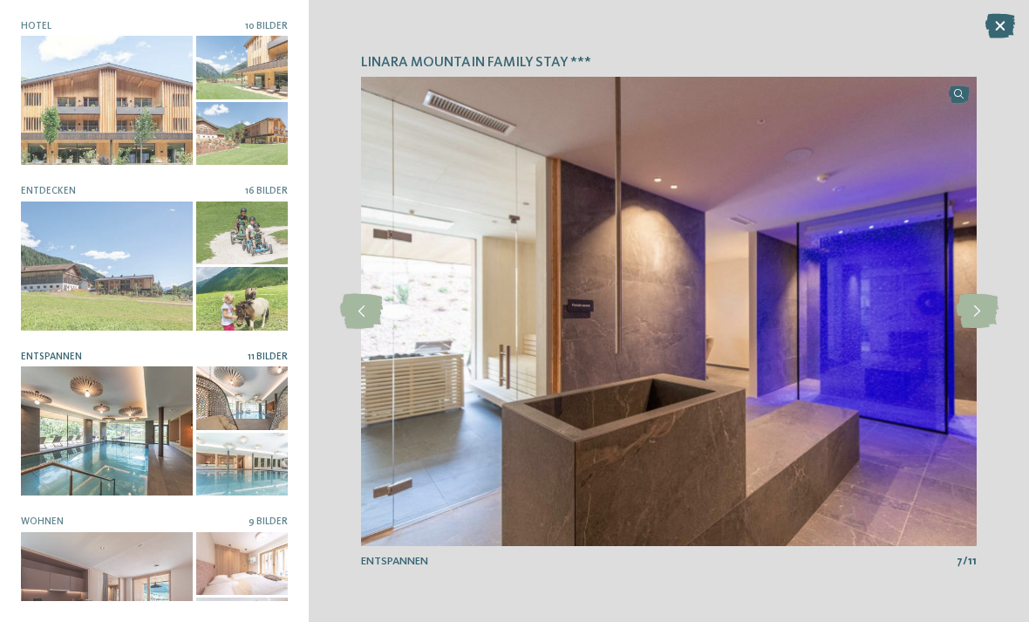
click at [986, 329] on icon at bounding box center [977, 311] width 43 height 35
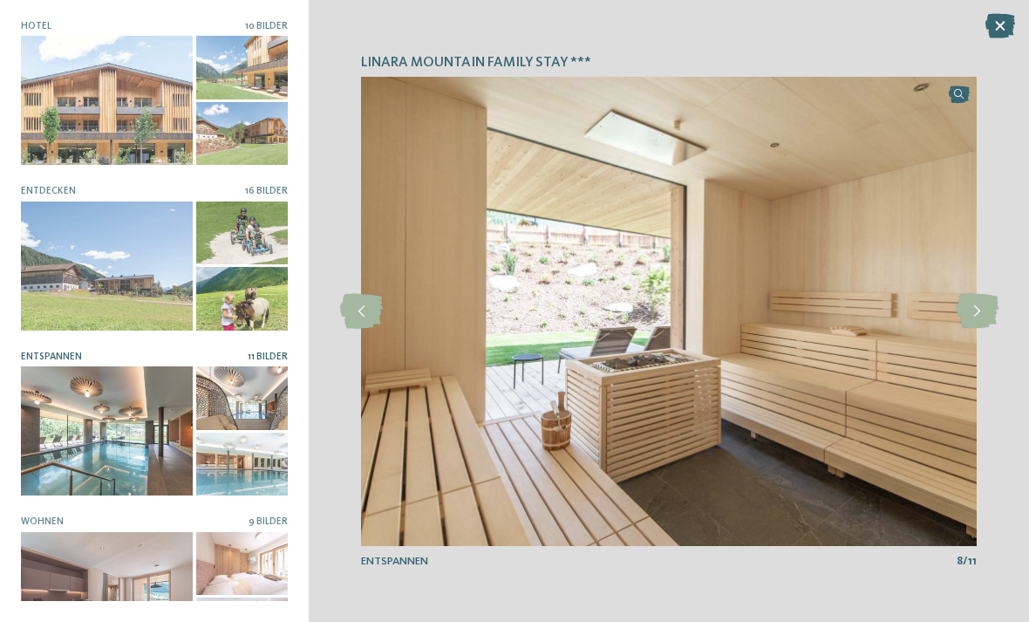
click at [984, 329] on icon at bounding box center [977, 311] width 43 height 35
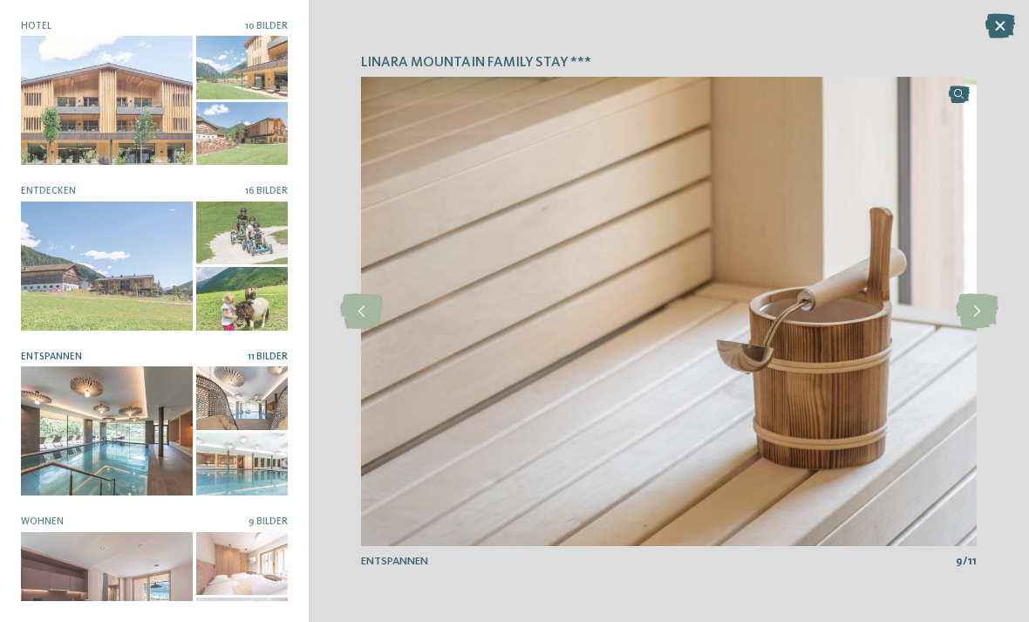
click at [985, 329] on icon at bounding box center [977, 311] width 43 height 35
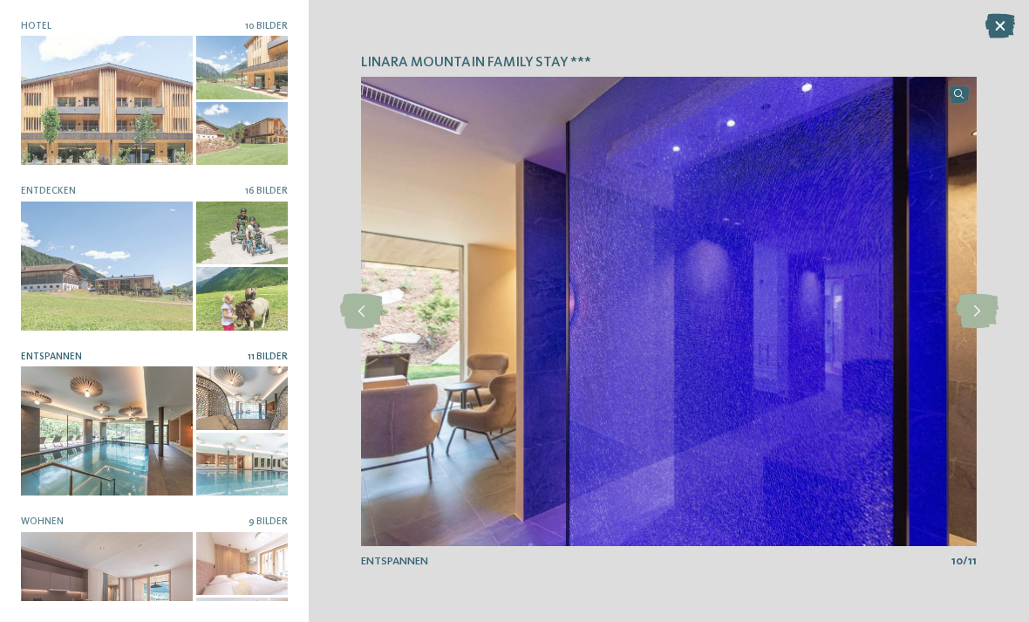
click at [985, 329] on icon at bounding box center [977, 311] width 43 height 35
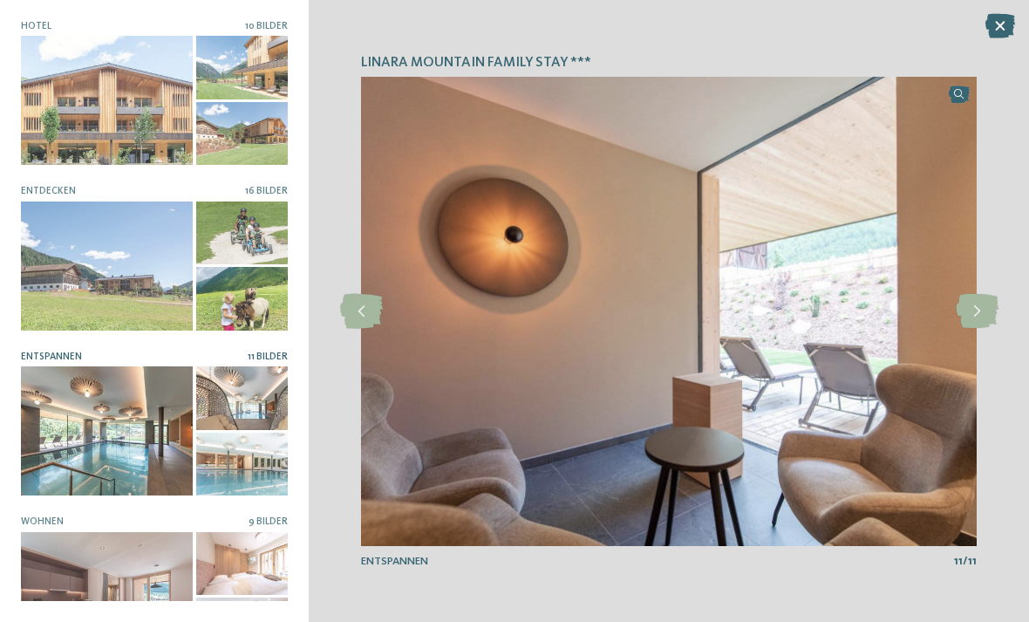
click at [983, 329] on icon at bounding box center [977, 311] width 43 height 35
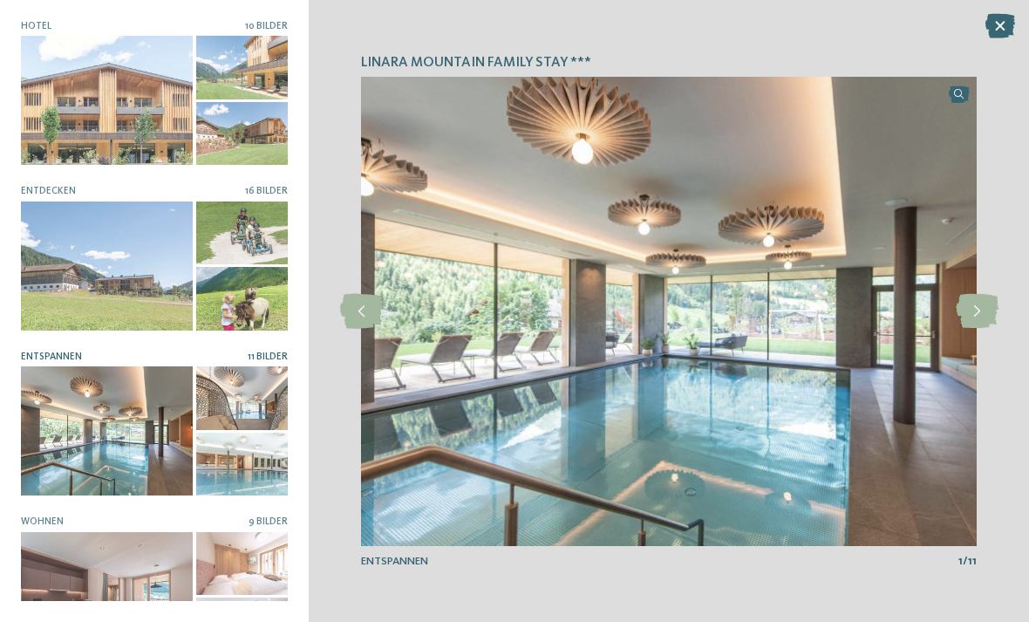
click at [985, 329] on icon at bounding box center [977, 311] width 43 height 35
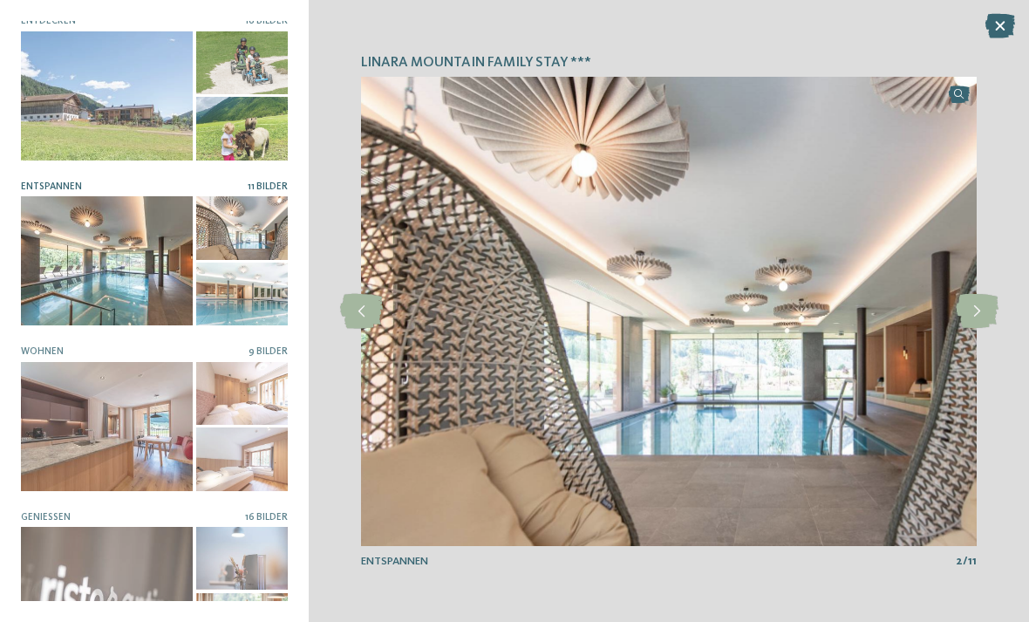
scroll to position [167, 0]
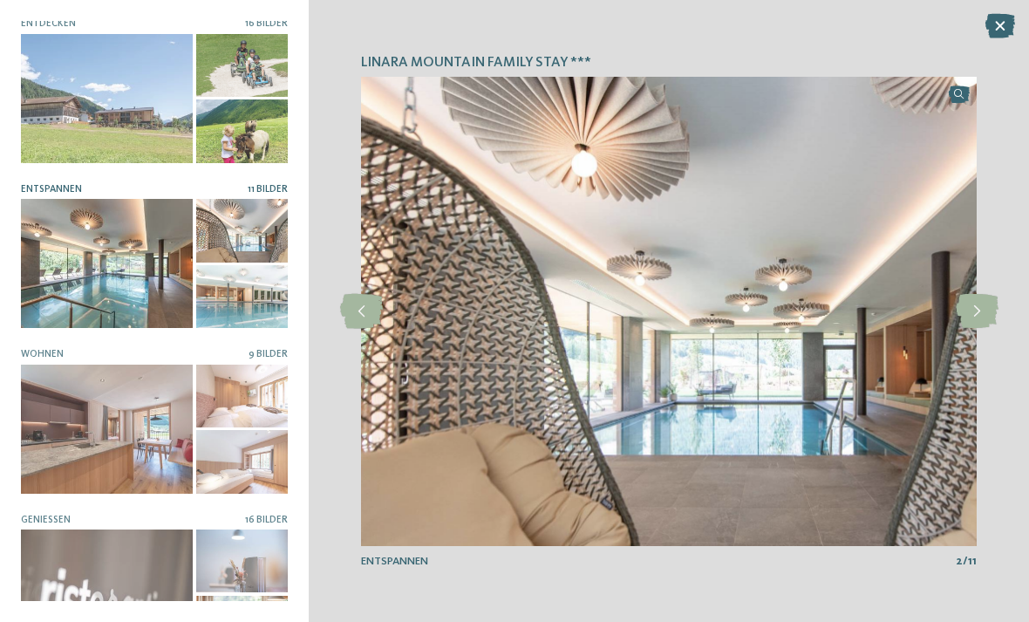
click at [65, 417] on div at bounding box center [107, 429] width 172 height 129
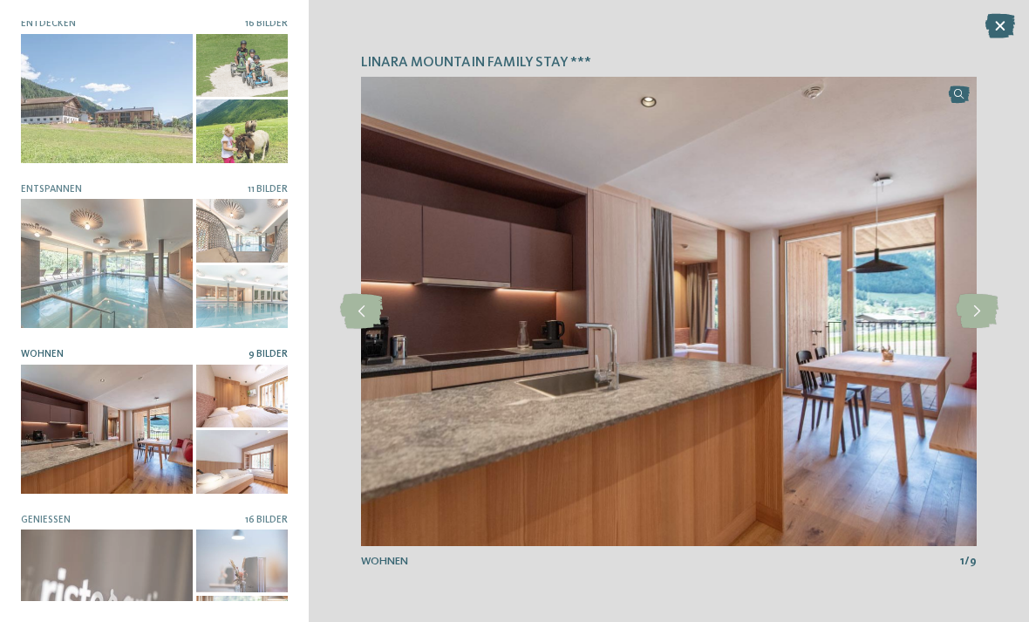
click at [983, 329] on icon at bounding box center [977, 311] width 43 height 35
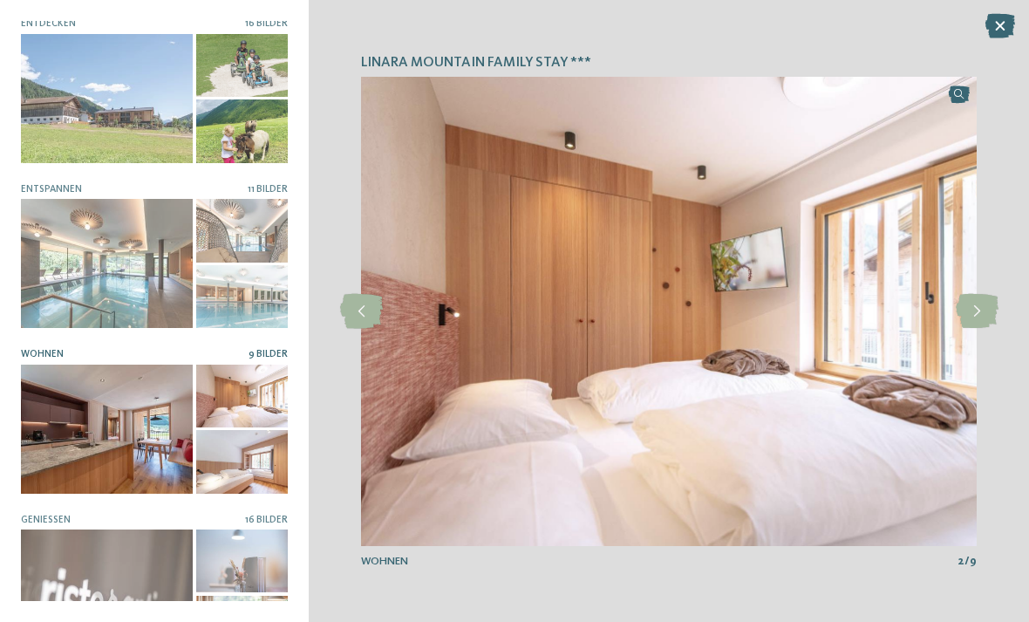
click at [985, 329] on icon at bounding box center [977, 311] width 43 height 35
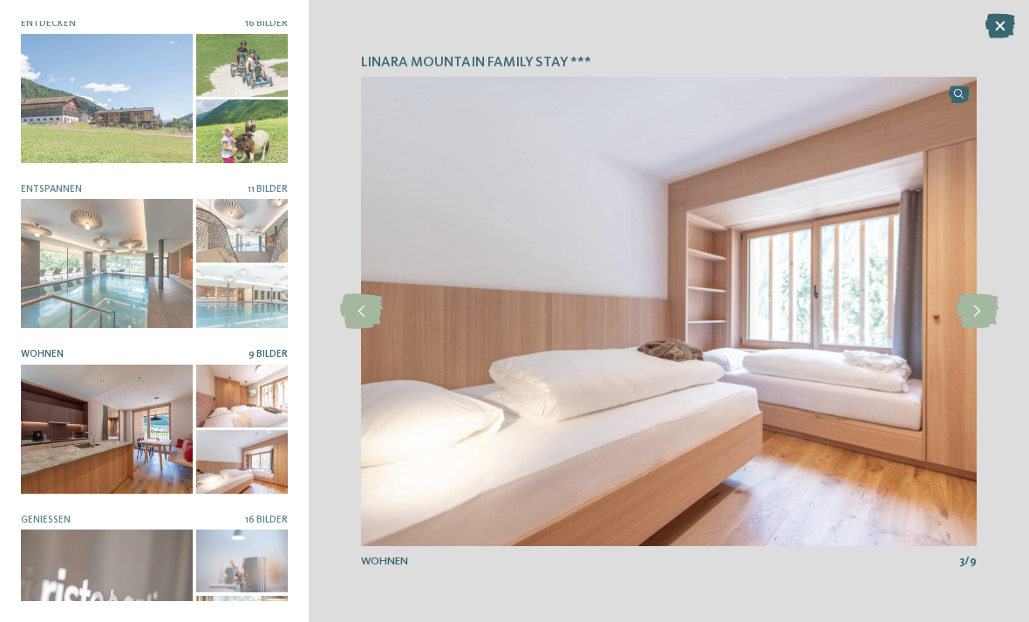
click at [982, 329] on icon at bounding box center [977, 311] width 43 height 35
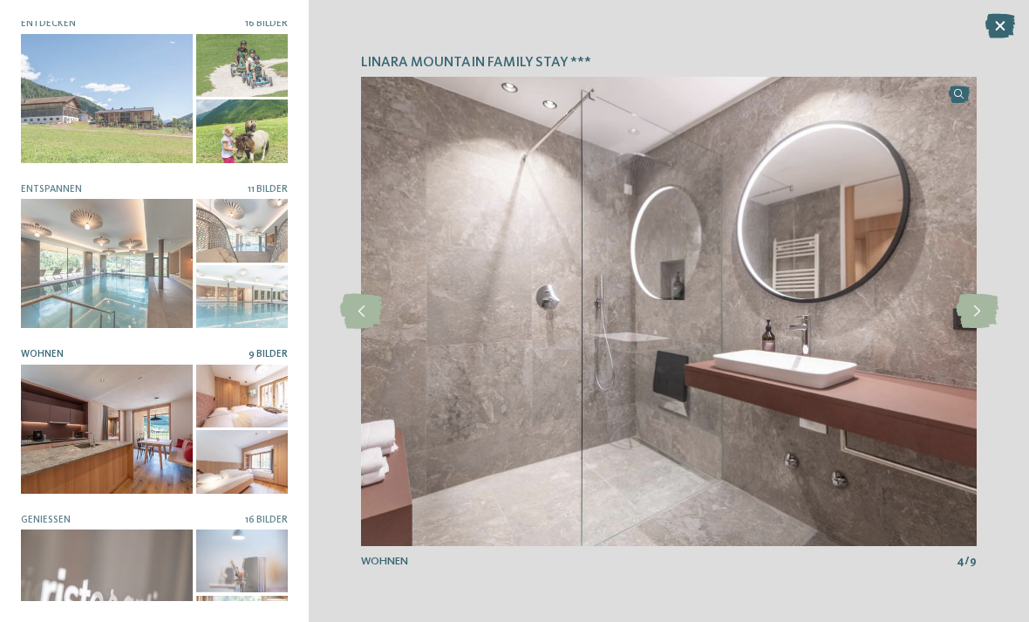
click at [985, 329] on icon at bounding box center [977, 311] width 43 height 35
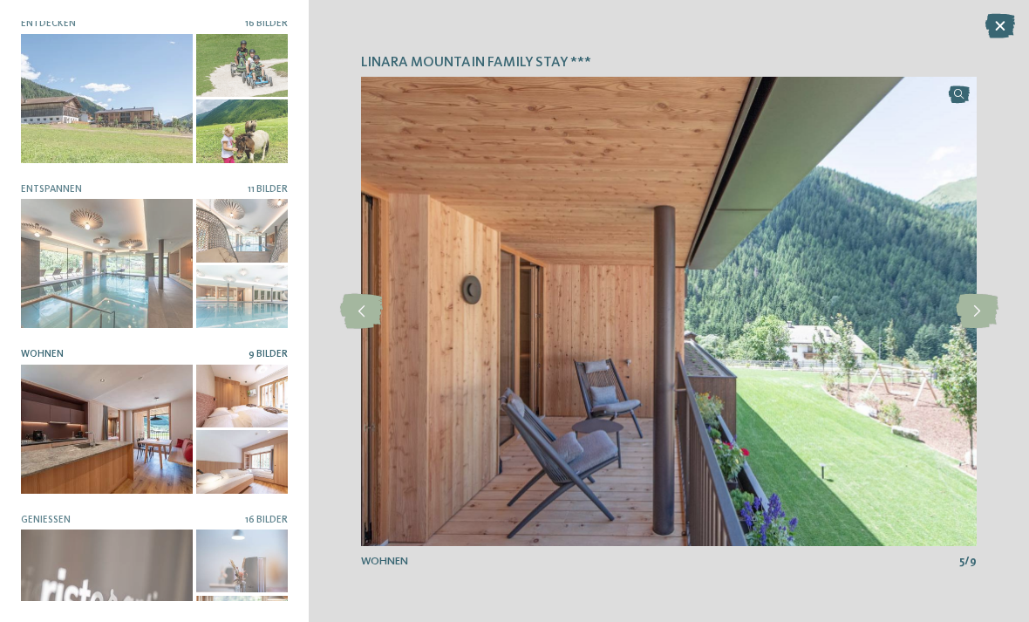
click at [981, 329] on icon at bounding box center [977, 311] width 43 height 35
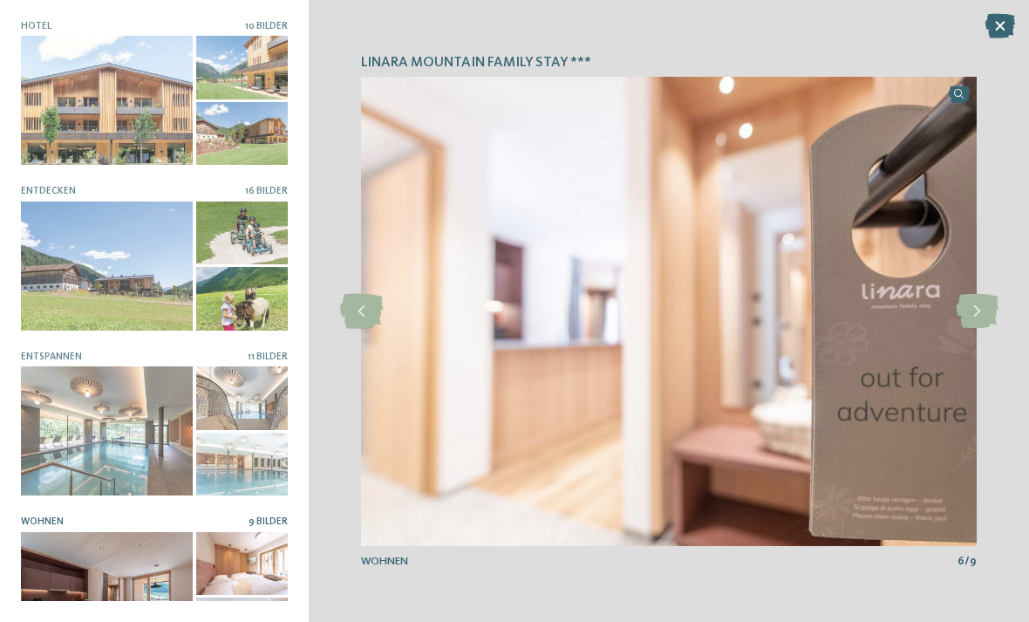
scroll to position [0, 0]
click at [134, 99] on div at bounding box center [107, 100] width 172 height 129
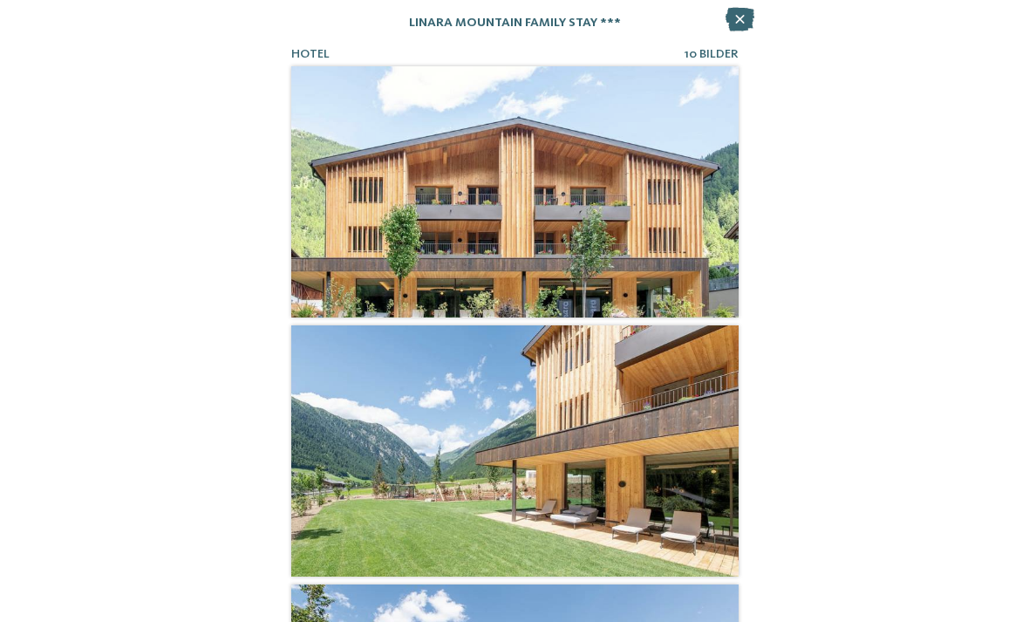
scroll to position [523, 0]
